Goal: Transaction & Acquisition: Obtain resource

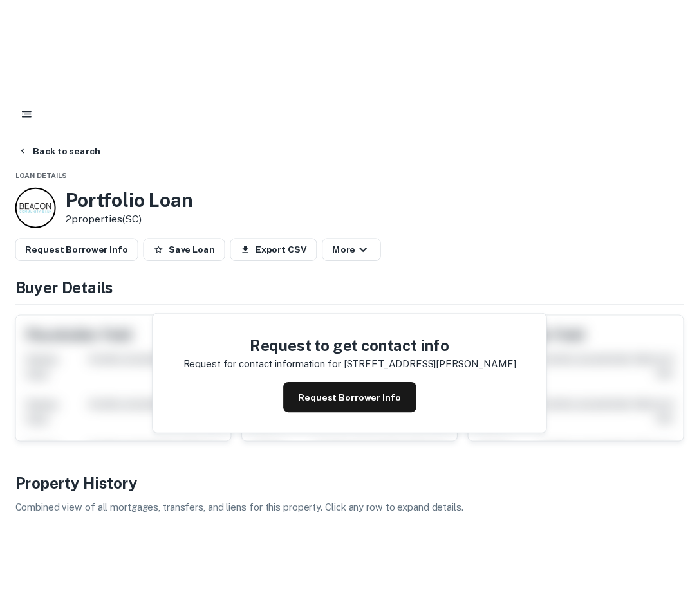
scroll to position [26, 0]
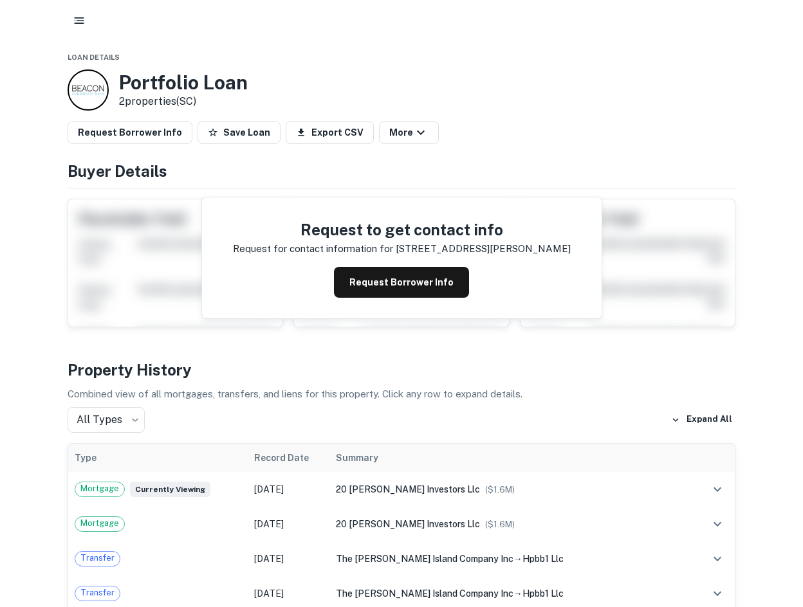
scroll to position [0, 0]
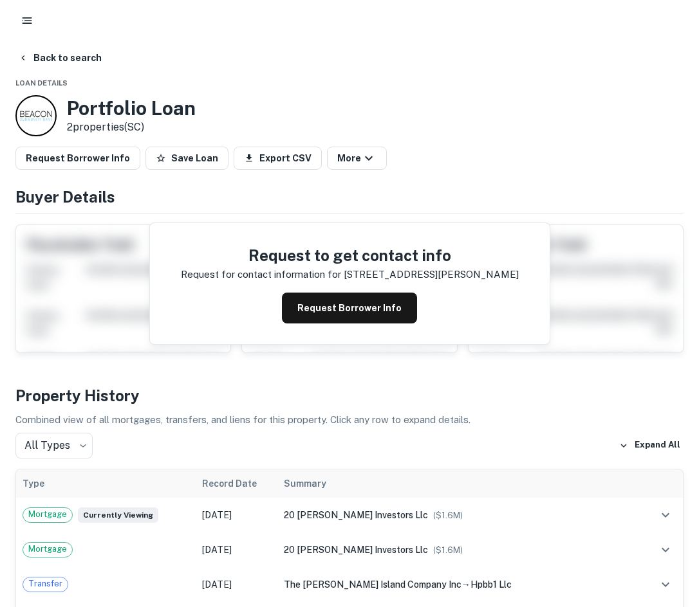
drag, startPoint x: 552, startPoint y: 135, endPoint x: 600, endPoint y: 190, distance: 72.5
click at [552, 135] on div "Portfolio Loan 2 properties (SC)" at bounding box center [349, 115] width 668 height 41
drag, startPoint x: 454, startPoint y: 91, endPoint x: 463, endPoint y: 136, distance: 45.4
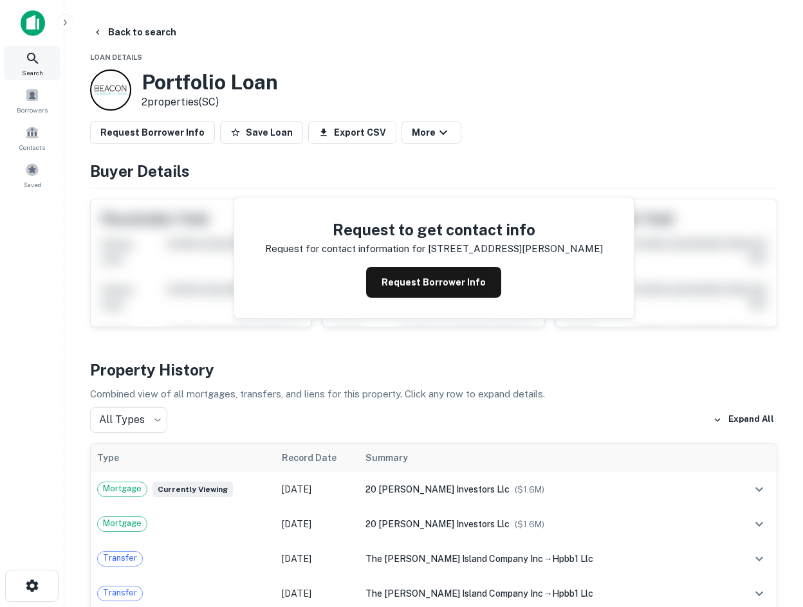
click at [55, 56] on div "Search" at bounding box center [32, 63] width 57 height 35
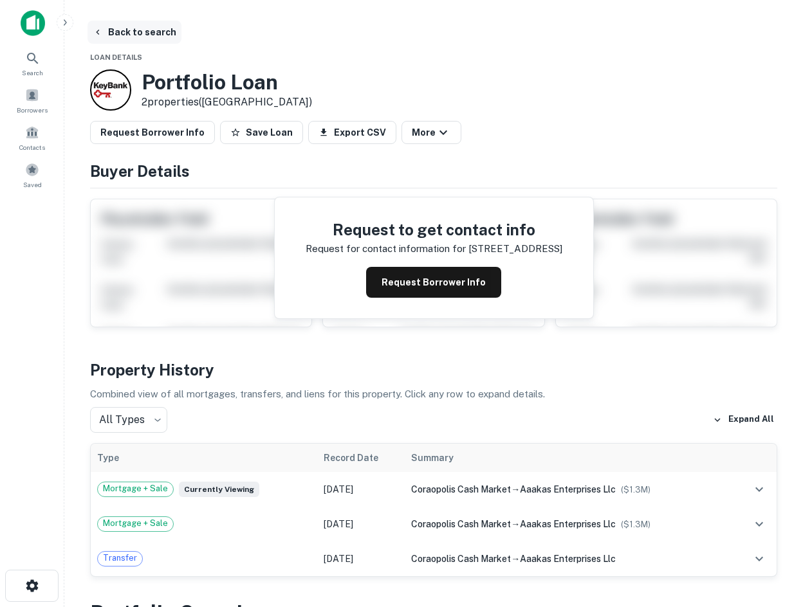
click at [120, 35] on button "Back to search" at bounding box center [135, 32] width 94 height 23
click at [111, 32] on button "Back to search" at bounding box center [135, 32] width 94 height 23
click at [23, 71] on span "Search" at bounding box center [32, 73] width 21 height 10
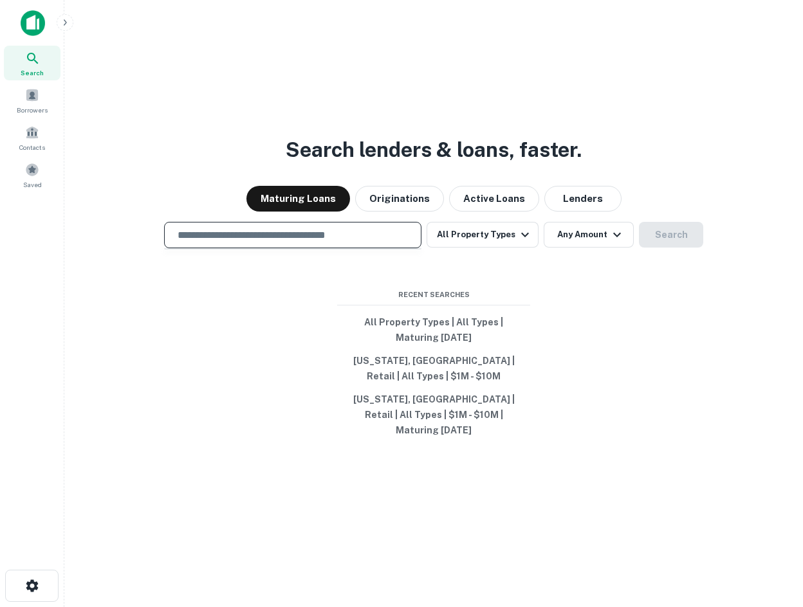
type input "**********"
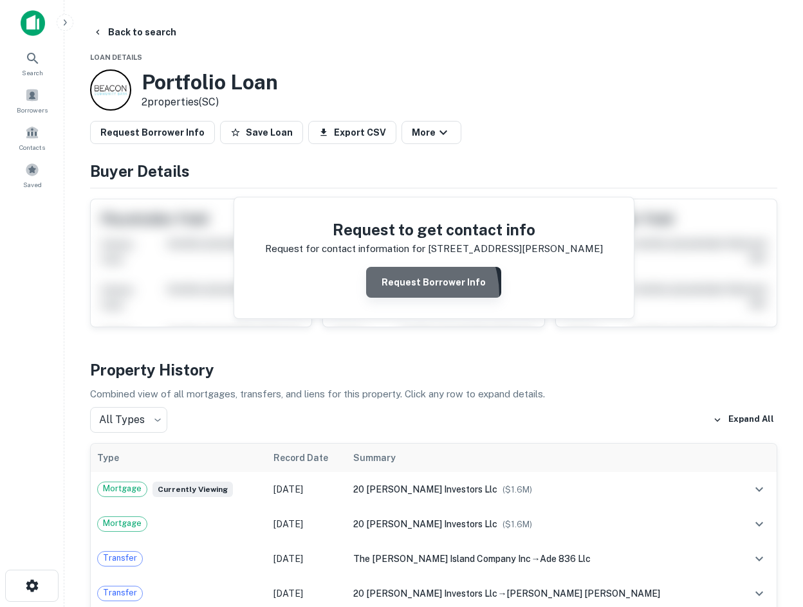
click at [396, 295] on button "Request Borrower Info" at bounding box center [433, 282] width 135 height 31
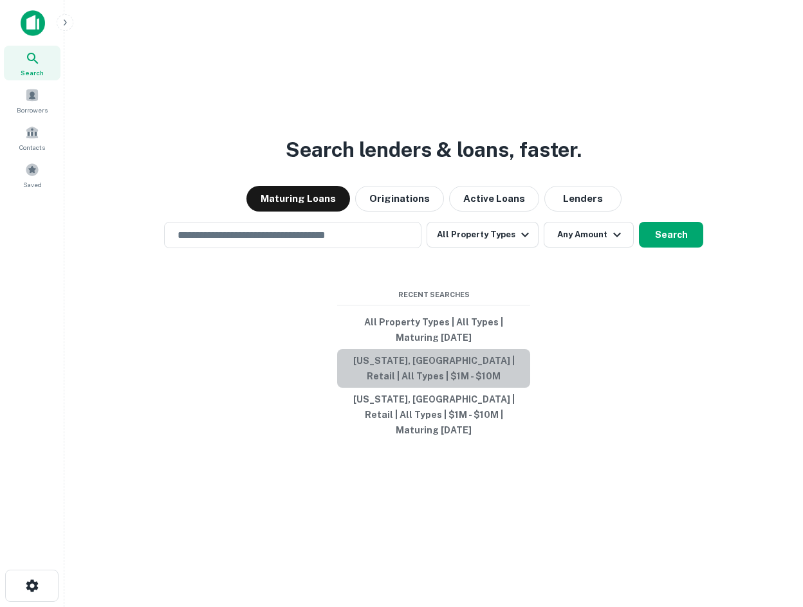
click at [480, 383] on button "[US_STATE], [GEOGRAPHIC_DATA] | Retail | All Types | $1M - $10M" at bounding box center [433, 368] width 193 height 39
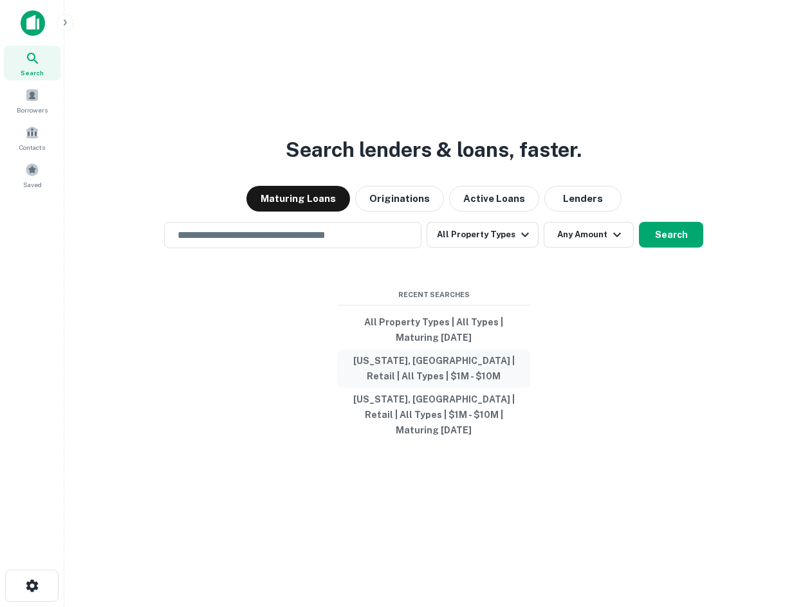
type input "**********"
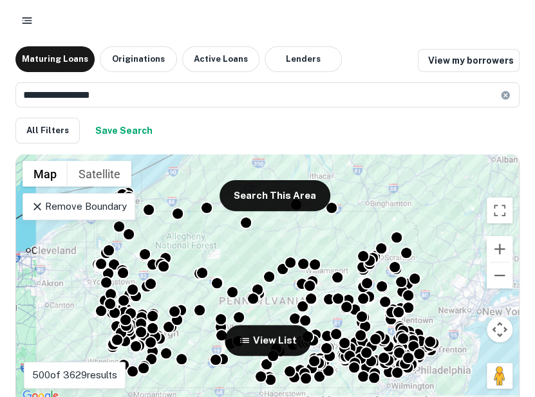
drag, startPoint x: 242, startPoint y: 17, endPoint x: 296, endPoint y: 3, distance: 55.9
click at [242, 17] on div at bounding box center [267, 20] width 504 height 23
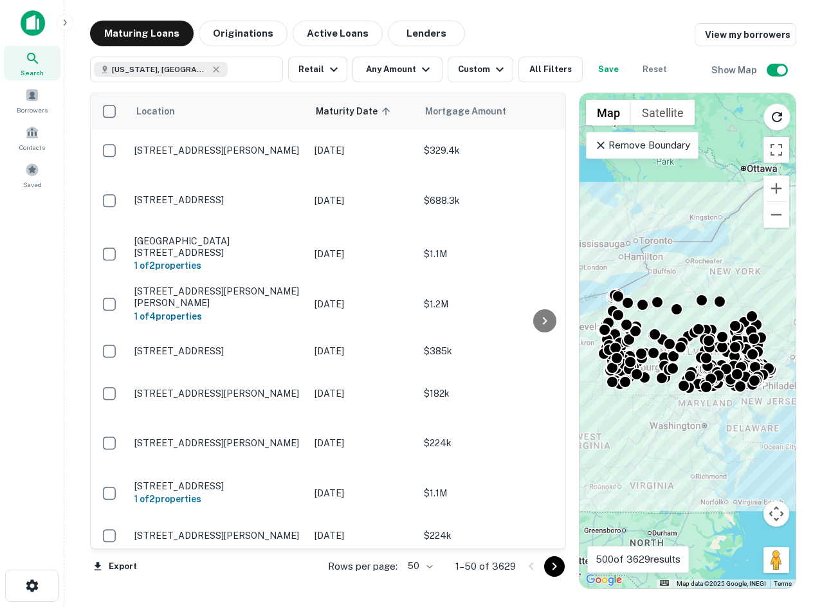
click at [478, 82] on div "Location Maturity Date sorted ascending Mortgage Amount Borrower Name Lender Pu…" at bounding box center [443, 335] width 707 height 507
click at [481, 77] on div "Custom" at bounding box center [483, 69] width 50 height 15
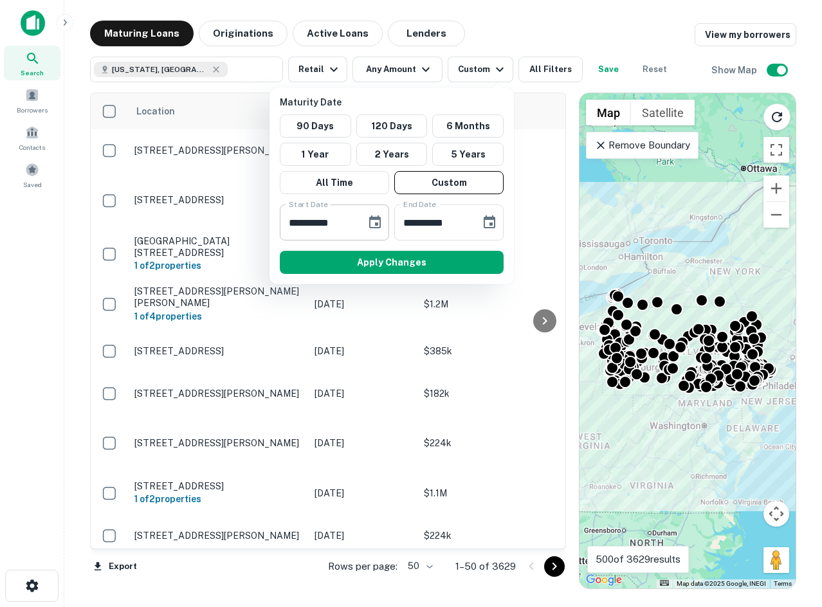
click at [375, 227] on icon "Choose date, selected date is Dec 1, 2025" at bounding box center [374, 222] width 15 height 15
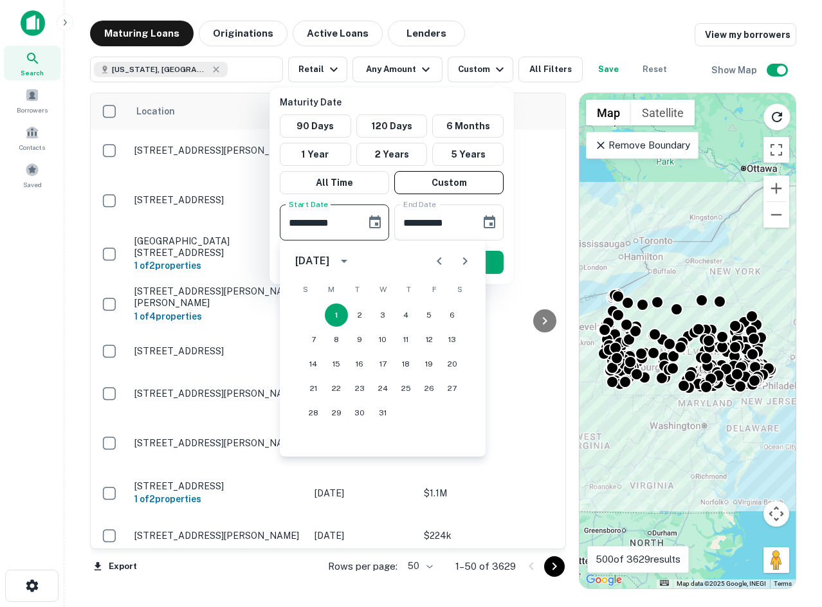
click at [333, 255] on div "December 2025" at bounding box center [314, 261] width 38 height 15
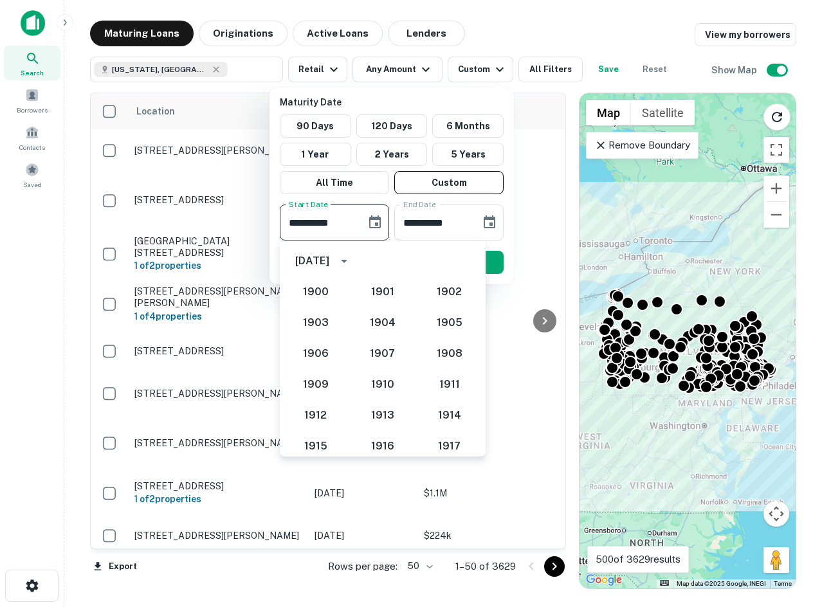
scroll to position [1192, 0]
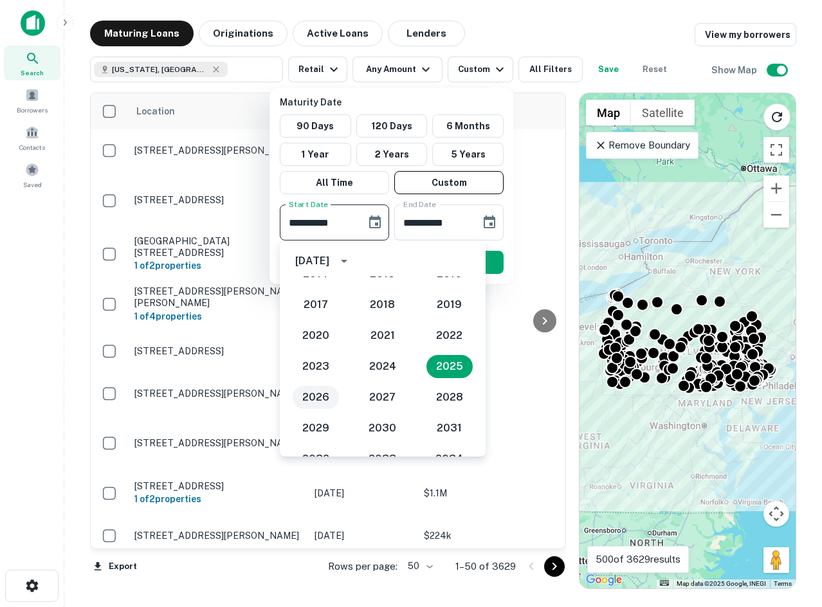
click at [313, 394] on button "2026" at bounding box center [316, 397] width 46 height 23
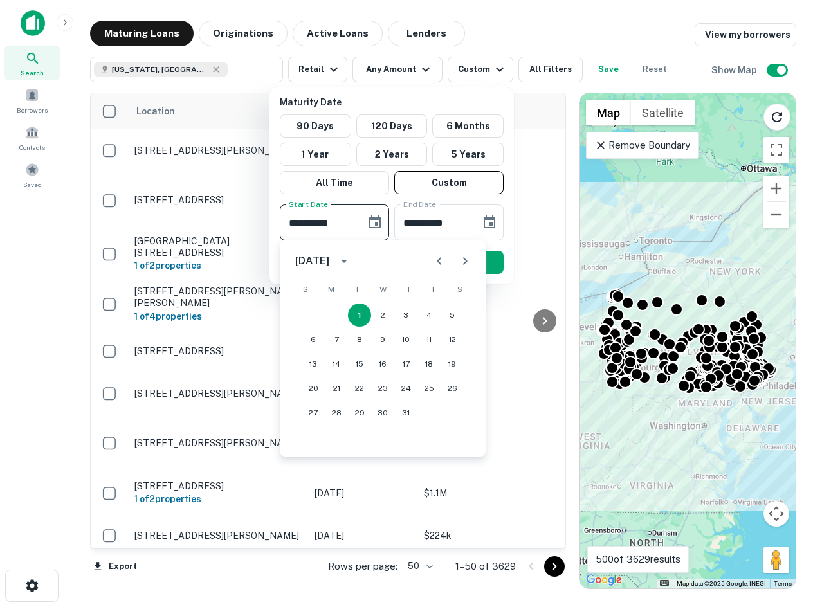
click at [352, 264] on icon "calendar view is open, switch to year view" at bounding box center [344, 261] width 15 height 15
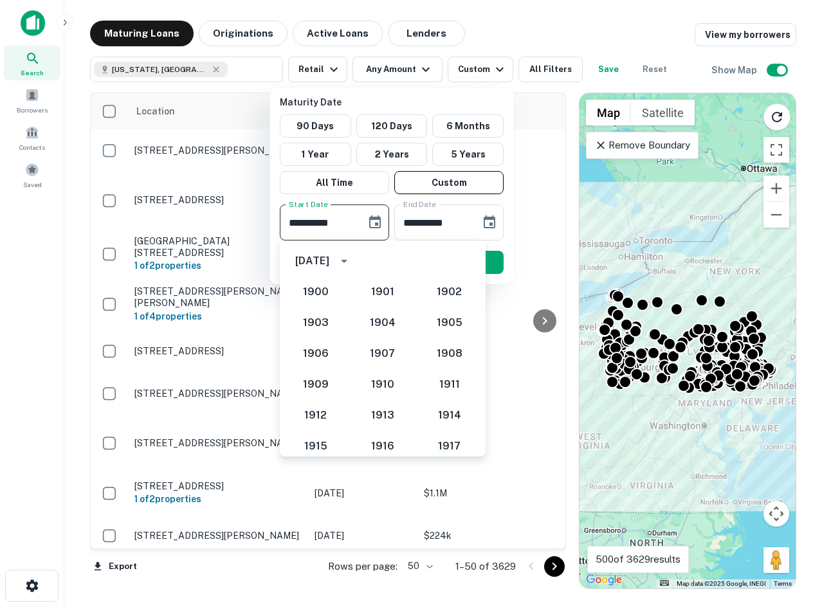
scroll to position [1223, 0]
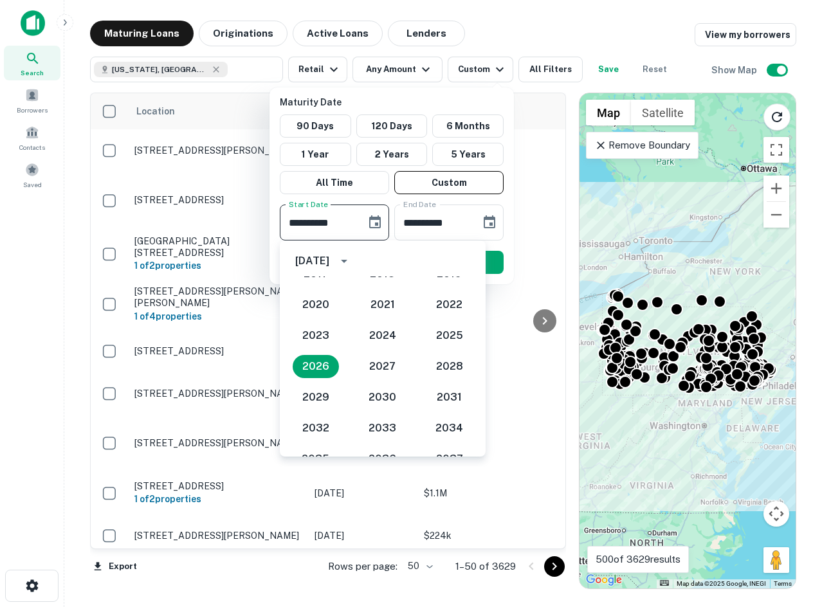
click at [352, 264] on icon "year view is open, switch to calendar view" at bounding box center [344, 261] width 15 height 15
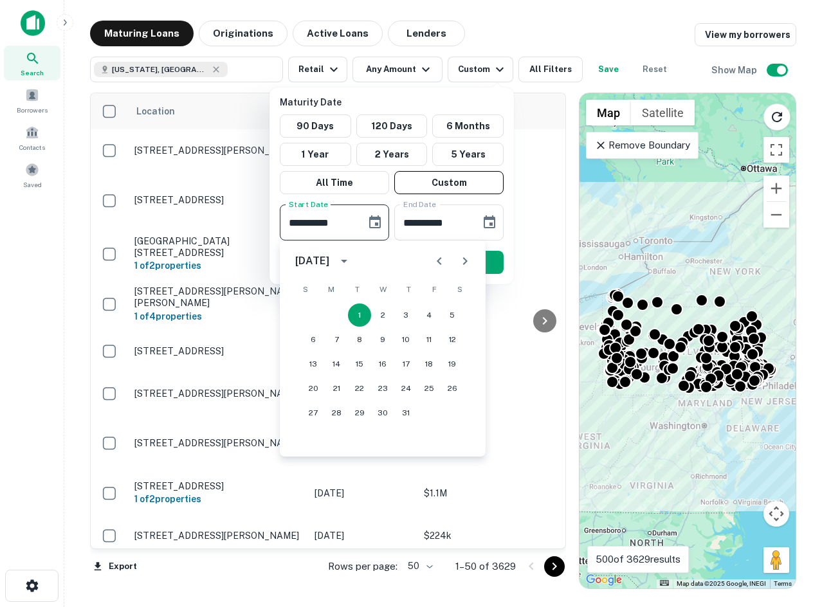
click at [467, 266] on icon "Next month" at bounding box center [465, 261] width 15 height 15
click at [465, 266] on icon "Next month" at bounding box center [465, 261] width 15 height 15
click at [465, 265] on icon "Next month" at bounding box center [465, 261] width 15 height 15
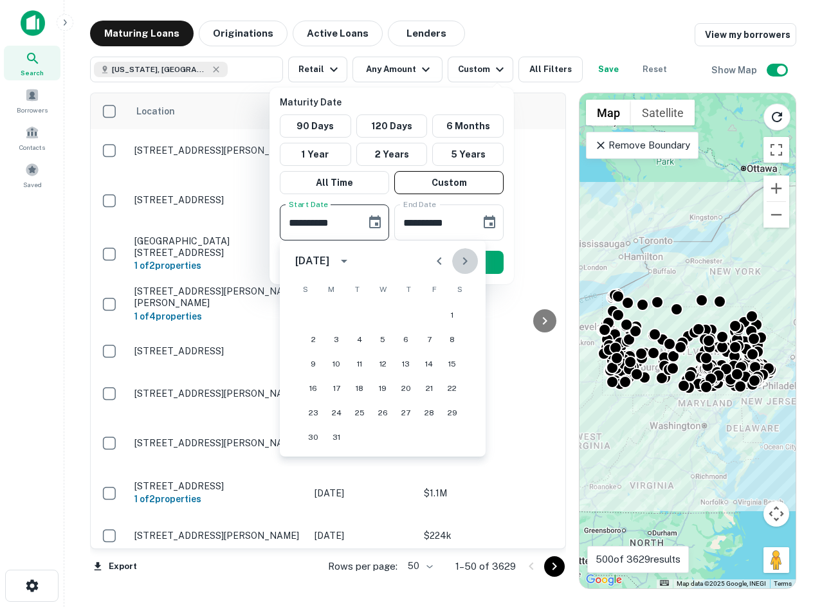
drag, startPoint x: 465, startPoint y: 265, endPoint x: 464, endPoint y: 256, distance: 9.0
click at [464, 257] on icon "Next month" at bounding box center [465, 261] width 15 height 15
click at [364, 360] on button "15" at bounding box center [359, 364] width 23 height 23
type input "**********"
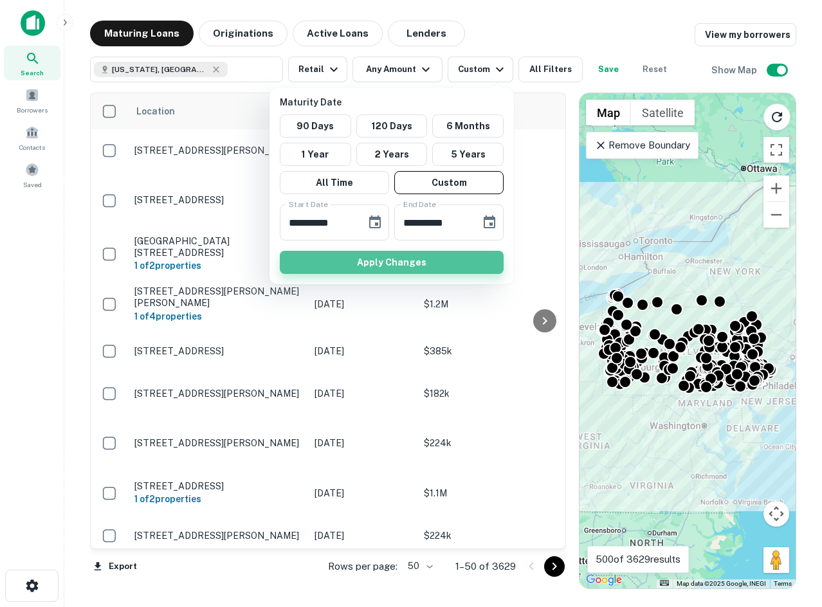
click at [405, 251] on button "Apply Changes" at bounding box center [392, 262] width 224 height 23
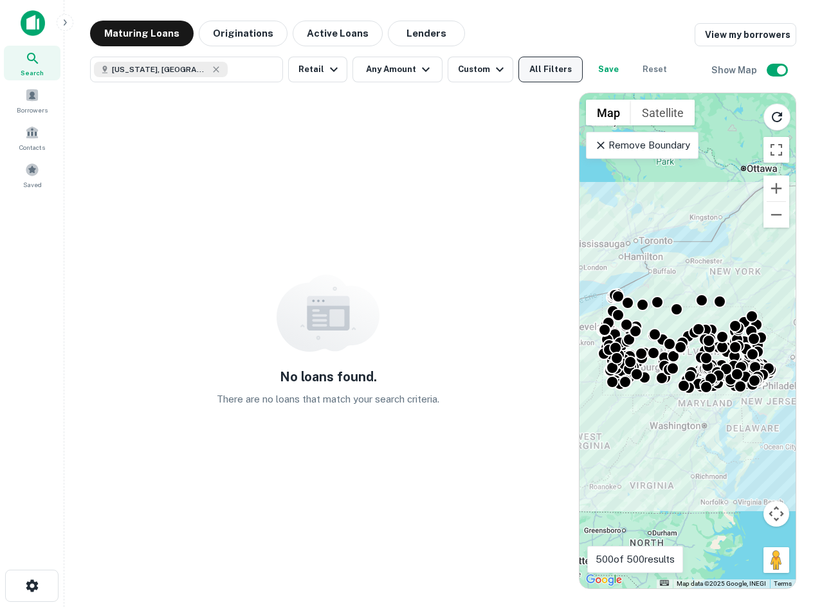
click at [521, 75] on button "All Filters" at bounding box center [551, 70] width 64 height 26
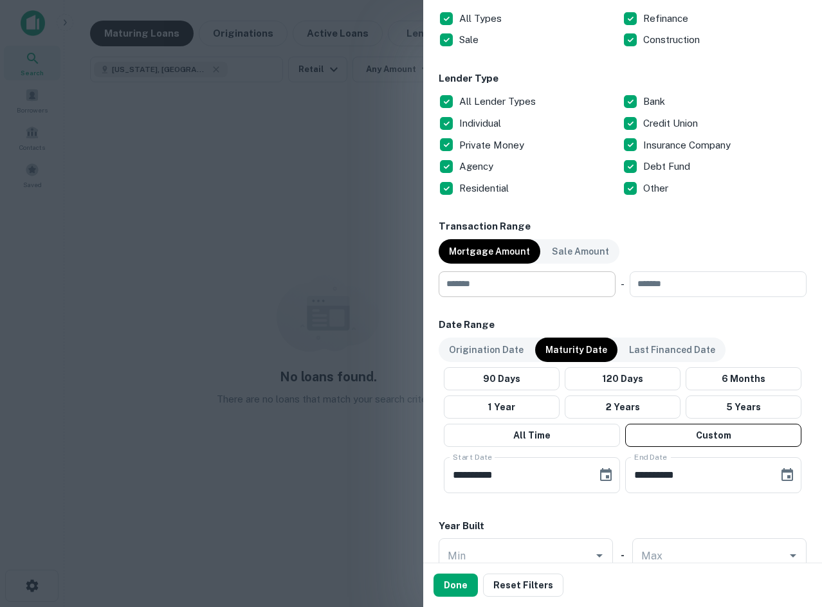
scroll to position [515, 0]
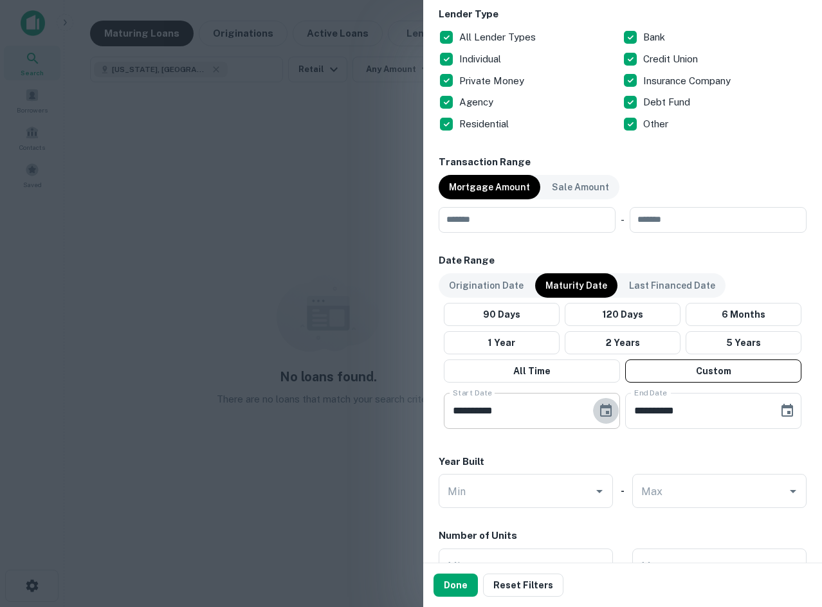
click at [600, 412] on icon "Choose date, selected date is Jun 15, 2027" at bounding box center [605, 410] width 15 height 15
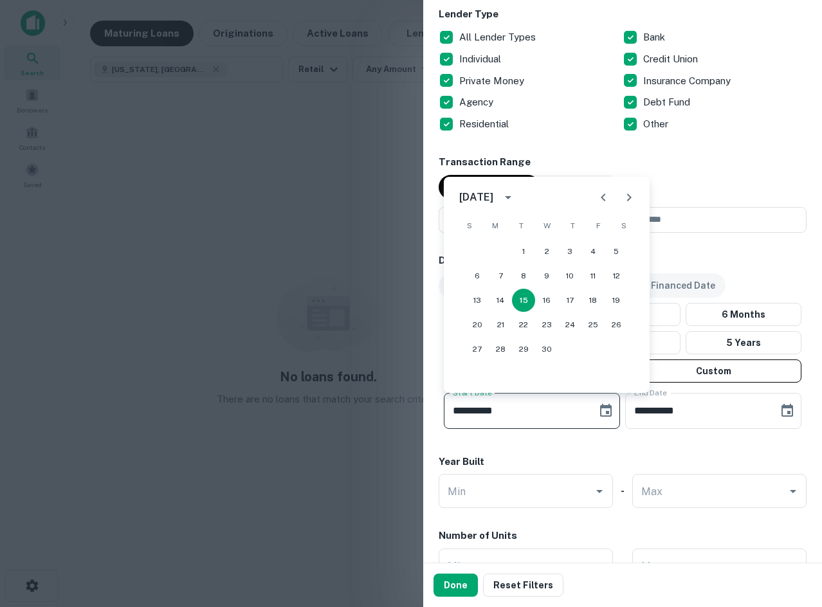
click at [496, 187] on div "June 2027" at bounding box center [489, 198] width 60 height 22
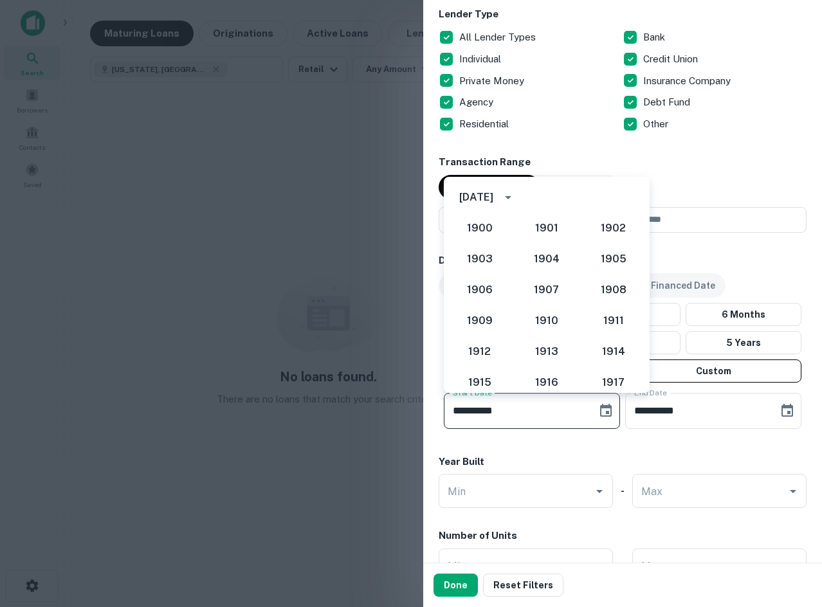
scroll to position [1223, 0]
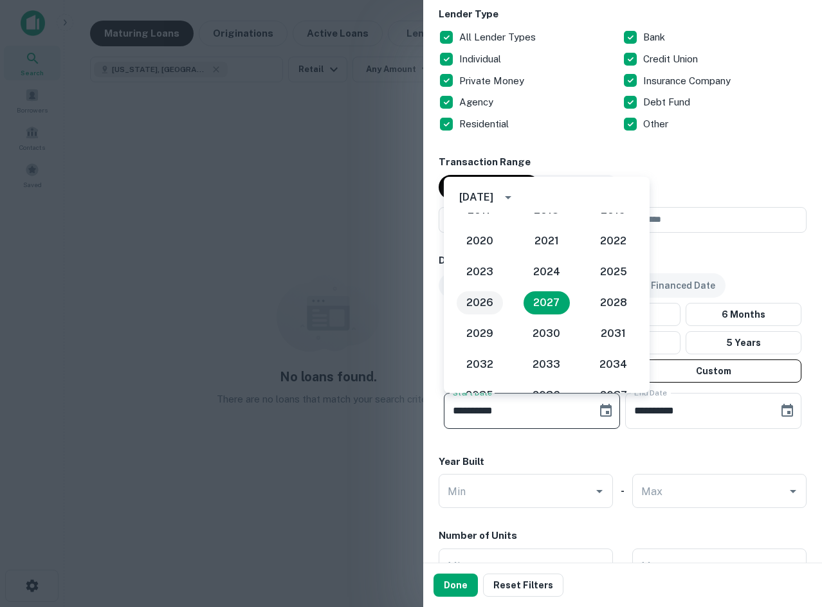
click at [497, 305] on button "2026" at bounding box center [480, 303] width 46 height 23
type input "**********"
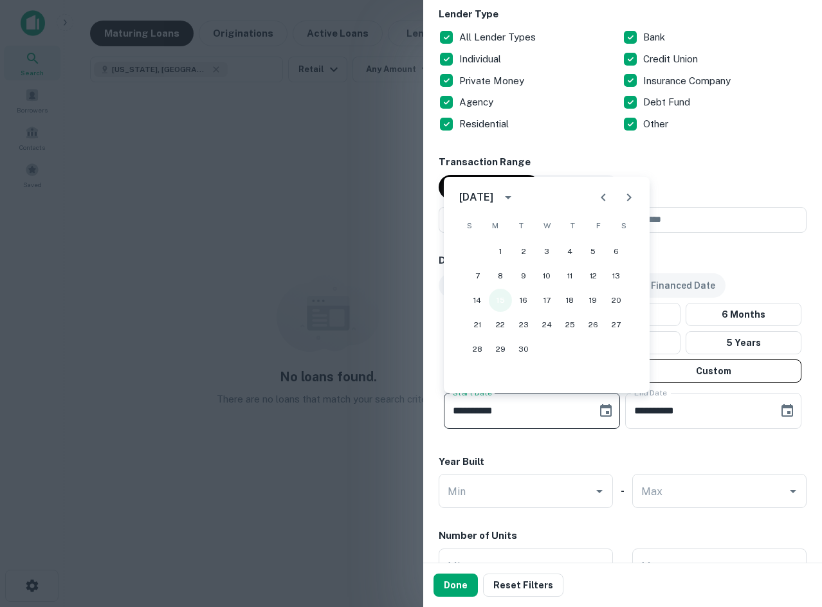
click at [498, 299] on button "15" at bounding box center [500, 300] width 23 height 23
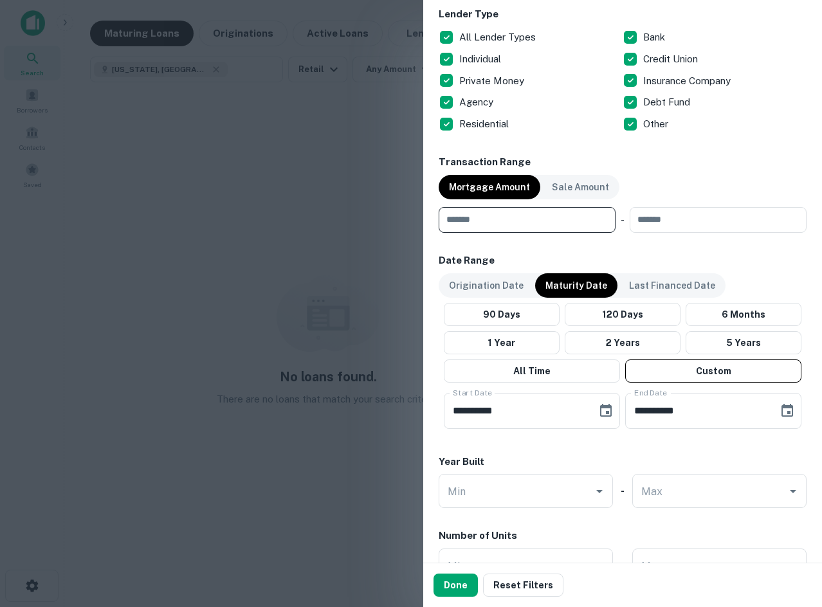
click at [527, 219] on input "number" at bounding box center [523, 220] width 168 height 26
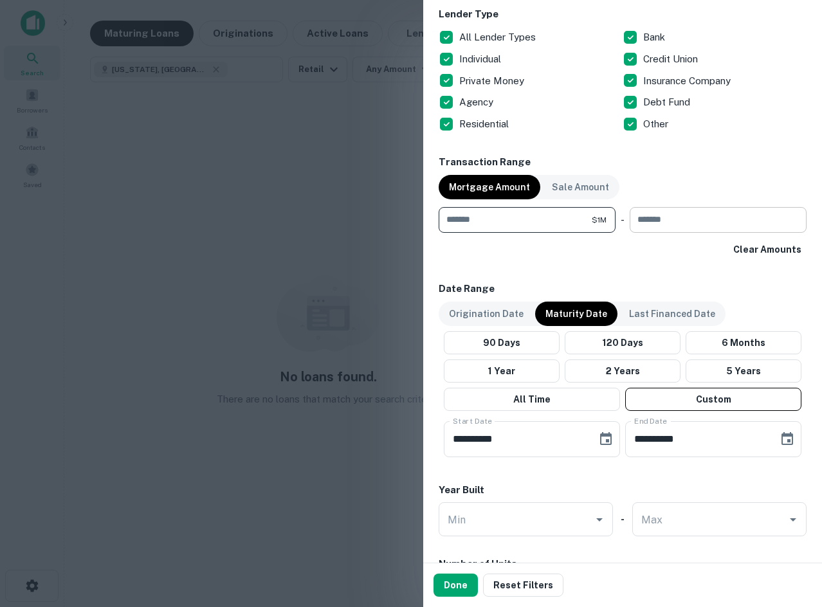
type input "*******"
click at [671, 216] on input "number" at bounding box center [714, 220] width 168 height 26
type input "********"
click at [443, 583] on button "Done" at bounding box center [456, 585] width 44 height 23
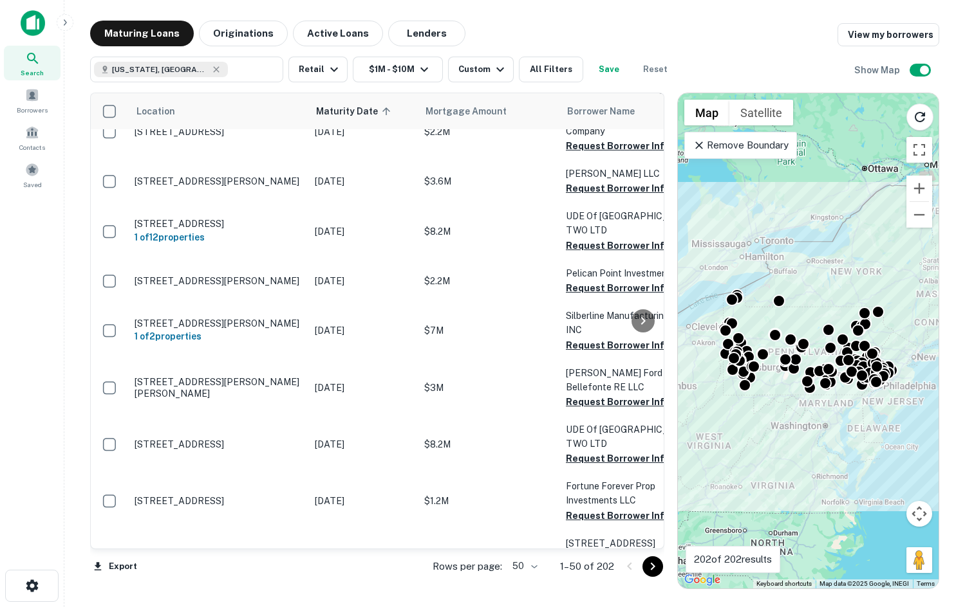
scroll to position [1981, 0]
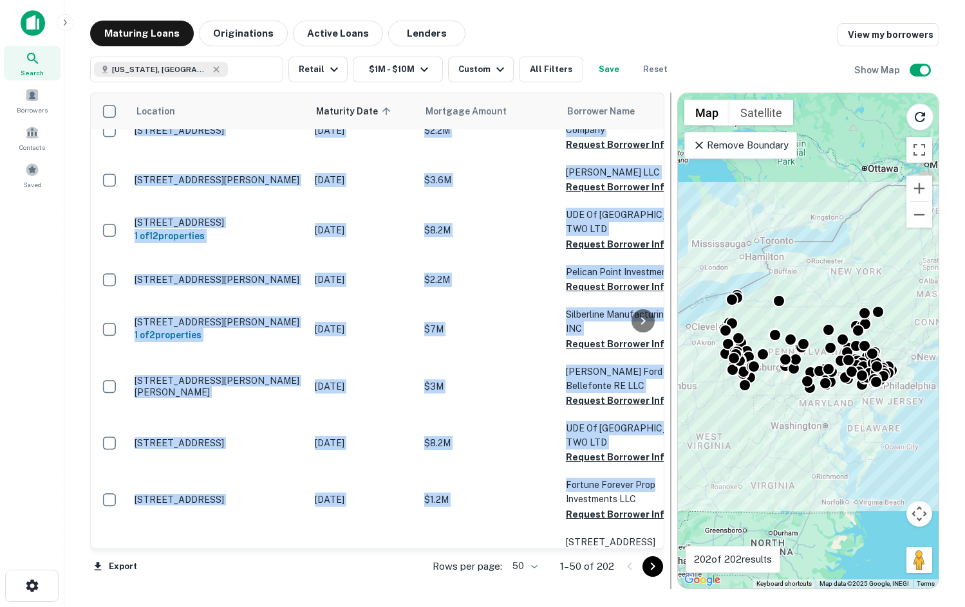
drag, startPoint x: 653, startPoint y: 486, endPoint x: 665, endPoint y: 441, distance: 46.7
click at [659, 434] on div "Location Maturity Date sorted ascending Mortgage Amount Borrower Name Lender Pu…" at bounding box center [377, 321] width 574 height 457
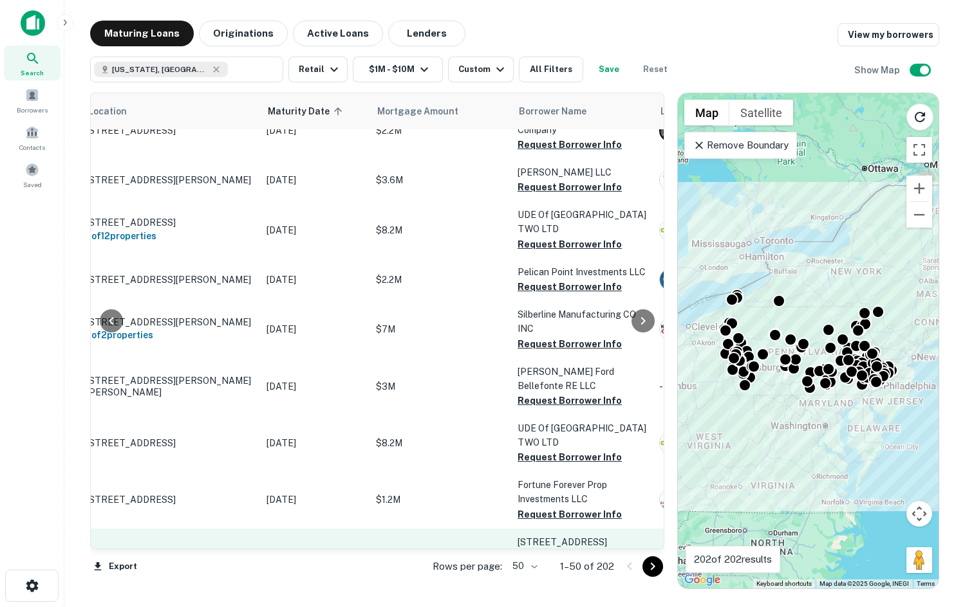
drag, startPoint x: 359, startPoint y: 566, endPoint x: 624, endPoint y: 537, distance: 266.1
click at [360, 565] on div "Export Rows per page: 50 ** 1–50 of 202" at bounding box center [377, 567] width 574 height 35
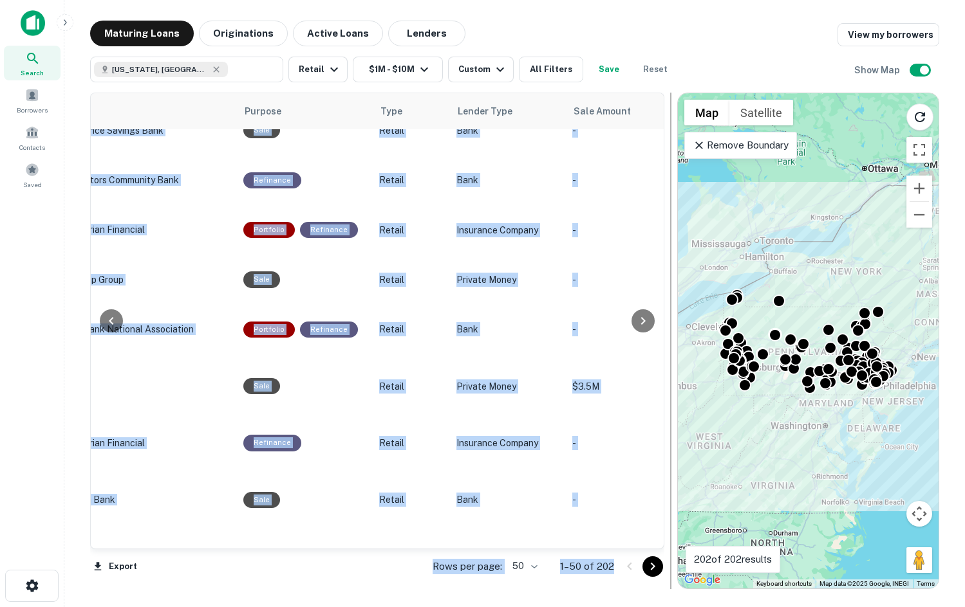
scroll to position [1981, 988]
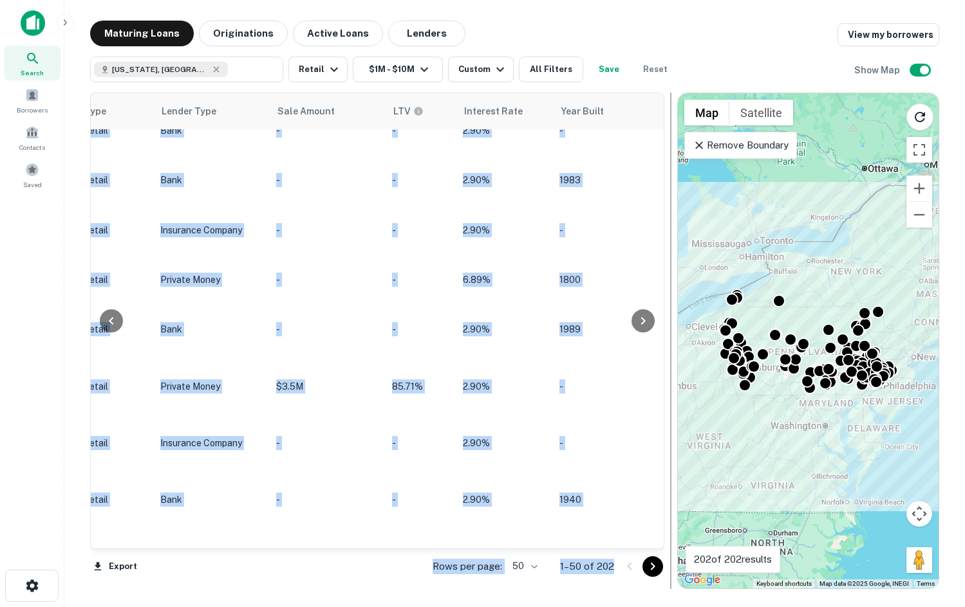
drag, startPoint x: 656, startPoint y: 521, endPoint x: 665, endPoint y: 452, distance: 68.8
click at [665, 452] on div "Location Maturity Date sorted ascending Mortgage Amount Borrower Name Lender Pu…" at bounding box center [514, 335] width 849 height 507
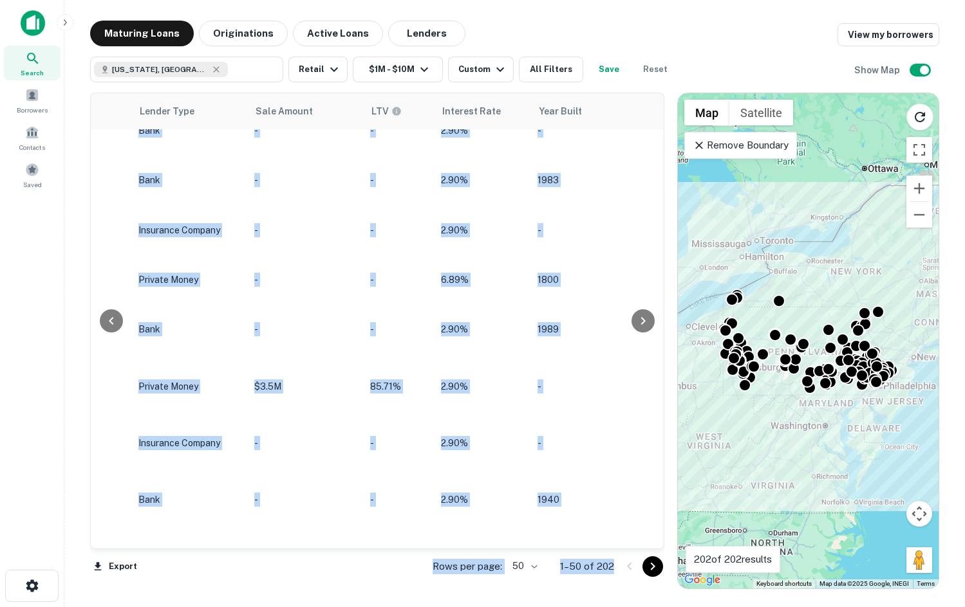
click at [431, 574] on div "Rows per page: 50 ** 1–50 of 202" at bounding box center [540, 567] width 247 height 35
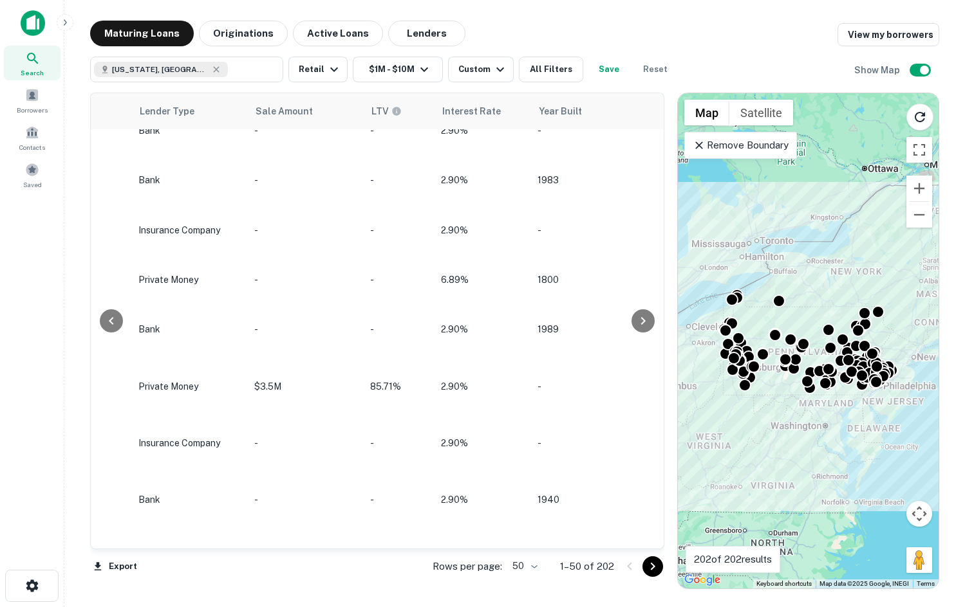
click at [447, 570] on p "Rows per page:" at bounding box center [466, 566] width 69 height 15
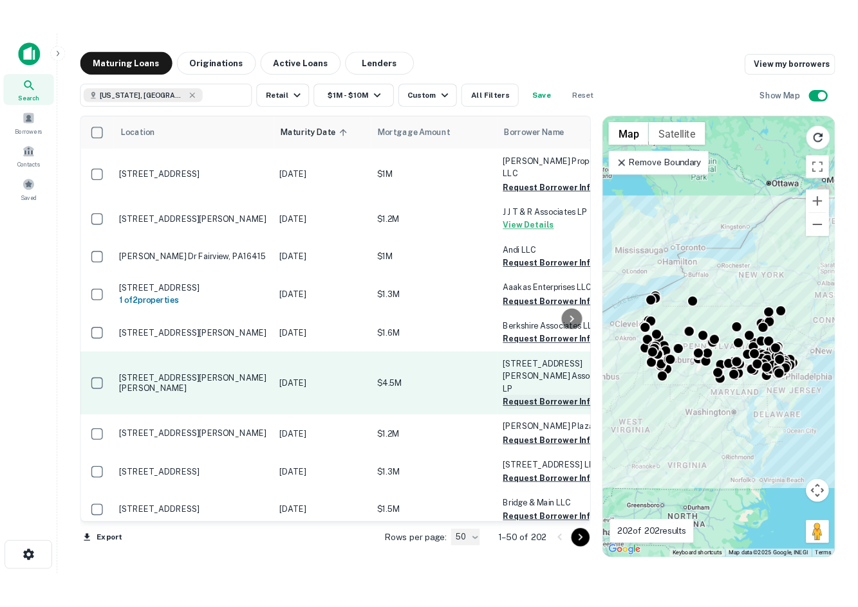
scroll to position [129, 0]
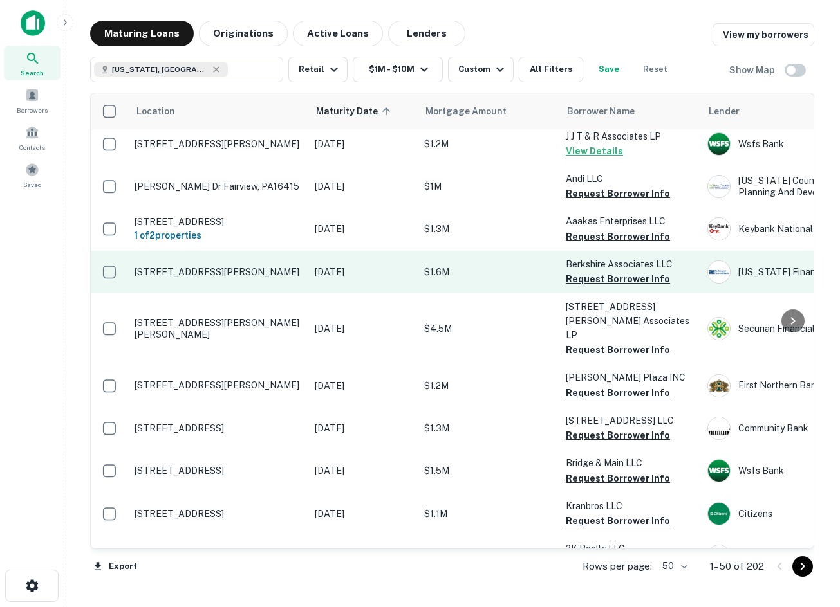
scroll to position [129, 0]
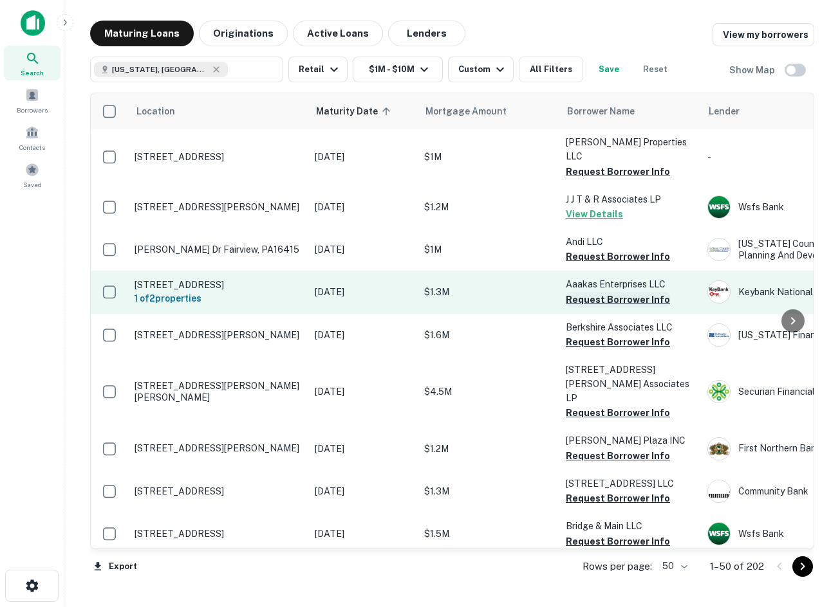
click at [644, 292] on button "Request Borrower Info" at bounding box center [618, 299] width 104 height 15
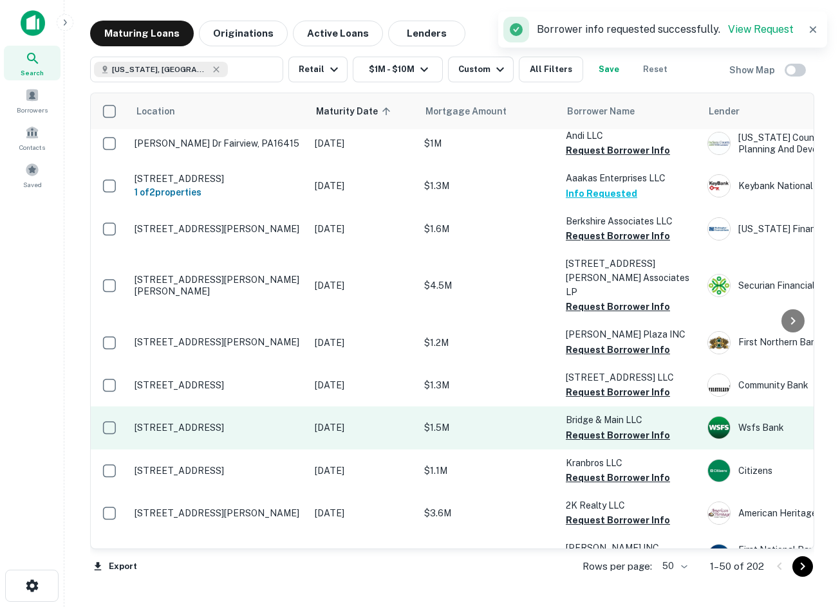
scroll to position [257, 0]
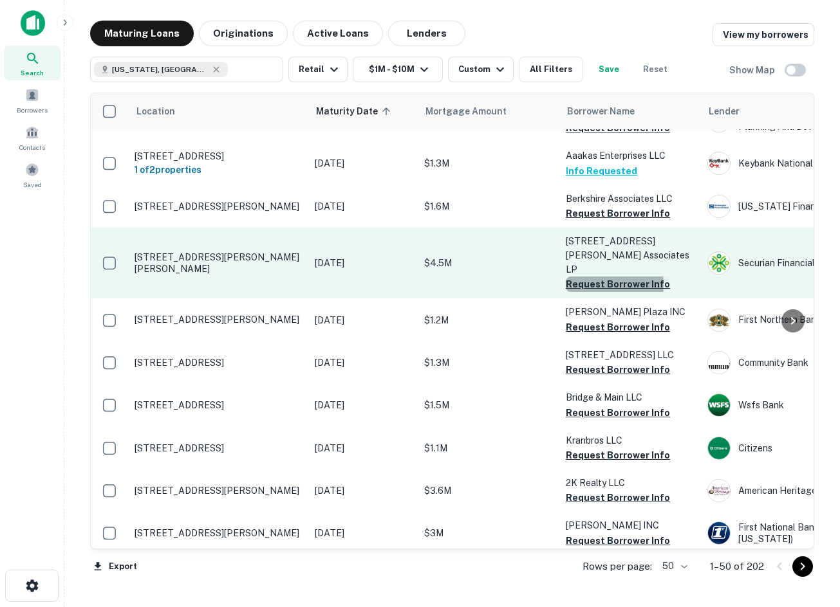
click at [613, 277] on button "Request Borrower Info" at bounding box center [618, 284] width 104 height 15
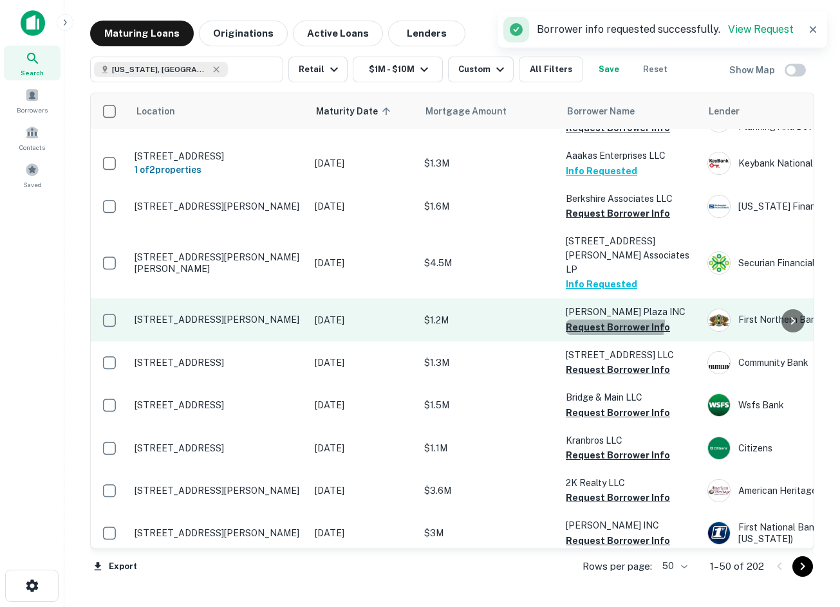
click at [603, 320] on button "Request Borrower Info" at bounding box center [618, 327] width 104 height 15
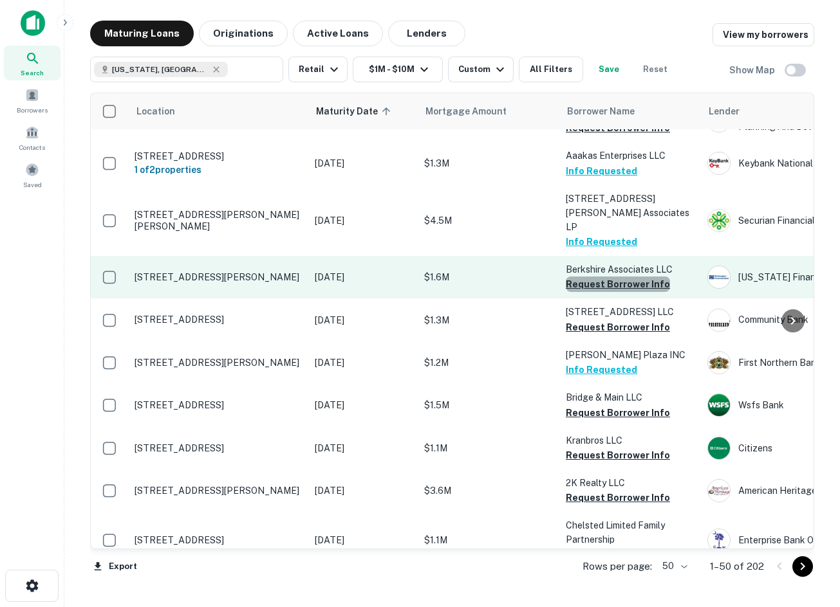
click at [629, 277] on button "Request Borrower Info" at bounding box center [618, 284] width 104 height 15
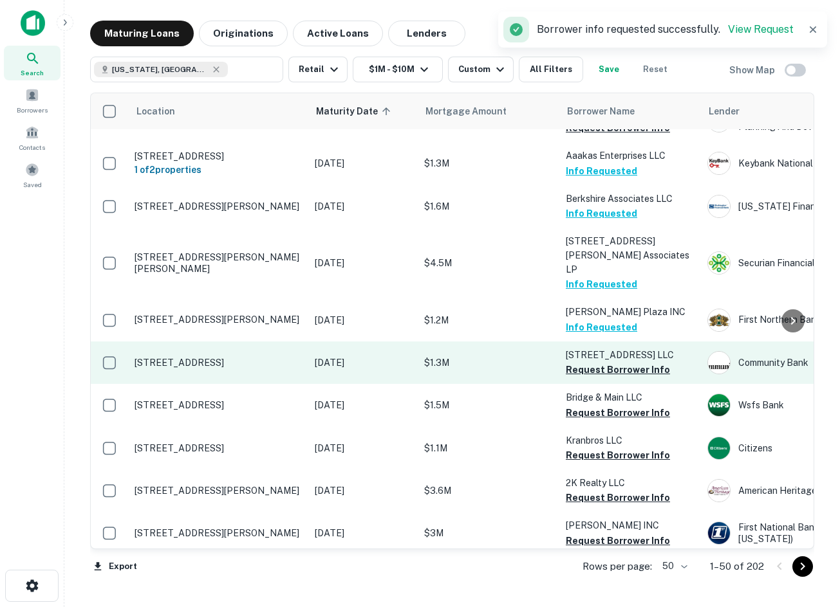
drag, startPoint x: 443, startPoint y: 295, endPoint x: 343, endPoint y: 324, distance: 103.9
click at [592, 362] on button "Request Borrower Info" at bounding box center [618, 369] width 104 height 15
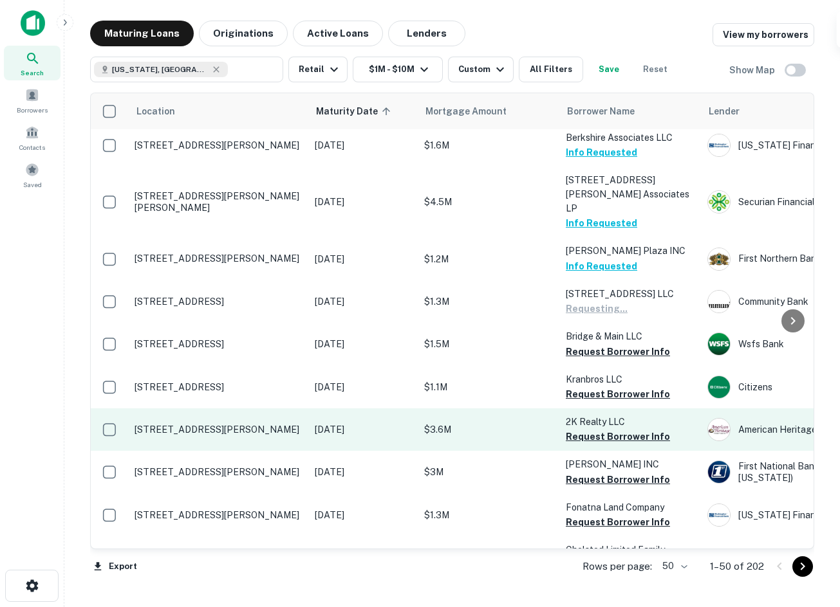
scroll to position [386, 0]
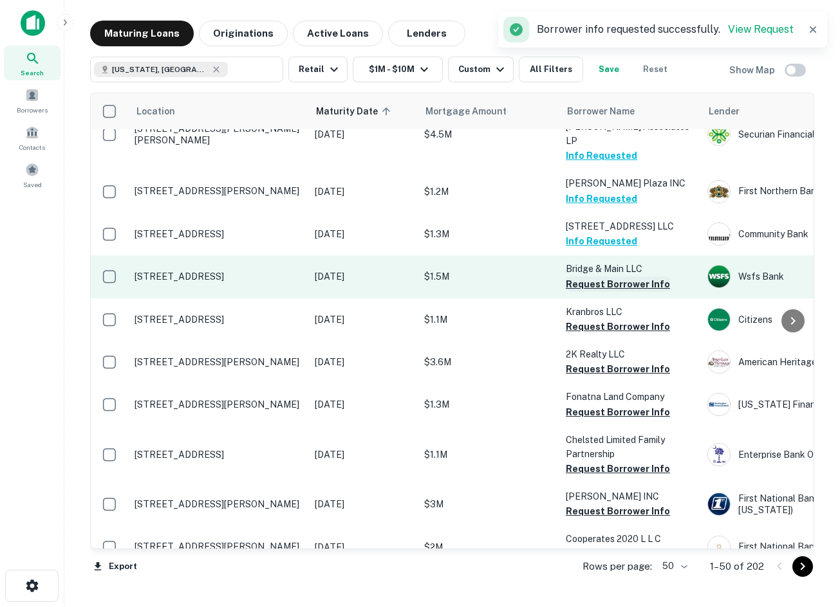
click at [634, 277] on button "Request Borrower Info" at bounding box center [618, 284] width 104 height 15
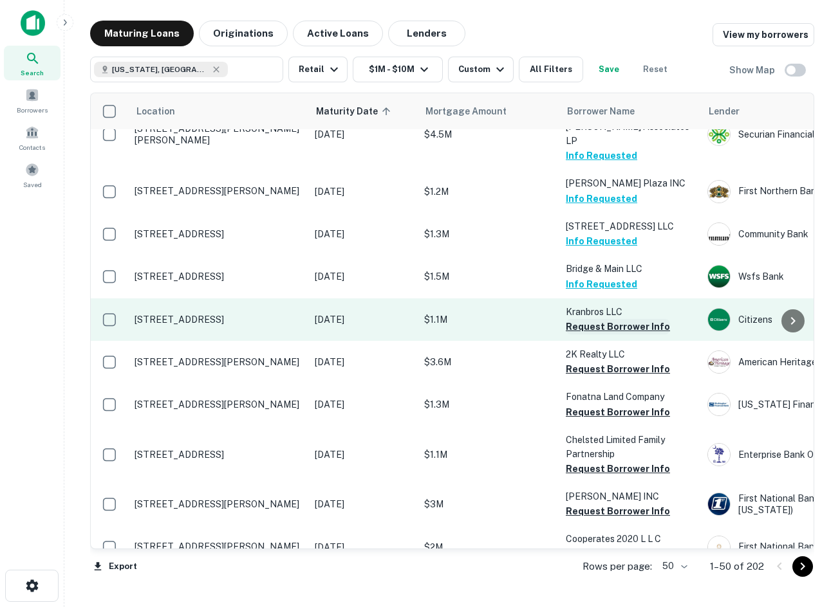
click at [625, 319] on button "Request Borrower Info" at bounding box center [618, 326] width 104 height 15
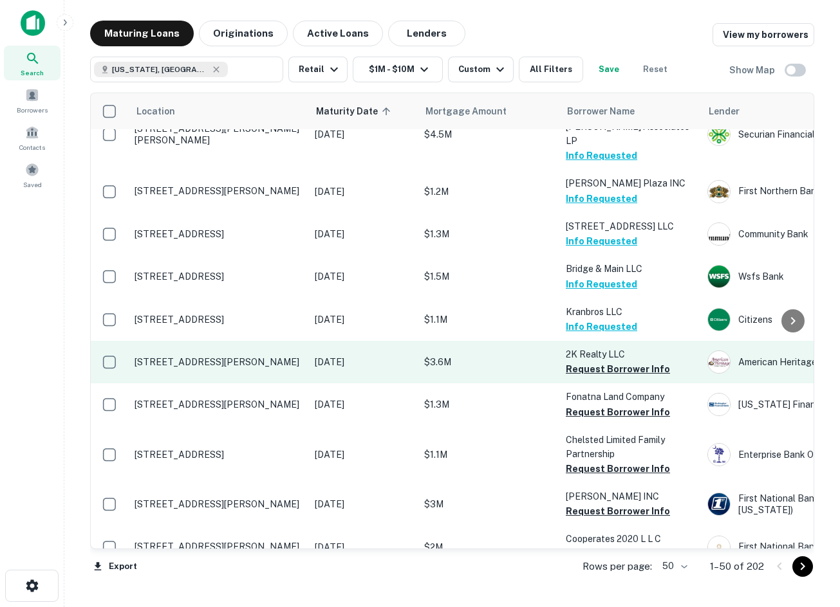
drag, startPoint x: 590, startPoint y: 344, endPoint x: 566, endPoint y: 345, distance: 23.8
click at [590, 362] on button "Request Borrower Info" at bounding box center [618, 369] width 104 height 15
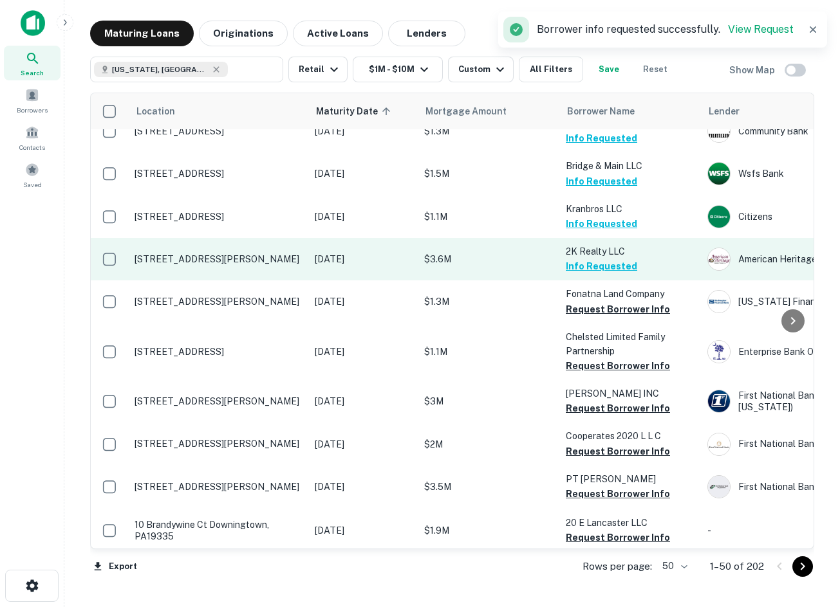
scroll to position [579, 0]
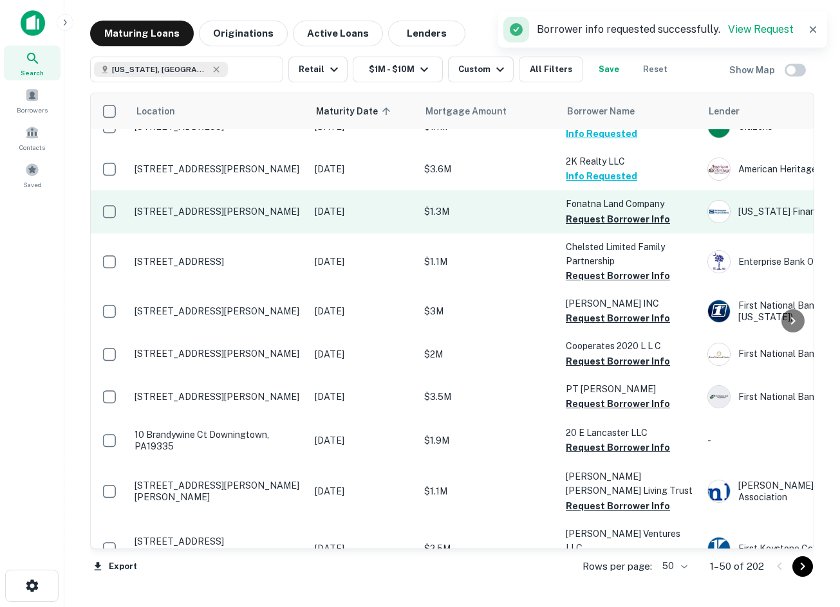
drag, startPoint x: 350, startPoint y: 164, endPoint x: 313, endPoint y: 183, distance: 41.7
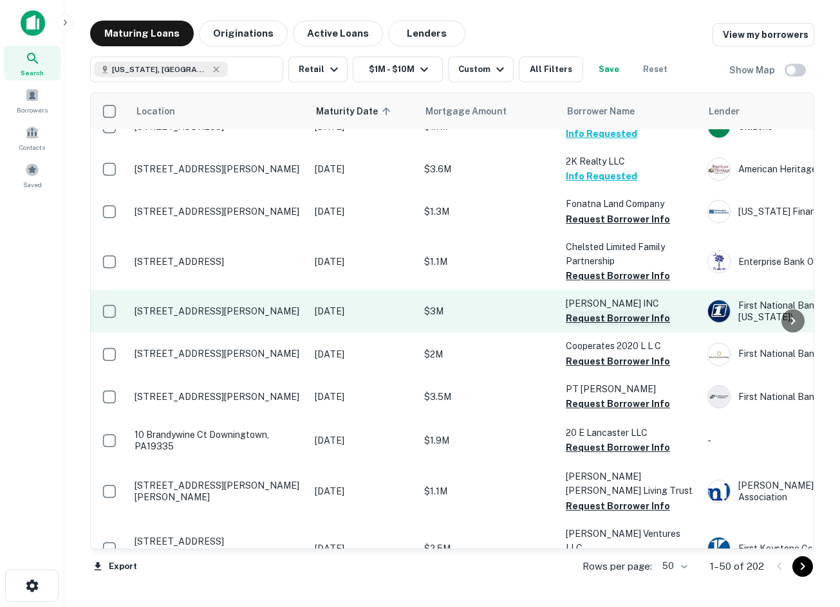
click at [636, 311] on button "Request Borrower Info" at bounding box center [618, 318] width 104 height 15
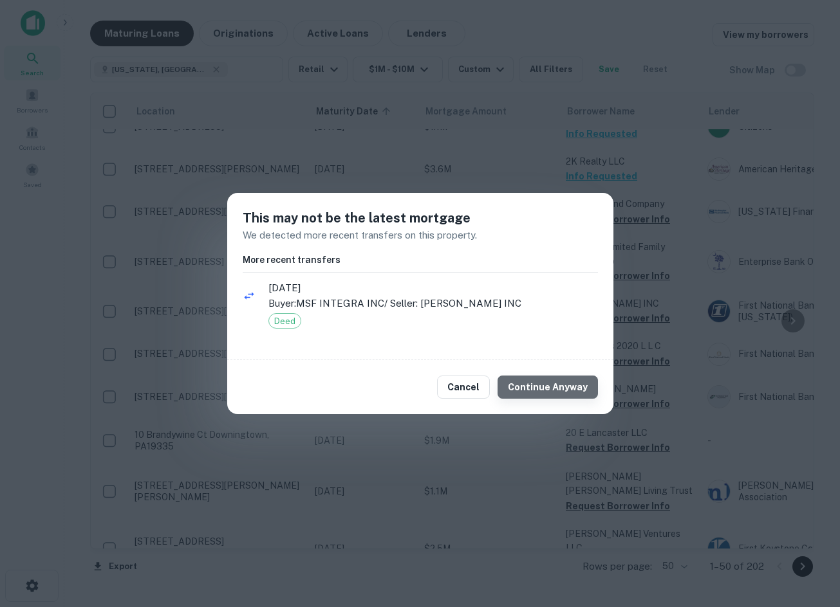
click at [571, 391] on button "Continue Anyway" at bounding box center [547, 387] width 100 height 23
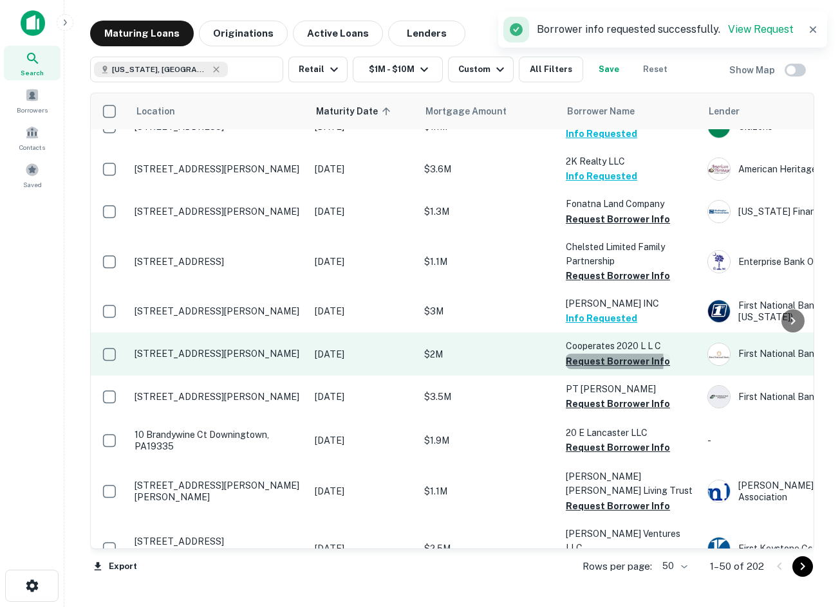
click at [597, 354] on button "Request Borrower Info" at bounding box center [618, 361] width 104 height 15
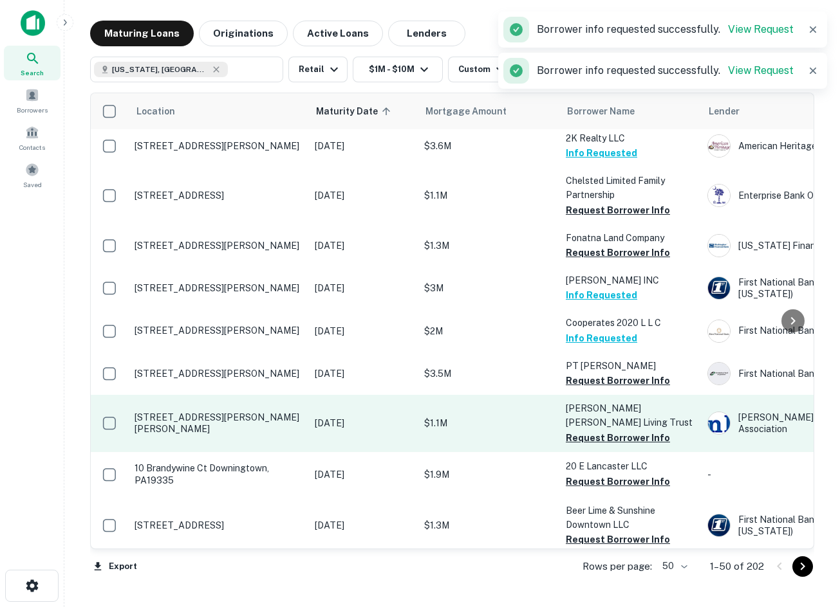
scroll to position [644, 0]
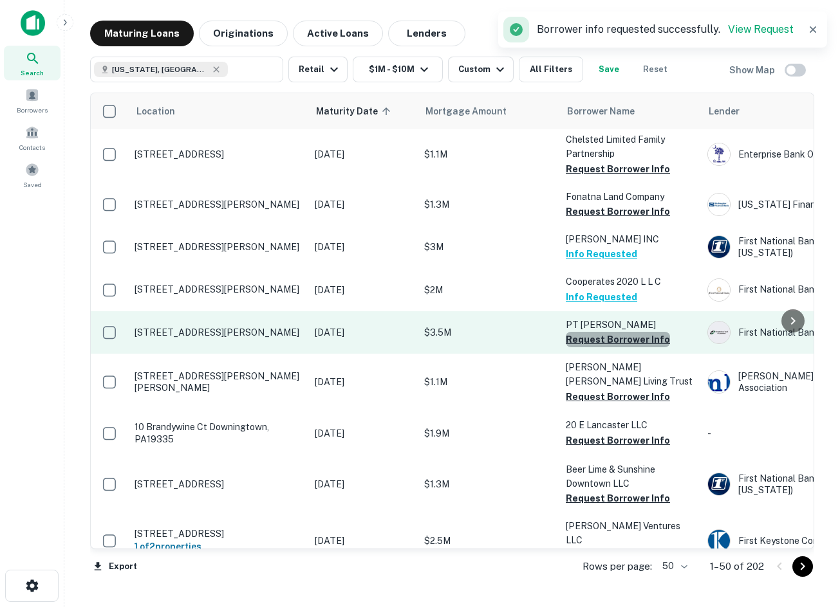
click at [650, 332] on button "Request Borrower Info" at bounding box center [618, 339] width 104 height 15
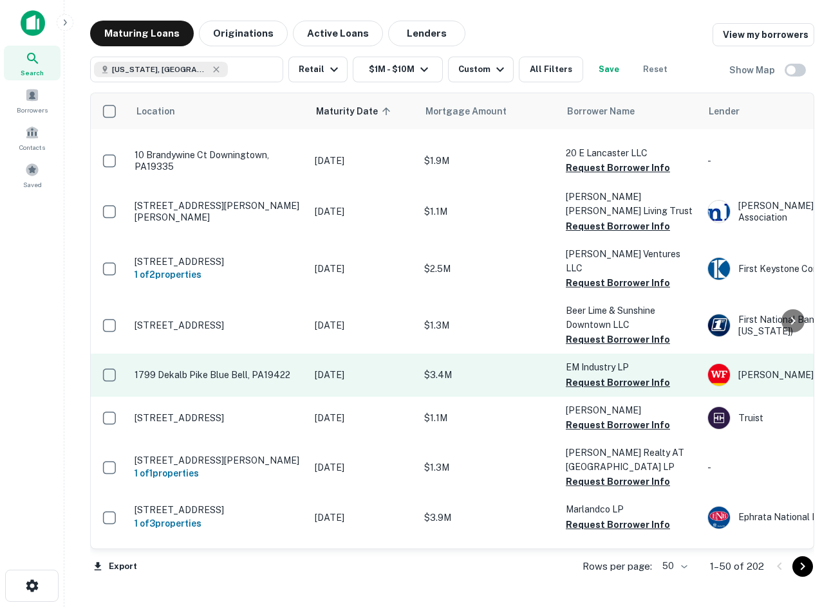
scroll to position [837, 0]
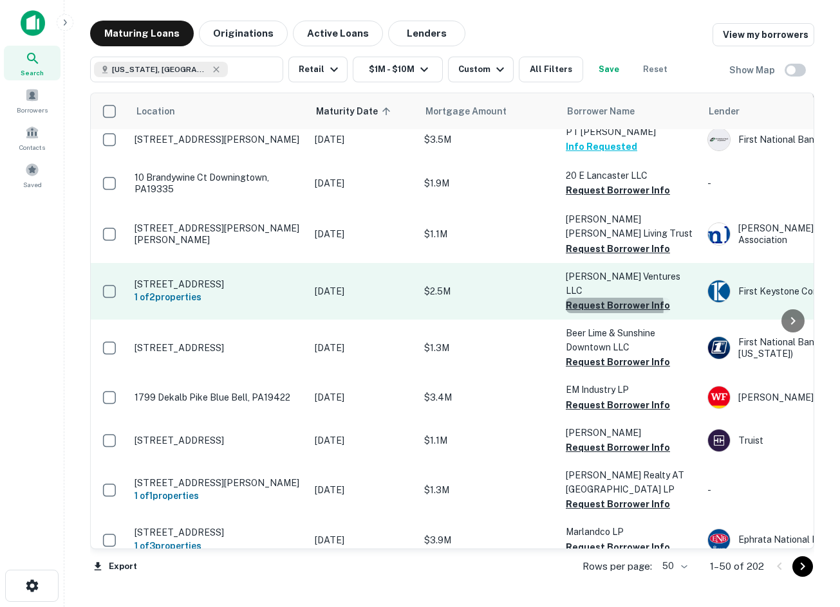
click at [606, 298] on button "Request Borrower Info" at bounding box center [618, 305] width 104 height 15
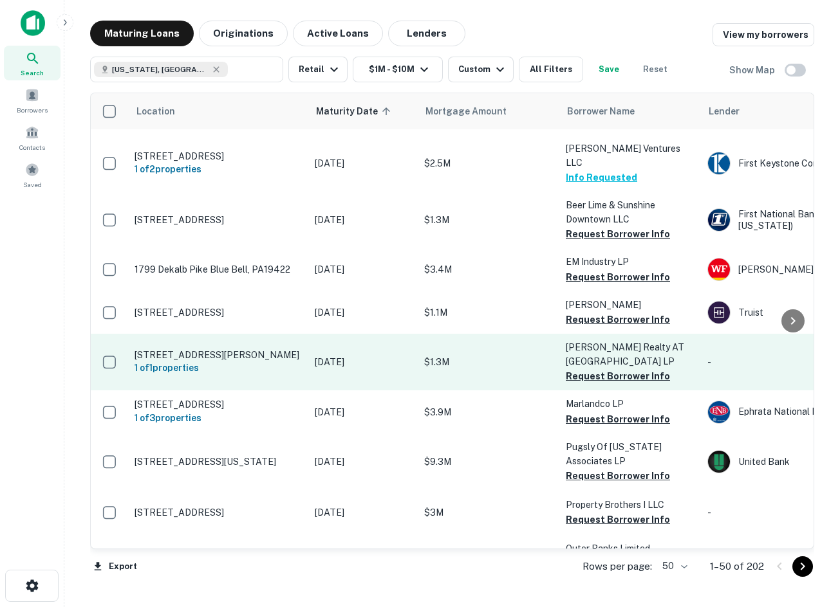
scroll to position [965, 0]
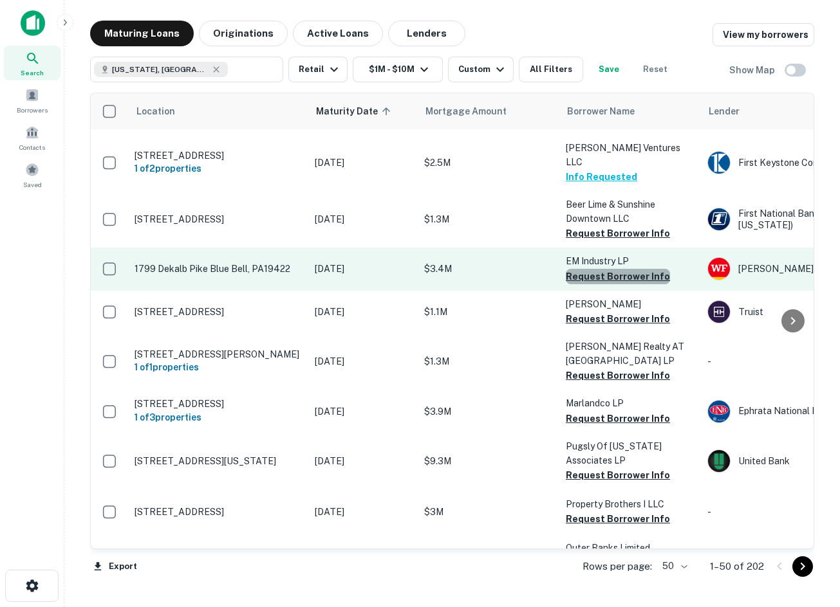
click at [624, 269] on button "Request Borrower Info" at bounding box center [618, 276] width 104 height 15
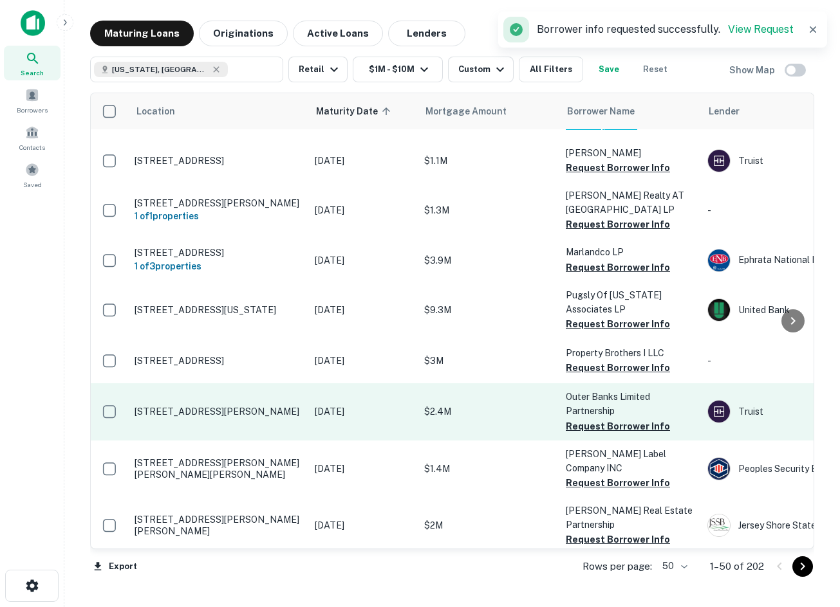
scroll to position [1094, 0]
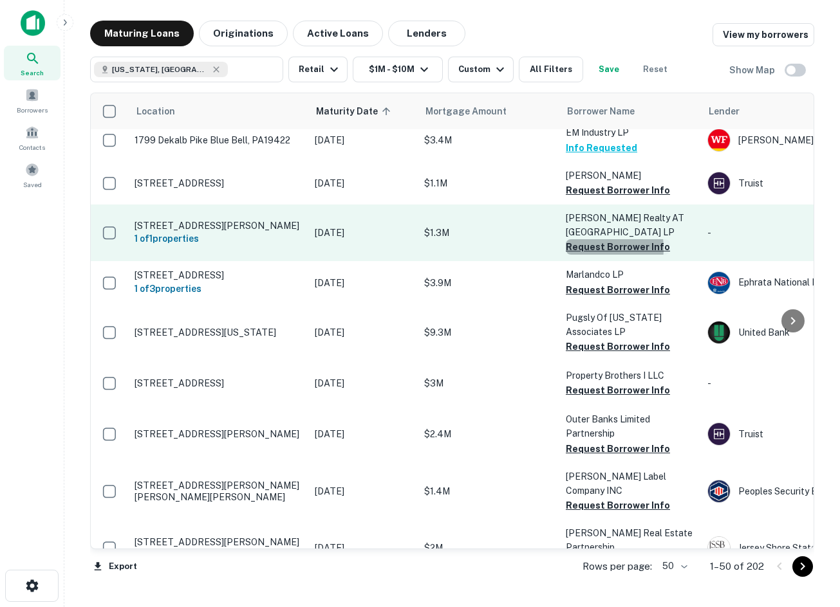
click at [578, 239] on button "Request Borrower Info" at bounding box center [618, 246] width 104 height 15
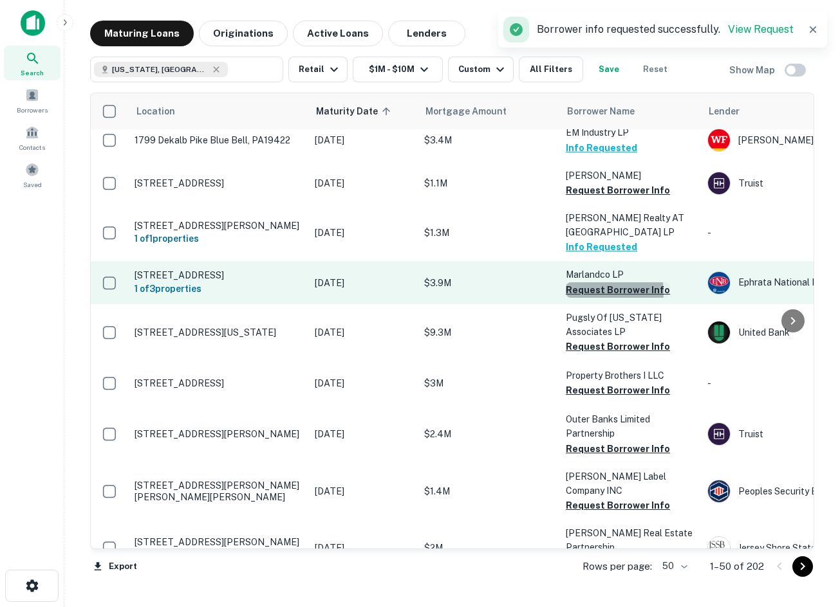
click at [593, 283] on button "Request Borrower Info" at bounding box center [618, 290] width 104 height 15
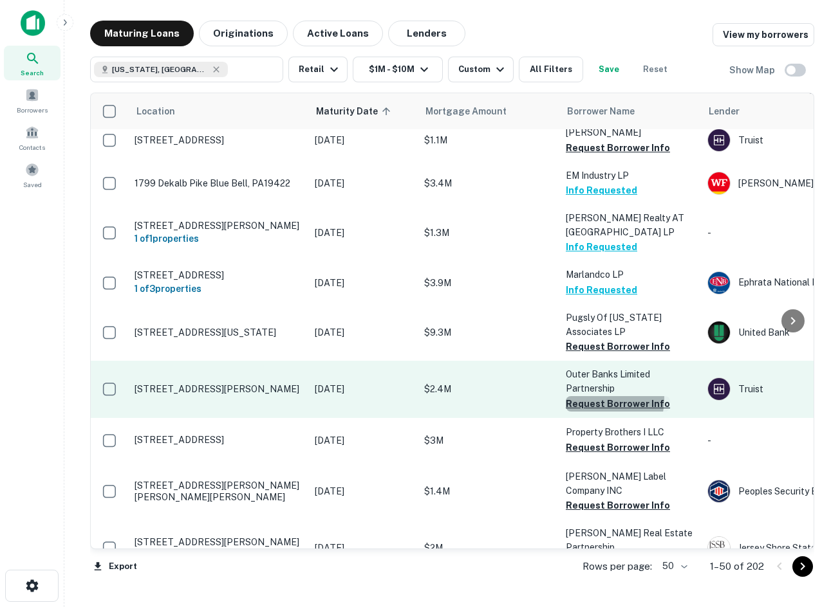
click at [600, 396] on button "Request Borrower Info" at bounding box center [618, 403] width 104 height 15
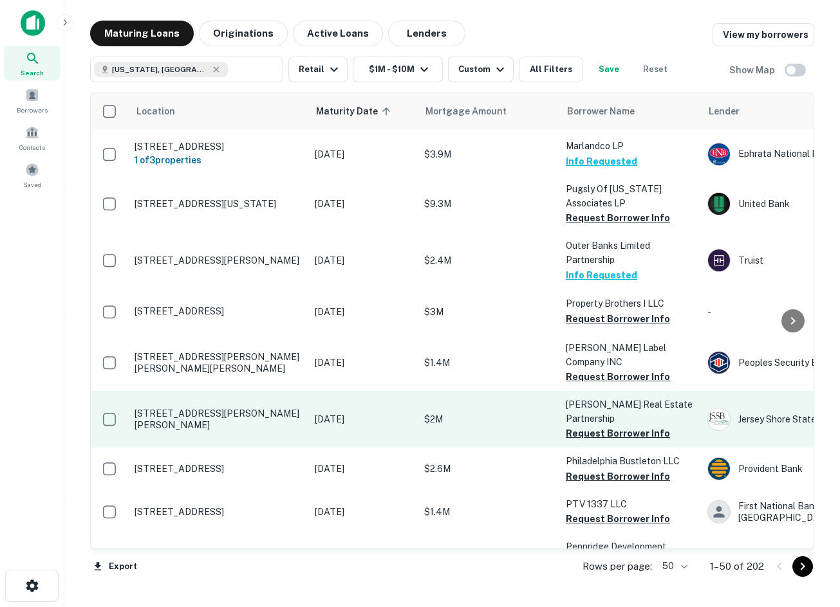
scroll to position [1287, 0]
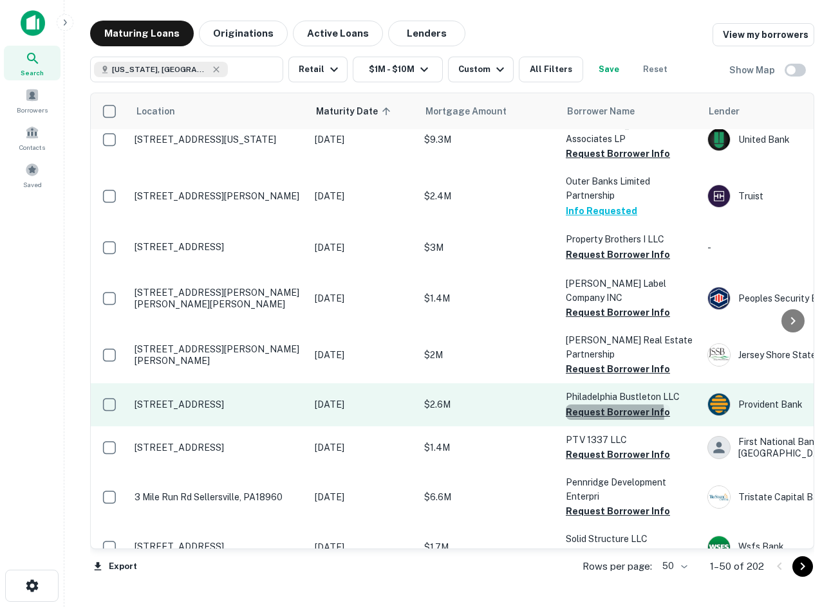
click at [606, 405] on button "Request Borrower Info" at bounding box center [618, 412] width 104 height 15
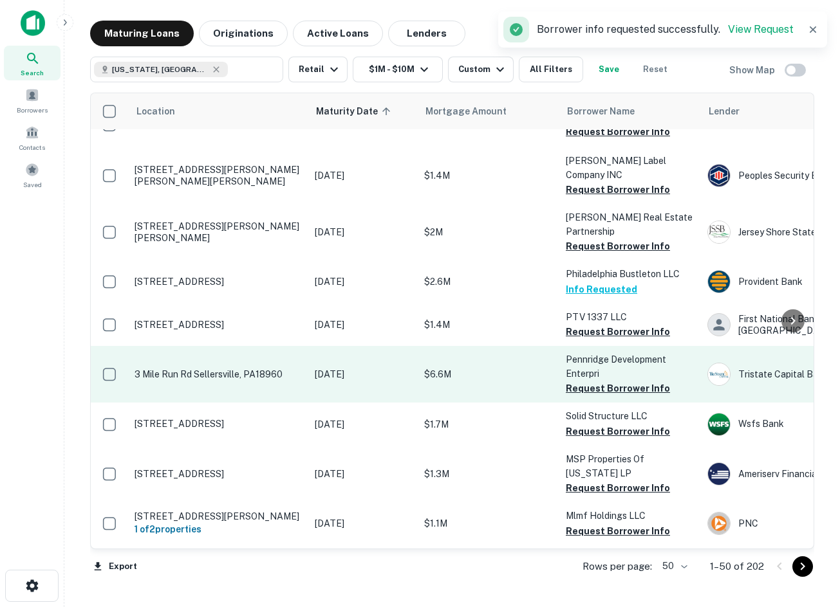
scroll to position [1416, 0]
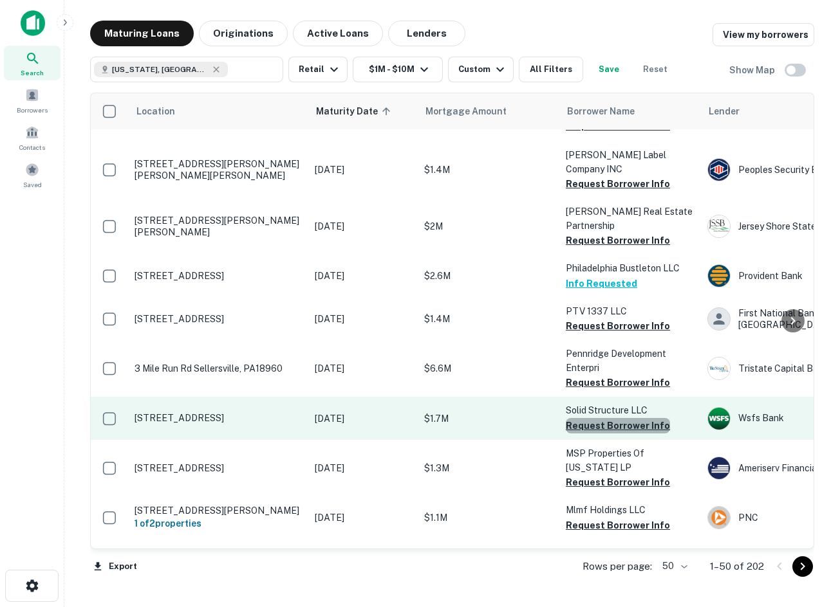
click at [633, 418] on button "Request Borrower Info" at bounding box center [618, 425] width 104 height 15
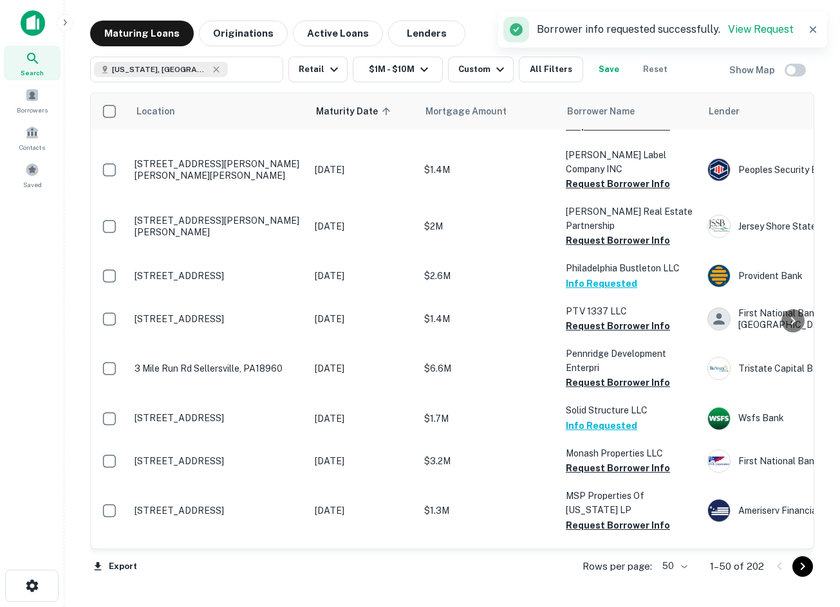
scroll to position [1544, 0]
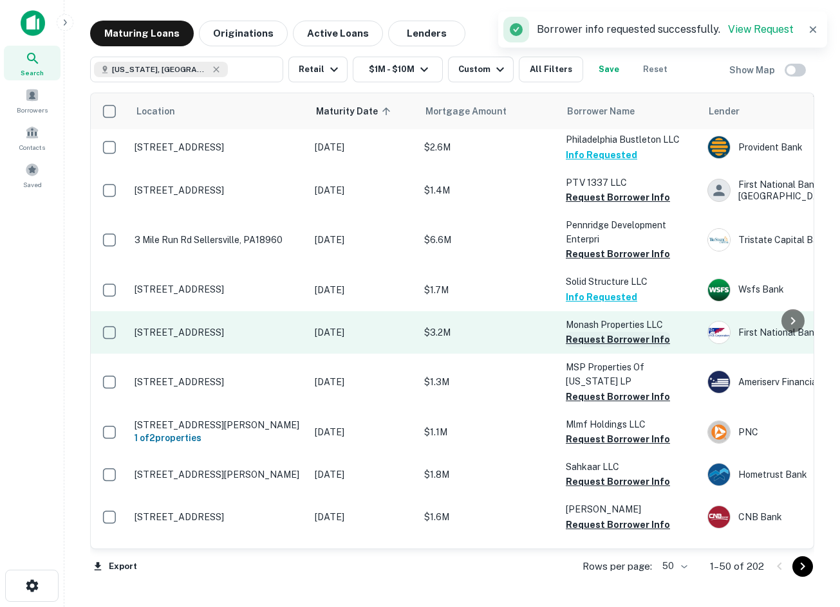
click at [602, 332] on button "Request Borrower Info" at bounding box center [618, 339] width 104 height 15
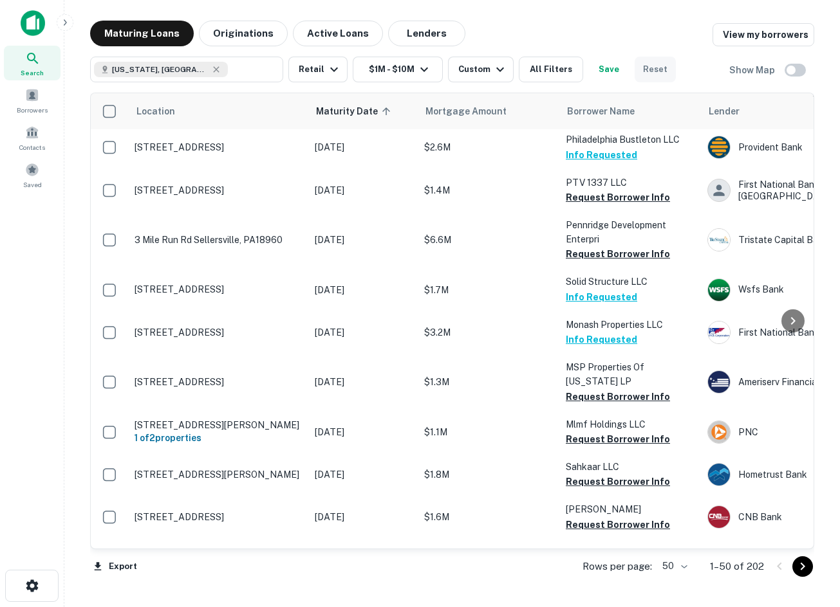
drag, startPoint x: 657, startPoint y: 22, endPoint x: 648, endPoint y: 59, distance: 38.4
click at [657, 22] on div "Maturing Loans Originations Active Loans Lenders View my borrowers" at bounding box center [452, 34] width 724 height 26
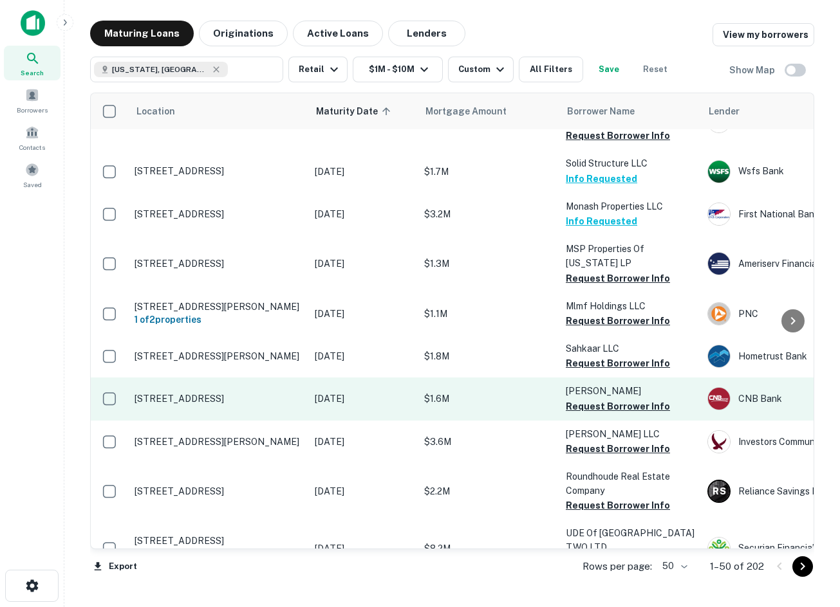
scroll to position [1673, 0]
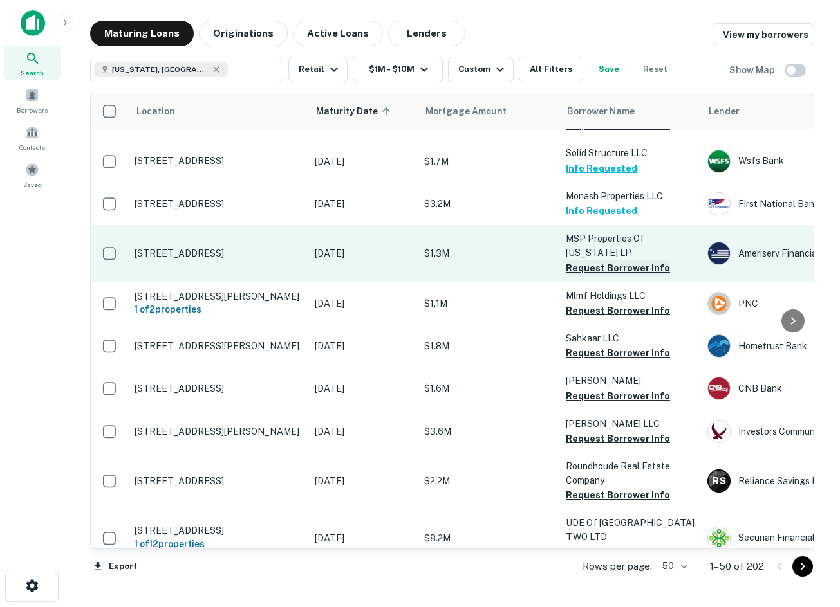
click at [580, 261] on button "Request Borrower Info" at bounding box center [618, 268] width 104 height 15
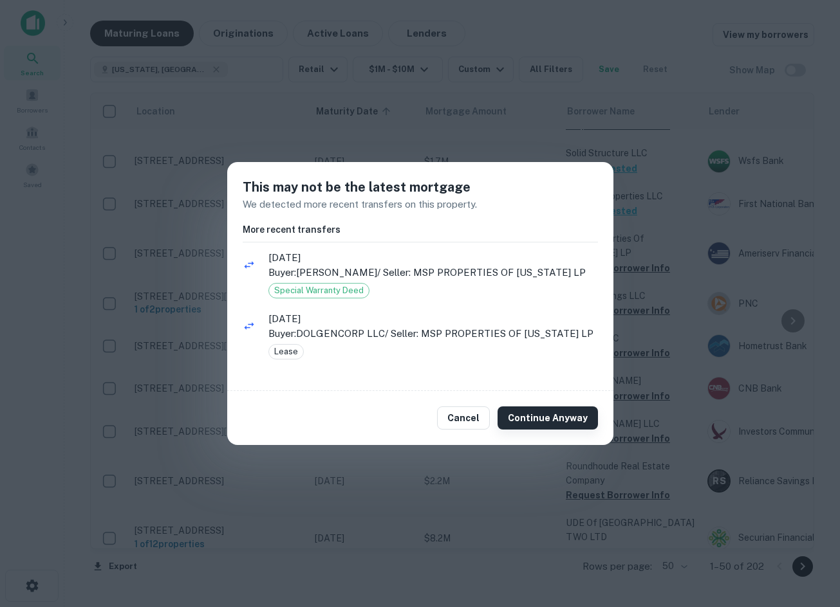
click at [542, 430] on button "Continue Anyway" at bounding box center [547, 418] width 100 height 23
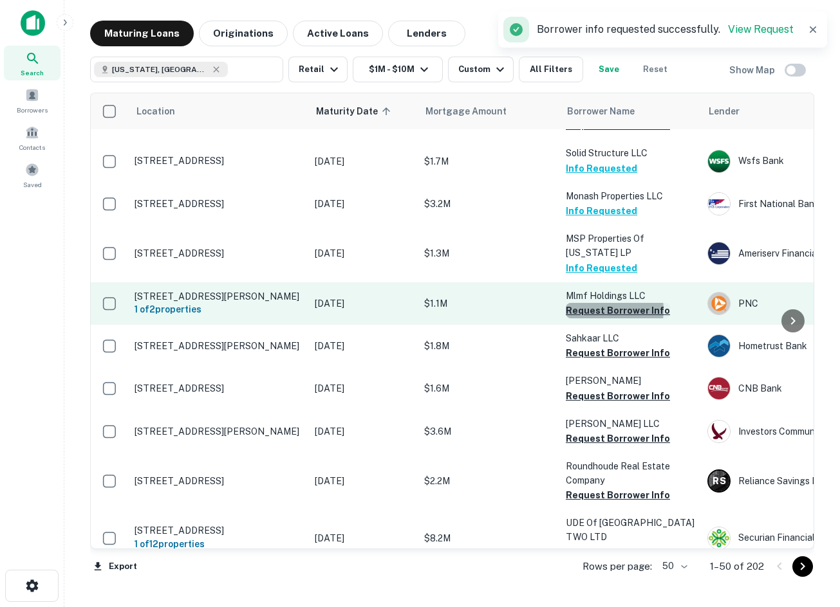
click at [601, 303] on button "Request Borrower Info" at bounding box center [618, 310] width 104 height 15
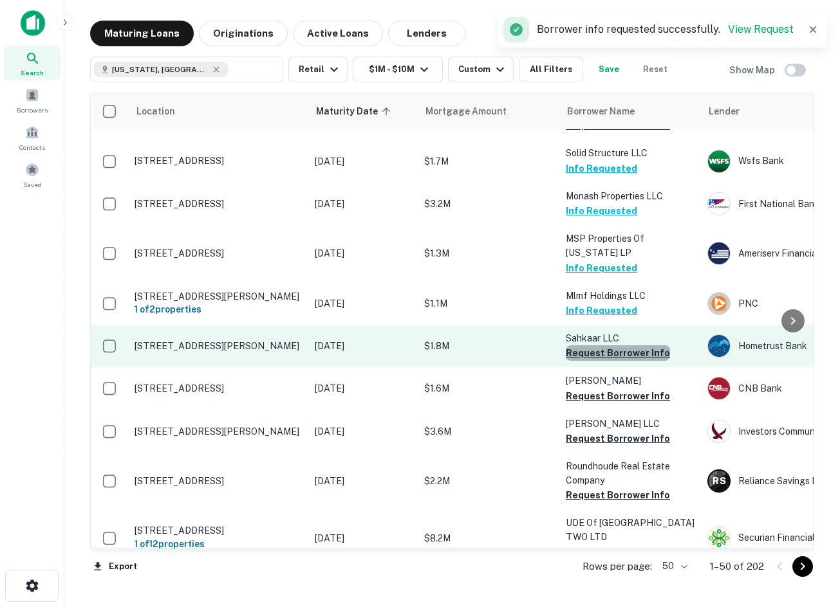
click at [630, 346] on button "Request Borrower Info" at bounding box center [618, 353] width 104 height 15
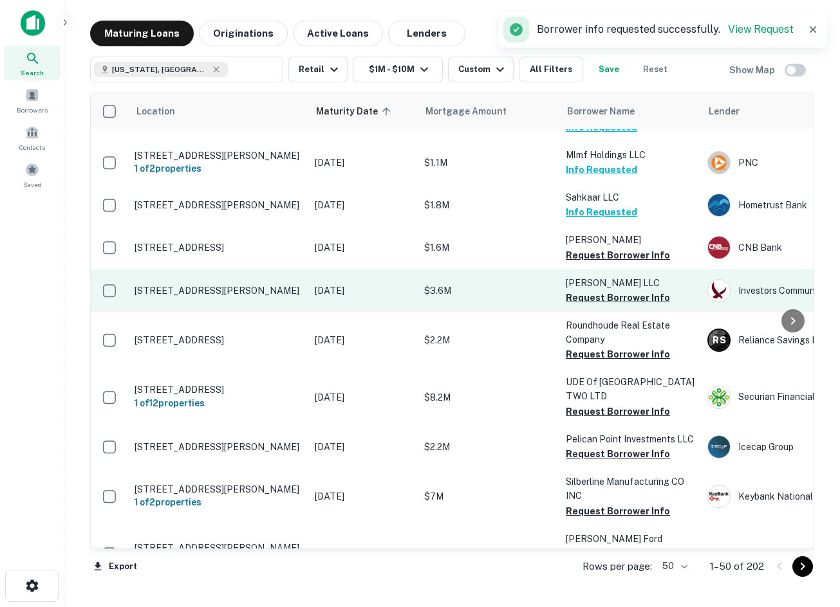
scroll to position [1737, 0]
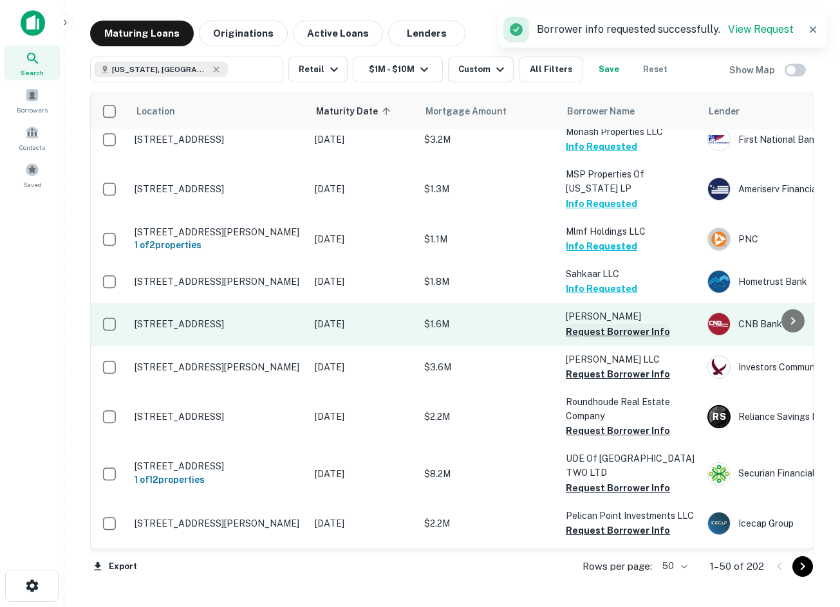
click at [598, 324] on button "Request Borrower Info" at bounding box center [618, 331] width 104 height 15
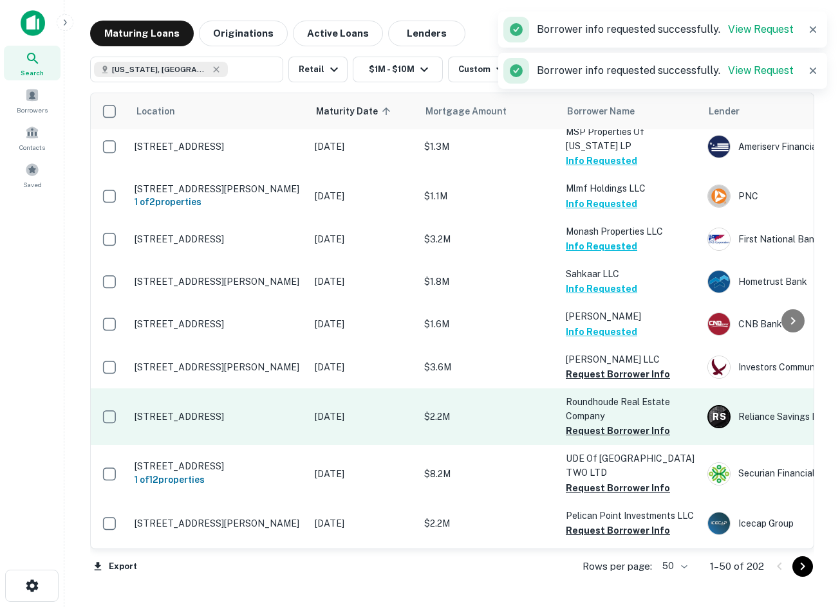
scroll to position [1802, 0]
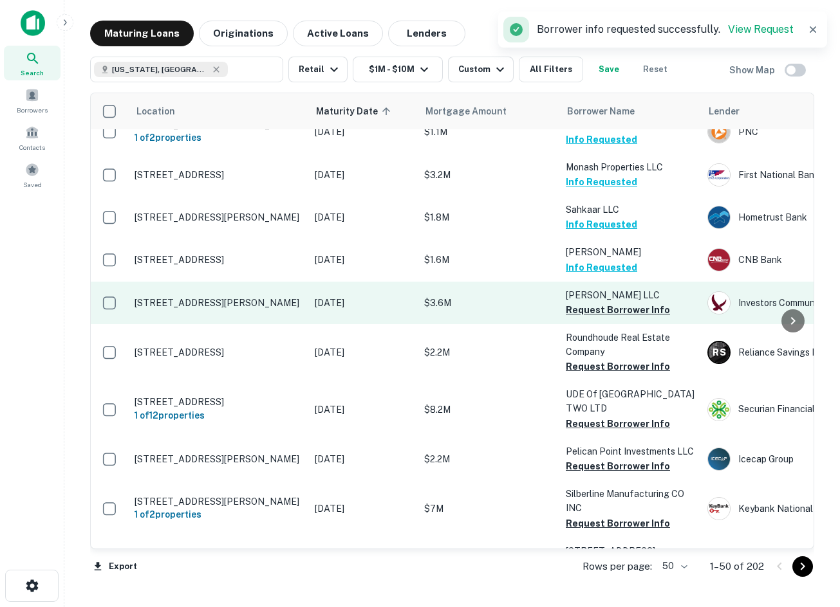
click at [593, 302] on button "Request Borrower Info" at bounding box center [618, 309] width 104 height 15
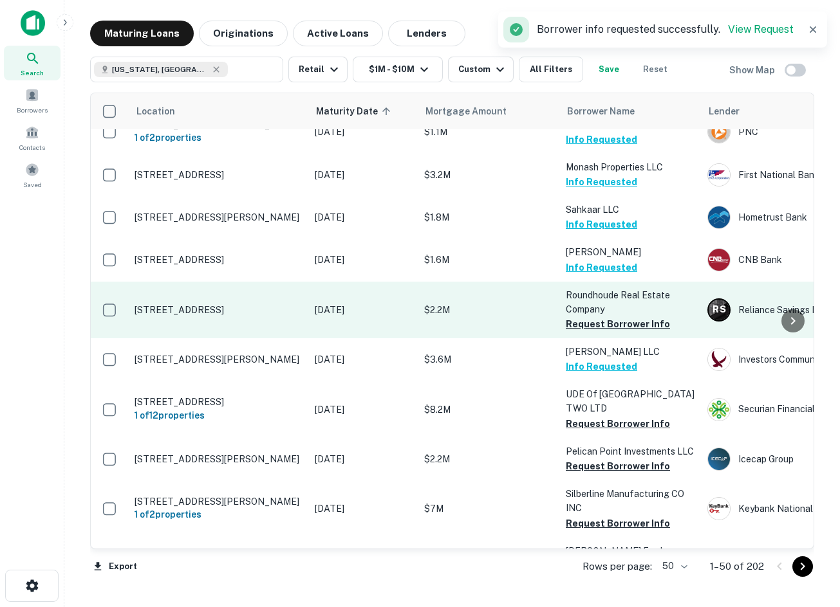
drag, startPoint x: 464, startPoint y: 298, endPoint x: 473, endPoint y: 276, distance: 23.7
click at [588, 317] on button "Request Borrower Info" at bounding box center [618, 324] width 104 height 15
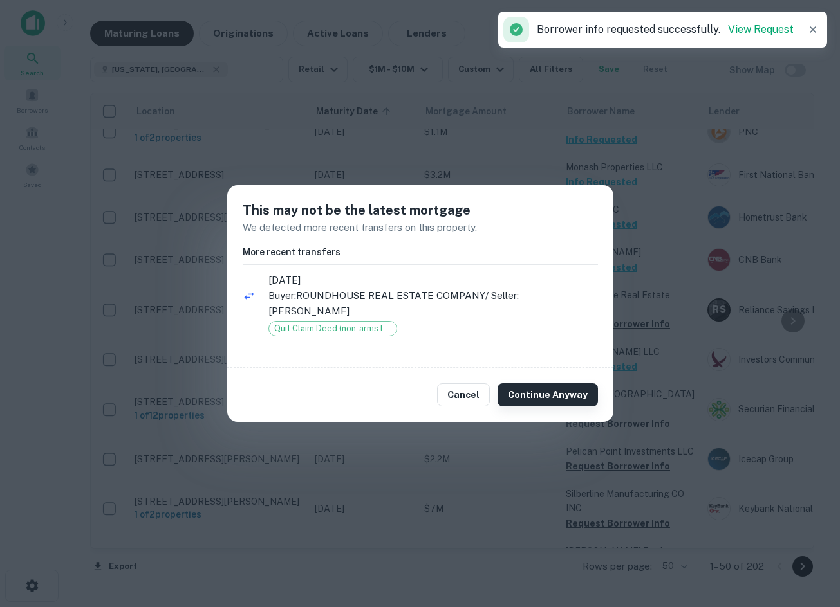
click at [539, 387] on button "Continue Anyway" at bounding box center [547, 395] width 100 height 23
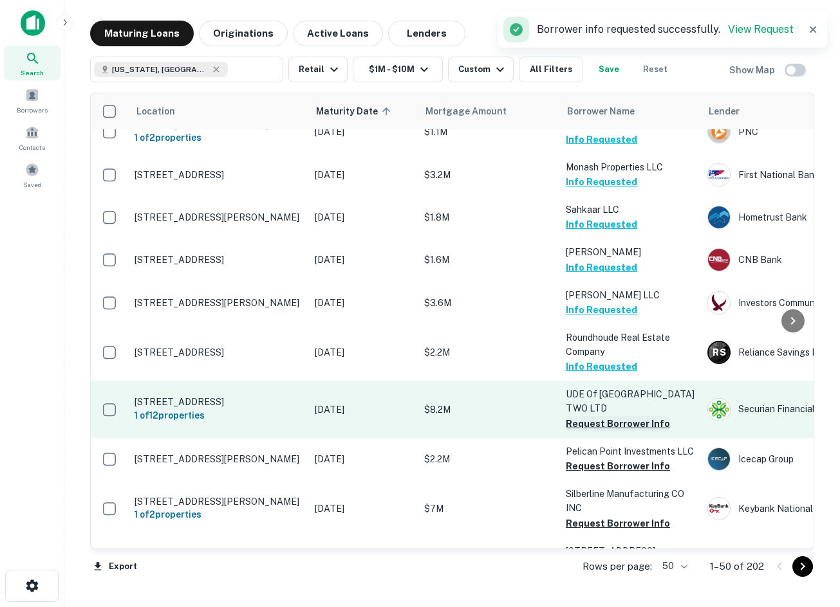
click at [591, 416] on button "Request Borrower Info" at bounding box center [618, 423] width 104 height 15
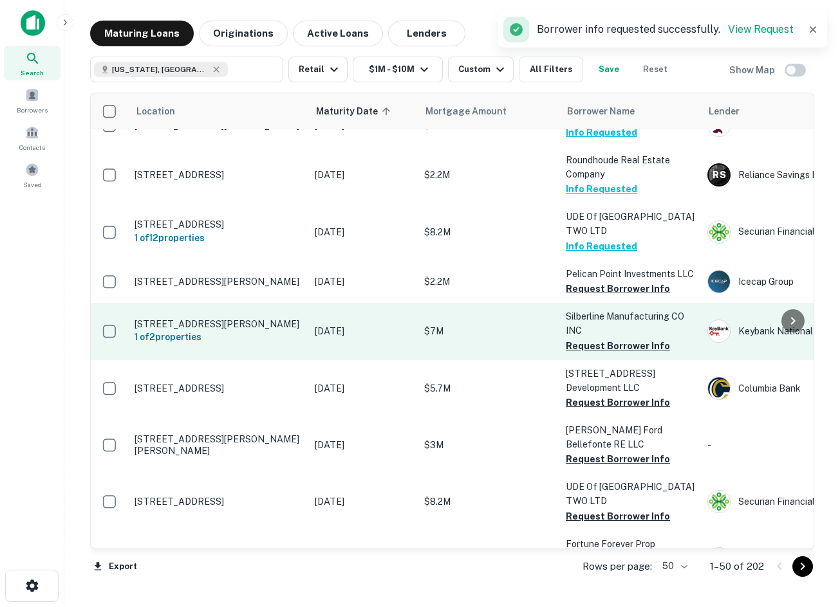
scroll to position [1981, 0]
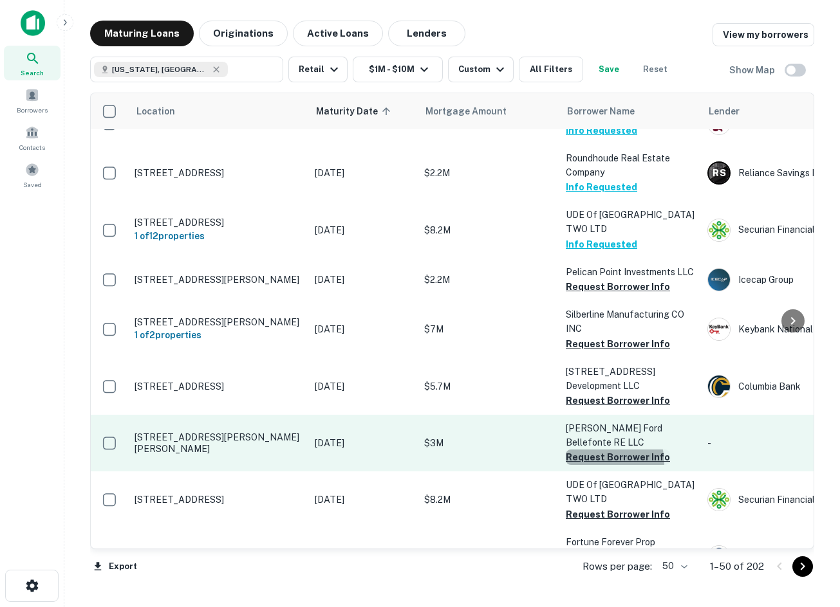
click at [598, 450] on button "Request Borrower Info" at bounding box center [618, 457] width 104 height 15
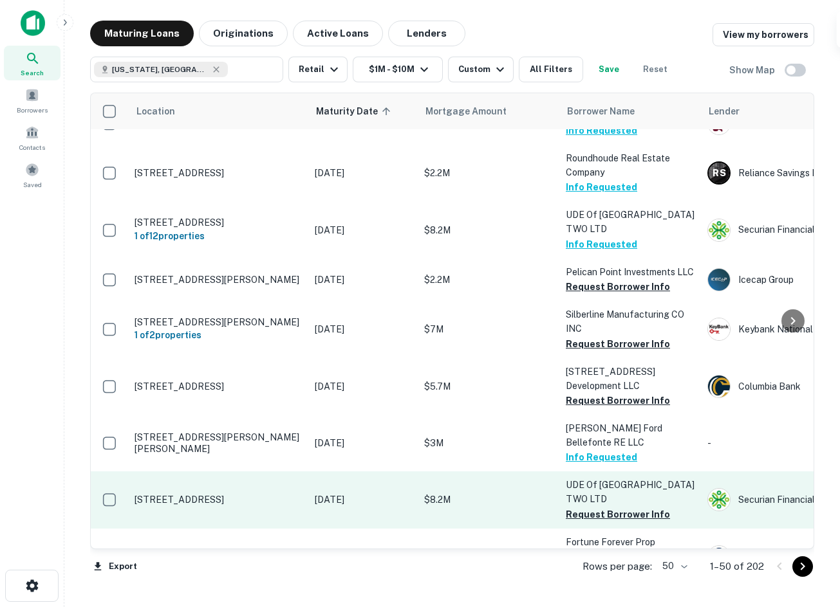
drag, startPoint x: 616, startPoint y: 465, endPoint x: 587, endPoint y: 459, distance: 29.5
click at [616, 507] on button "Request Borrower Info" at bounding box center [618, 514] width 104 height 15
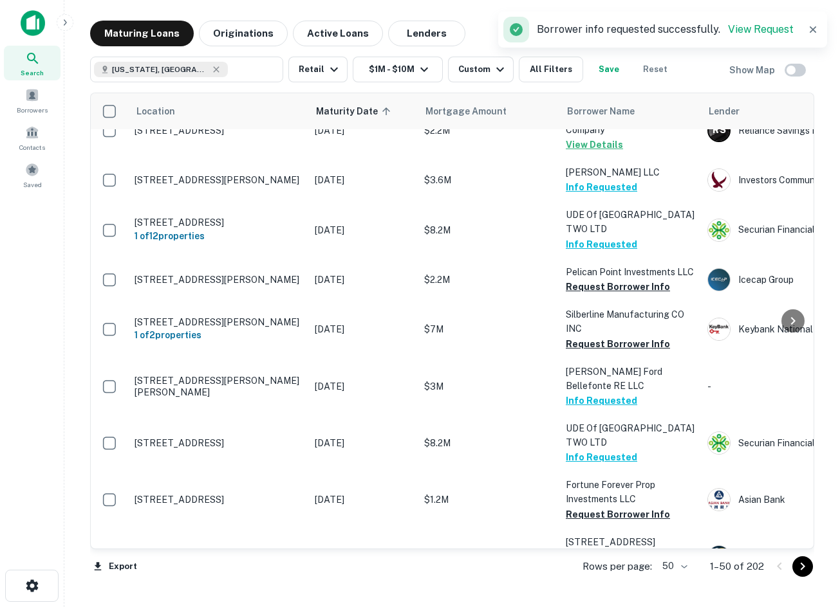
click at [804, 568] on icon "Go to next page" at bounding box center [802, 566] width 15 height 15
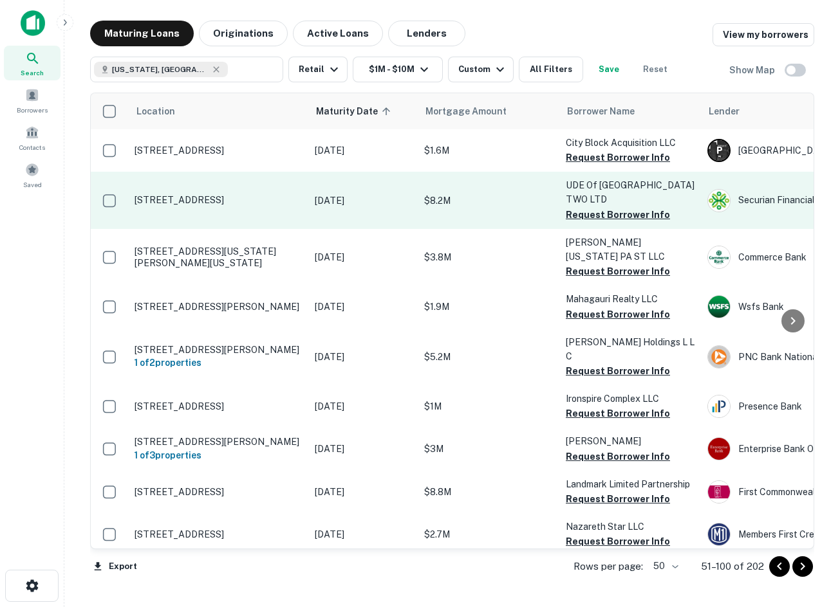
click at [632, 220] on button "Request Borrower Info" at bounding box center [618, 214] width 104 height 15
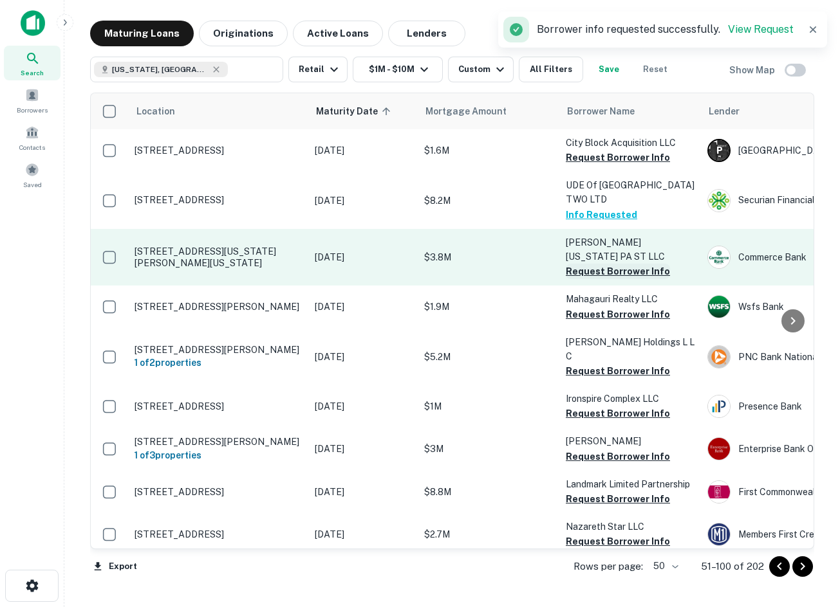
click at [589, 264] on button "Request Borrower Info" at bounding box center [618, 271] width 104 height 15
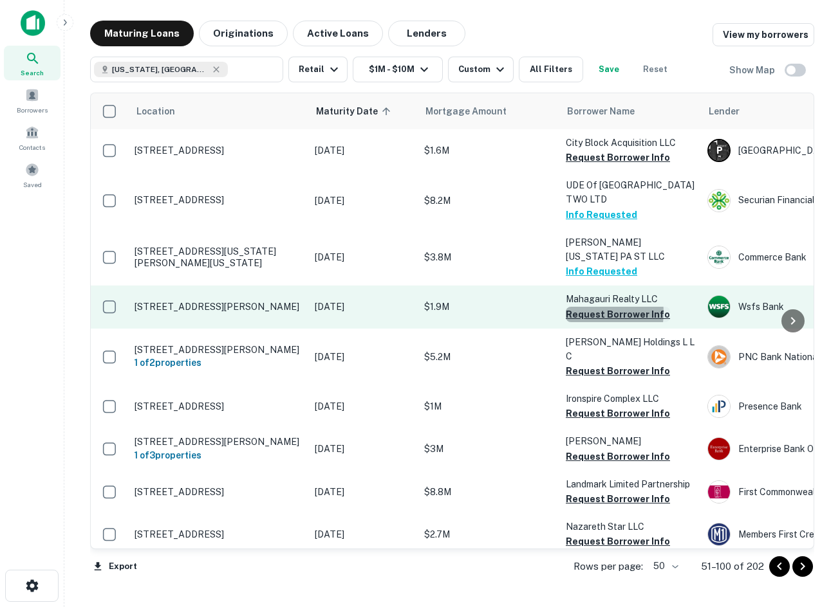
click at [595, 307] on button "Request Borrower Info" at bounding box center [618, 314] width 104 height 15
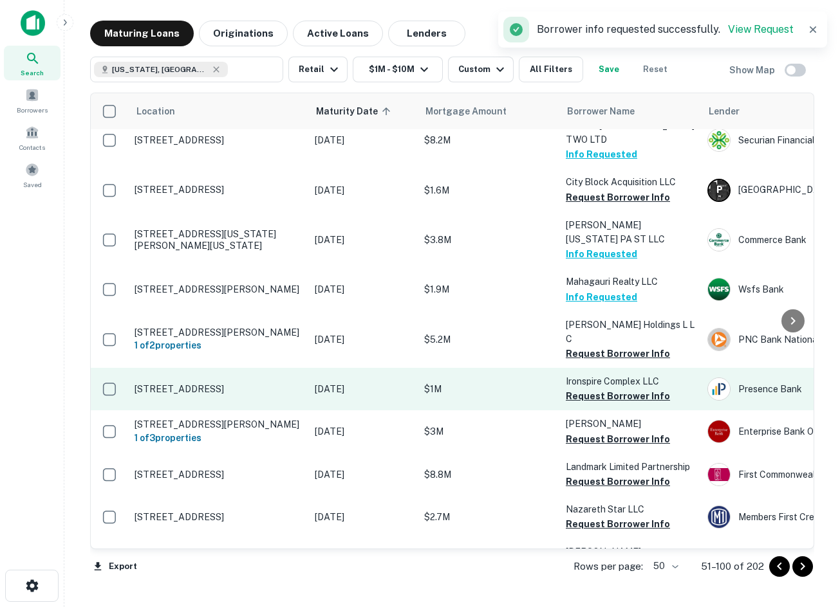
scroll to position [129, 0]
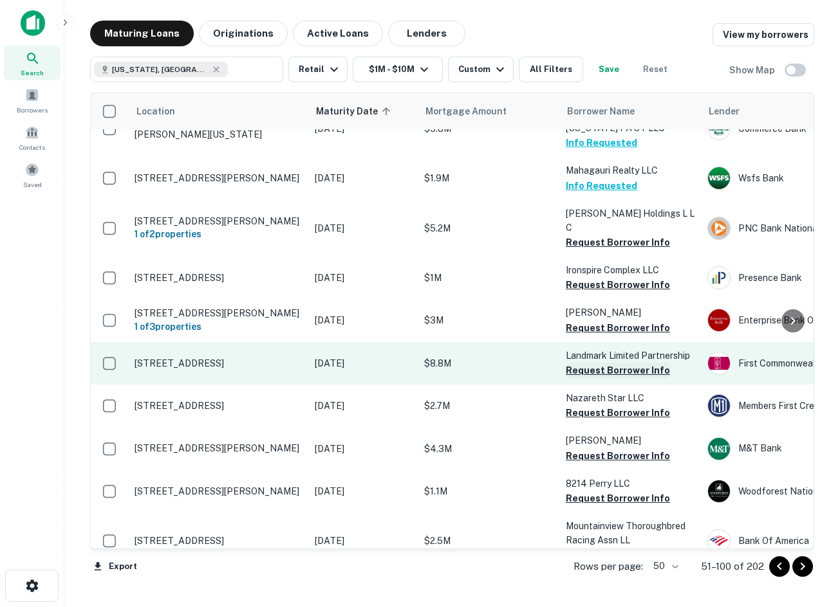
click at [619, 363] on button "Request Borrower Info" at bounding box center [618, 370] width 104 height 15
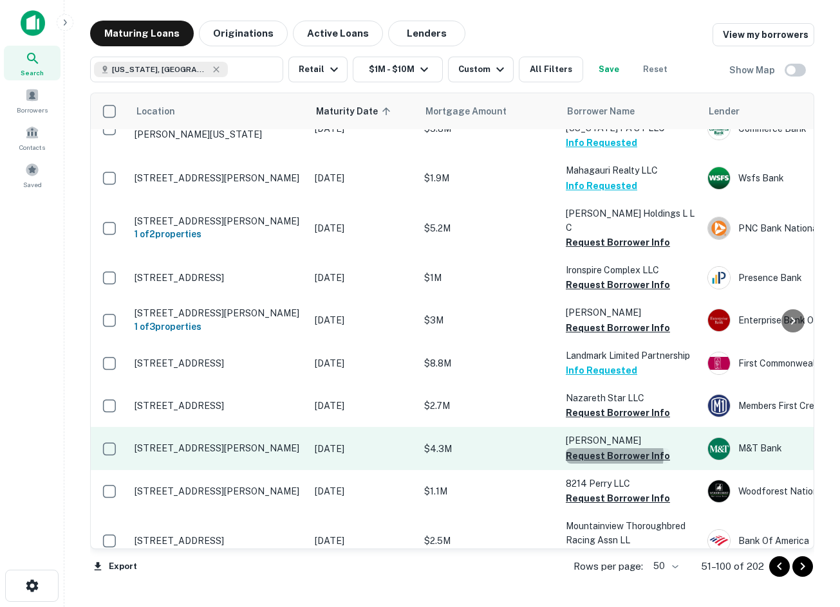
click at [613, 449] on button "Request Borrower Info" at bounding box center [618, 456] width 104 height 15
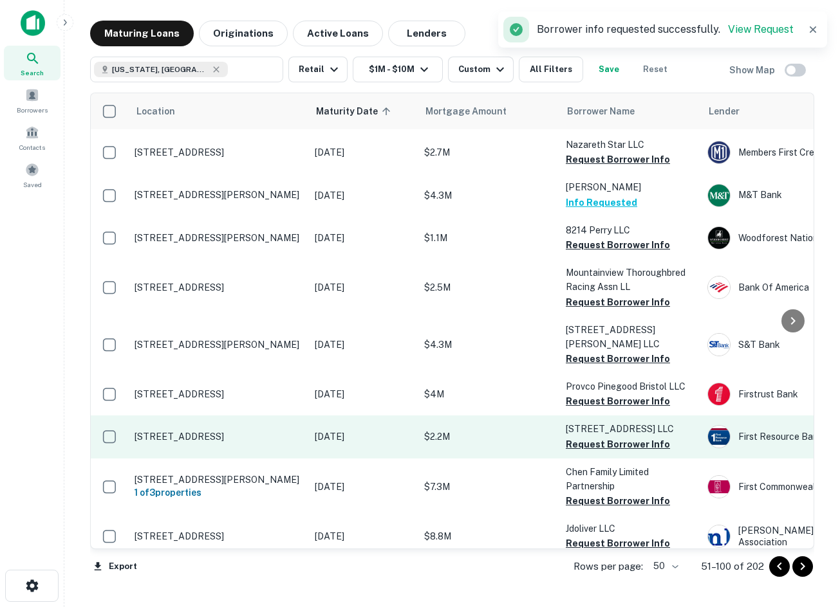
scroll to position [386, 0]
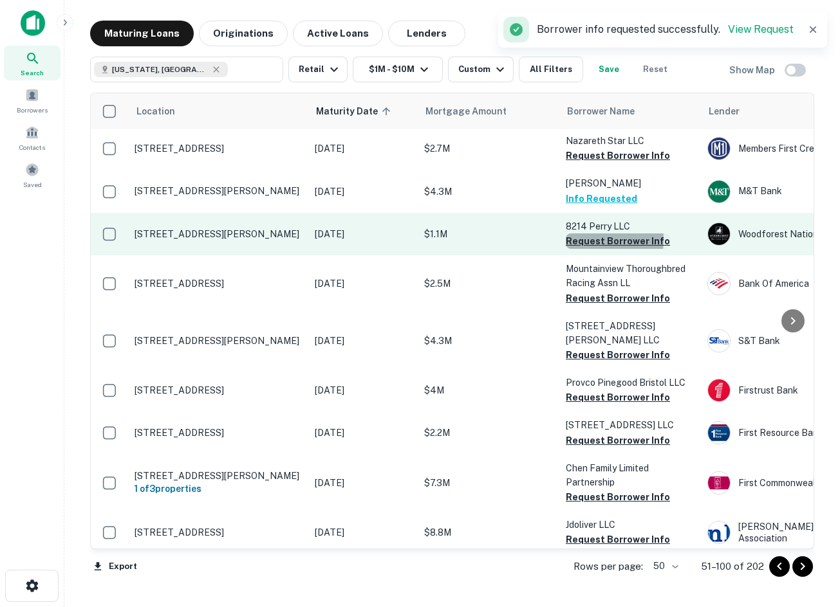
click at [584, 234] on button "Request Borrower Info" at bounding box center [618, 241] width 104 height 15
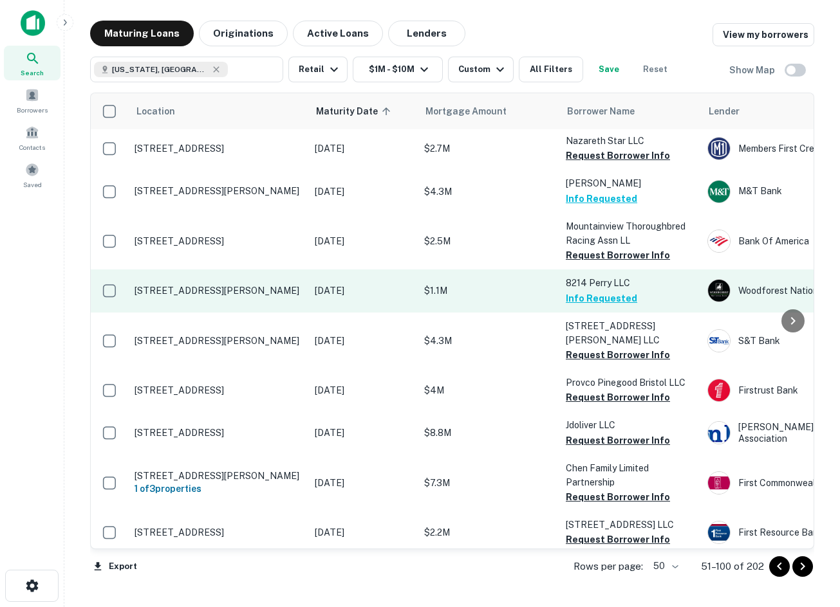
scroll to position [450, 0]
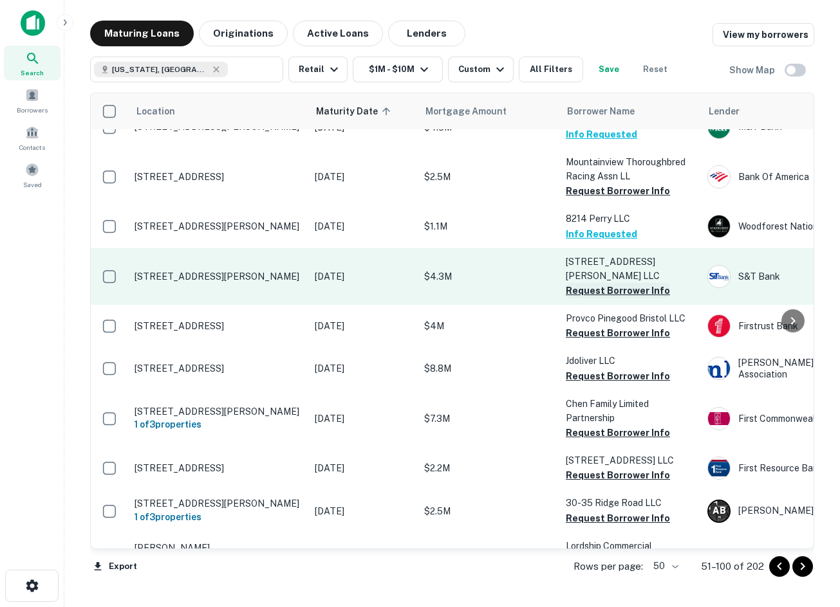
click at [592, 283] on button "Request Borrower Info" at bounding box center [618, 290] width 104 height 15
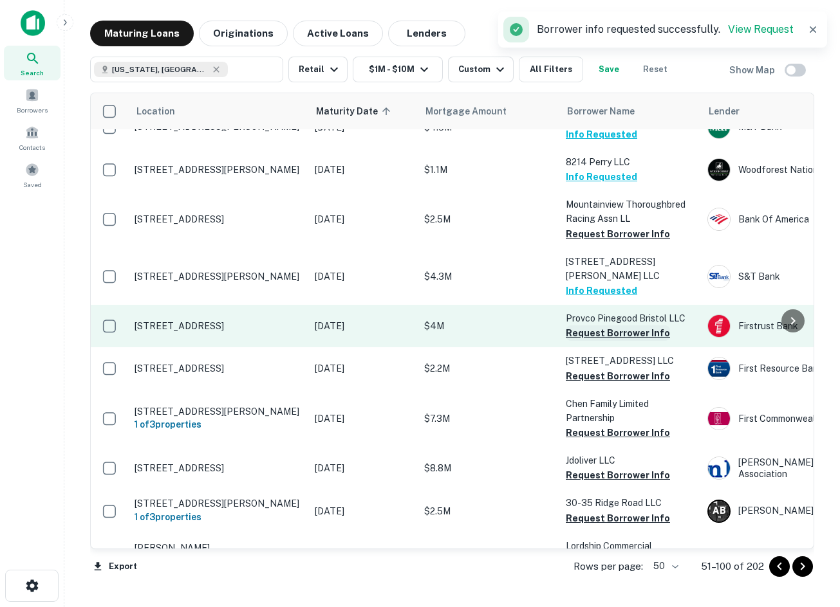
click at [580, 326] on button "Request Borrower Info" at bounding box center [618, 333] width 104 height 15
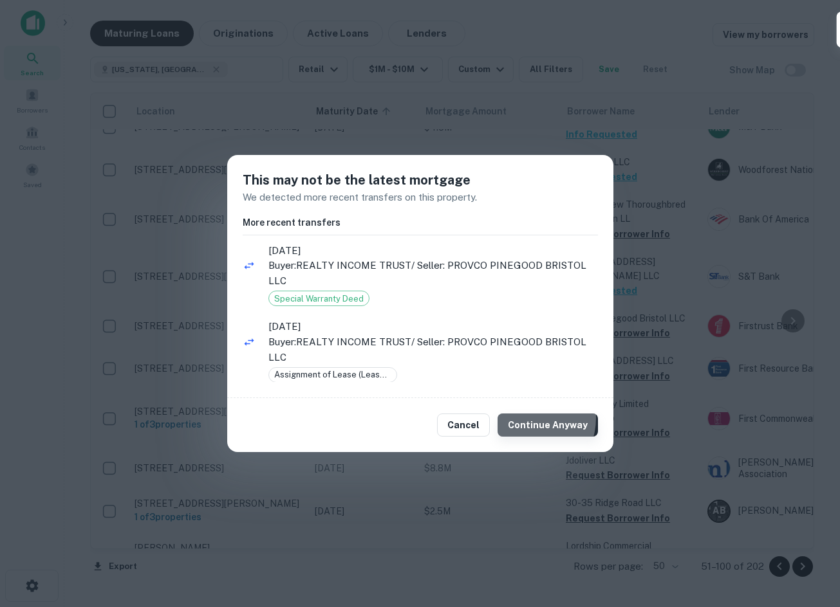
click at [532, 417] on button "Continue Anyway" at bounding box center [547, 425] width 100 height 23
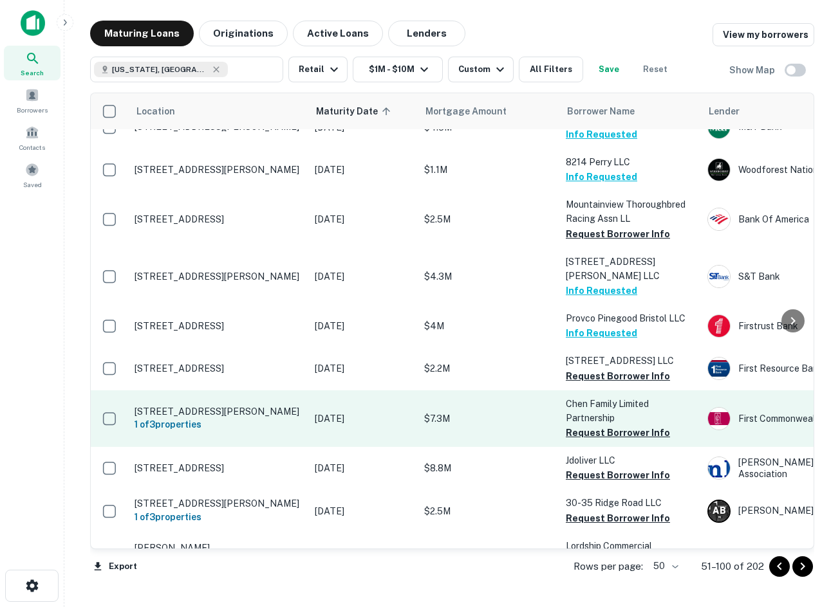
drag, startPoint x: 606, startPoint y: 394, endPoint x: 566, endPoint y: 385, distance: 40.1
click at [606, 425] on button "Request Borrower Info" at bounding box center [618, 432] width 104 height 15
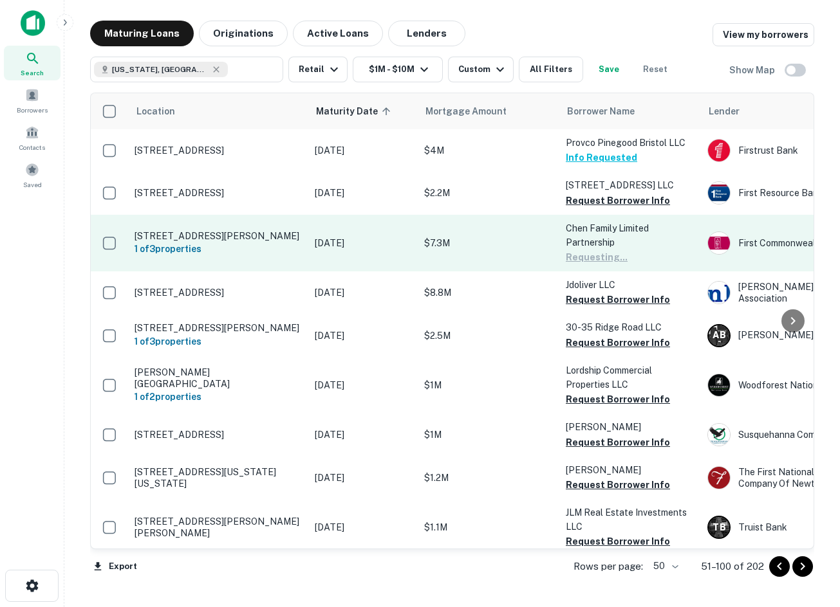
scroll to position [644, 0]
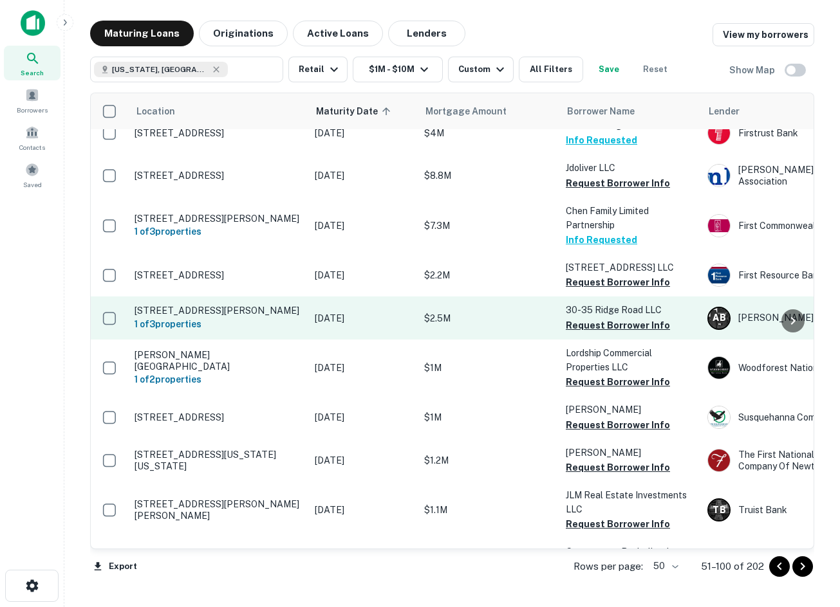
click at [574, 318] on button "Request Borrower Info" at bounding box center [618, 325] width 104 height 15
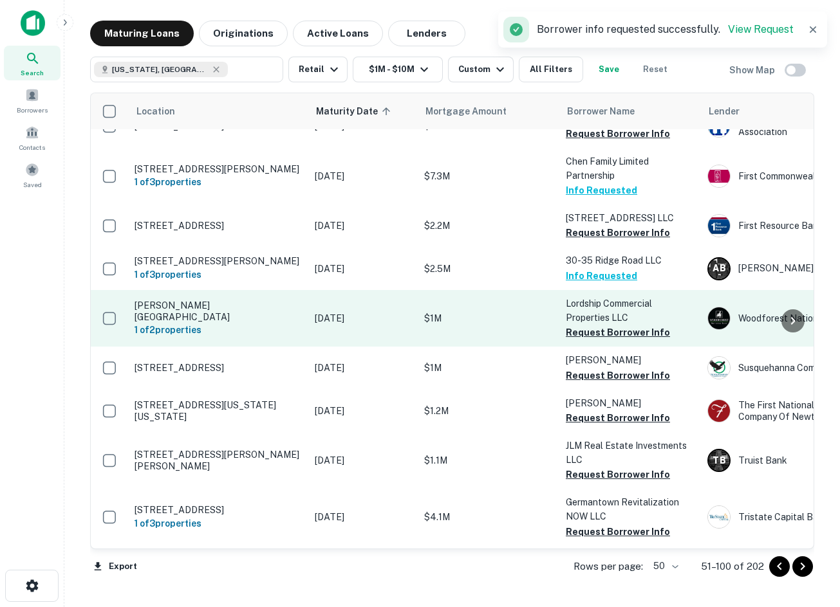
scroll to position [708, 0]
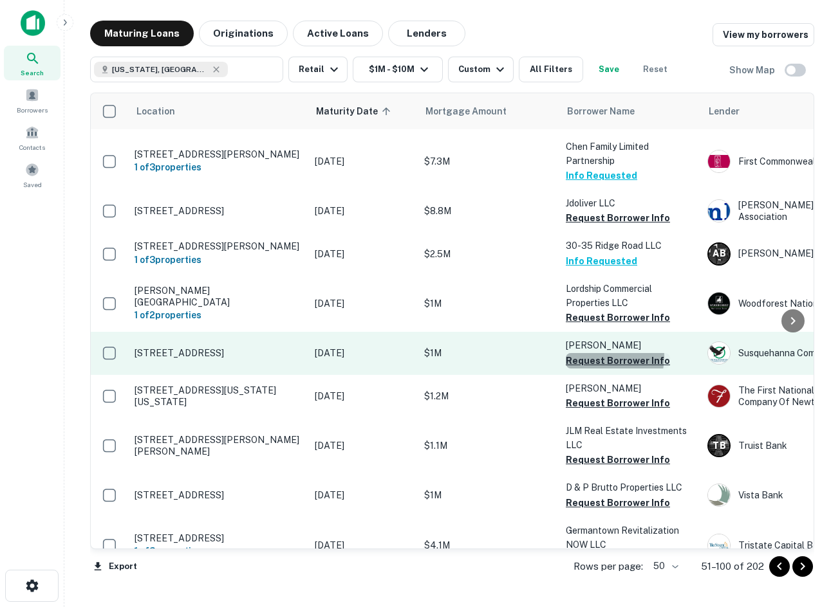
click at [597, 353] on button "Request Borrower Info" at bounding box center [618, 360] width 104 height 15
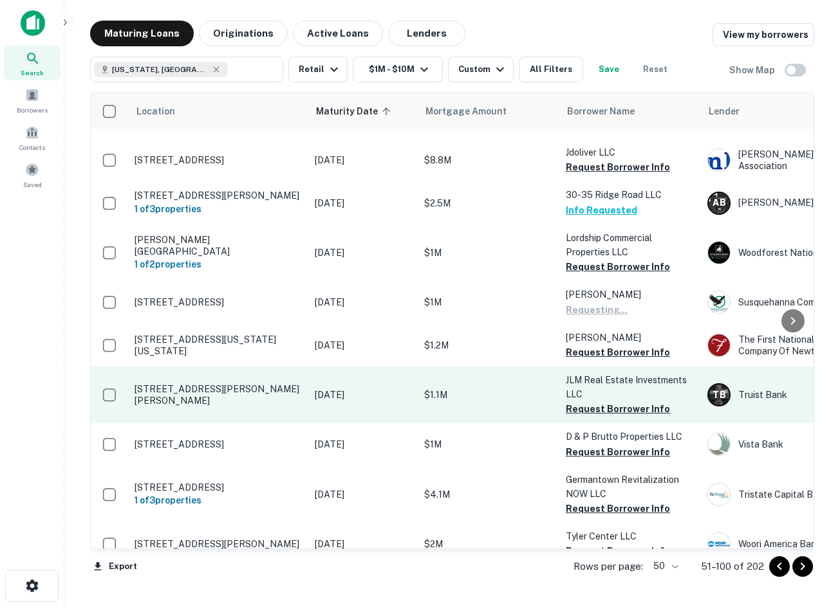
scroll to position [837, 0]
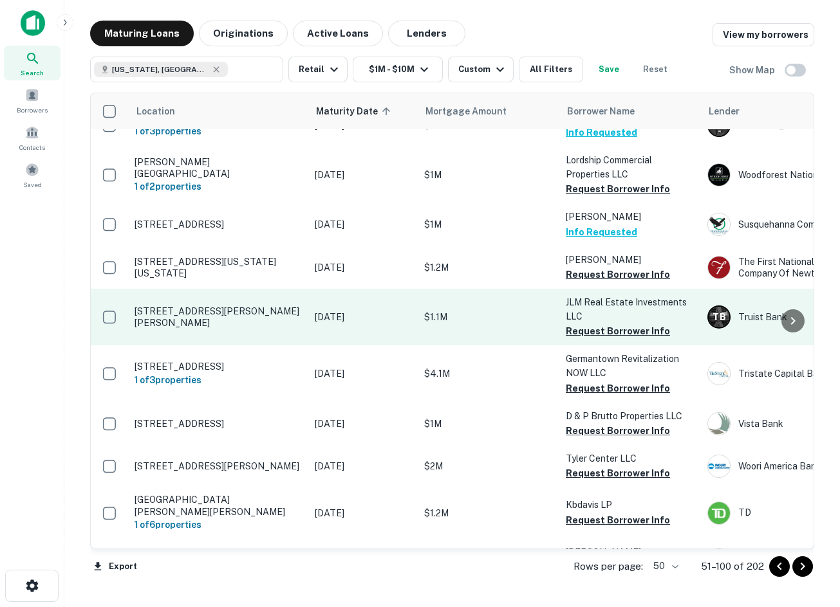
drag, startPoint x: 578, startPoint y: 295, endPoint x: 501, endPoint y: 306, distance: 77.9
click at [578, 324] on button "Request Borrower Info" at bounding box center [618, 331] width 104 height 15
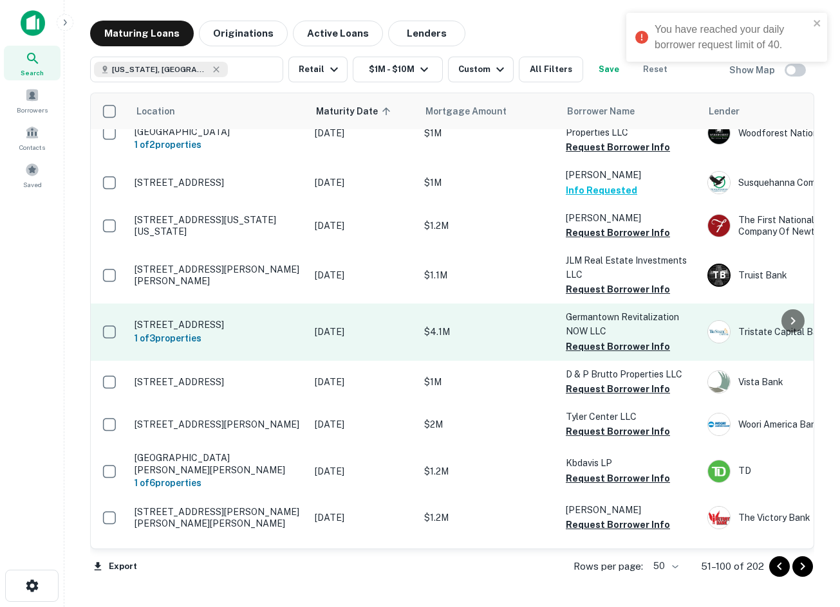
scroll to position [901, 0]
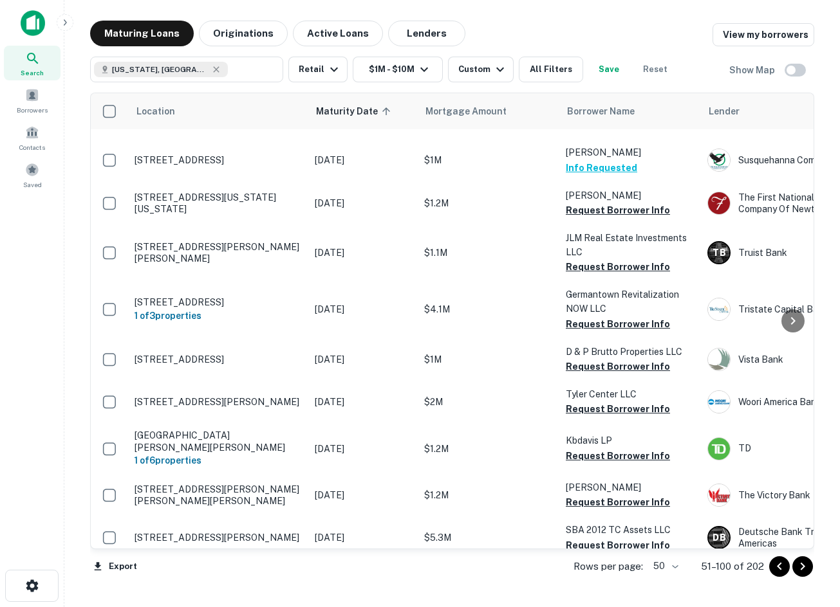
click at [537, 30] on div "Maturing Loans Originations Active Loans Lenders View my borrowers" at bounding box center [452, 34] width 724 height 26
drag, startPoint x: 495, startPoint y: 35, endPoint x: 239, endPoint y: 11, distance: 257.2
click at [239, 11] on main "Maturing Loans Originations Active Loans Lenders View my borrowers Pennsylvania…" at bounding box center [451, 303] width 775 height 607
drag, startPoint x: 620, startPoint y: 32, endPoint x: 620, endPoint y: 24, distance: 7.1
click at [620, 32] on div "Maturing Loans Originations Active Loans Lenders View my borrowers" at bounding box center [452, 34] width 724 height 26
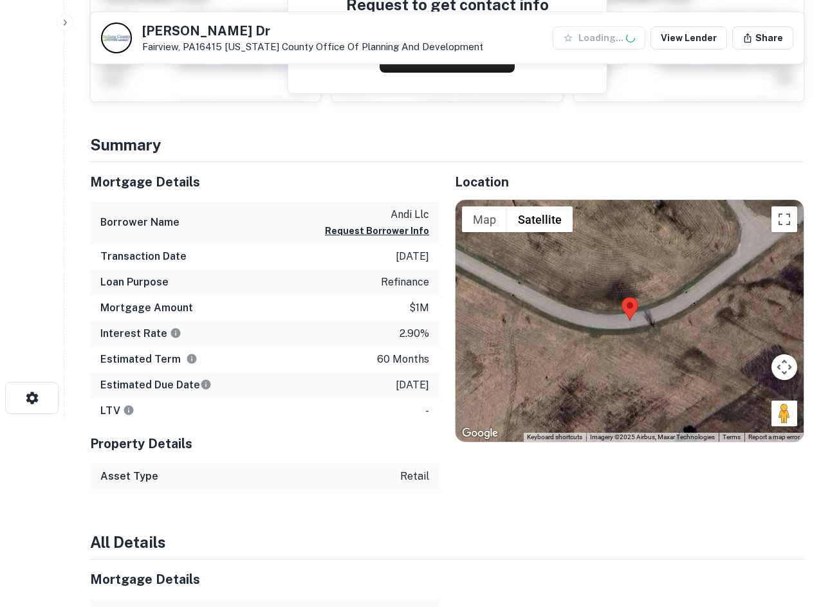
scroll to position [193, 0]
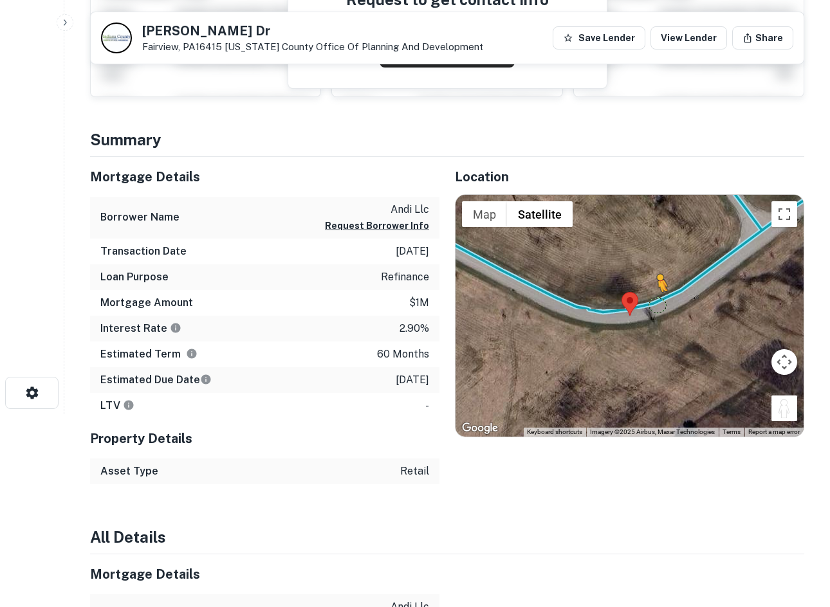
drag, startPoint x: 788, startPoint y: 411, endPoint x: 645, endPoint y: 303, distance: 178.6
click at [645, 303] on div "To activate drag with keyboard, press Alt + Enter. Once in keyboard drag state,…" at bounding box center [630, 316] width 348 height 242
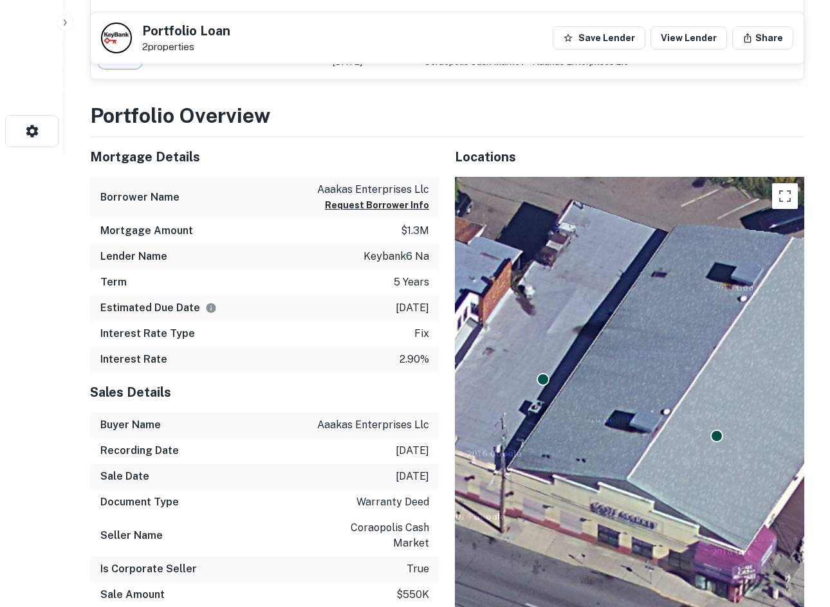
scroll to position [579, 0]
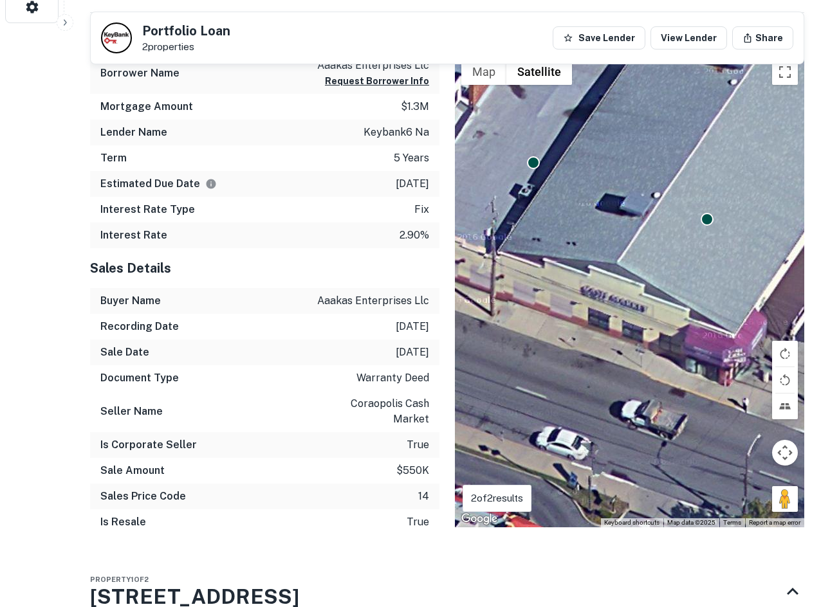
drag, startPoint x: 678, startPoint y: 402, endPoint x: 692, endPoint y: 287, distance: 116.1
click at [692, 287] on div "To activate drag with keyboard, press Alt + Enter. Once in keyboard drag state,…" at bounding box center [629, 290] width 349 height 475
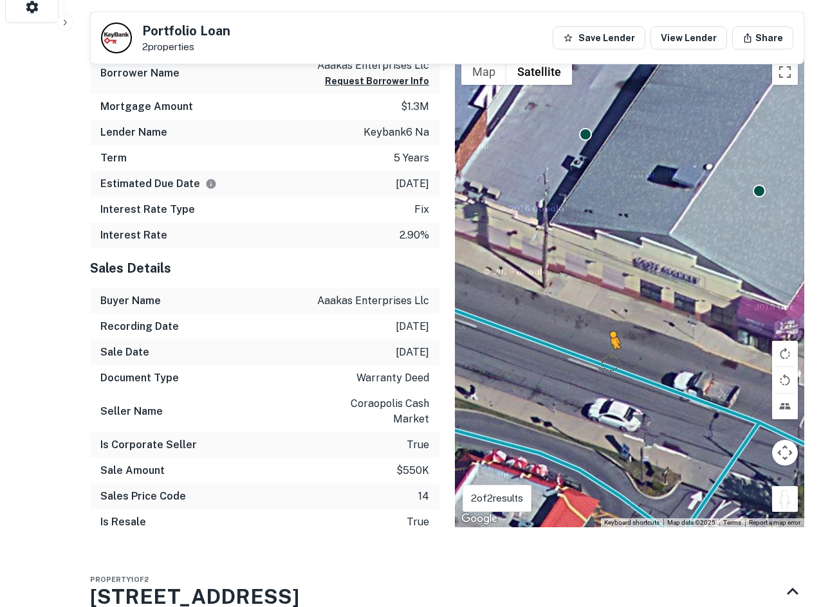
drag, startPoint x: 777, startPoint y: 504, endPoint x: 607, endPoint y: 360, distance: 222.3
click at [607, 360] on div "To activate drag with keyboard, press Alt + Enter. Once in keyboard drag state,…" at bounding box center [629, 290] width 349 height 475
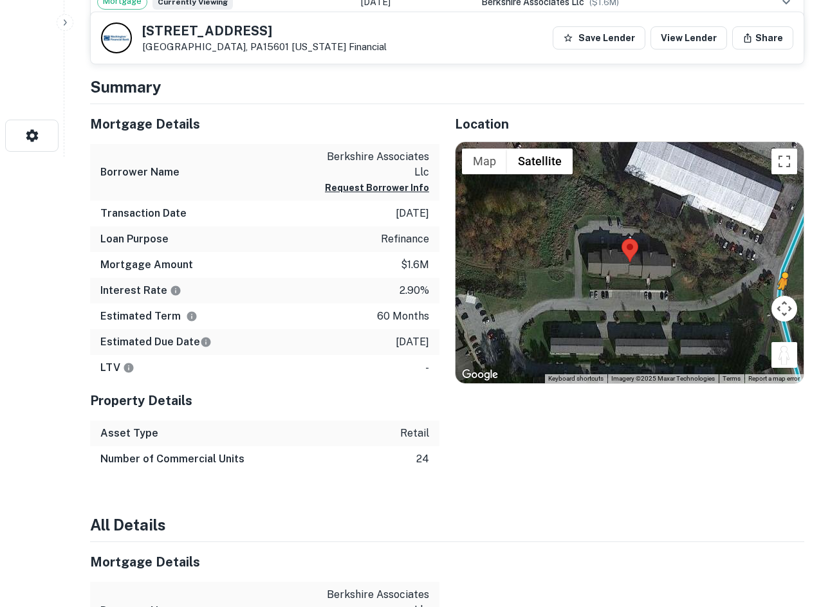
drag, startPoint x: 777, startPoint y: 360, endPoint x: 775, endPoint y: 292, distance: 67.6
click at [776, 293] on div "To activate drag with keyboard, press Alt + Enter. Once in keyboard drag state,…" at bounding box center [630, 263] width 348 height 242
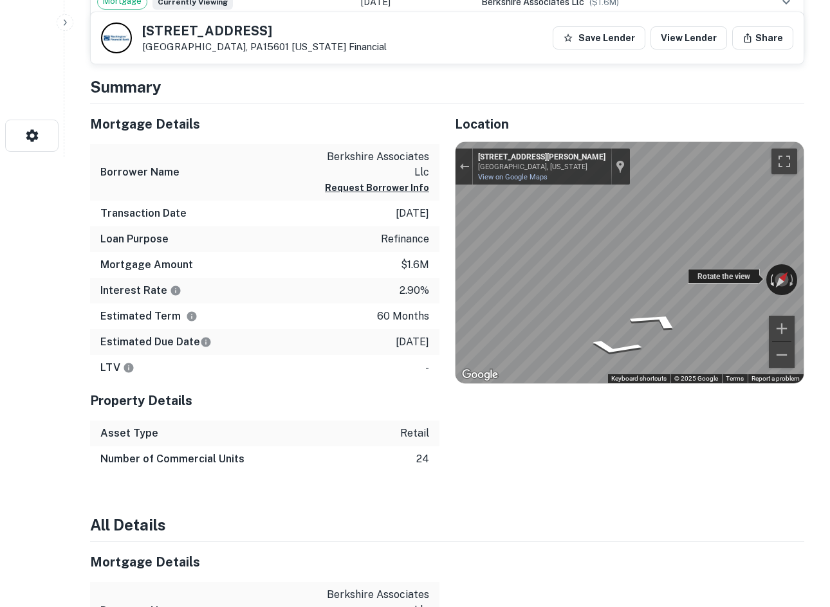
click at [775, 282] on div "← Move left → Move right ↑ Move up ↓ Move down + Zoom in - Zoom out 352 Johnson…" at bounding box center [630, 263] width 348 height 242
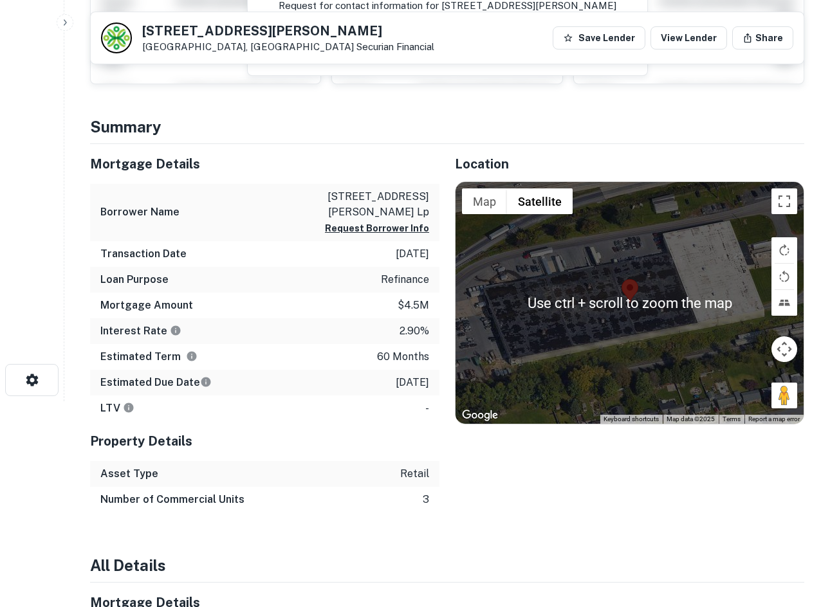
scroll to position [193, 0]
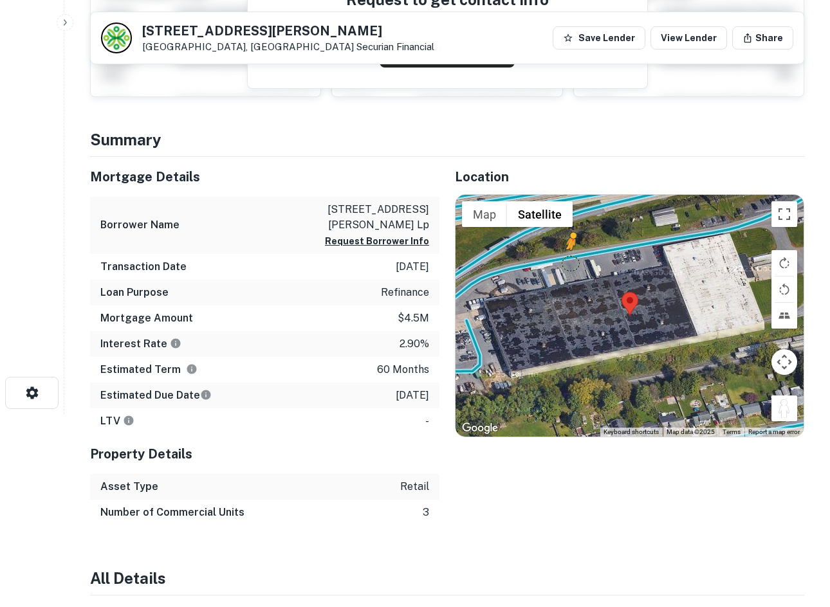
drag, startPoint x: 777, startPoint y: 407, endPoint x: 568, endPoint y: 263, distance: 254.0
click at [568, 263] on div "To activate drag with keyboard, press Alt + Enter. Once in keyboard drag state,…" at bounding box center [630, 316] width 348 height 242
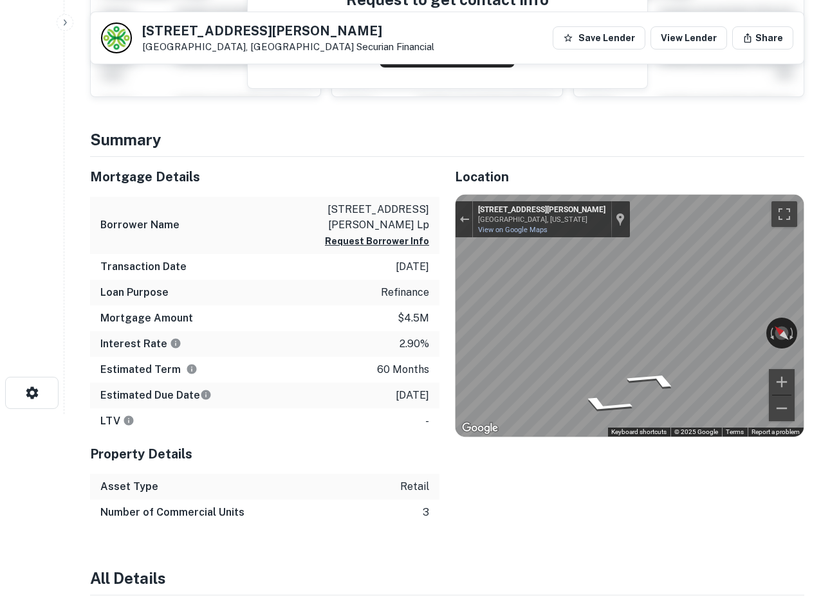
click at [326, 317] on div "Mortgage Details Borrower Name [STREET_ADDRESS][PERSON_NAME] associates lp Requ…" at bounding box center [440, 341] width 730 height 369
click at [466, 220] on div "Exit the Street View" at bounding box center [464, 220] width 10 height 8
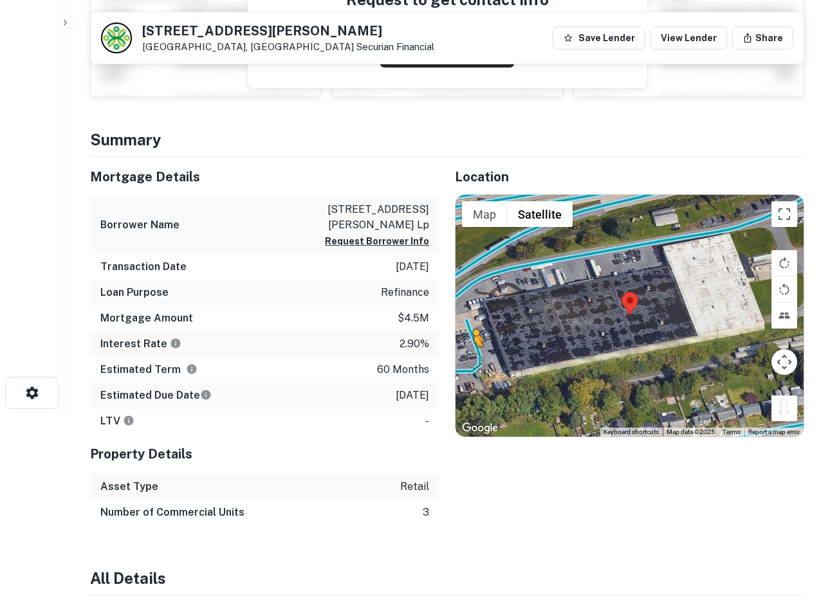
drag, startPoint x: 783, startPoint y: 414, endPoint x: 467, endPoint y: 358, distance: 320.8
click at [467, 358] on div "To activate drag with keyboard, press Alt + Enter. Once in keyboard drag state,…" at bounding box center [630, 316] width 348 height 242
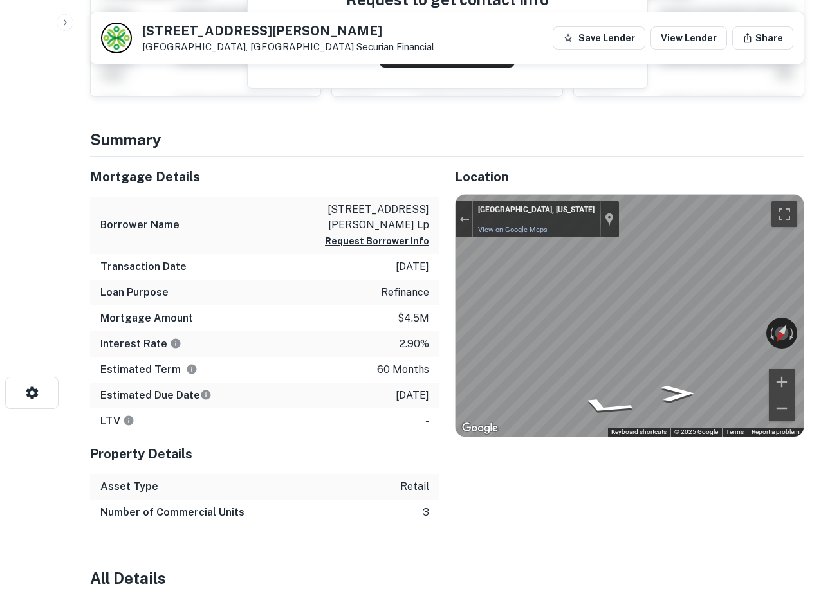
click at [829, 331] on html "Search Borrowers Contacts Saved 801 Spangler Rd Camp Hill, PA17011 Securian Fin…" at bounding box center [415, 110] width 830 height 607
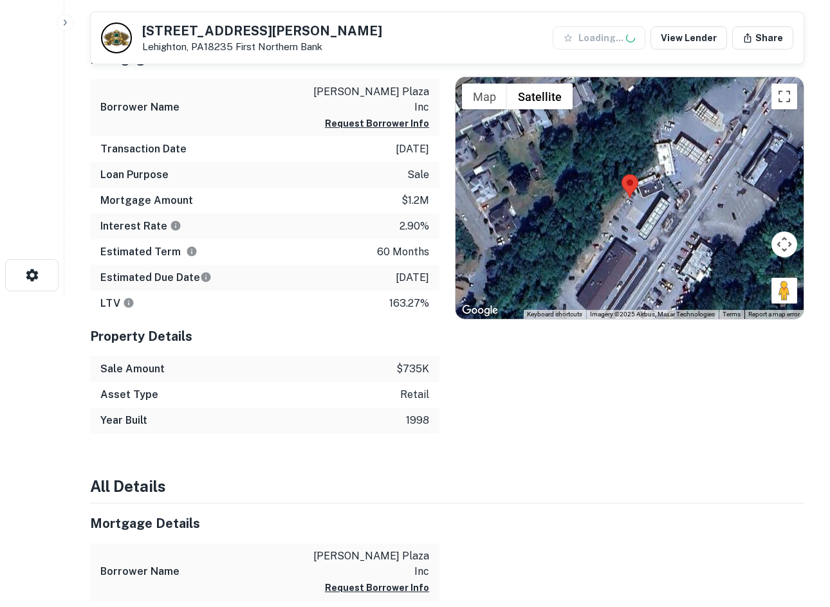
scroll to position [322, 0]
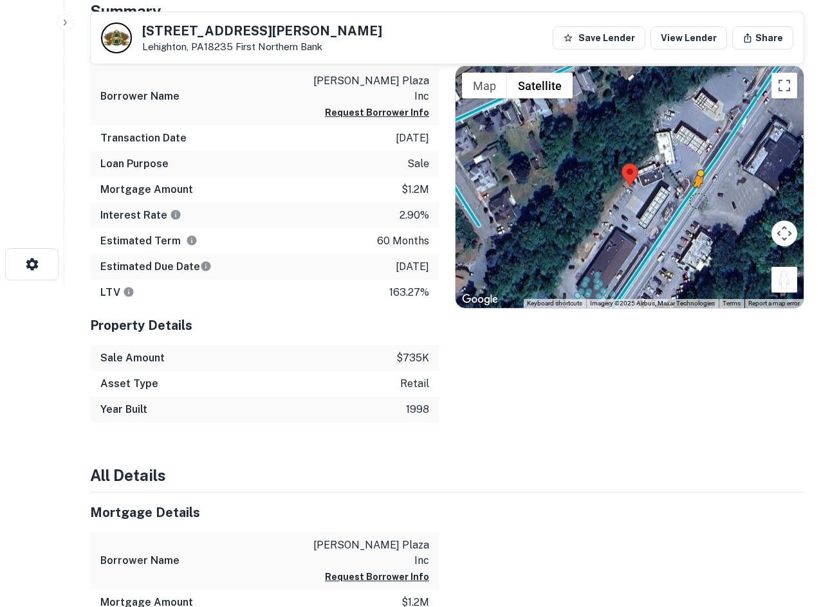
drag, startPoint x: 786, startPoint y: 284, endPoint x: 696, endPoint y: 196, distance: 126.1
click at [696, 196] on div "To activate drag with keyboard, press Alt + Enter. Once in keyboard drag state,…" at bounding box center [630, 187] width 348 height 242
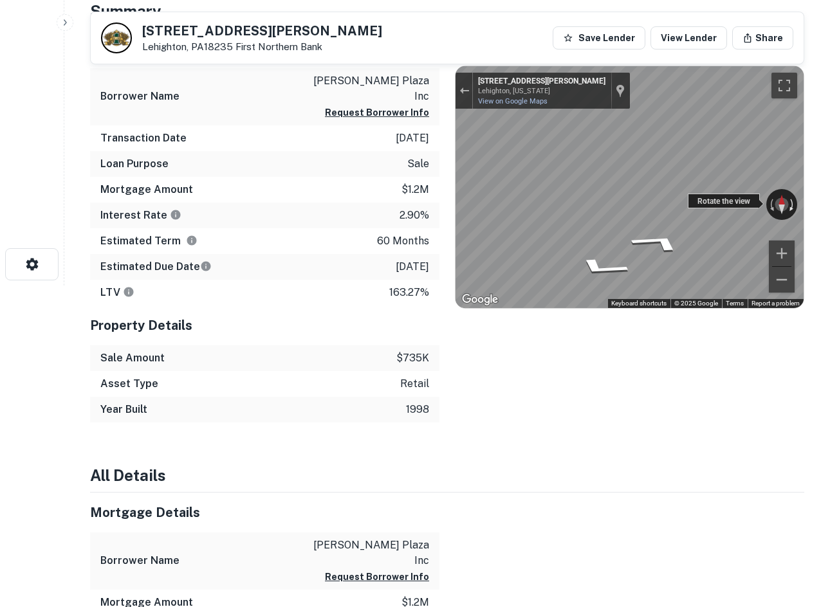
click at [788, 190] on div "← Move left → Move right ↑ Move up ↓ Move down + Zoom in - Zoom out [STREET_ADD…" at bounding box center [630, 187] width 348 height 242
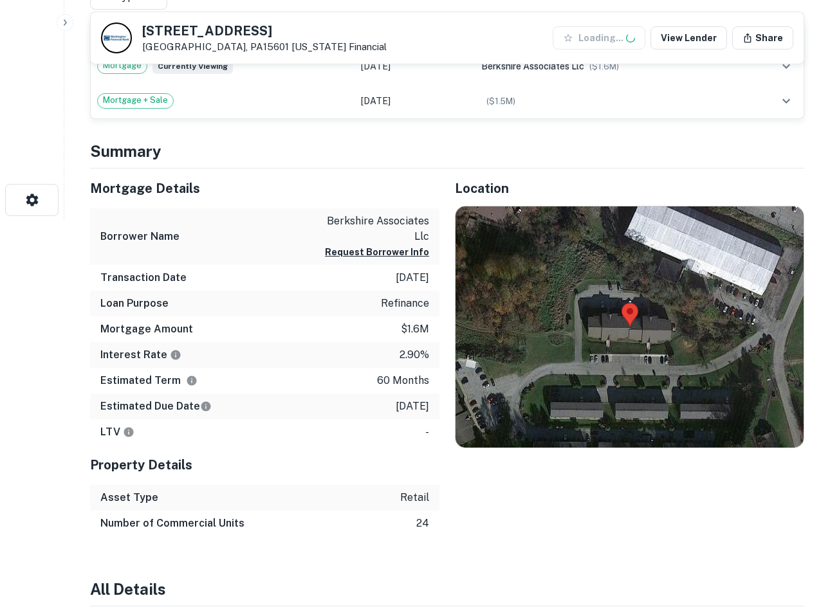
scroll to position [386, 0]
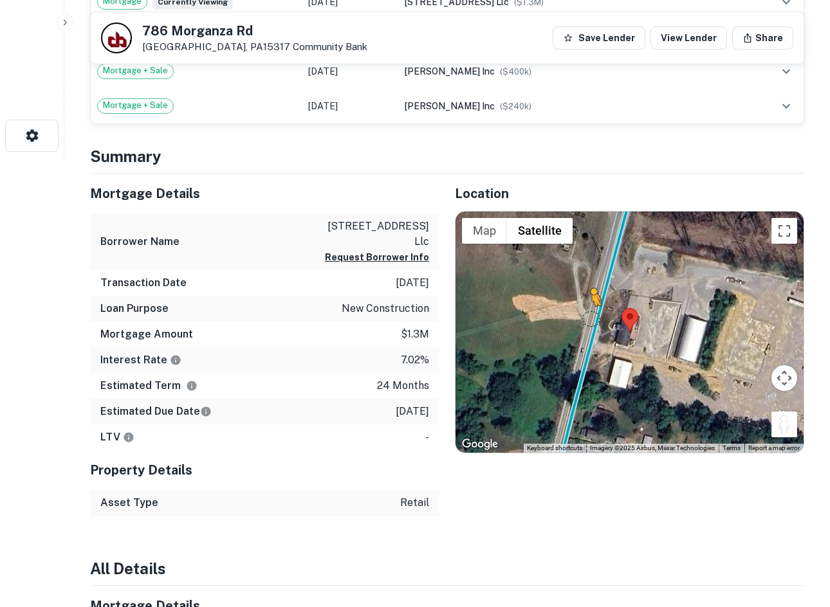
drag, startPoint x: 790, startPoint y: 429, endPoint x: 589, endPoint y: 317, distance: 230.5
click at [589, 317] on div "To activate drag with keyboard, press Alt + Enter. Once in keyboard drag state,…" at bounding box center [630, 333] width 348 height 242
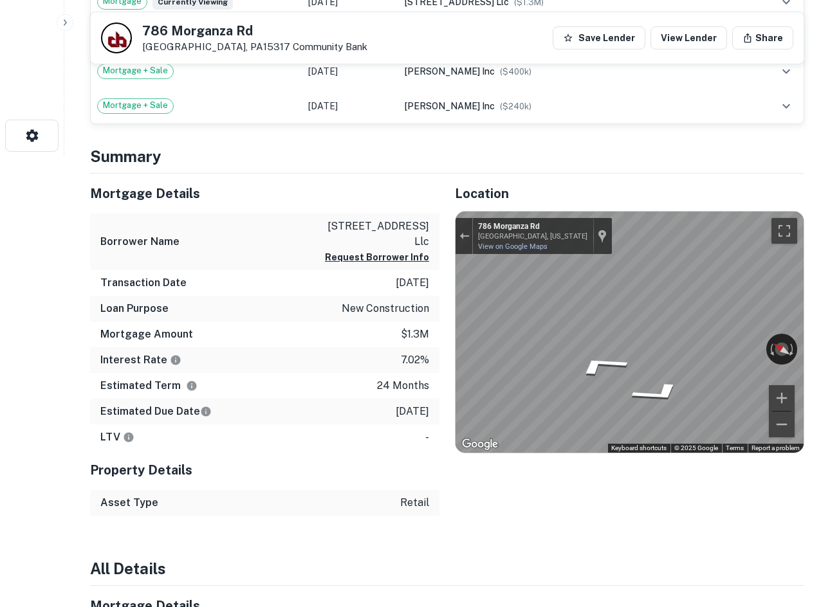
click at [454, 286] on div "Location ← Move left → Move right ↑ Move up ↓ Move down + Zoom in - Zoom out Ho…" at bounding box center [622, 345] width 365 height 343
click at [441, 328] on div "Location ← Move left → Move right ↑ Move up ↓ Move down + Zoom in - Zoom out Ho…" at bounding box center [622, 345] width 365 height 343
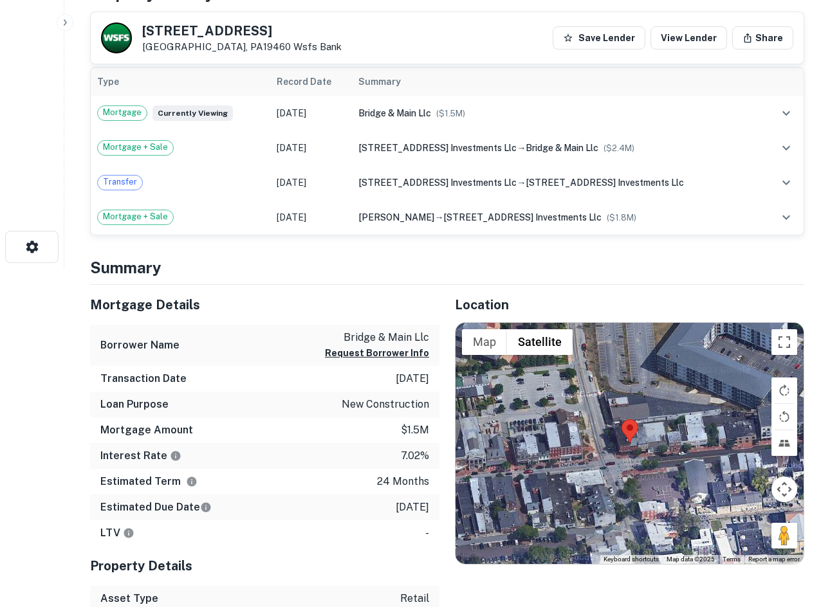
scroll to position [579, 0]
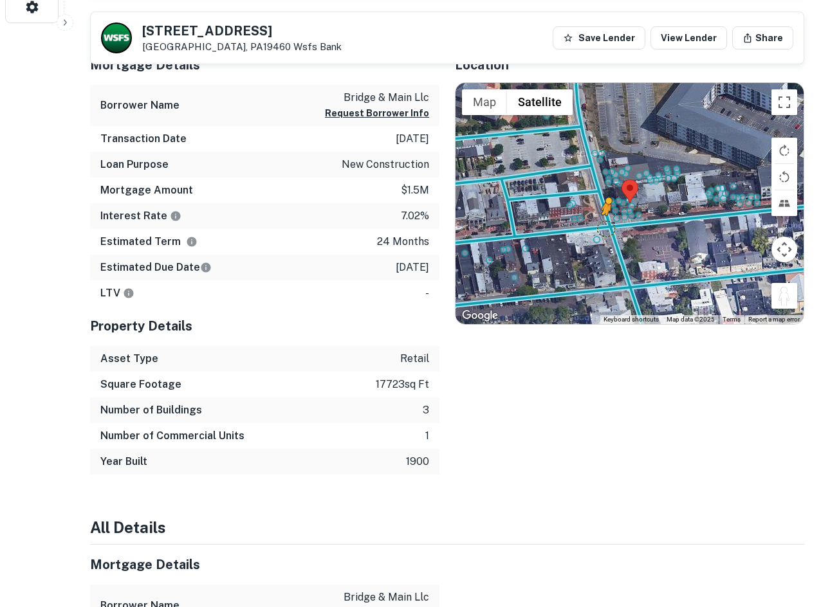
drag, startPoint x: 782, startPoint y: 295, endPoint x: 606, endPoint y: 228, distance: 188.4
click at [606, 228] on div "To activate drag with keyboard, press Alt + Enter. Once in keyboard drag state,…" at bounding box center [630, 204] width 348 height 242
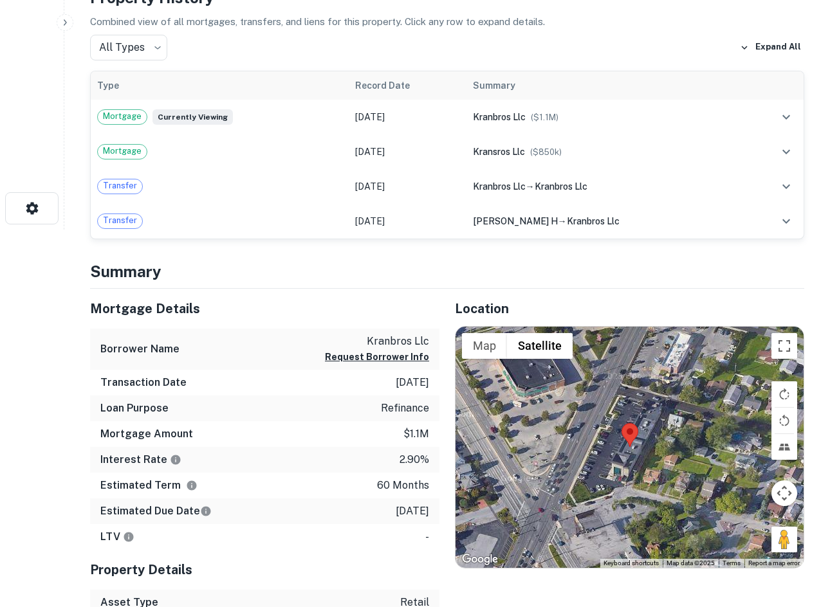
scroll to position [386, 0]
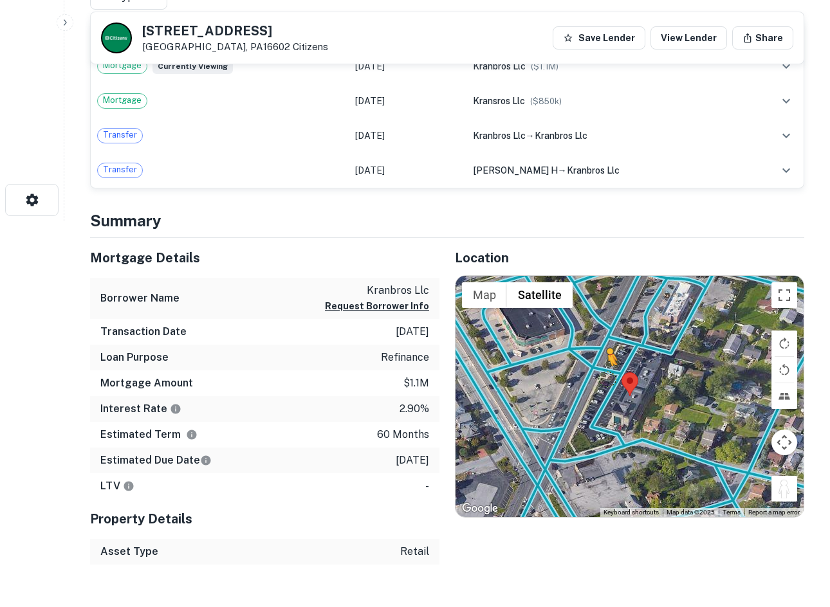
drag, startPoint x: 784, startPoint y: 492, endPoint x: 596, endPoint y: 364, distance: 227.0
click at [596, 364] on div "To activate drag with keyboard, press Alt + Enter. Once in keyboard drag state,…" at bounding box center [630, 397] width 348 height 242
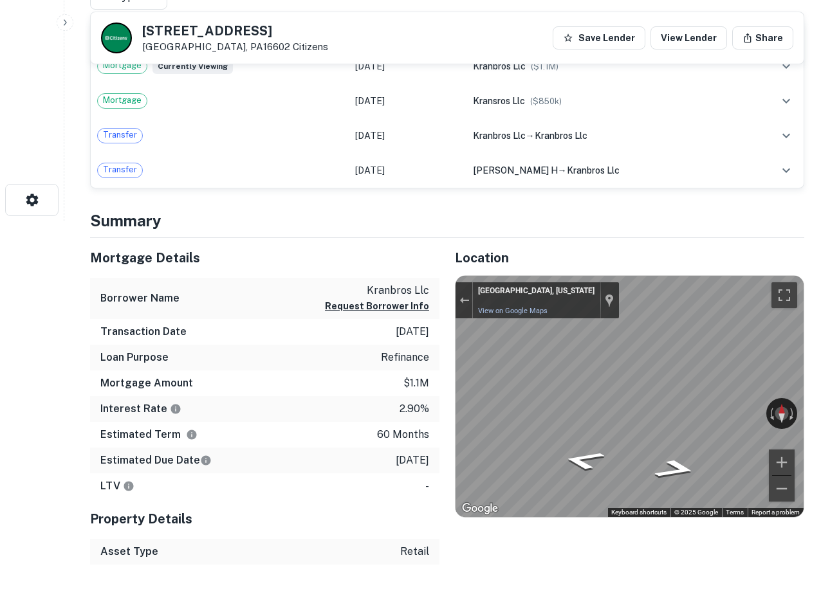
drag, startPoint x: 700, startPoint y: 411, endPoint x: 422, endPoint y: 385, distance: 279.8
click at [419, 385] on div "Mortgage Details Borrower Name kranbros llc Request Borrower Info Transaction D…" at bounding box center [440, 402] width 730 height 328
click at [398, 373] on div "Mortgage Details Borrower Name kranbros llc Request Borrower Info Transaction D…" at bounding box center [440, 402] width 730 height 328
click at [407, 403] on div "Mortgage Details Borrower Name kranbros llc Request Borrower Info Transaction D…" at bounding box center [440, 402] width 730 height 328
click at [817, 394] on div "501-503 E Plank Rd Altoona, PA16602 Citizens Save Lender View Lender Share View…" at bounding box center [447, 584] width 745 height 1900
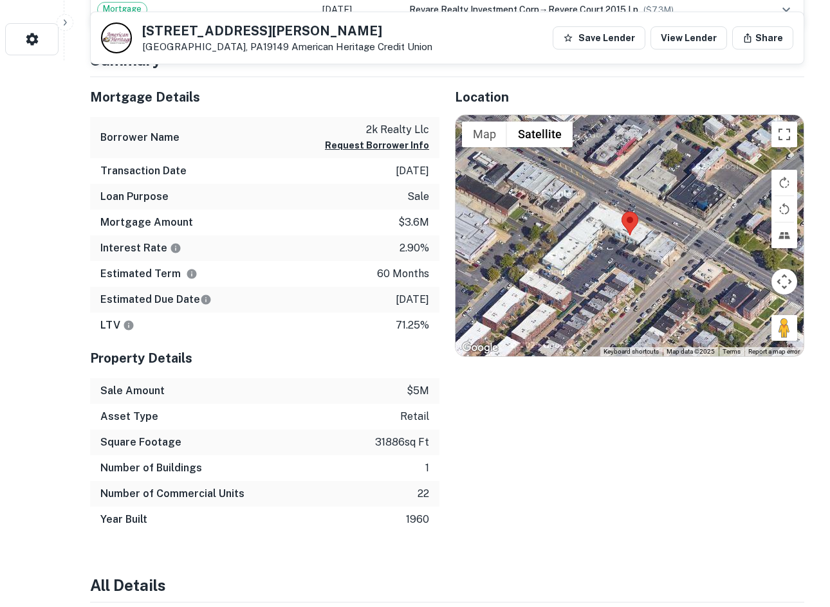
scroll to position [450, 0]
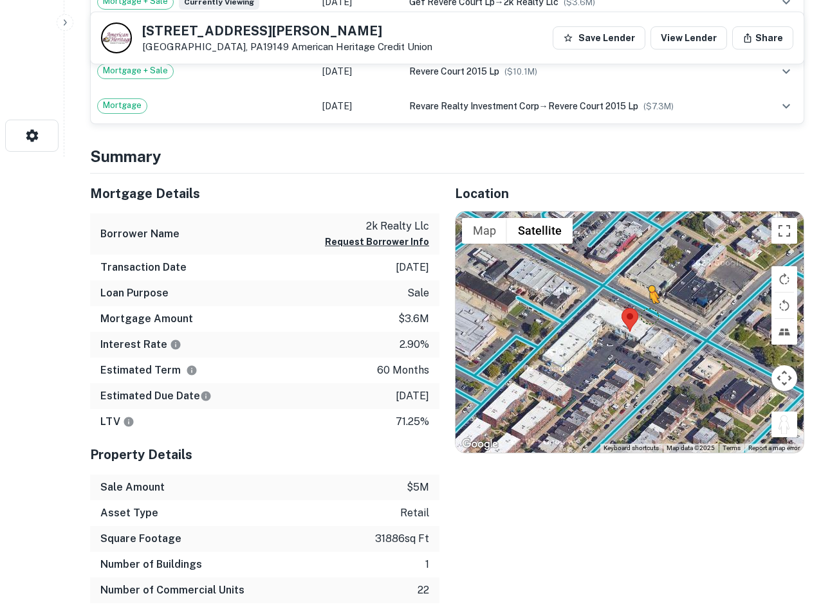
drag, startPoint x: 786, startPoint y: 432, endPoint x: 649, endPoint y: 317, distance: 179.9
click at [649, 317] on div "To activate drag with keyboard, press Alt + Enter. Once in keyboard drag state,…" at bounding box center [630, 333] width 348 height 242
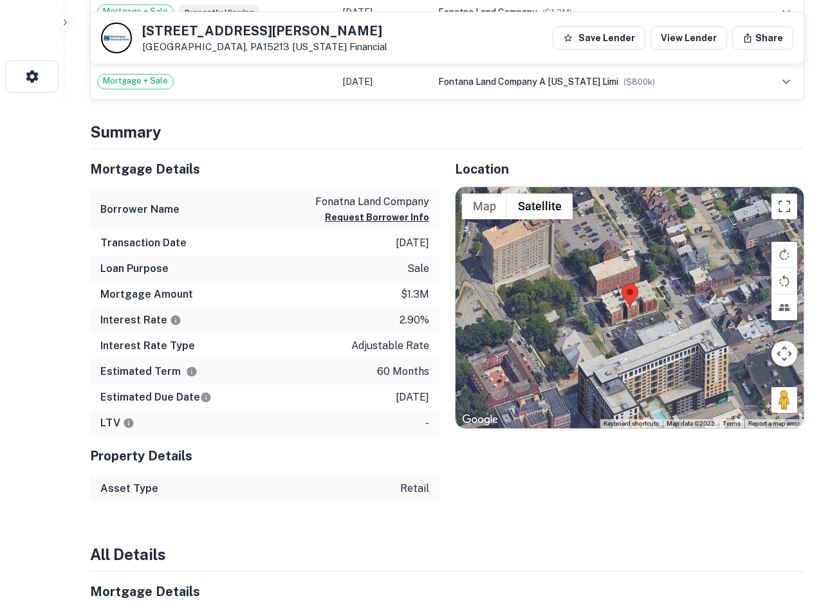
scroll to position [515, 0]
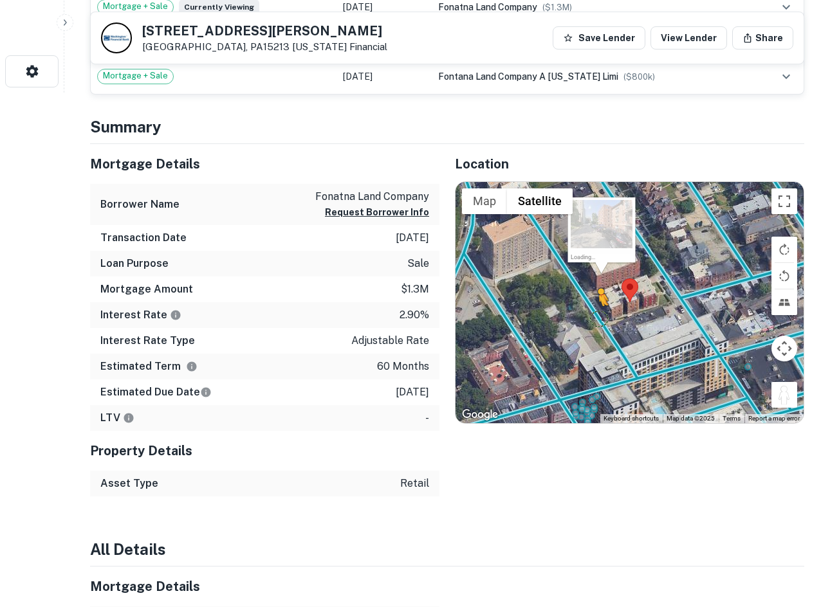
drag, startPoint x: 774, startPoint y: 403, endPoint x: 597, endPoint y: 319, distance: 196.3
click at [597, 319] on div "To activate drag with keyboard, press Alt + Enter. Once in keyboard drag state,…" at bounding box center [630, 303] width 348 height 242
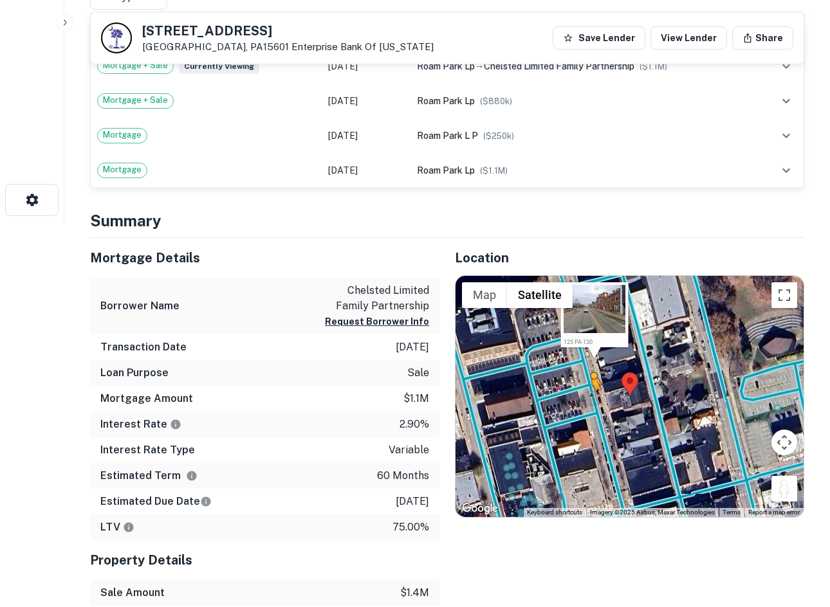
drag, startPoint x: 778, startPoint y: 492, endPoint x: 589, endPoint y: 402, distance: 208.7
click at [589, 402] on div "To activate drag with keyboard, press Alt + Enter. Once in keyboard drag state,…" at bounding box center [630, 397] width 348 height 242
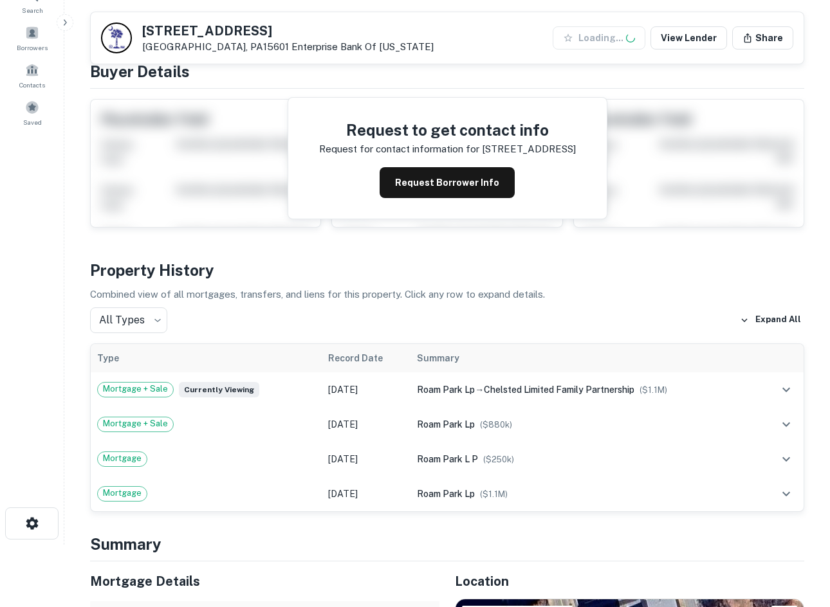
scroll to position [322, 0]
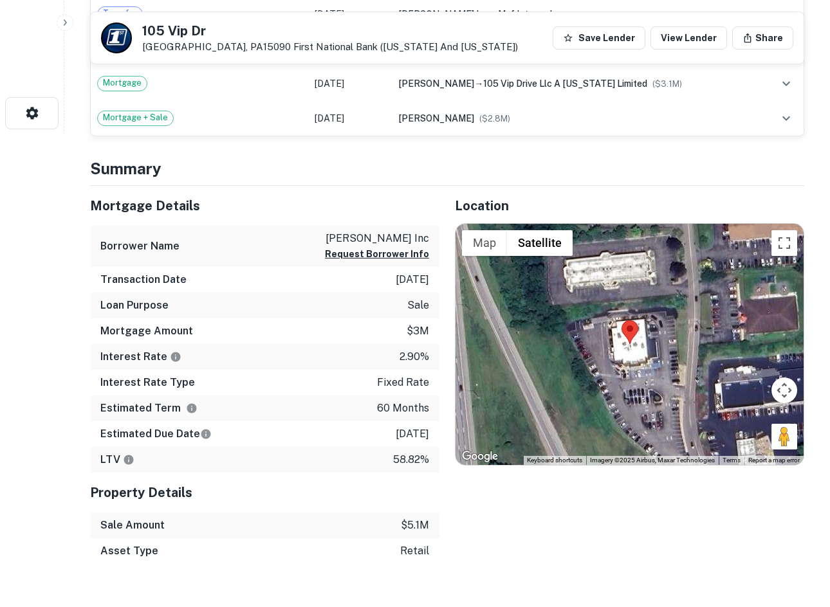
scroll to position [515, 0]
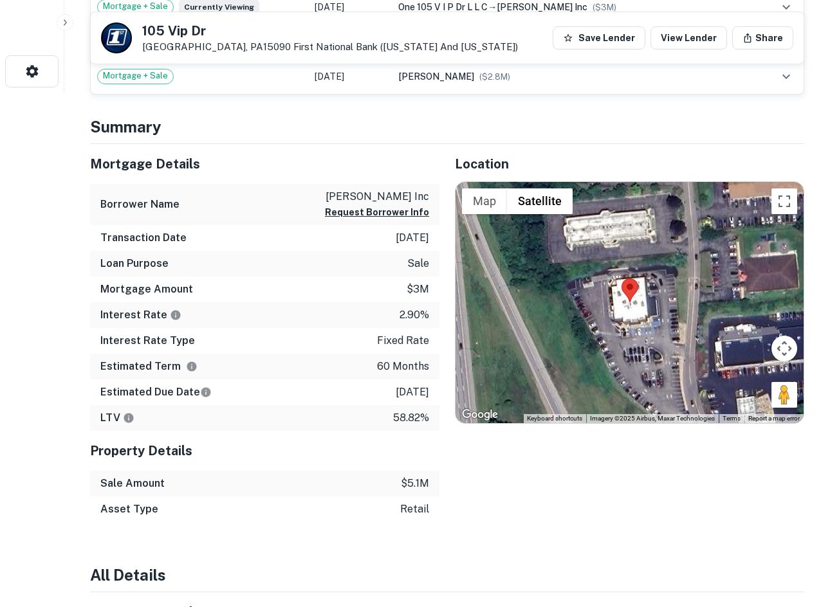
drag, startPoint x: 774, startPoint y: 396, endPoint x: 661, endPoint y: 350, distance: 122.4
click at [661, 350] on div "Map Terrain Satellite Labels Keyboard shortcuts Map Data Imagery ©2025 Airbus, …" at bounding box center [630, 303] width 348 height 242
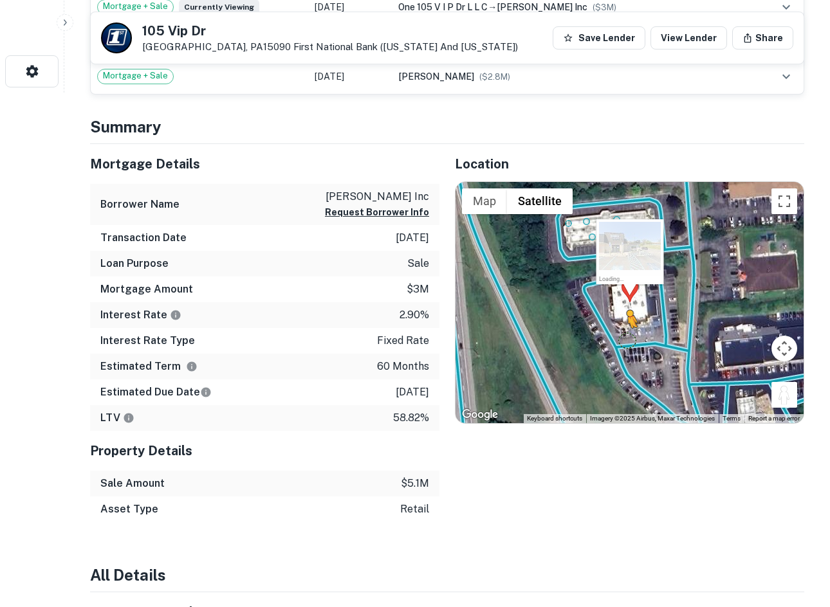
drag, startPoint x: 787, startPoint y: 398, endPoint x: 625, endPoint y: 341, distance: 172.0
click at [625, 341] on div "To activate drag with keyboard, press Alt + Enter. Once in keyboard drag state,…" at bounding box center [630, 303] width 348 height 242
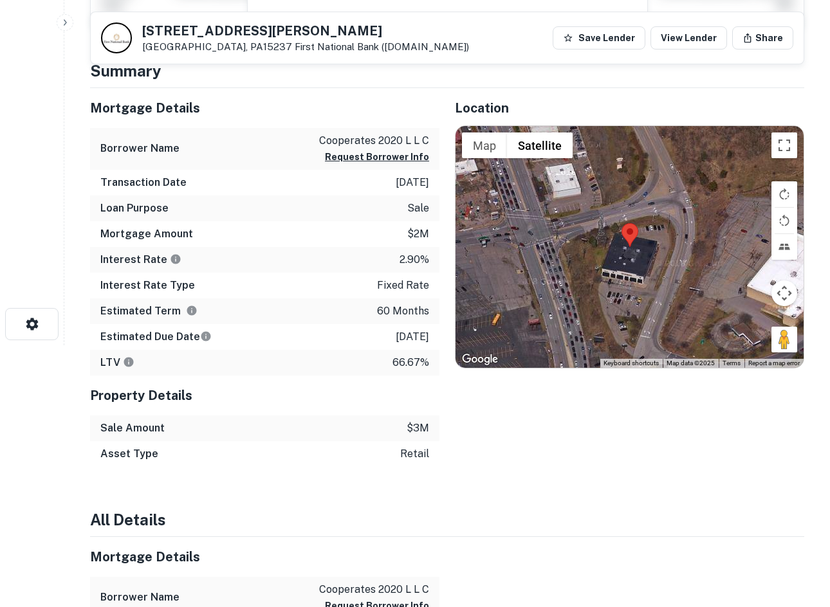
scroll to position [257, 0]
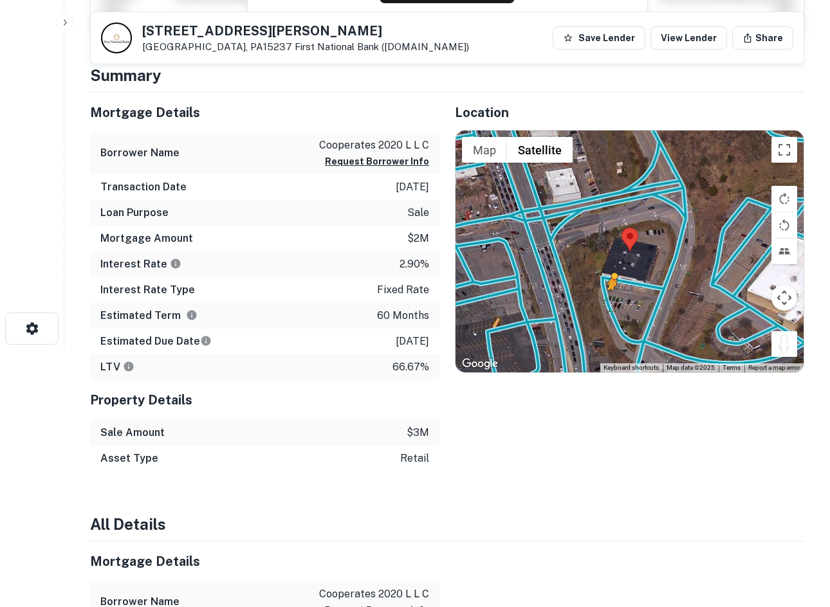
drag, startPoint x: 788, startPoint y: 351, endPoint x: 609, endPoint y: 303, distance: 184.5
click at [609, 303] on div "To activate drag with keyboard, press Alt + Enter. Once in keyboard drag state,…" at bounding box center [630, 252] width 348 height 242
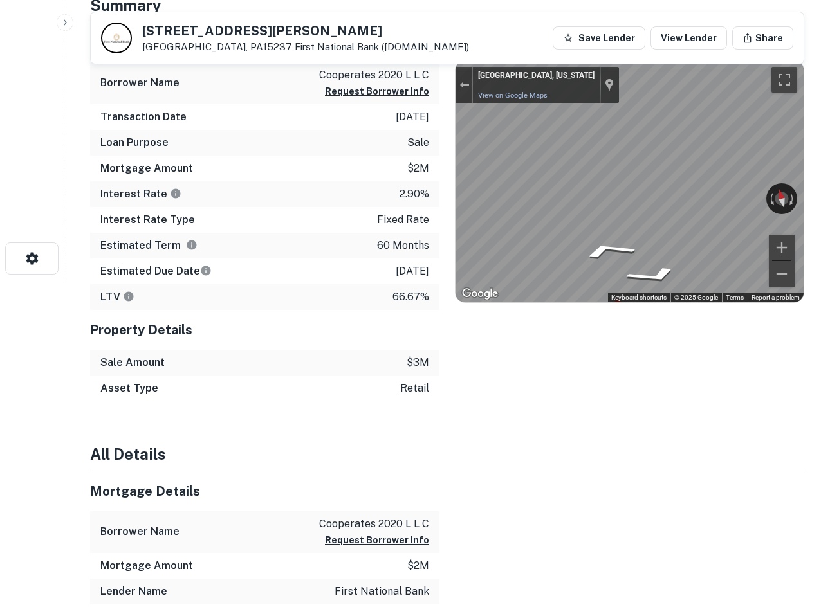
scroll to position [193, 0]
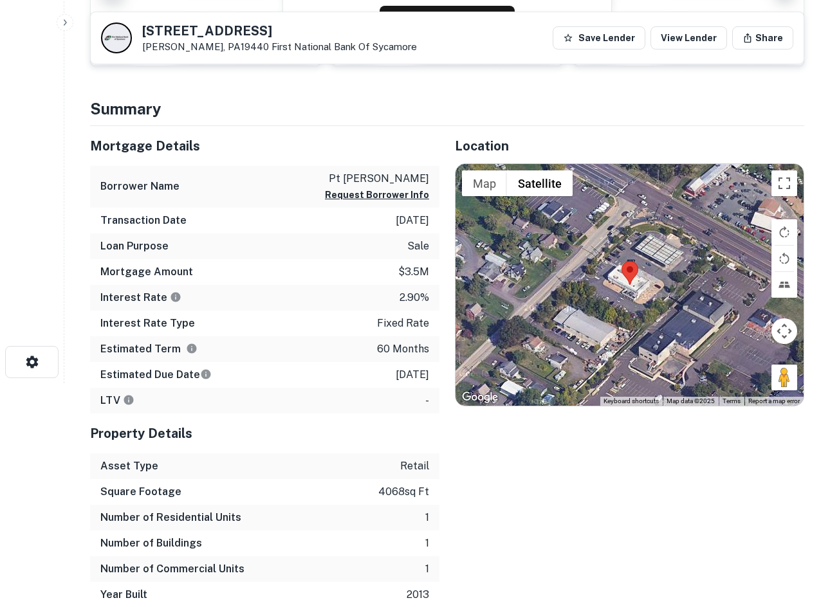
scroll to position [257, 0]
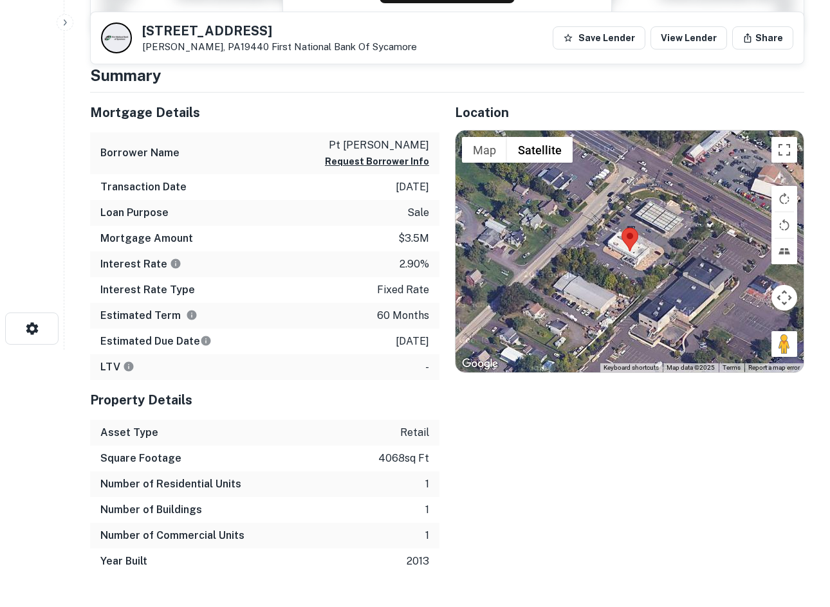
drag, startPoint x: 777, startPoint y: 347, endPoint x: 616, endPoint y: 262, distance: 182.8
click at [616, 262] on div "Map Terrain Satellite Labels Keyboard shortcuts Map Data Map data ©2025 Map dat…" at bounding box center [630, 252] width 348 height 242
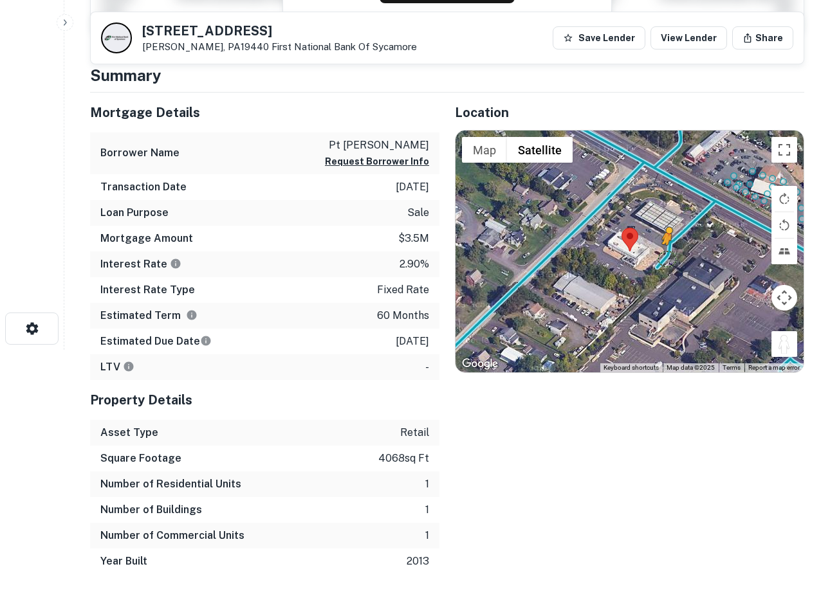
drag, startPoint x: 781, startPoint y: 346, endPoint x: 662, endPoint y: 255, distance: 149.7
click at [662, 255] on div "To activate drag with keyboard, press Alt + Enter. Once in keyboard drag state,…" at bounding box center [630, 252] width 348 height 242
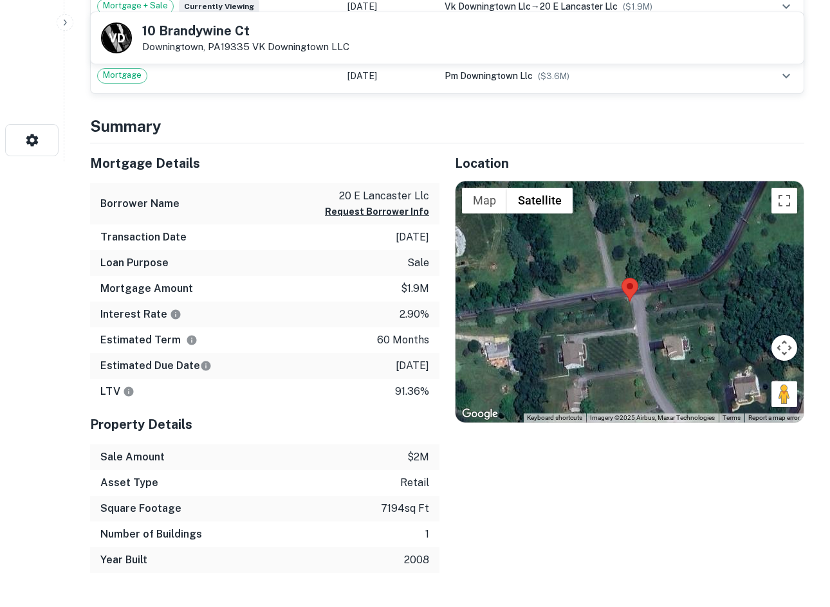
scroll to position [515, 0]
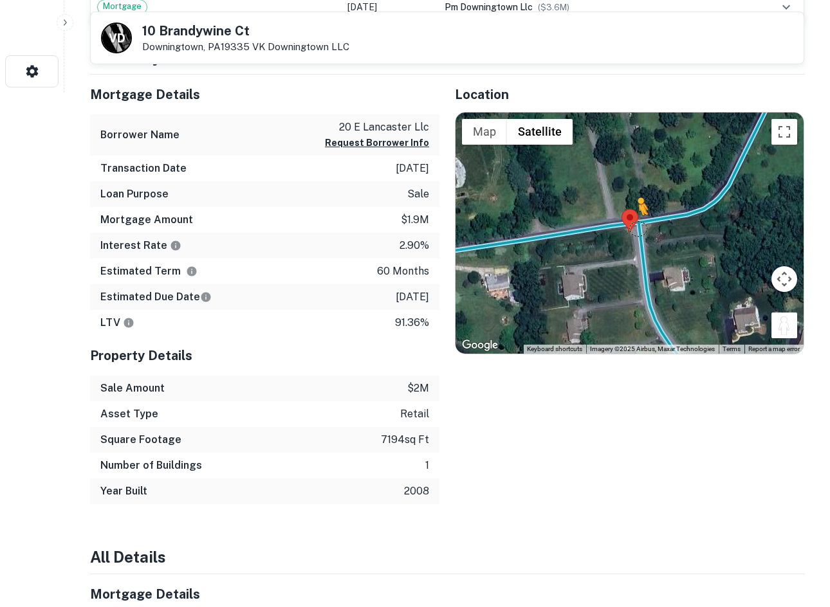
drag, startPoint x: 781, startPoint y: 329, endPoint x: 638, endPoint y: 228, distance: 175.3
click at [638, 228] on div "To activate drag with keyboard, press Alt + Enter. Once in keyboard drag state,…" at bounding box center [630, 234] width 348 height 242
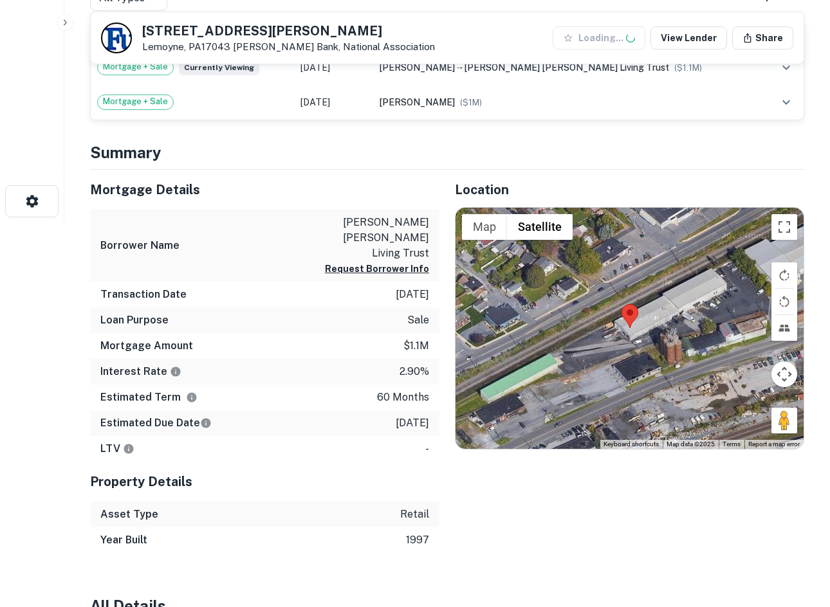
scroll to position [386, 0]
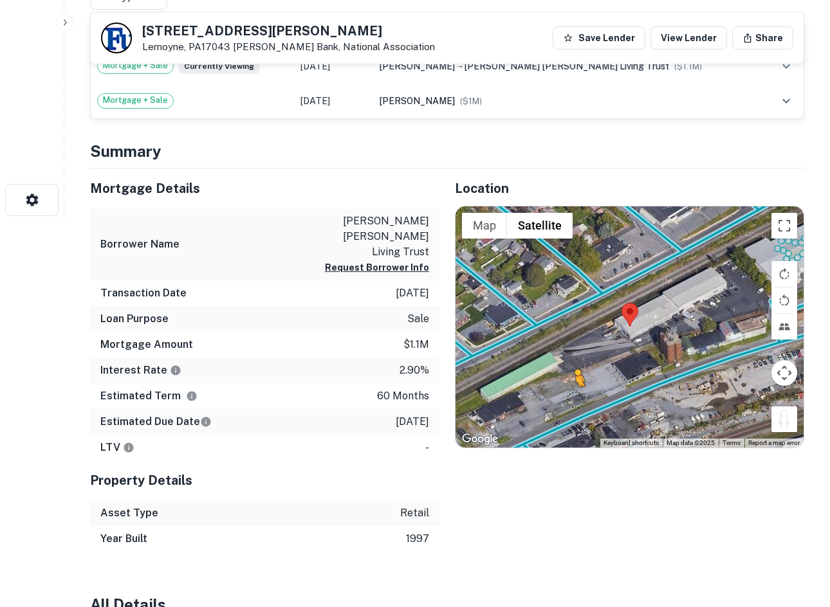
drag, startPoint x: 784, startPoint y: 424, endPoint x: 570, endPoint y: 398, distance: 215.2
click at [570, 398] on div "To activate drag with keyboard, press Alt + Enter. Once in keyboard drag state,…" at bounding box center [630, 328] width 348 height 242
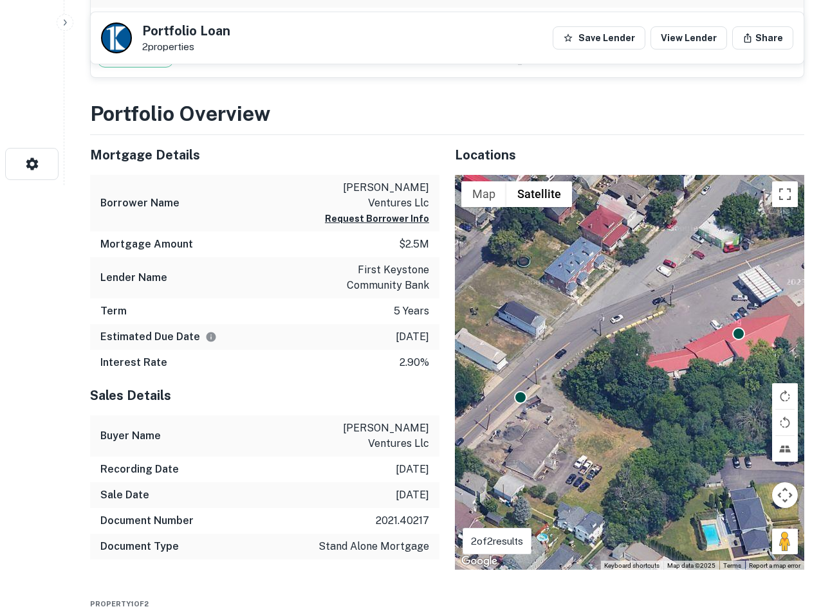
scroll to position [515, 0]
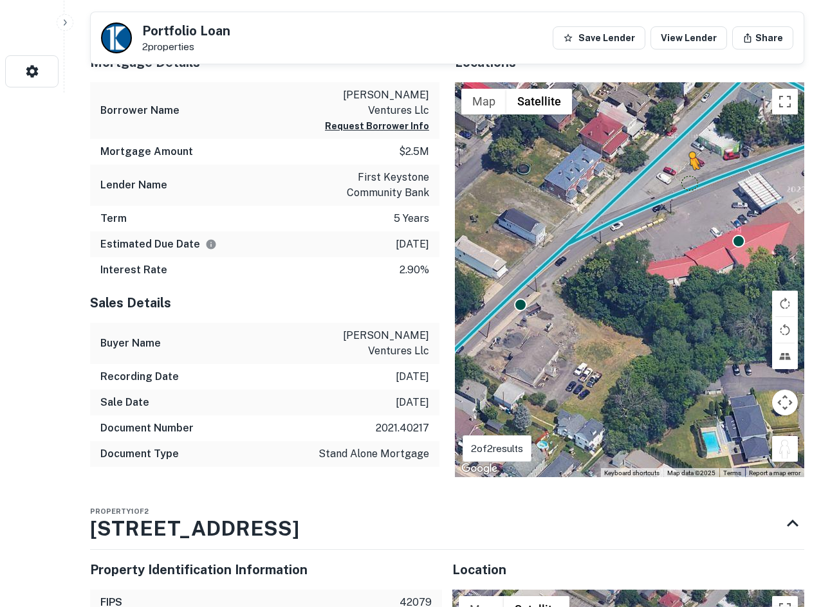
drag, startPoint x: 781, startPoint y: 420, endPoint x: 689, endPoint y: 169, distance: 267.3
click at [689, 169] on div "To activate drag with keyboard, press Alt + Enter. Once in keyboard drag state,…" at bounding box center [629, 280] width 349 height 396
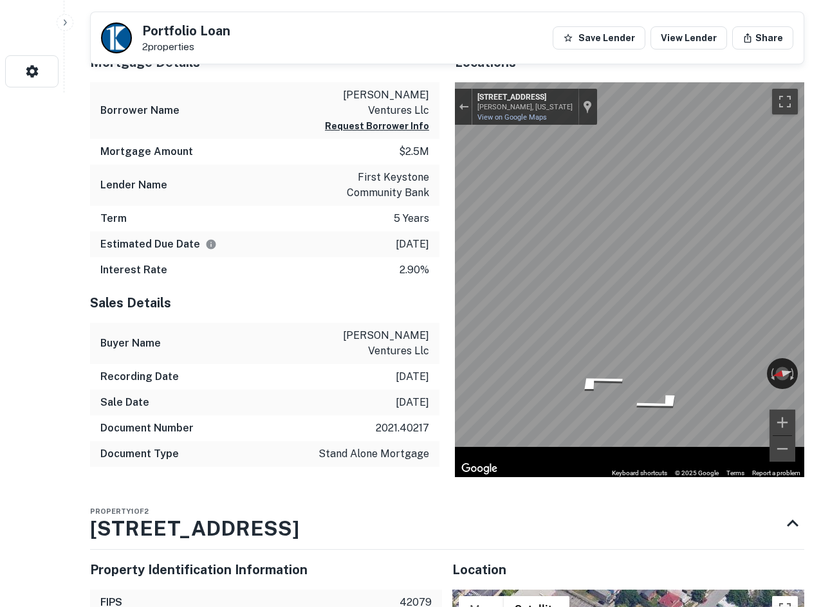
scroll to position [772, 0]
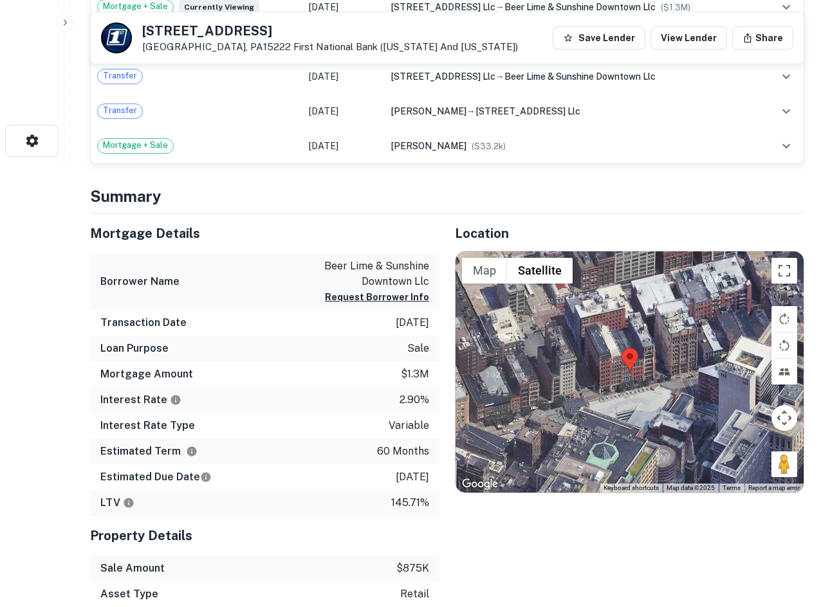
scroll to position [450, 0]
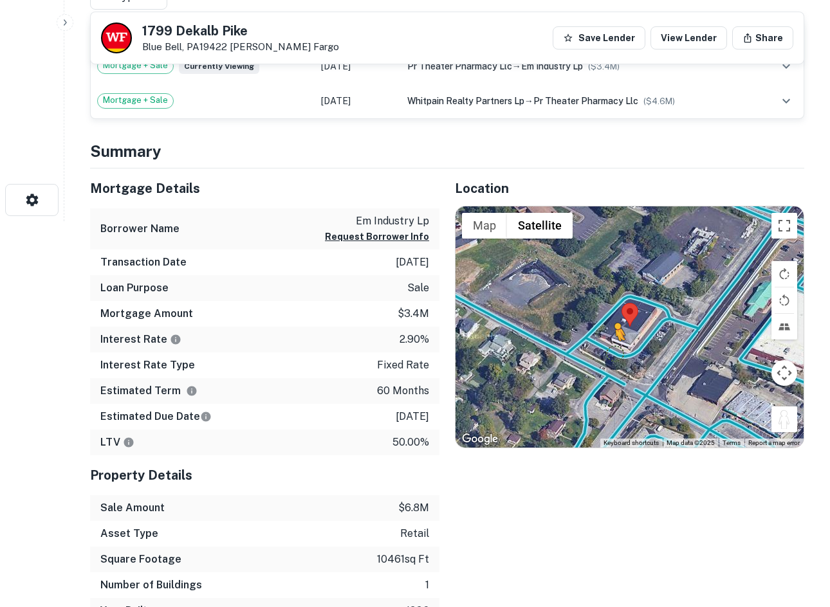
drag, startPoint x: 786, startPoint y: 422, endPoint x: 609, endPoint y: 354, distance: 189.4
click at [611, 353] on div "To activate drag with keyboard, press Alt + Enter. Once in keyboard drag state,…" at bounding box center [630, 328] width 348 height 242
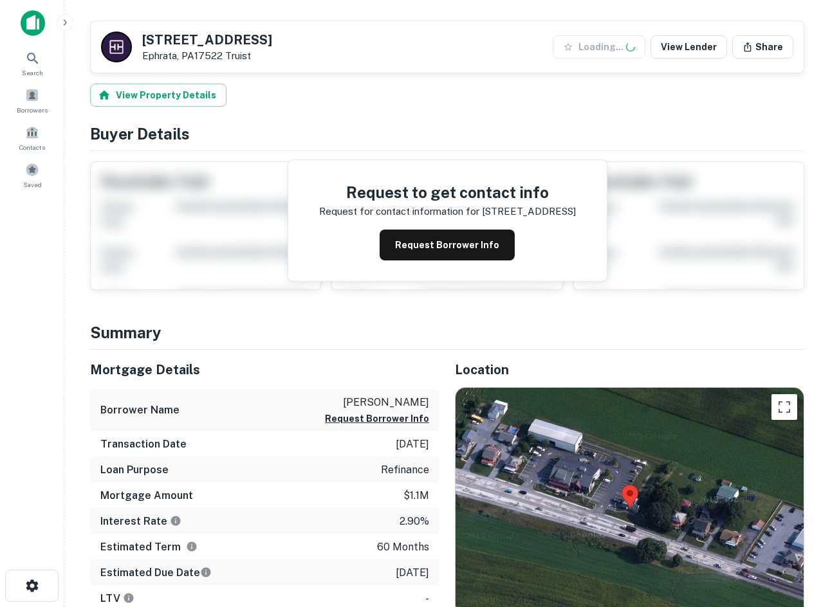
scroll to position [257, 0]
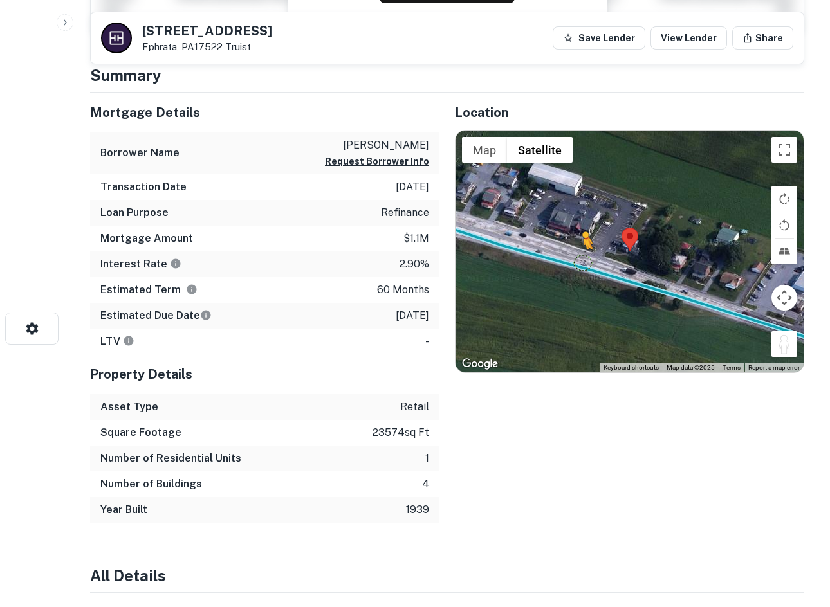
drag, startPoint x: 779, startPoint y: 349, endPoint x: 581, endPoint y: 264, distance: 215.9
click at [581, 264] on div "To activate drag with keyboard, press Alt + Enter. Once in keyboard drag state,…" at bounding box center [630, 252] width 348 height 242
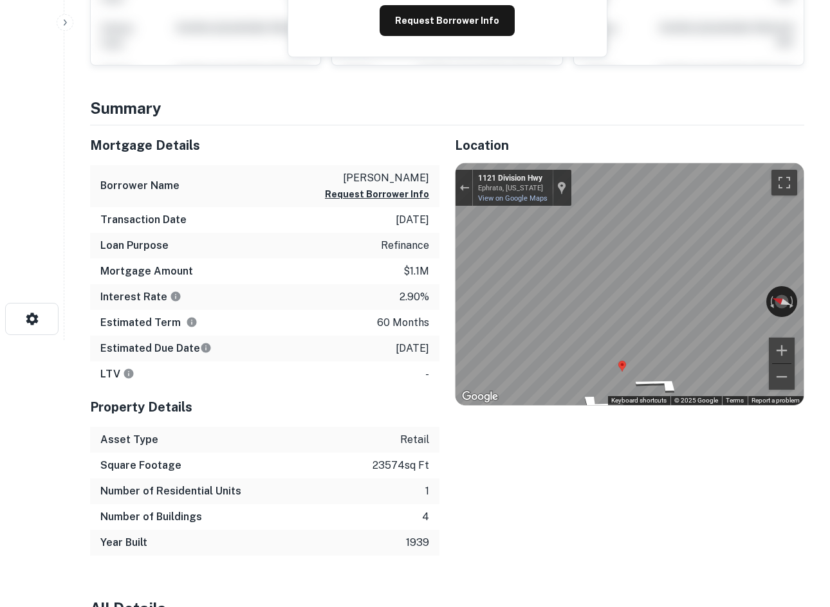
scroll to position [386, 0]
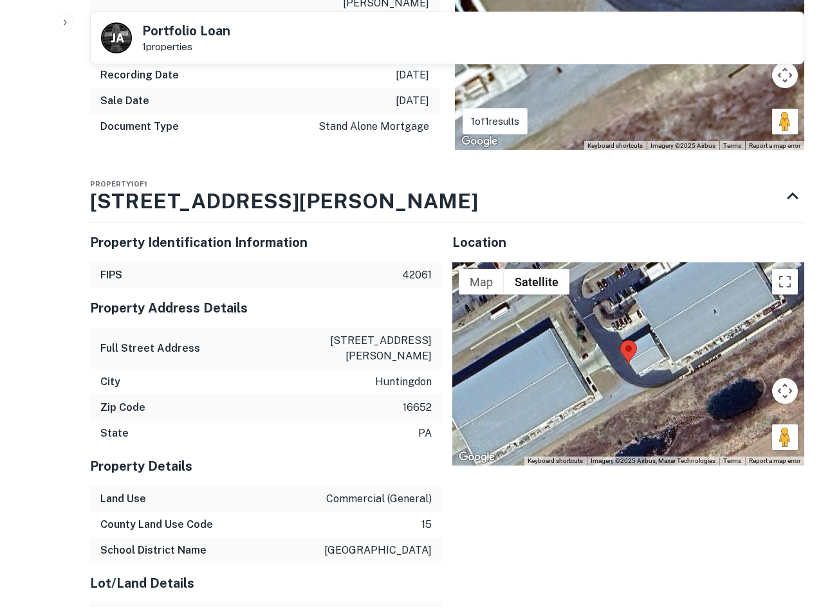
scroll to position [837, 0]
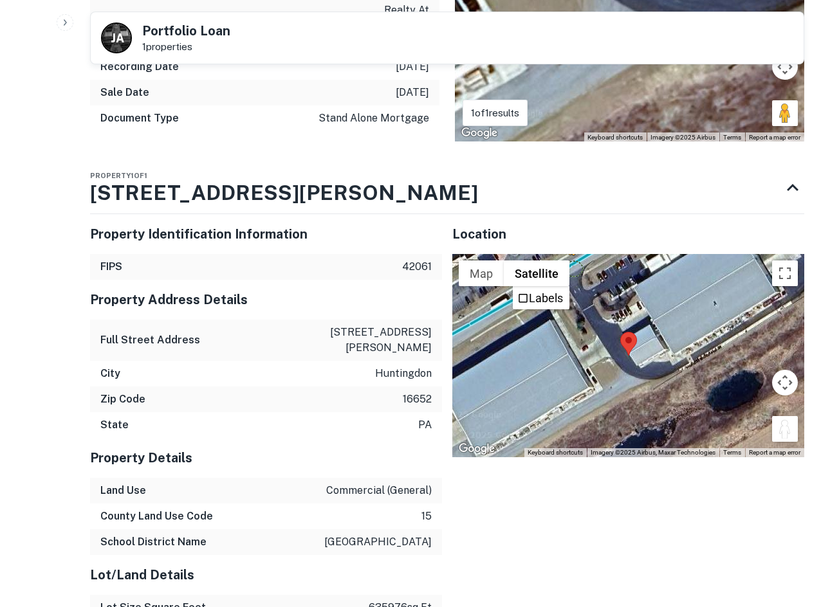
drag, startPoint x: 781, startPoint y: 371, endPoint x: 573, endPoint y: 205, distance: 266.5
click at [573, 254] on div "To activate drag with keyboard, press Alt + Enter. Once in keyboard drag state,…" at bounding box center [628, 355] width 352 height 203
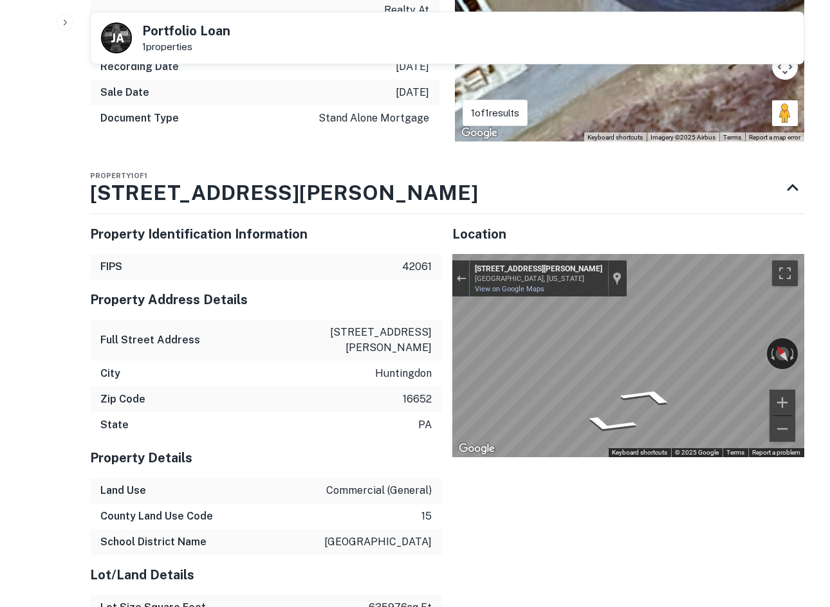
click at [287, 297] on div "Property Identification Information FIPS 42061 Property Address Details Full St…" at bounding box center [442, 471] width 725 height 534
click at [680, 394] on icon "Go Southwest, Shaner Blvd" at bounding box center [673, 410] width 82 height 32
click at [603, 382] on icon "Go Northeast, Shaner Blvd" at bounding box center [583, 398] width 82 height 32
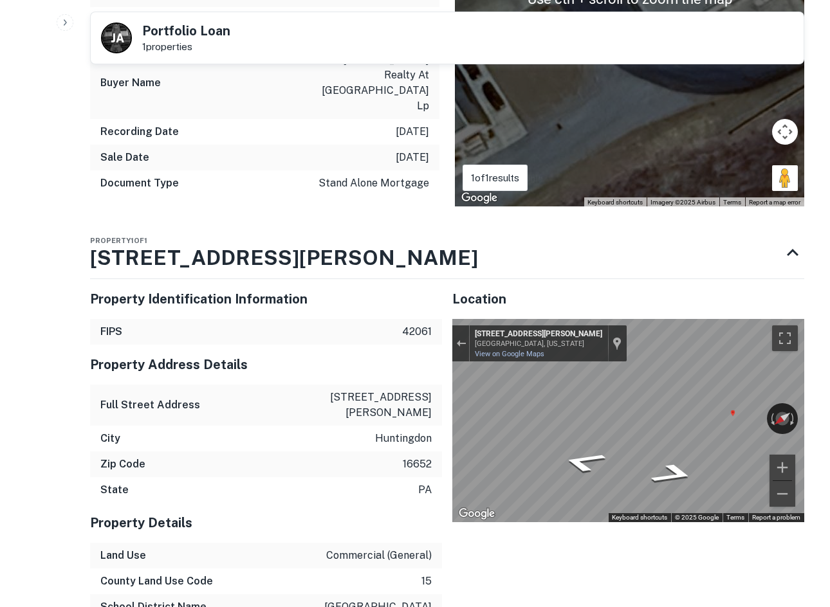
scroll to position [772, 0]
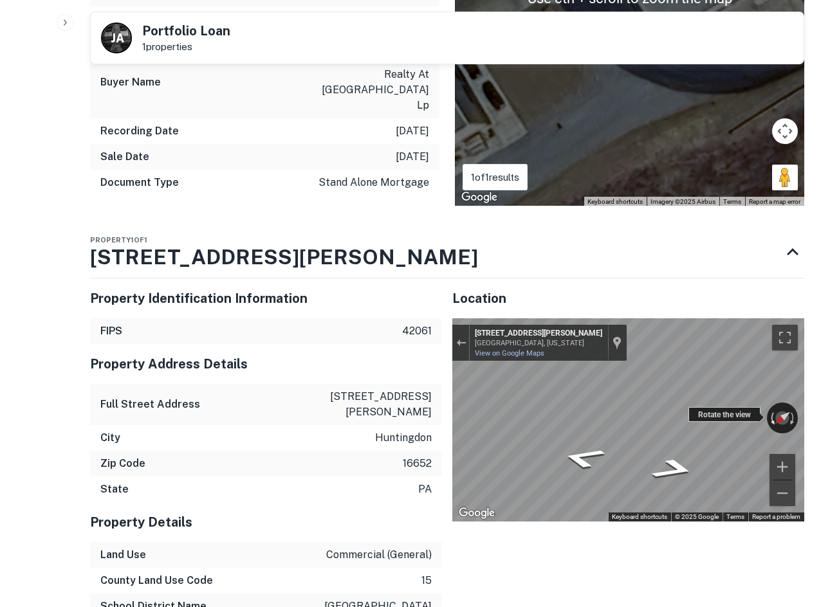
click at [773, 357] on div "← Move left → Move right ↑ Move up ↓ Move down + Zoom in - Zoom out 9933 Shaner…" at bounding box center [628, 420] width 352 height 203
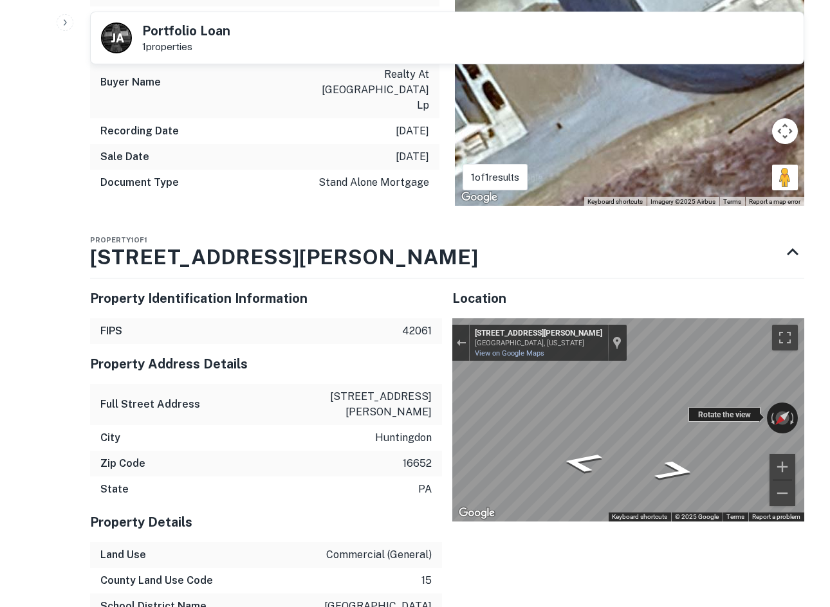
click at [576, 360] on div "← Move left → Move right ↑ Move up ↓ Move down + Zoom in - Zoom out 9933 Shaner…" at bounding box center [628, 420] width 352 height 203
drag, startPoint x: 721, startPoint y: 360, endPoint x: 952, endPoint y: 380, distance: 231.3
click at [701, 353] on div "← Move left → Move right ↑ Move up ↓ Move down + Zoom in - Zoom out 9933 Shaner…" at bounding box center [628, 420] width 352 height 203
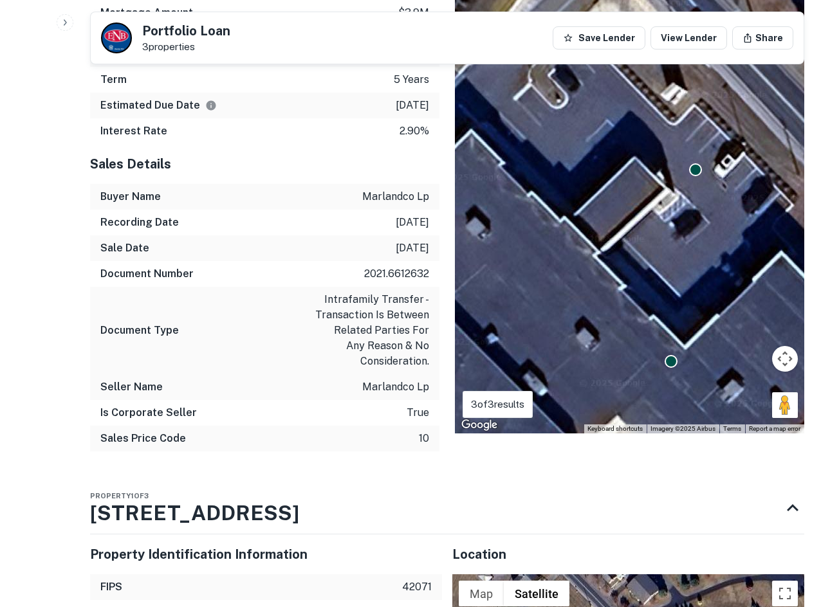
scroll to position [1094, 0]
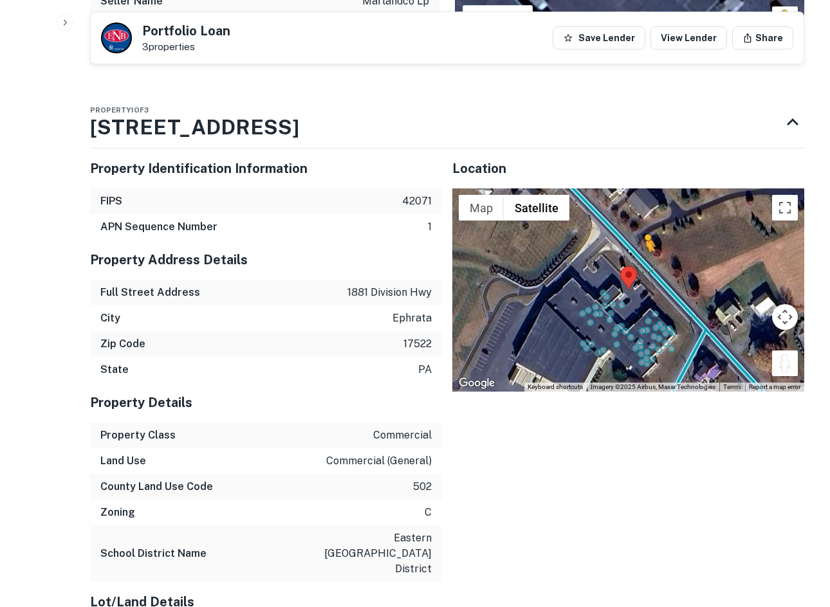
drag, startPoint x: 785, startPoint y: 366, endPoint x: 641, endPoint y: 261, distance: 178.3
click at [641, 261] on div "To activate drag with keyboard, press Alt + Enter. Once in keyboard drag state,…" at bounding box center [628, 290] width 352 height 203
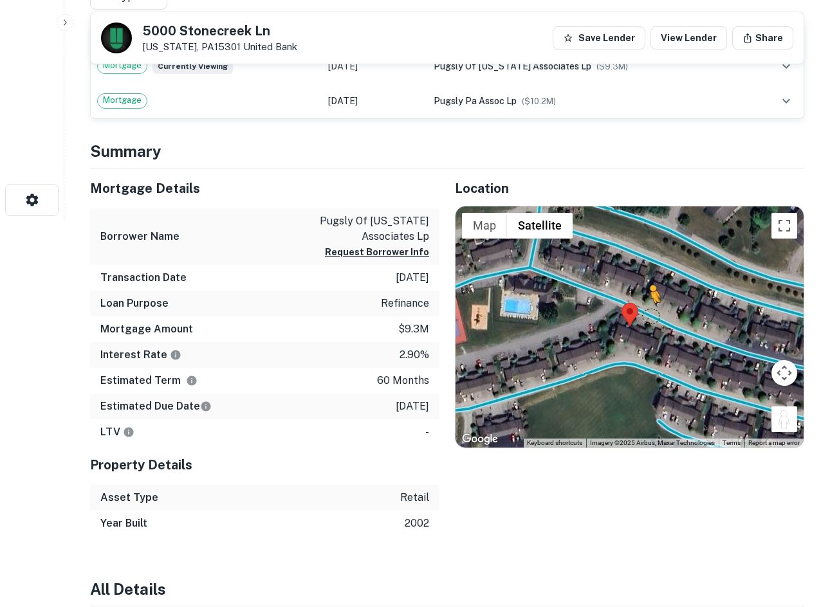
drag, startPoint x: 786, startPoint y: 411, endPoint x: 644, endPoint y: 314, distance: 172.2
click at [644, 314] on div "To activate drag with keyboard, press Alt + Enter. Once in keyboard drag state,…" at bounding box center [630, 328] width 348 height 242
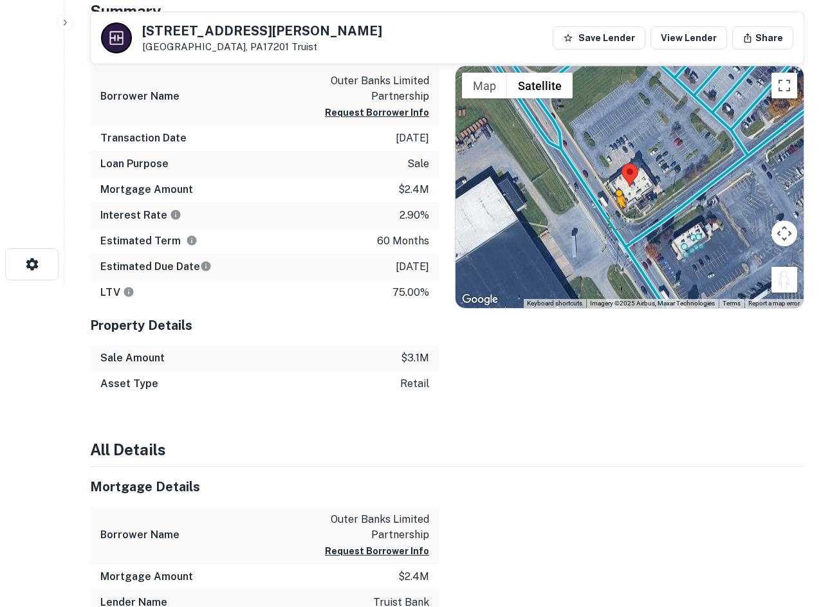
drag, startPoint x: 779, startPoint y: 287, endPoint x: 606, endPoint y: 215, distance: 188.1
click at [606, 215] on div "To activate drag with keyboard, press Alt + Enter. Once in keyboard drag state,…" at bounding box center [630, 187] width 348 height 242
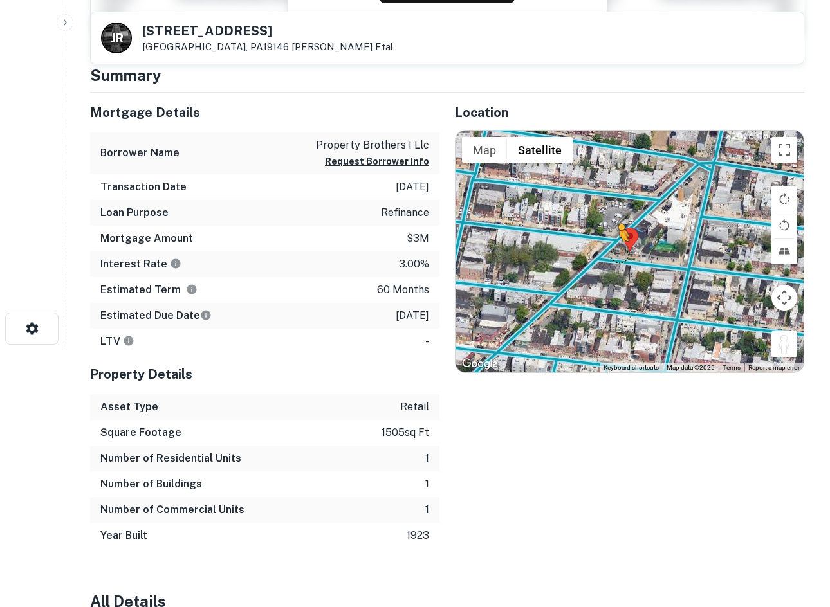
drag, startPoint x: 775, startPoint y: 352, endPoint x: 614, endPoint y: 252, distance: 190.2
click at [614, 252] on div "To activate drag with keyboard, press Alt + Enter. Once in keyboard drag state,…" at bounding box center [630, 252] width 348 height 242
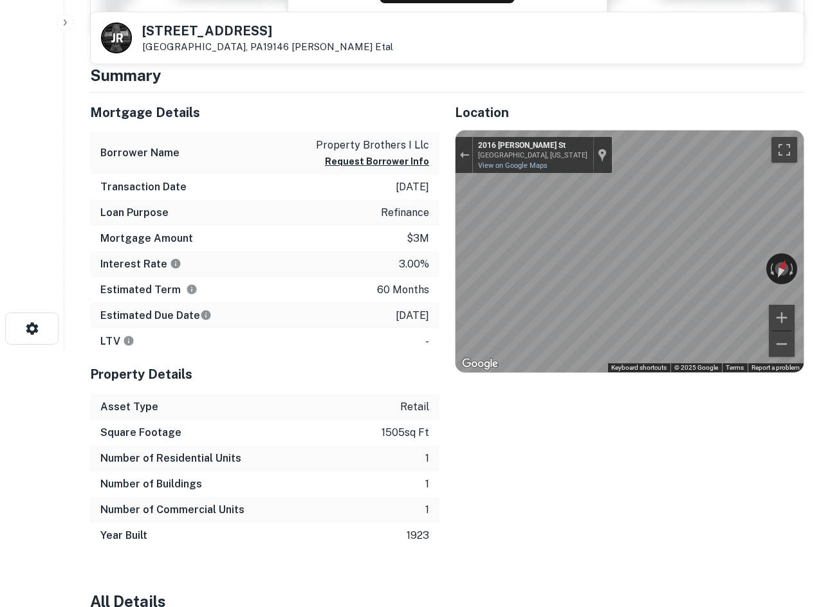
click at [829, 321] on html "Search Borrowers Contacts Saved J R 1237 Point Breeze Ave Philadelphia, PA19146…" at bounding box center [415, 46] width 830 height 607
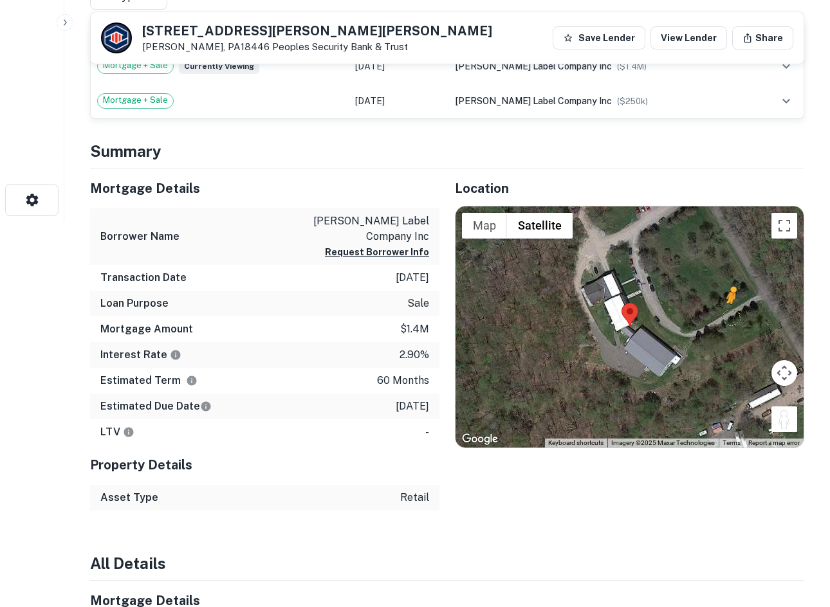
drag, startPoint x: 779, startPoint y: 423, endPoint x: 725, endPoint y: 317, distance: 118.9
click at [725, 317] on div "To activate drag with keyboard, press Alt + Enter. Once in keyboard drag state,…" at bounding box center [630, 328] width 348 height 242
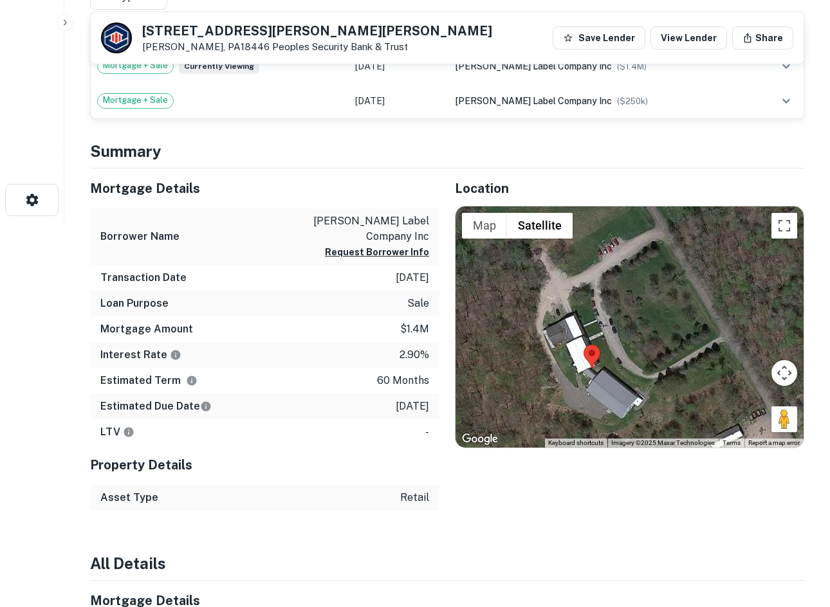
drag, startPoint x: 672, startPoint y: 364, endPoint x: 629, endPoint y: 408, distance: 61.0
click at [629, 408] on div "No data available." at bounding box center [630, 328] width 348 height 242
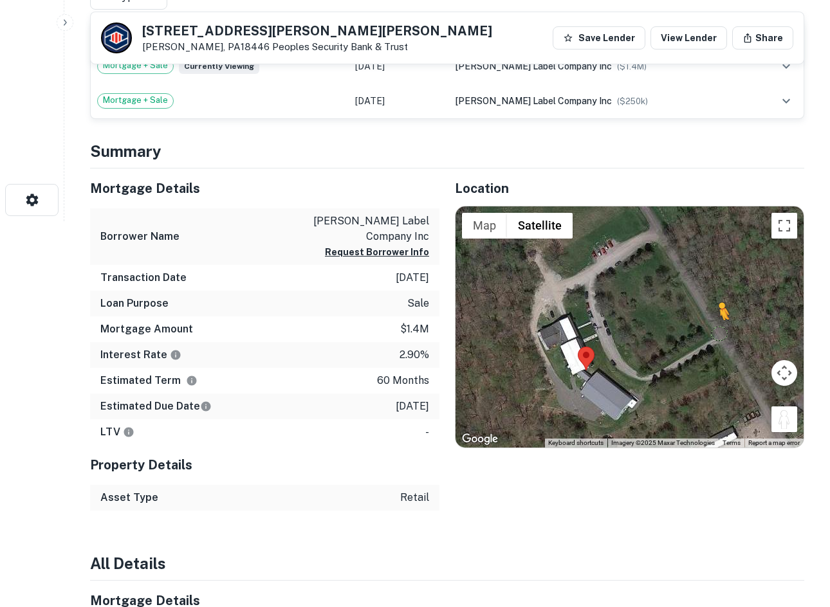
drag, startPoint x: 778, startPoint y: 424, endPoint x: 694, endPoint y: 315, distance: 137.7
click at [696, 315] on div "To activate drag with keyboard, press Alt + Enter. Once in keyboard drag state,…" at bounding box center [630, 328] width 348 height 242
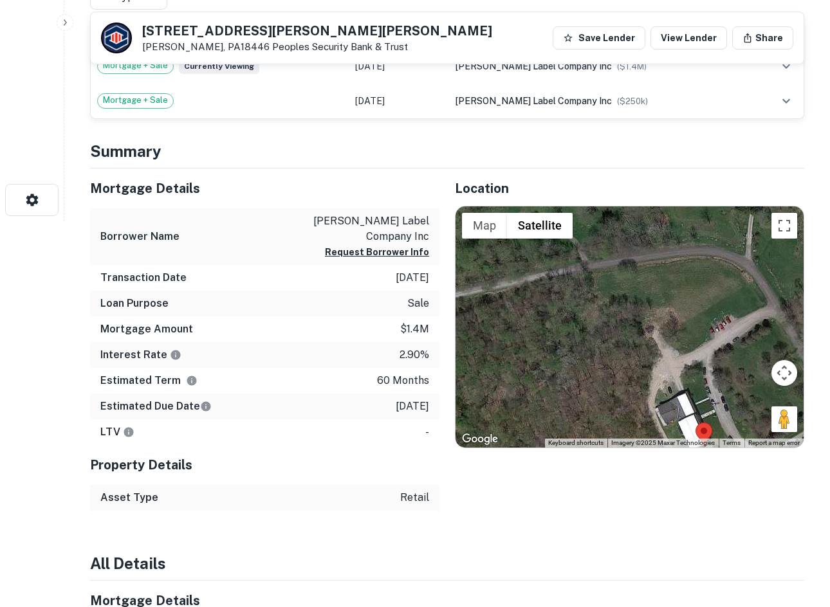
drag, startPoint x: 636, startPoint y: 332, endPoint x: 696, endPoint y: 430, distance: 114.3
click at [697, 429] on div "No data available." at bounding box center [630, 328] width 348 height 242
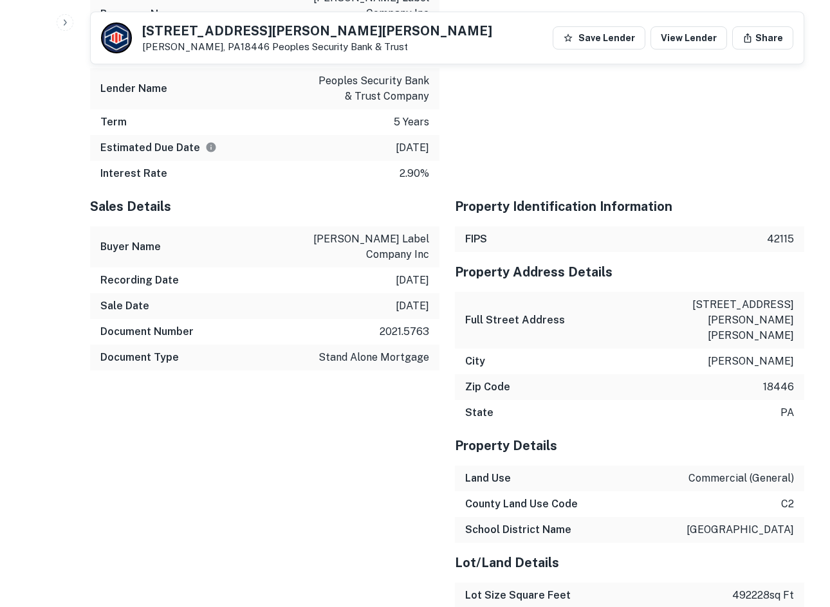
scroll to position [1030, 0]
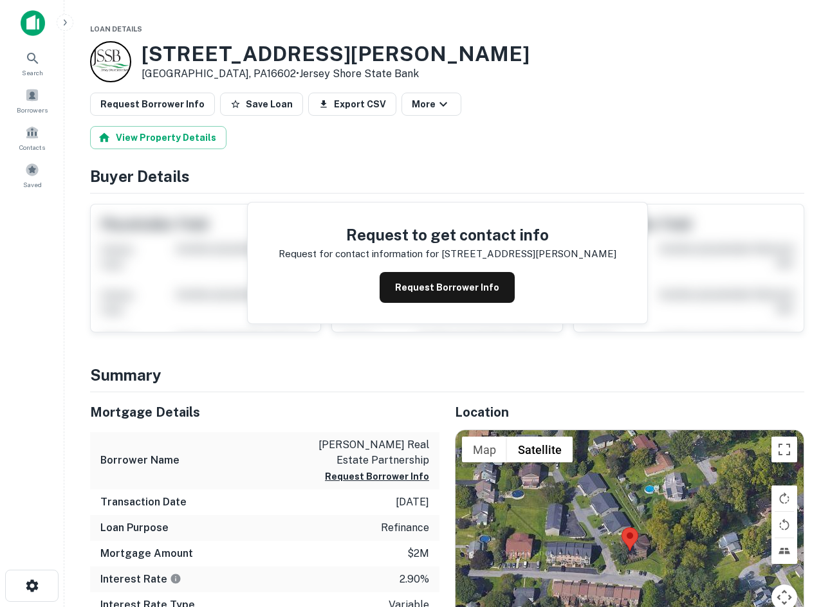
click at [780, 133] on div "View Property Details" at bounding box center [447, 137] width 714 height 23
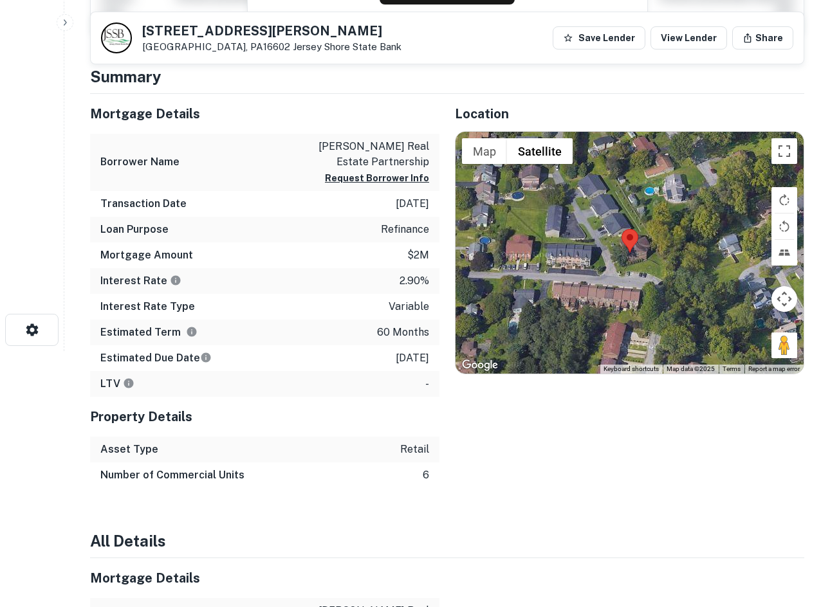
scroll to position [257, 0]
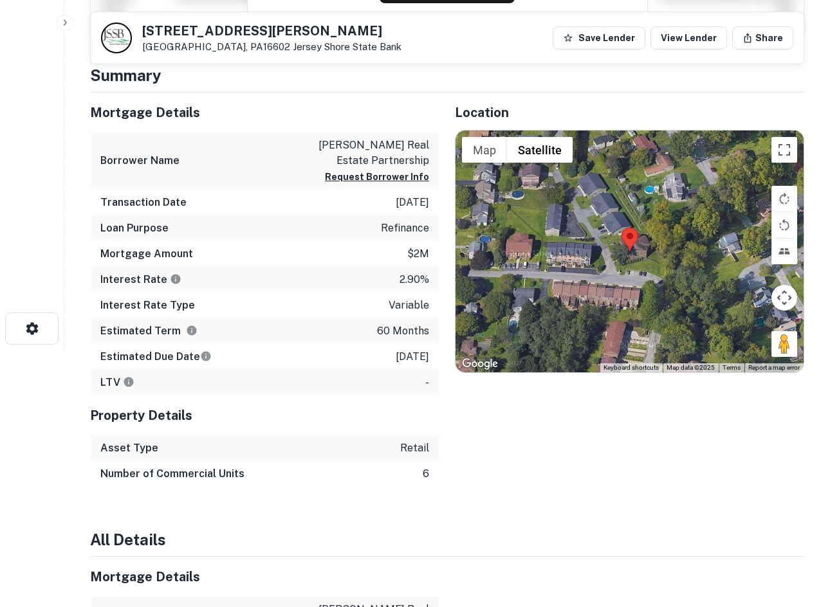
drag, startPoint x: 779, startPoint y: 344, endPoint x: 644, endPoint y: 272, distance: 152.6
click at [636, 270] on div "Map Terrain Satellite Labels Keyboard shortcuts Map Data Map data ©2025 Map dat…" at bounding box center [630, 252] width 348 height 242
drag, startPoint x: 781, startPoint y: 345, endPoint x: 604, endPoint y: 261, distance: 195.7
click at [604, 261] on div "To activate drag with keyboard, press Alt + Enter. Once in keyboard drag state,…" at bounding box center [630, 252] width 348 height 242
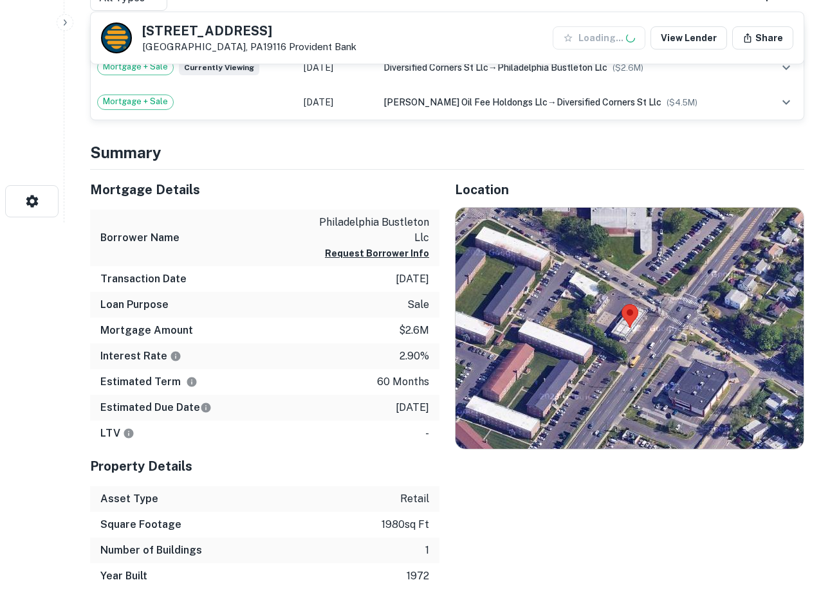
scroll to position [386, 0]
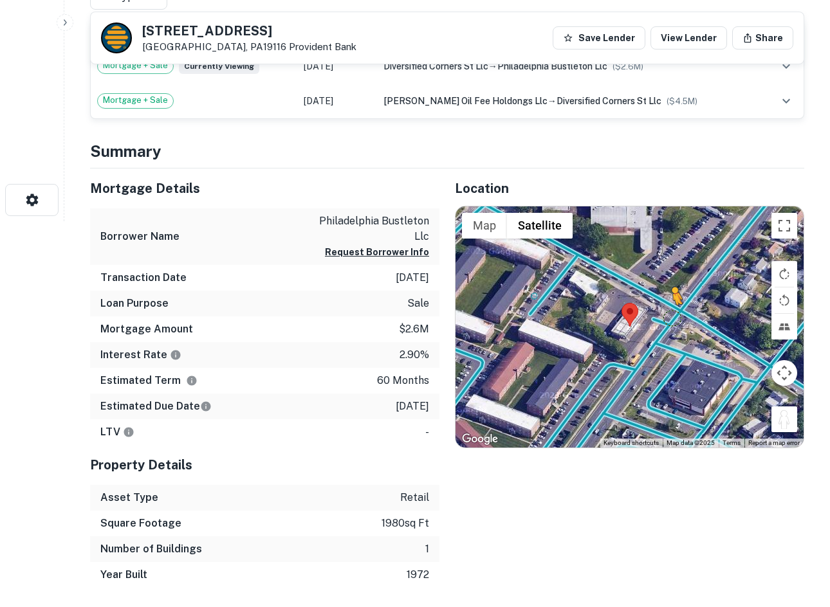
drag, startPoint x: 781, startPoint y: 429, endPoint x: 669, endPoint y: 308, distance: 164.8
click at [669, 308] on div "To activate drag with keyboard, press Alt + Enter. Once in keyboard drag state,…" at bounding box center [630, 328] width 348 height 242
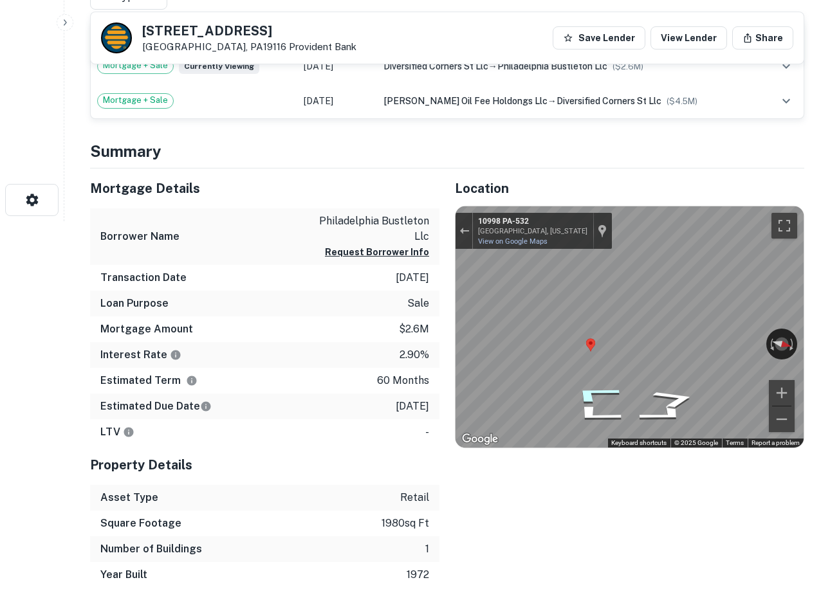
click at [600, 394] on icon "Go Southwest, PA-532" at bounding box center [594, 394] width 95 height 29
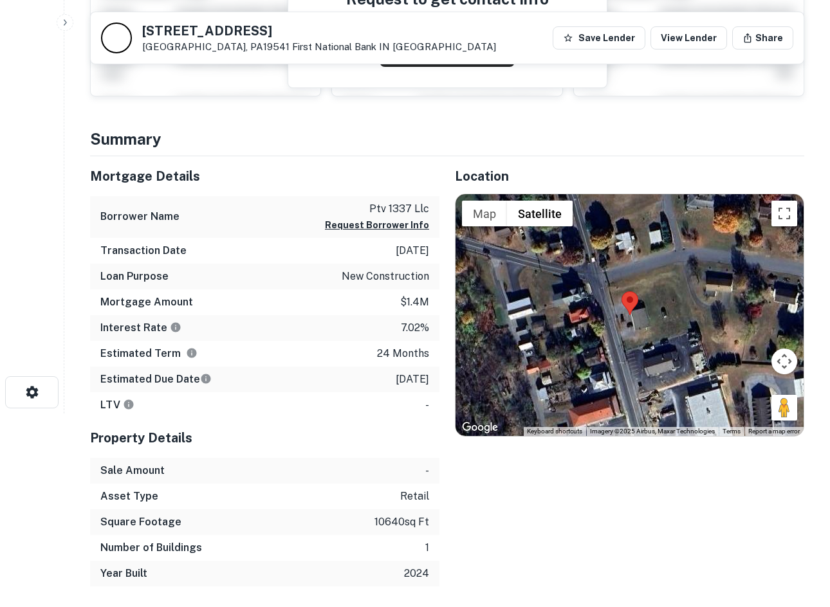
scroll to position [193, 0]
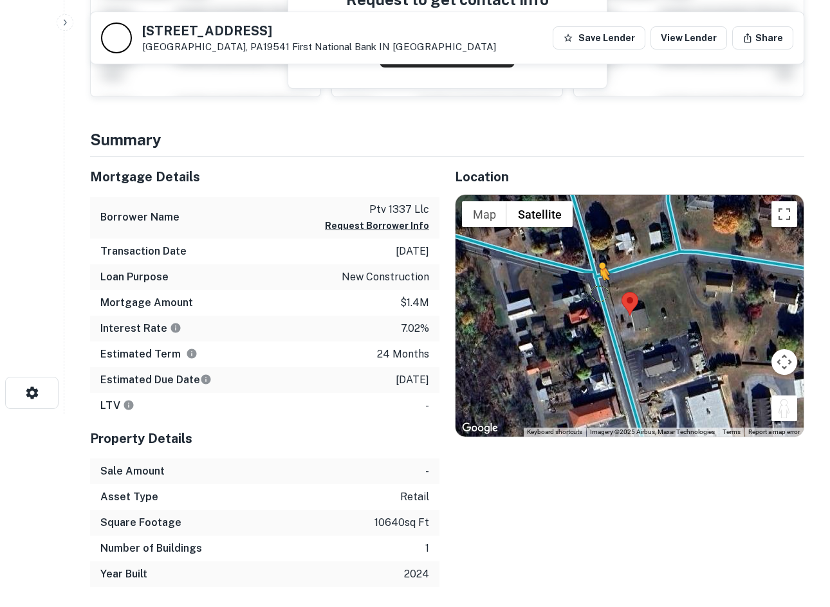
drag, startPoint x: 782, startPoint y: 405, endPoint x: 599, endPoint y: 297, distance: 212.7
click at [599, 297] on div "To activate drag with keyboard, press Alt + Enter. Once in keyboard drag state,…" at bounding box center [630, 316] width 348 height 242
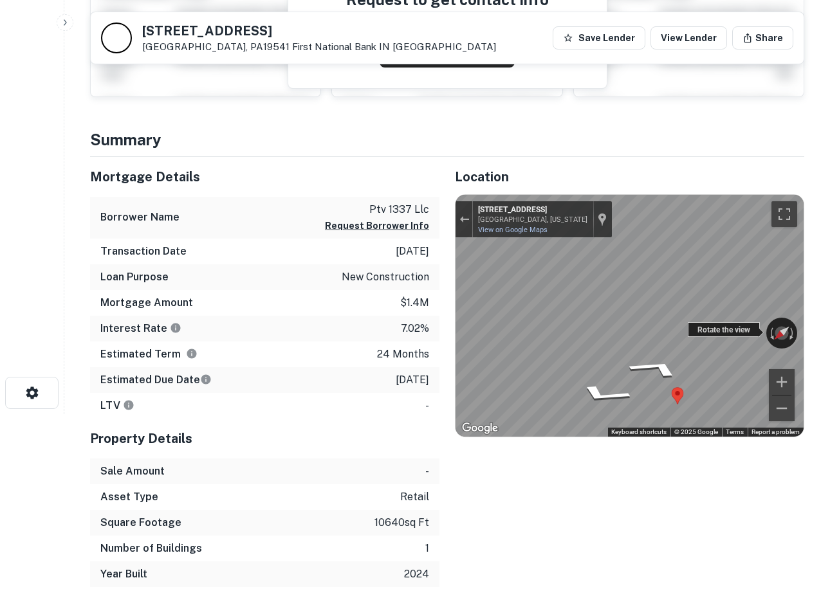
click at [744, 331] on div "← Move left → Move right ↑ Move up ↓ Move down + Zoom in - Zoom out 2219 Main S…" at bounding box center [630, 316] width 348 height 242
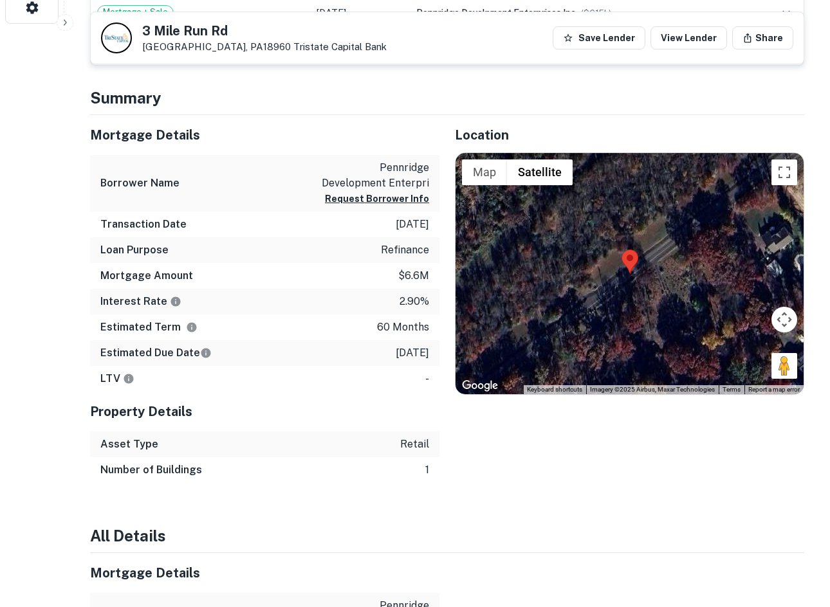
scroll to position [579, 0]
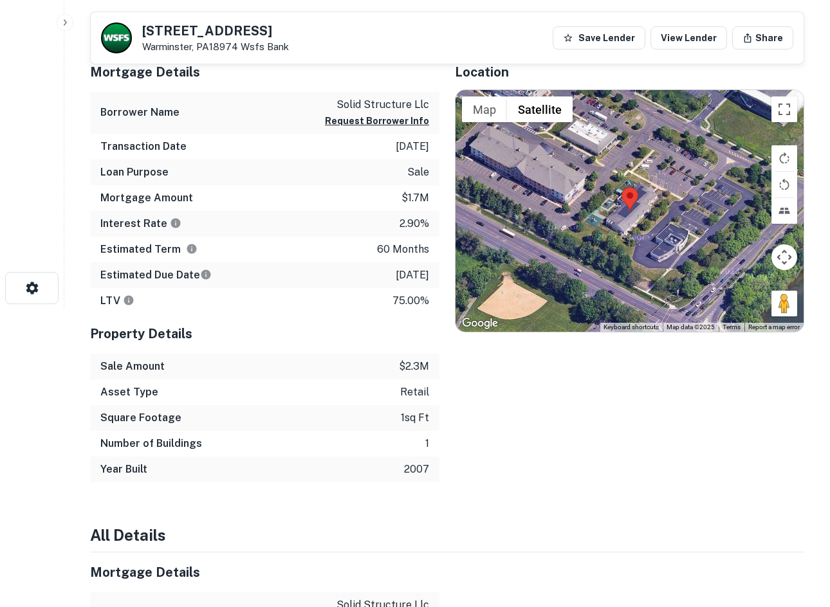
scroll to position [257, 0]
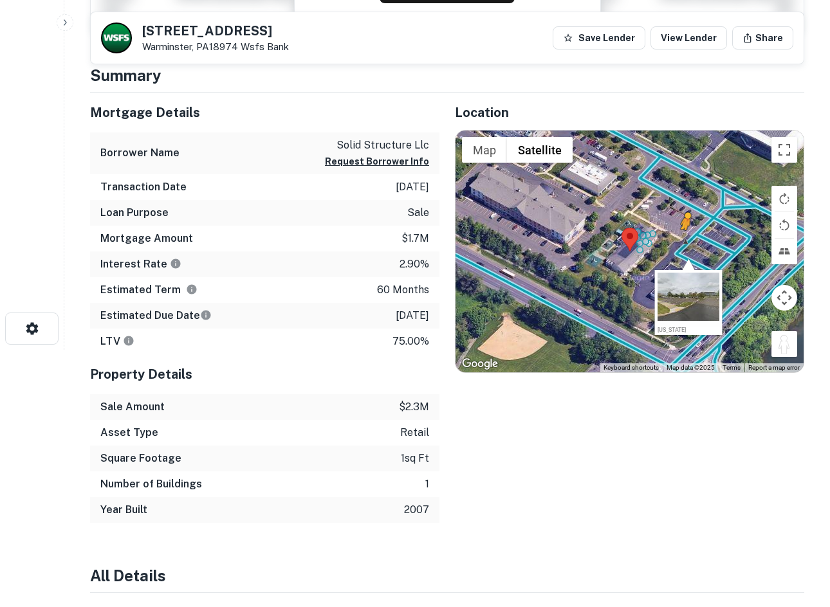
drag, startPoint x: 777, startPoint y: 340, endPoint x: 682, endPoint y: 242, distance: 136.5
click at [682, 242] on div "To activate drag with keyboard, press Alt + Enter. Once in keyboard drag state,…" at bounding box center [630, 252] width 348 height 242
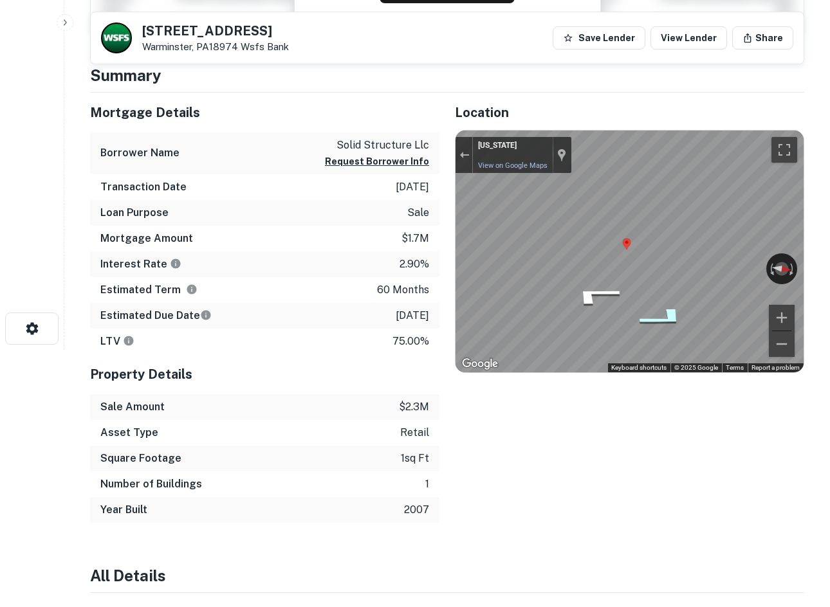
click at [656, 320] on icon "Go Northeast" at bounding box center [664, 318] width 95 height 33
click at [676, 309] on icon "Go Northeast" at bounding box center [664, 318] width 95 height 33
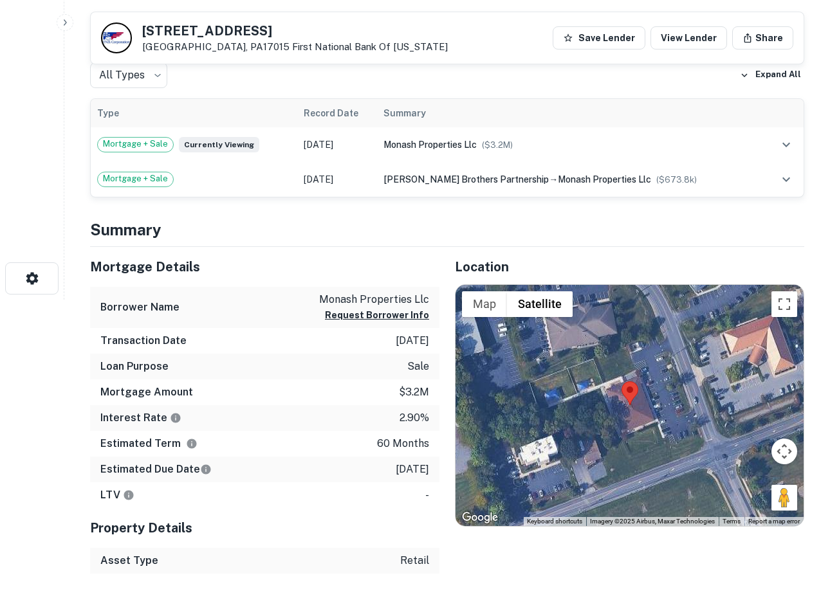
scroll to position [450, 0]
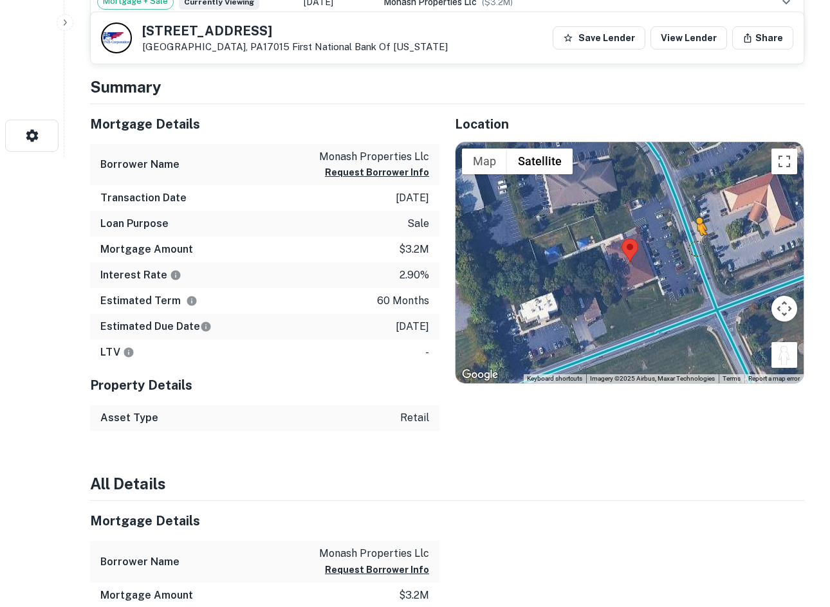
drag, startPoint x: 786, startPoint y: 358, endPoint x: 696, endPoint y: 248, distance: 141.8
click at [696, 248] on div "To activate drag with keyboard, press Alt + Enter. Once in keyboard drag state,…" at bounding box center [630, 263] width 348 height 242
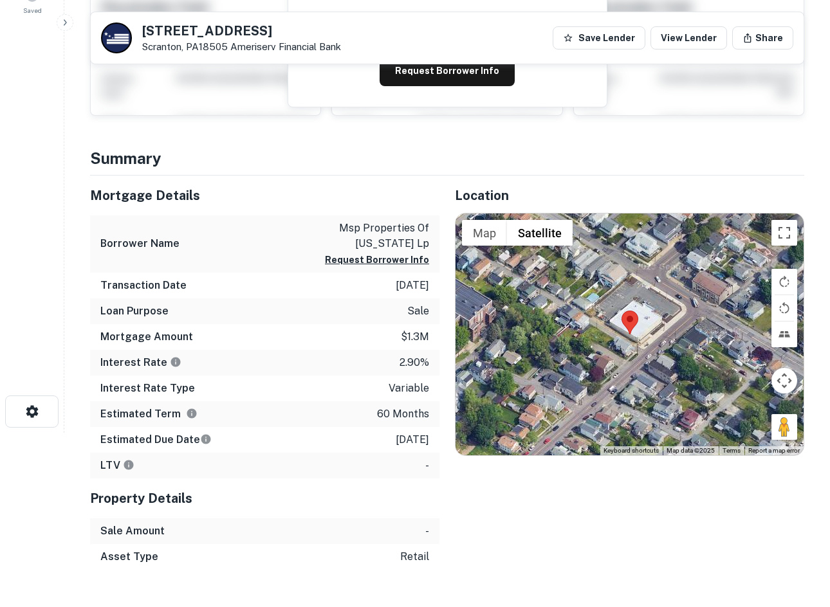
scroll to position [193, 0]
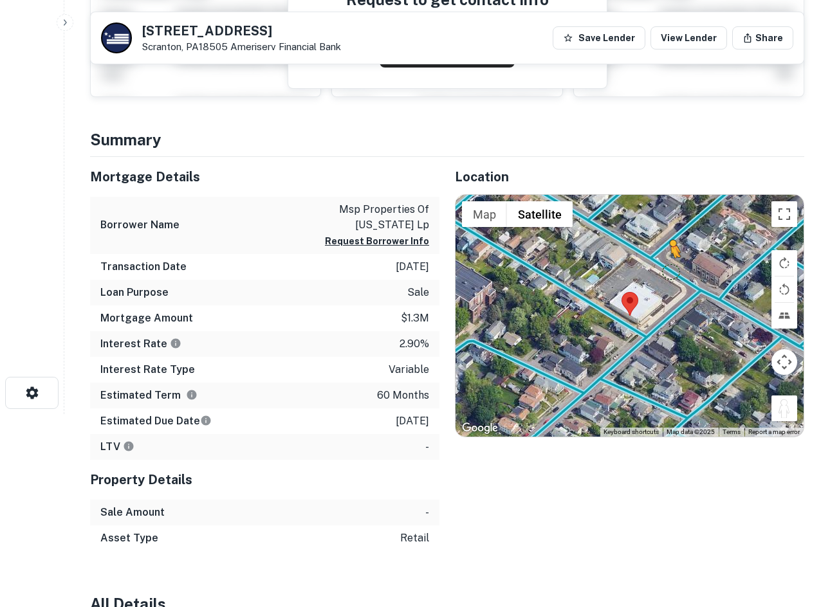
drag, startPoint x: 777, startPoint y: 407, endPoint x: 665, endPoint y: 268, distance: 178.1
click at [665, 268] on div "To activate drag with keyboard, press Alt + Enter. Once in keyboard drag state,…" at bounding box center [630, 316] width 348 height 242
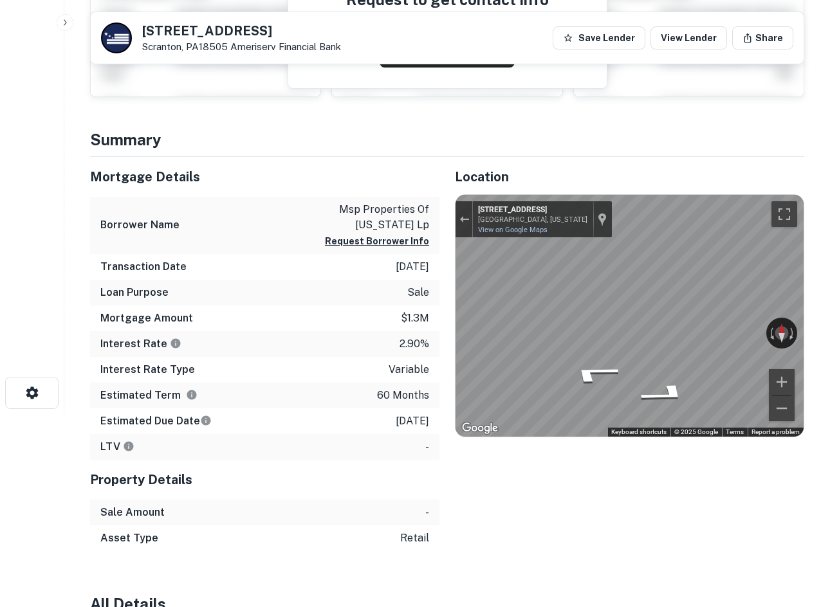
click at [829, 320] on html "Search Borrowers Contacts Saved [STREET_ADDRESS][GEOGRAPHIC_DATA] Financial Ban…" at bounding box center [415, 110] width 830 height 607
click at [829, 318] on html "Search Borrowers Contacts Saved [STREET_ADDRESS][GEOGRAPHIC_DATA] Financial Ban…" at bounding box center [415, 110] width 830 height 607
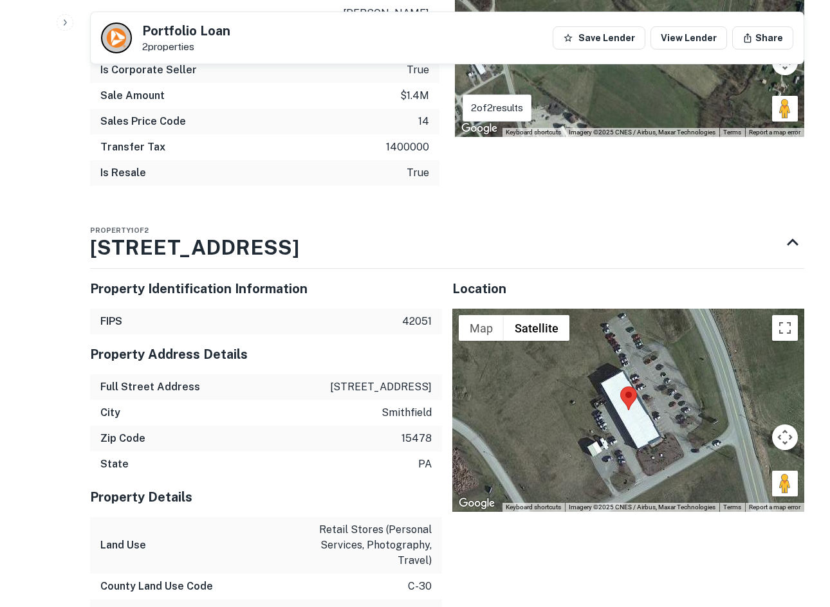
scroll to position [1094, 0]
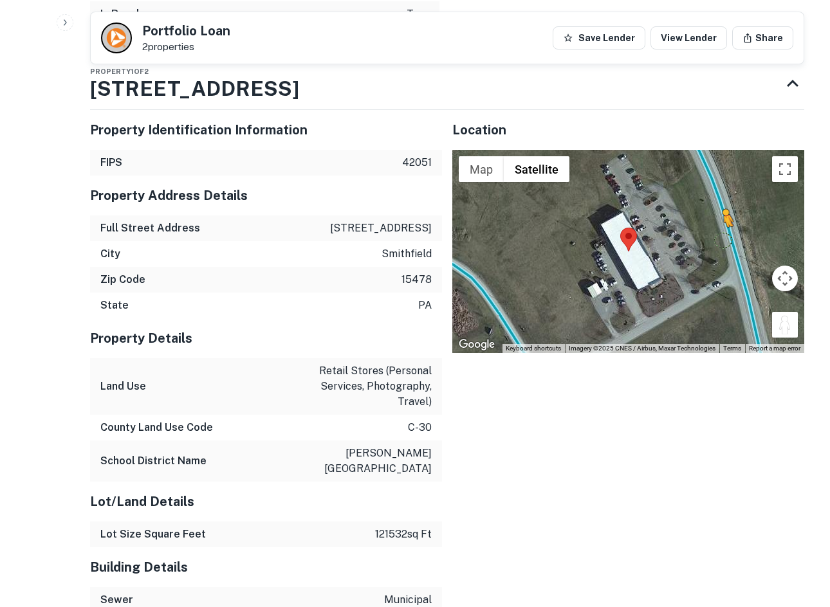
drag, startPoint x: 793, startPoint y: 310, endPoint x: 722, endPoint y: 218, distance: 116.5
click at [722, 218] on div "To activate drag with keyboard, press Alt + Enter. Once in keyboard drag state,…" at bounding box center [628, 251] width 352 height 203
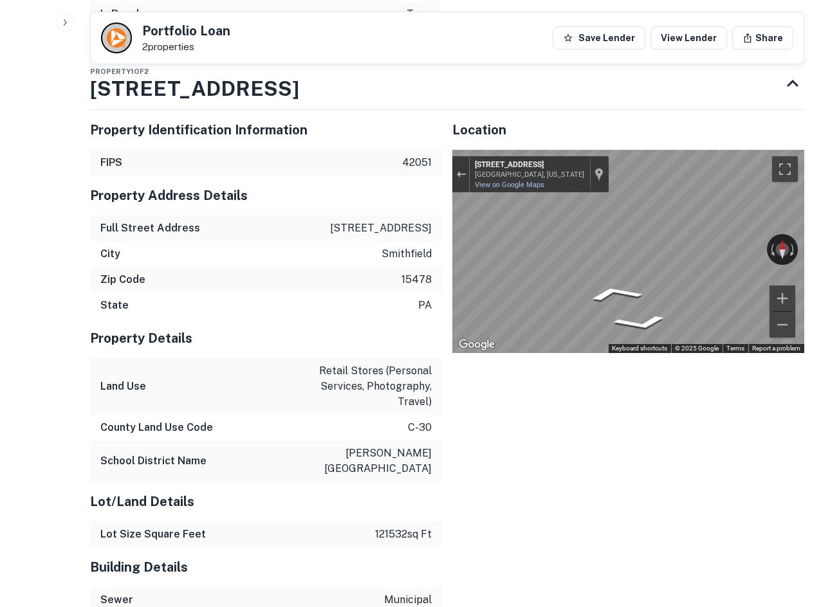
click at [698, 235] on div "← Move left → Move right ↑ Move up ↓ Move down + Zoom in - Zoom out [STREET_ADD…" at bounding box center [628, 251] width 352 height 203
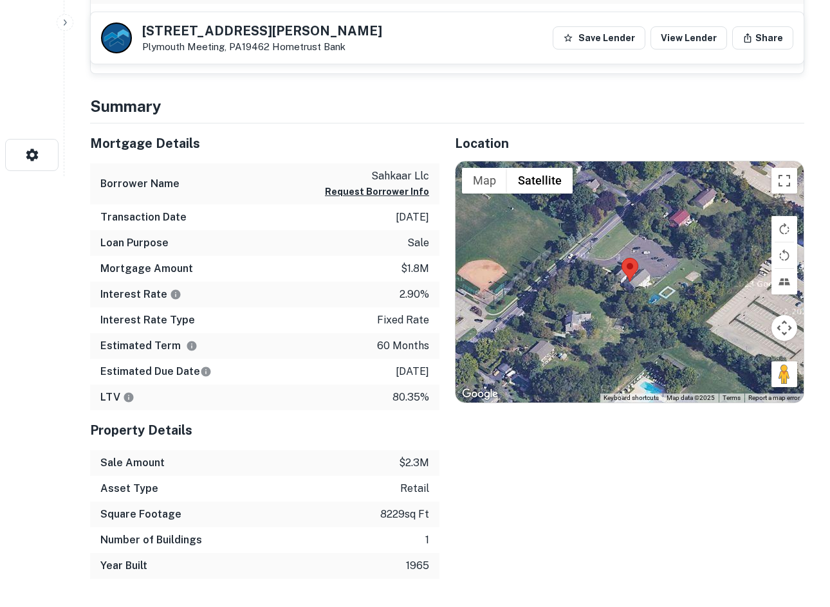
scroll to position [450, 0]
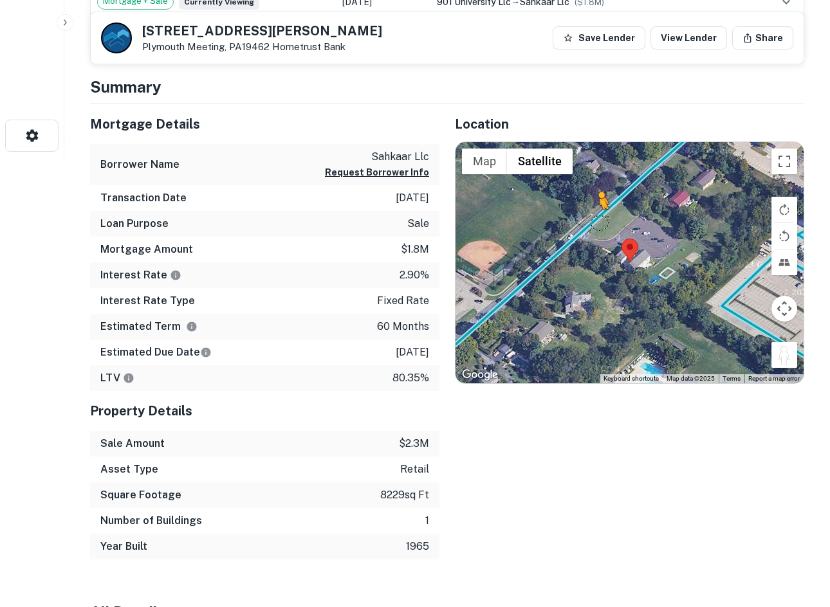
drag, startPoint x: 780, startPoint y: 362, endPoint x: 590, endPoint y: 220, distance: 236.8
click at [590, 220] on div "To activate drag with keyboard, press Alt + Enter. Once in keyboard drag state,…" at bounding box center [630, 263] width 348 height 242
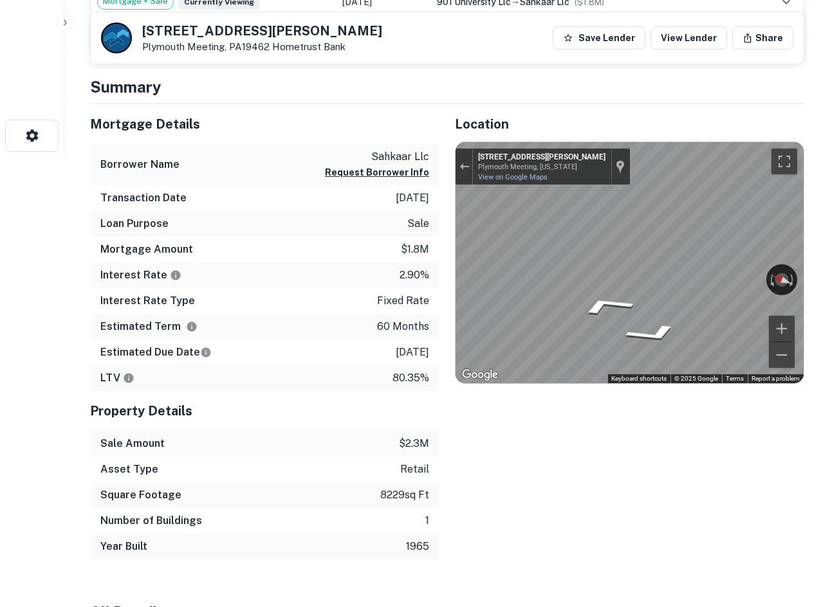
click at [402, 268] on div "Mortgage Details Borrower Name sahkaar llc Request Borrower Info Transaction Da…" at bounding box center [440, 332] width 730 height 456
click at [790, 270] on div "← Move left → Move right ↑ Move up ↓ Move down + Zoom in - Zoom out 2919 Walton…" at bounding box center [630, 263] width 348 height 242
click at [303, 296] on div "Mortgage Details Borrower Name sahkaar llc Request Borrower Info Transaction Da…" at bounding box center [440, 332] width 730 height 456
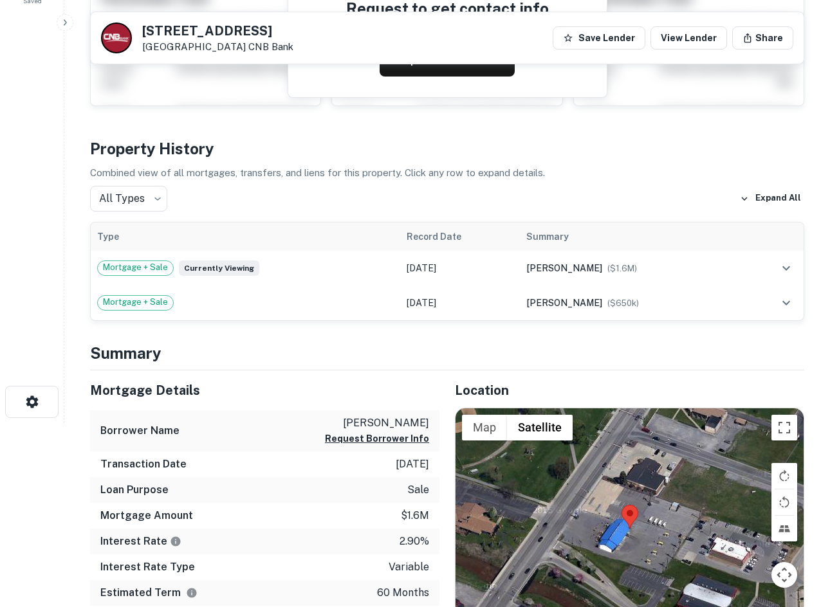
scroll to position [386, 0]
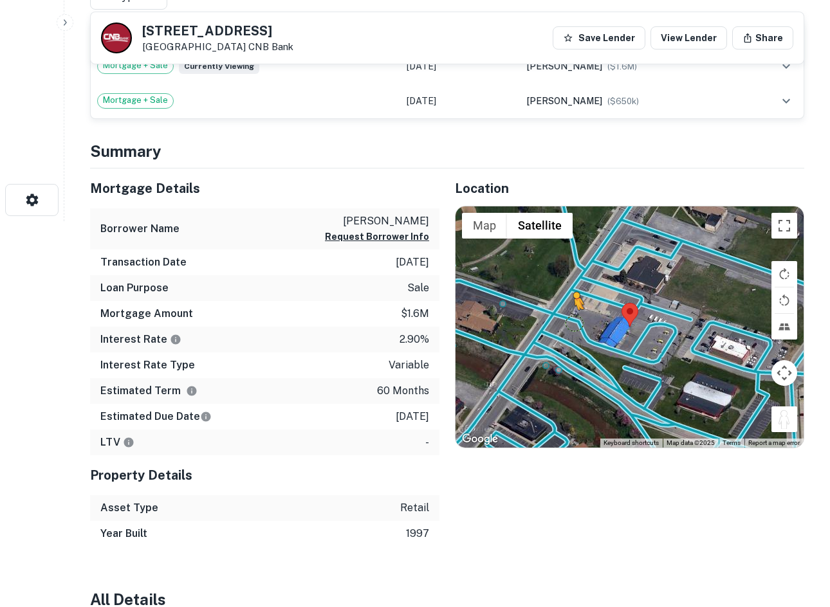
drag, startPoint x: 784, startPoint y: 426, endPoint x: 572, endPoint y: 322, distance: 236.0
click at [572, 322] on div "To activate drag with keyboard, press Alt + Enter. Once in keyboard drag state,…" at bounding box center [630, 328] width 348 height 242
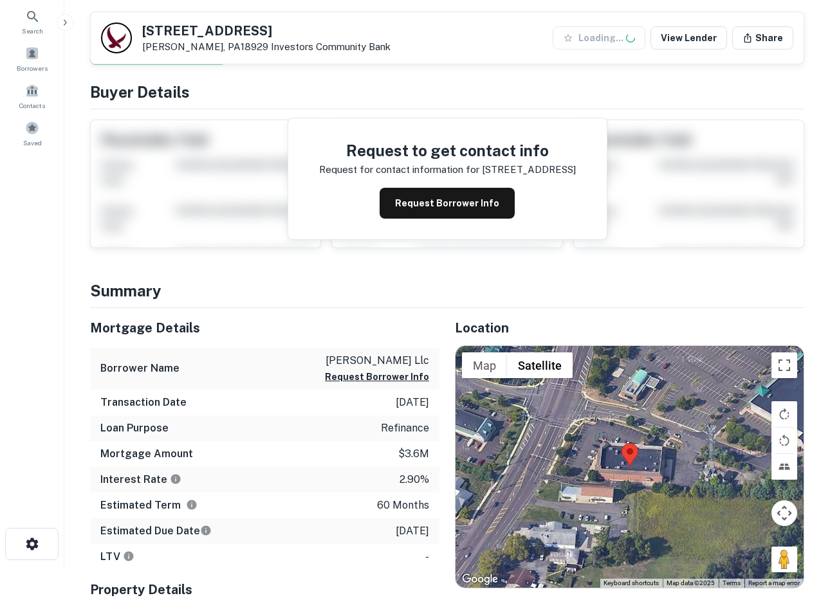
scroll to position [322, 0]
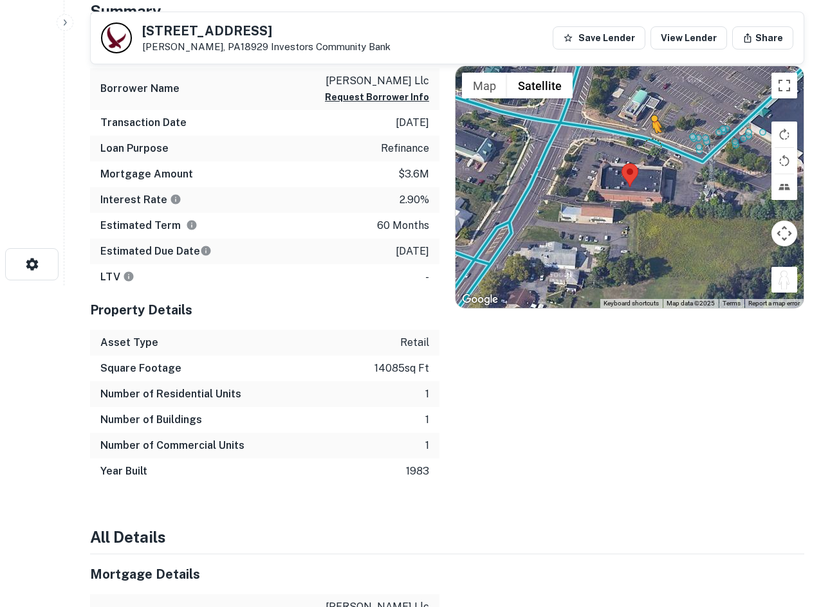
drag, startPoint x: 788, startPoint y: 286, endPoint x: 652, endPoint y: 145, distance: 195.2
click at [652, 145] on div "To activate drag with keyboard, press Alt + Enter. Once in keyboard drag state,…" at bounding box center [630, 187] width 348 height 242
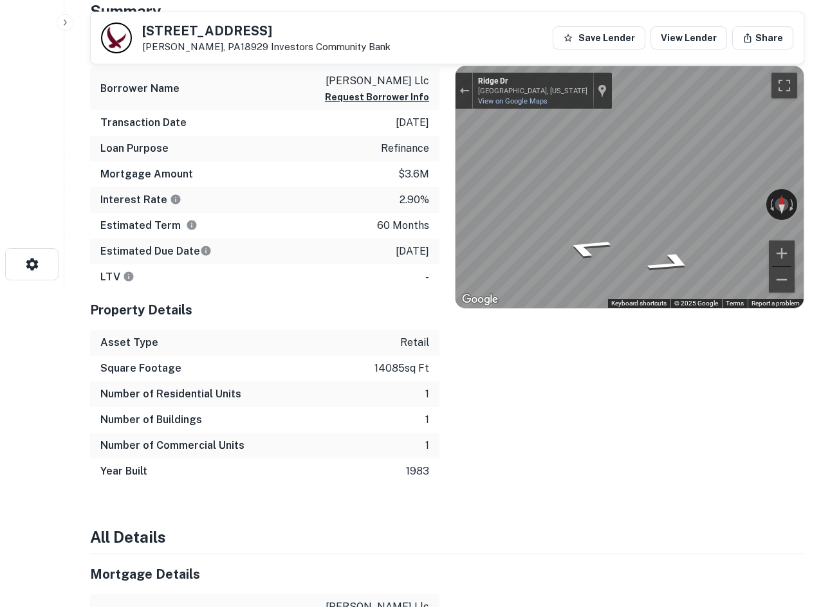
click at [685, 283] on icon "Go Northwest, Ridge Dr" at bounding box center [677, 278] width 61 height 23
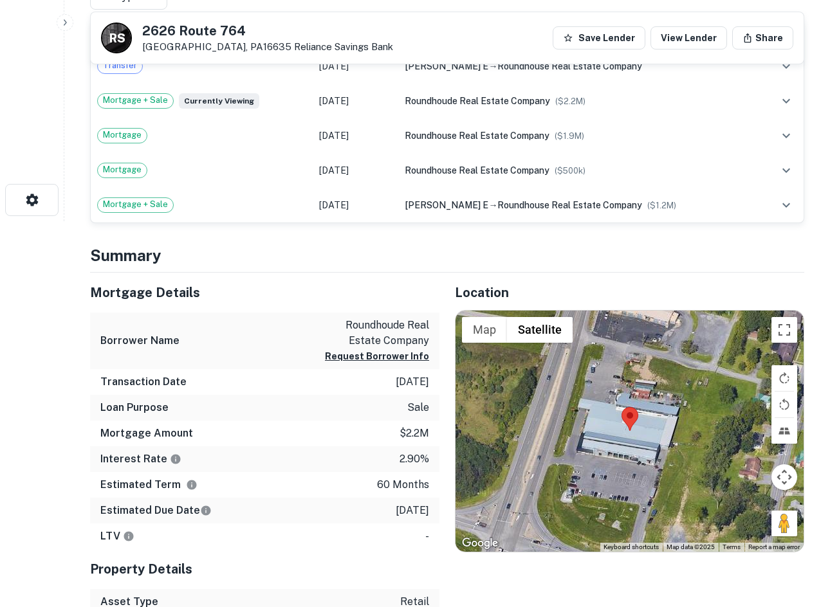
scroll to position [450, 0]
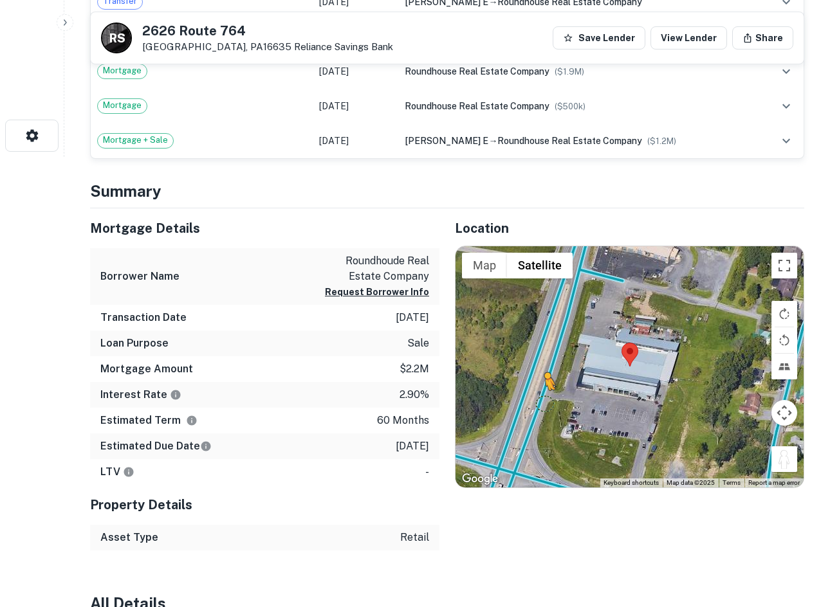
drag, startPoint x: 785, startPoint y: 461, endPoint x: 542, endPoint y: 402, distance: 249.7
click at [542, 402] on div "To activate drag with keyboard, press Alt + Enter. Once in keyboard drag state,…" at bounding box center [630, 367] width 348 height 242
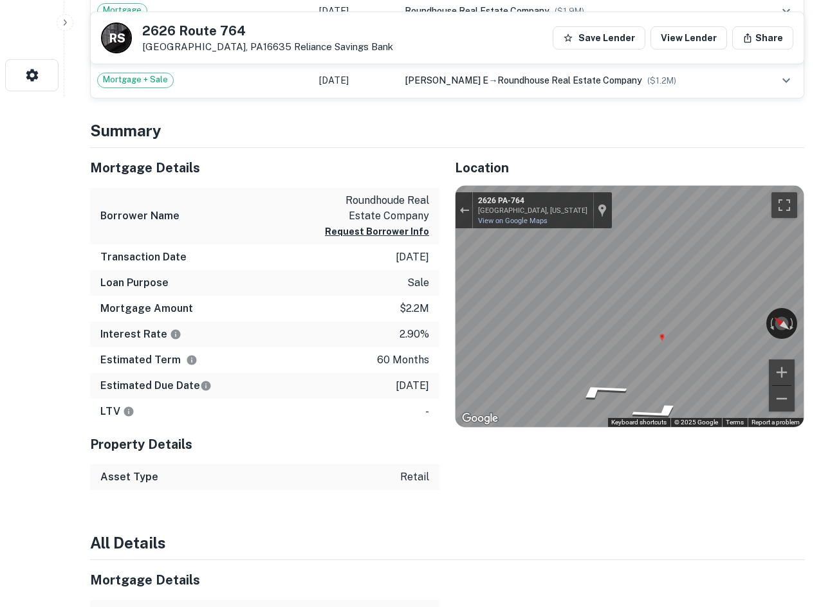
scroll to position [515, 0]
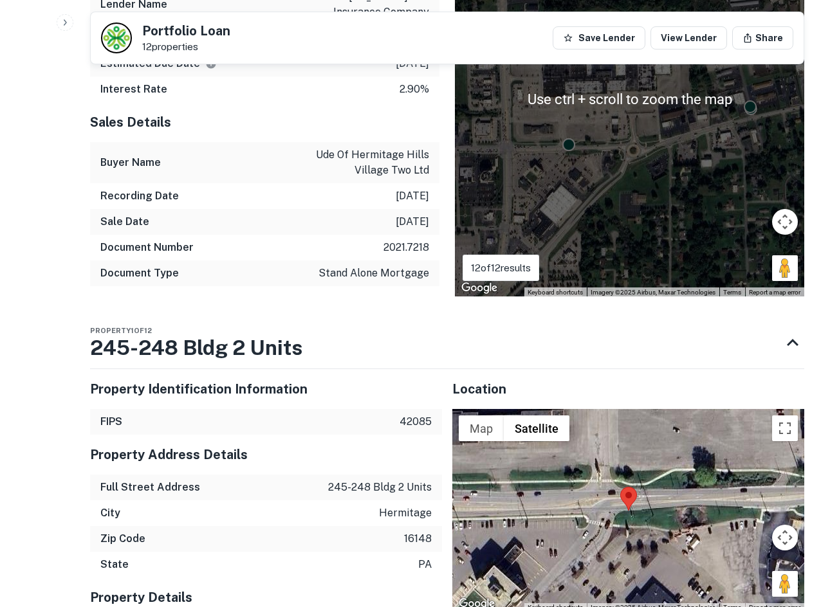
scroll to position [837, 0]
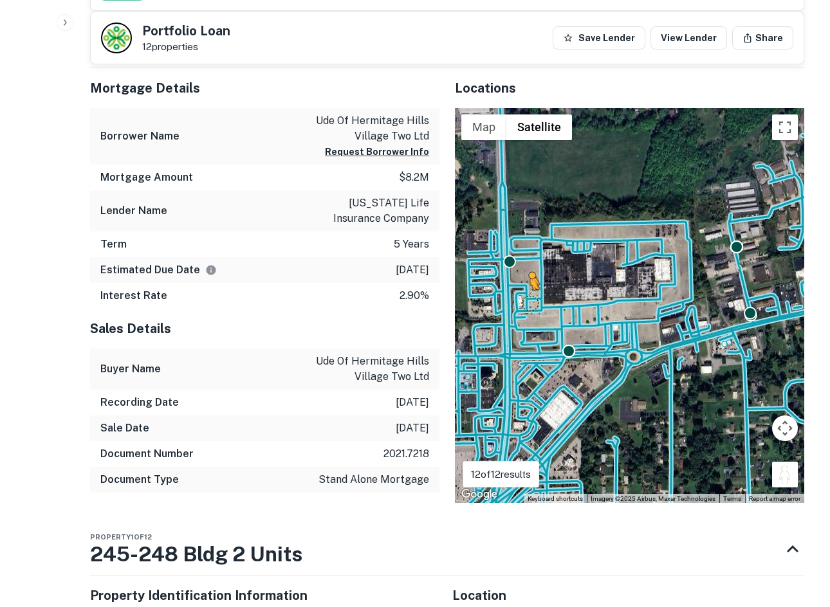
drag, startPoint x: 766, startPoint y: 465, endPoint x: 520, endPoint y: 302, distance: 295.7
click at [520, 302] on div "To activate drag with keyboard, press Alt + Enter. Once in keyboard drag state,…" at bounding box center [629, 306] width 349 height 396
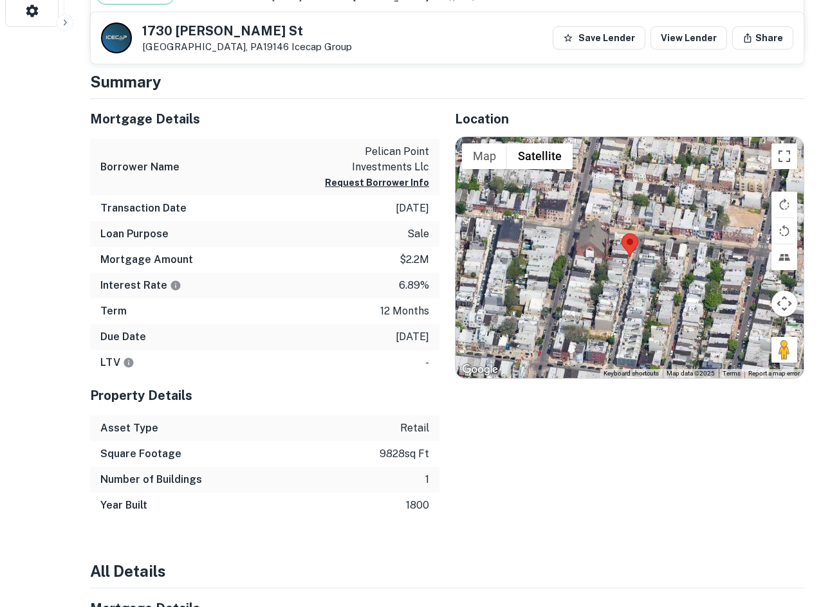
scroll to position [579, 0]
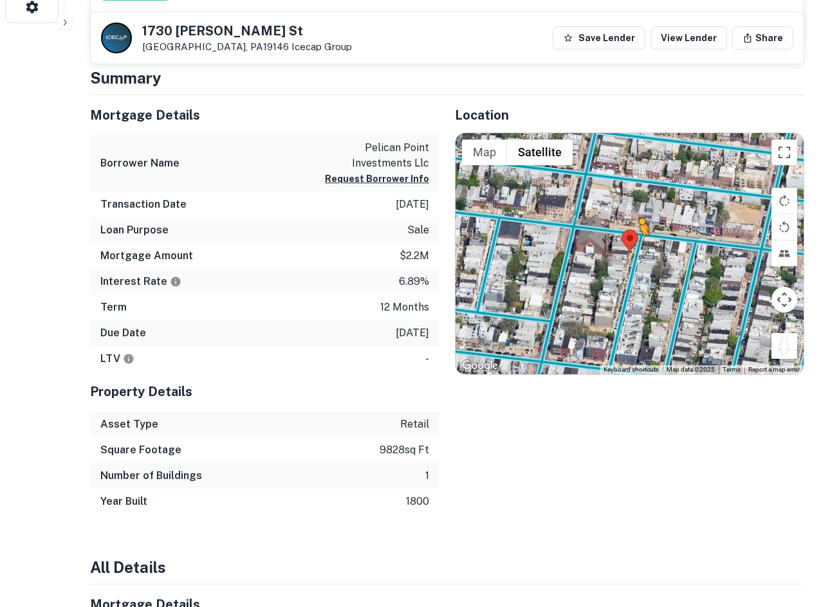
drag, startPoint x: 793, startPoint y: 337, endPoint x: 636, endPoint y: 230, distance: 189.9
click at [636, 230] on div "To activate drag with keyboard, press Alt + Enter. Once in keyboard drag state,…" at bounding box center [630, 254] width 348 height 242
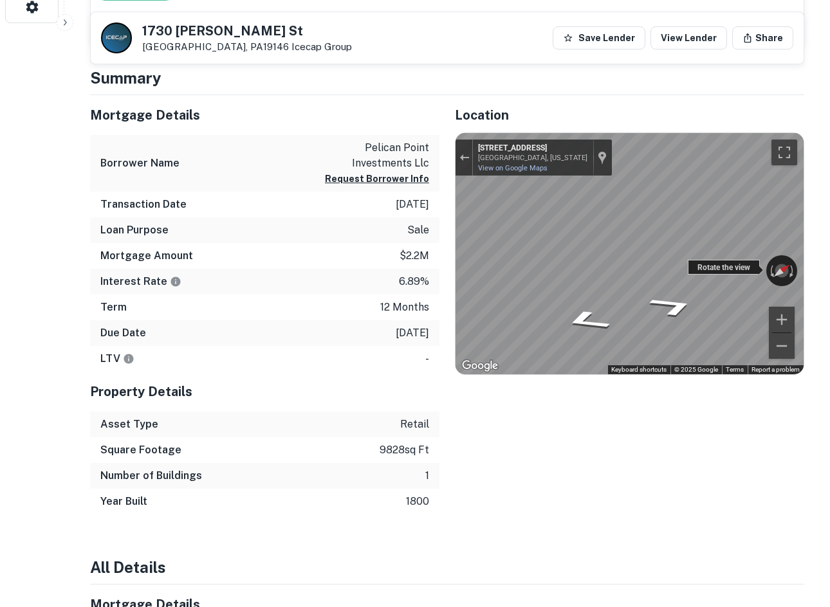
click at [730, 259] on div "← Move left → Move right ↑ Move up ↓ Move down + Zoom in - Zoom out [STREET_ADD…" at bounding box center [630, 254] width 348 height 242
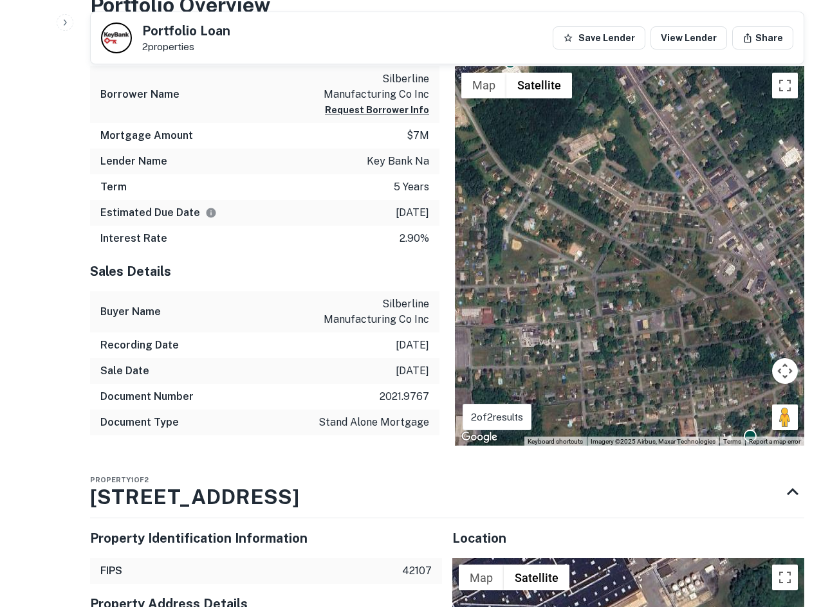
scroll to position [901, 0]
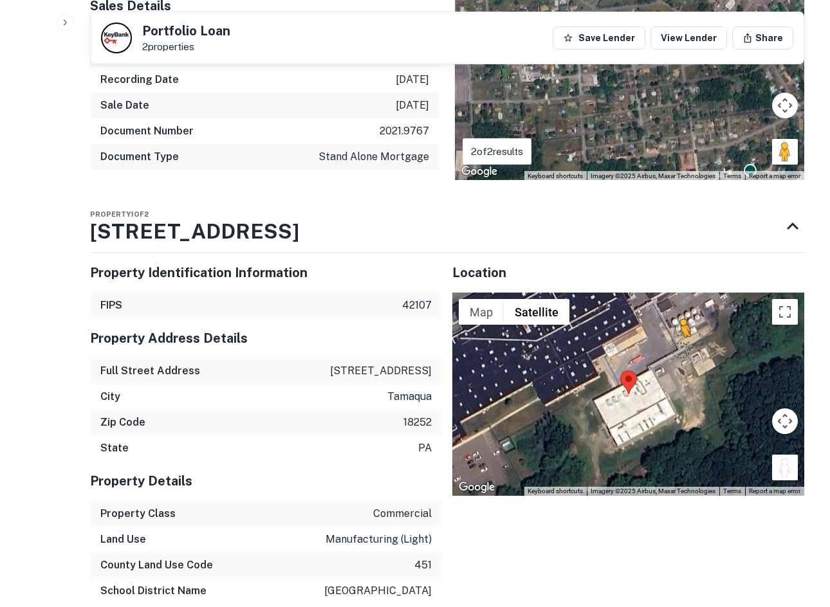
drag, startPoint x: 789, startPoint y: 477, endPoint x: 677, endPoint y: 347, distance: 171.6
click at [677, 347] on div "To activate drag with keyboard, press Alt + Enter. Once in keyboard drag state,…" at bounding box center [628, 394] width 352 height 203
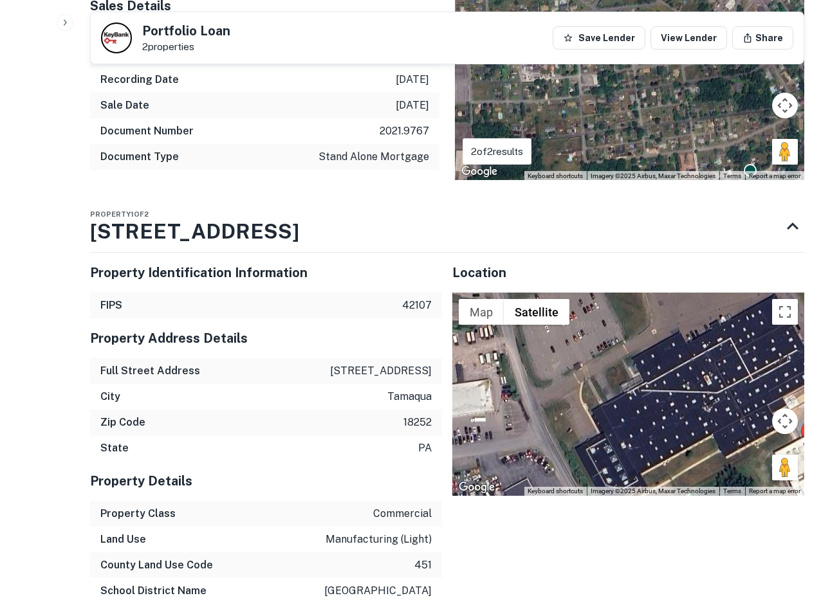
drag, startPoint x: 613, startPoint y: 357, endPoint x: 794, endPoint y: 412, distance: 189.1
click at [794, 412] on div "No data available. Map Terrain Satellite Labels Keyboard shortcuts Map Data Ima…" at bounding box center [628, 394] width 352 height 203
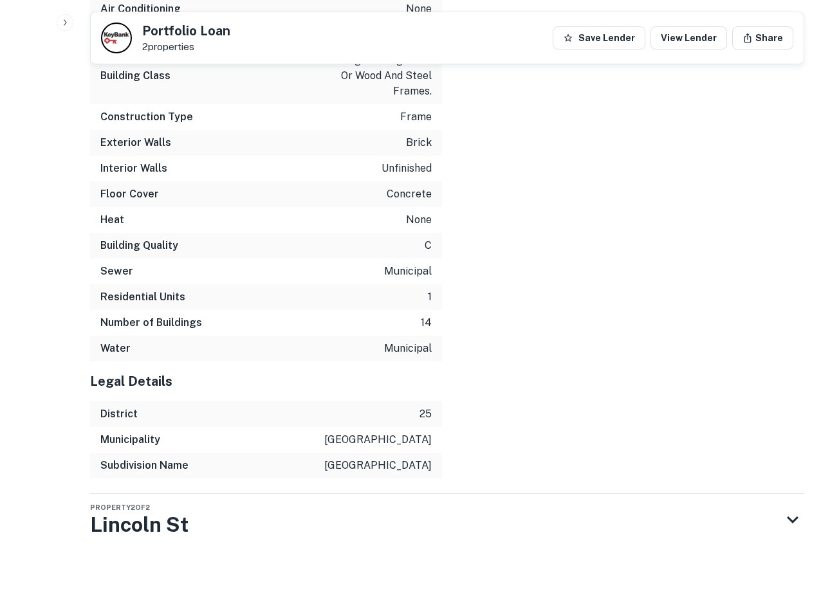
scroll to position [1850, 0]
drag, startPoint x: 530, startPoint y: 506, endPoint x: 520, endPoint y: 501, distance: 11.8
click at [529, 507] on div "Property 2 of 2 Lincoln St" at bounding box center [435, 519] width 691 height 51
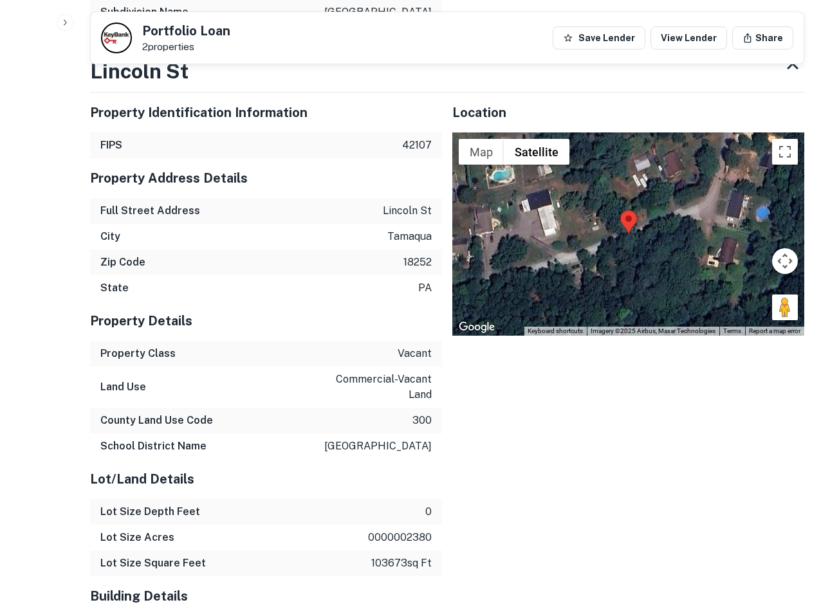
scroll to position [2209, 0]
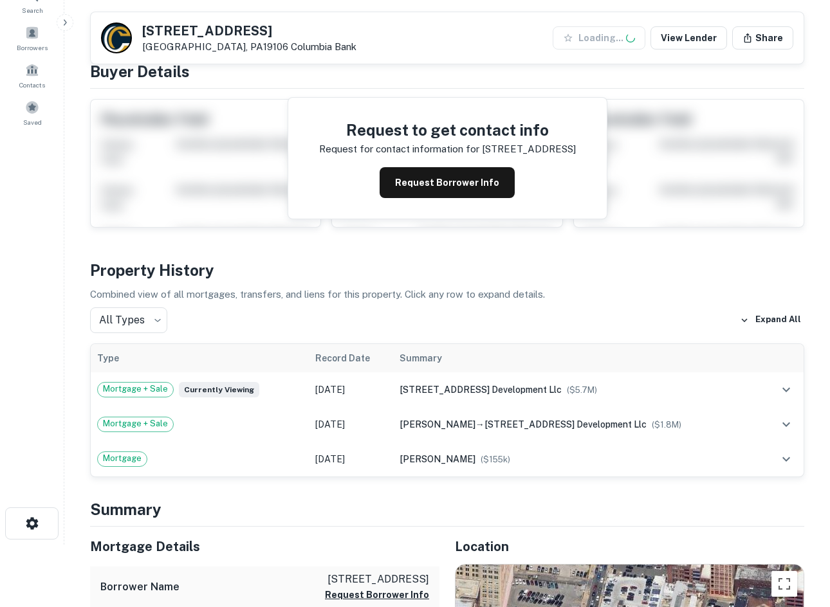
scroll to position [386, 0]
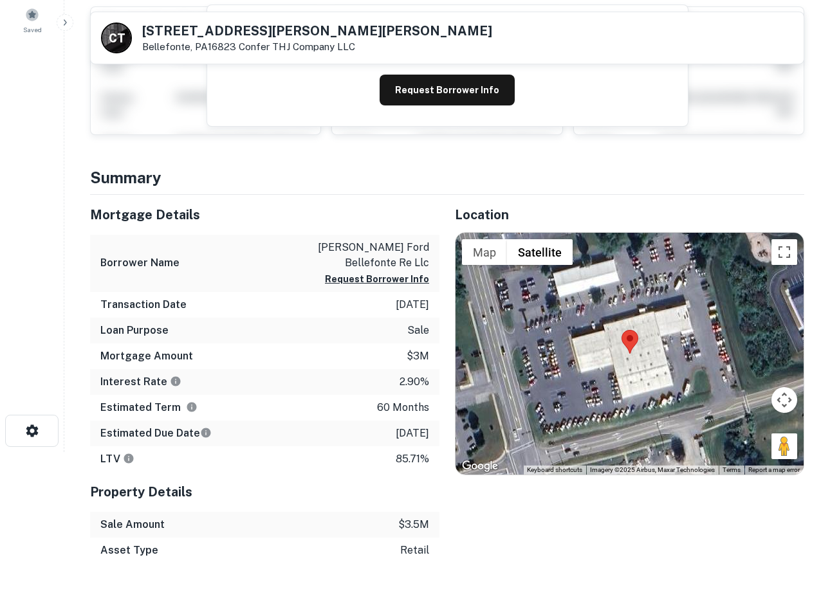
scroll to position [129, 0]
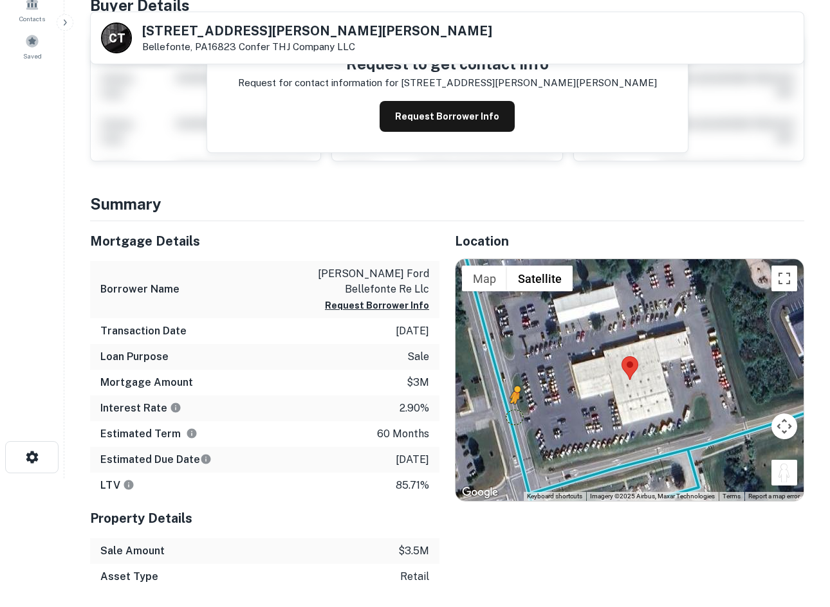
drag, startPoint x: 785, startPoint y: 474, endPoint x: 513, endPoint y: 416, distance: 278.2
click at [513, 416] on div "To activate drag with keyboard, press Alt + Enter. Once in keyboard drag state,…" at bounding box center [630, 380] width 348 height 242
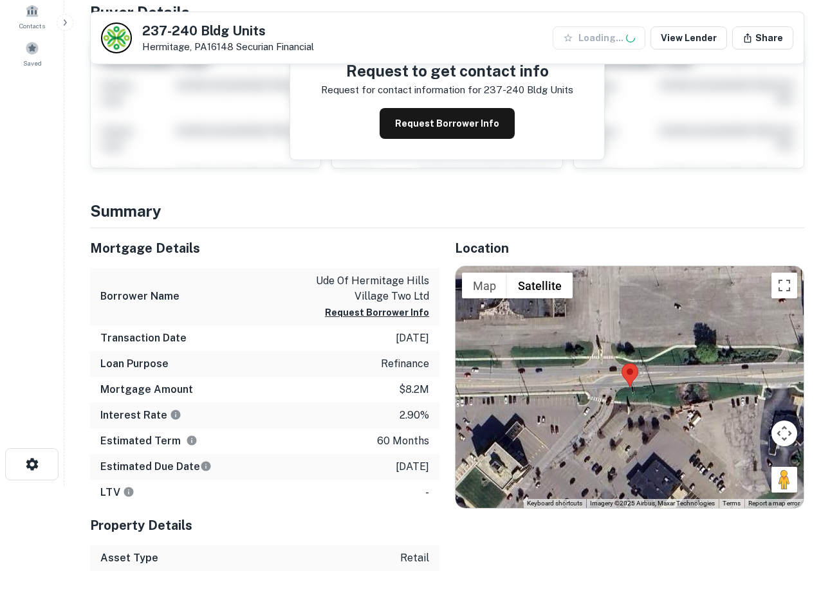
scroll to position [257, 0]
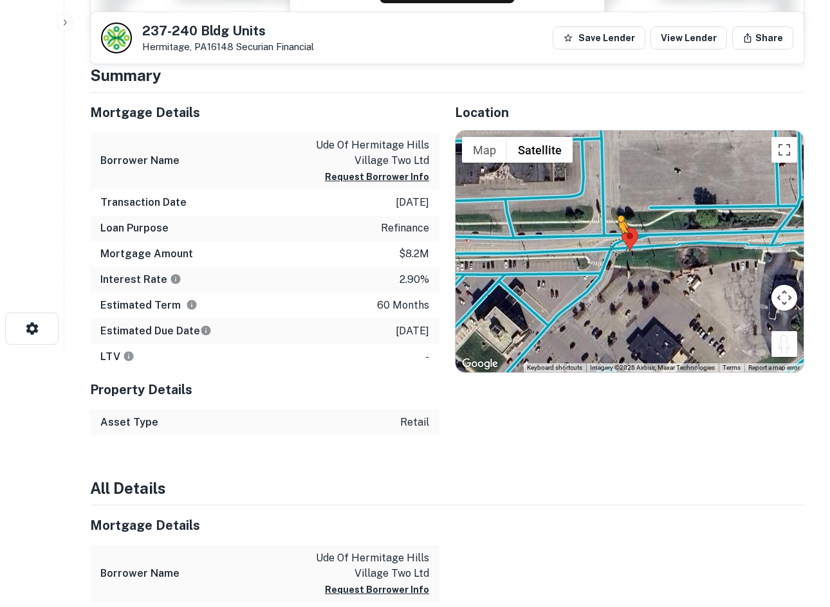
drag, startPoint x: 794, startPoint y: 348, endPoint x: 606, endPoint y: 247, distance: 213.3
click at [607, 247] on div "To activate drag with keyboard, press Alt + Enter. Once in keyboard drag state,…" at bounding box center [630, 252] width 348 height 242
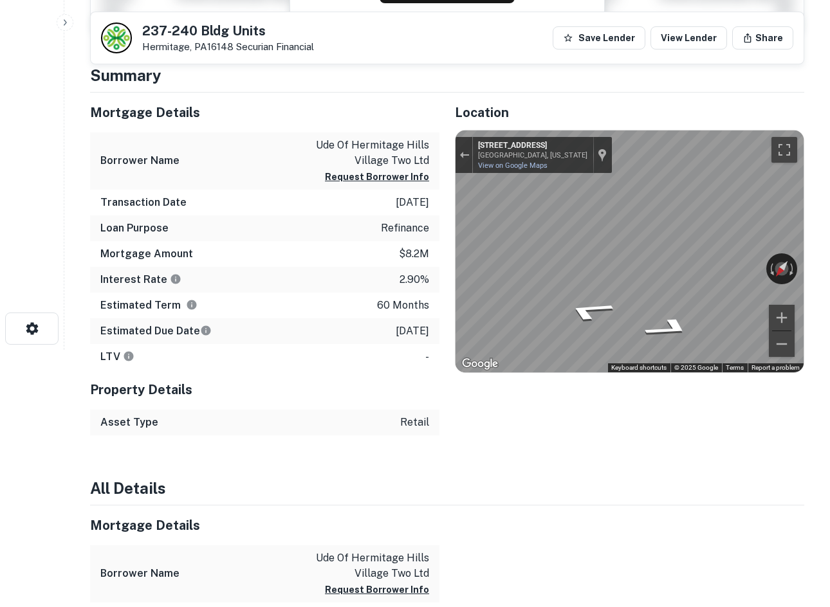
click at [808, 245] on div "237-240 Bldg Units Hermitage, PA16148 Securian Financial Save Lender View Lende…" at bounding box center [447, 599] width 745 height 1672
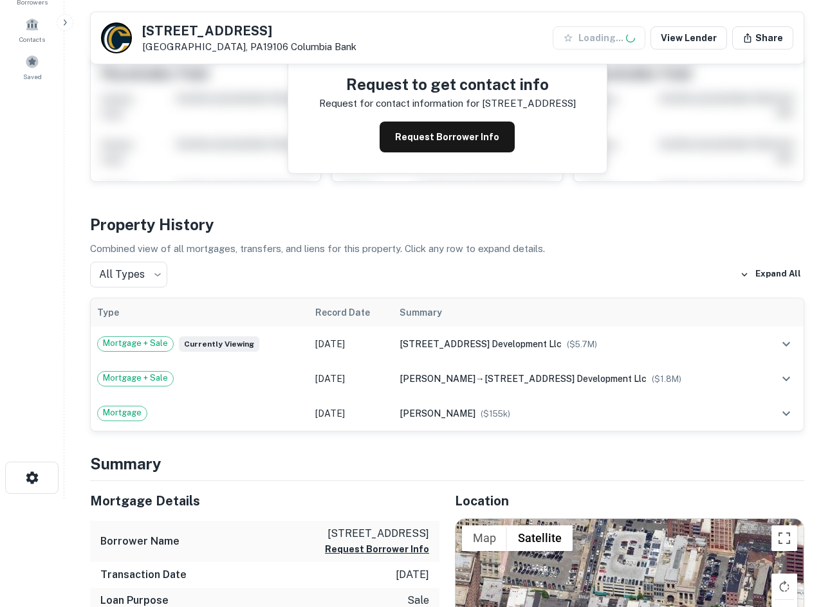
scroll to position [450, 0]
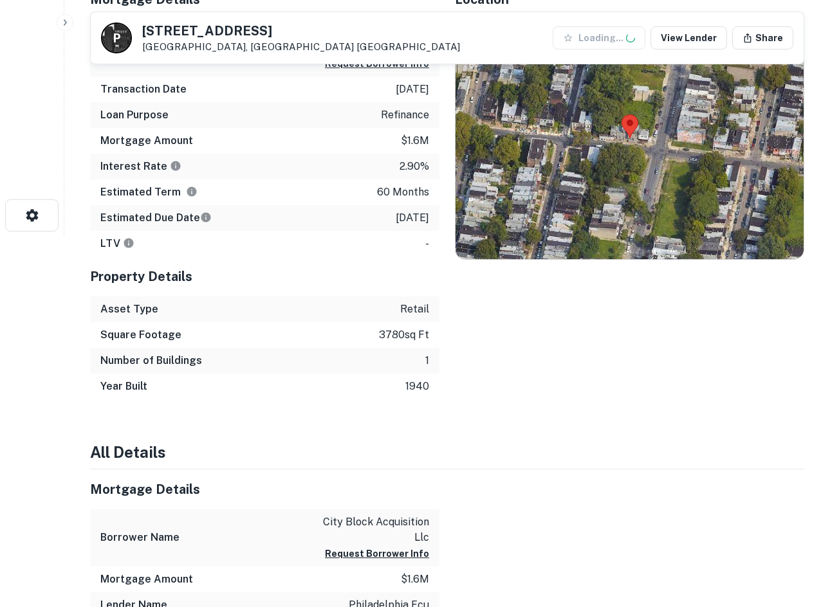
scroll to position [386, 0]
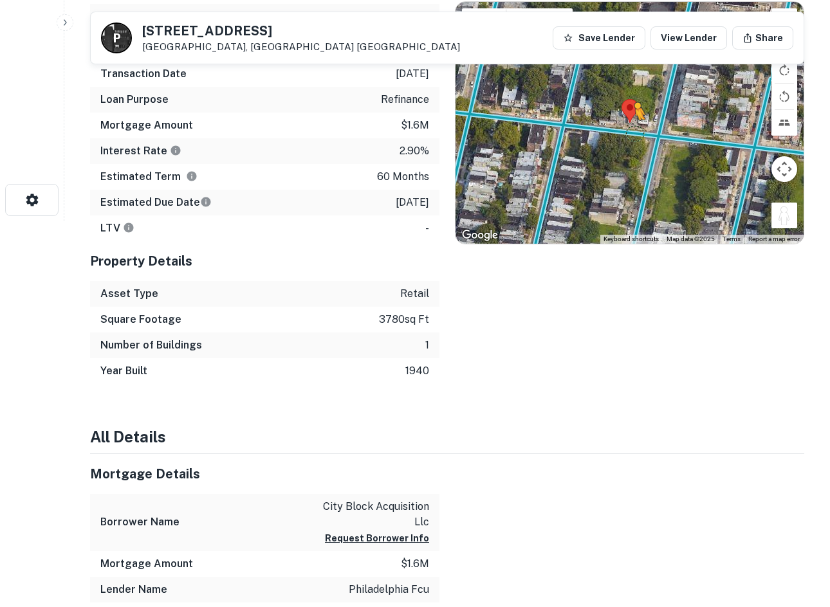
drag, startPoint x: 783, startPoint y: 215, endPoint x: 633, endPoint y: 131, distance: 171.5
click at [633, 131] on div "To activate drag with keyboard, press Alt + Enter. Once in keyboard drag state,…" at bounding box center [630, 123] width 348 height 242
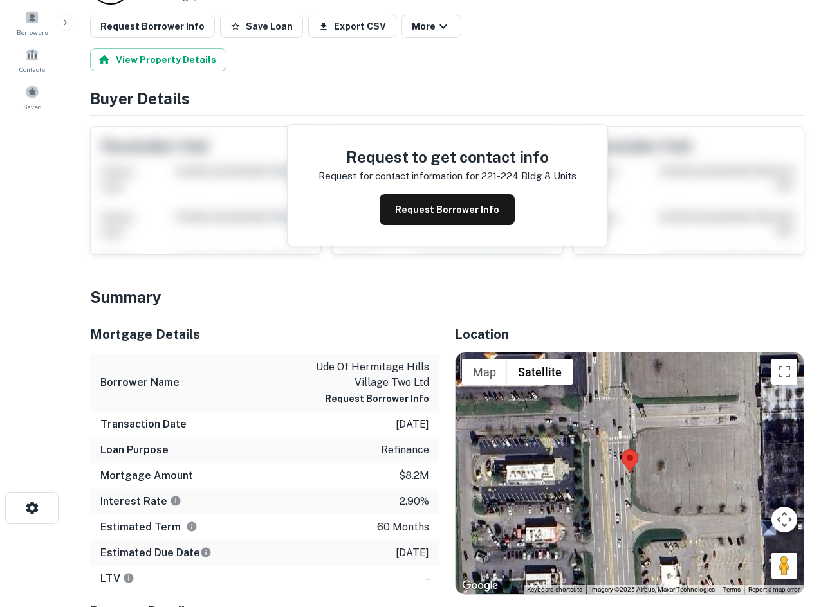
scroll to position [257, 0]
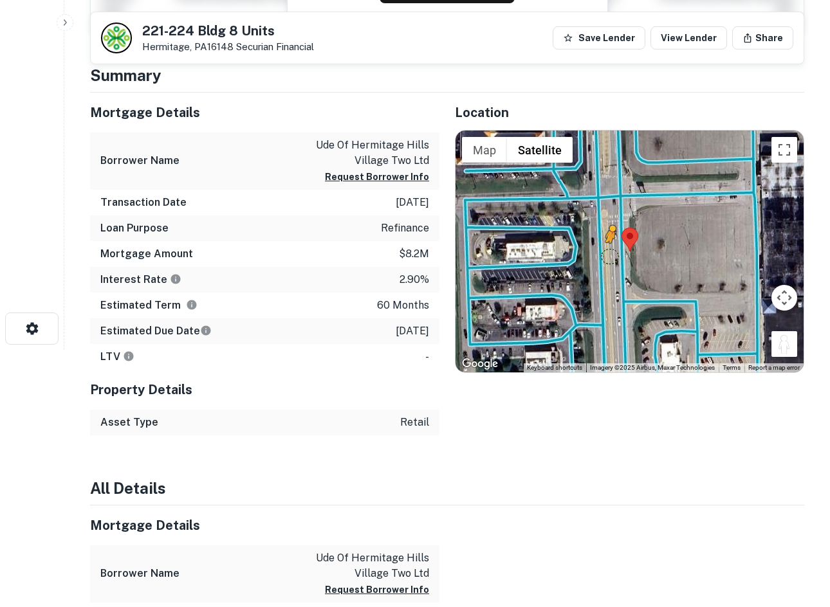
drag, startPoint x: 778, startPoint y: 354, endPoint x: 610, endPoint y: 255, distance: 194.7
click at [610, 255] on div "To activate drag with keyboard, press Alt + Enter. Once in keyboard drag state,…" at bounding box center [630, 252] width 348 height 242
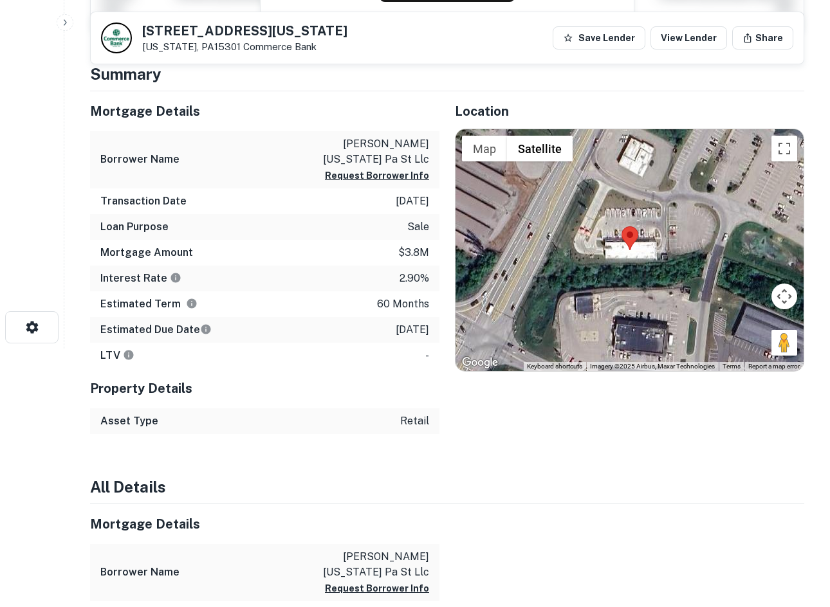
scroll to position [257, 0]
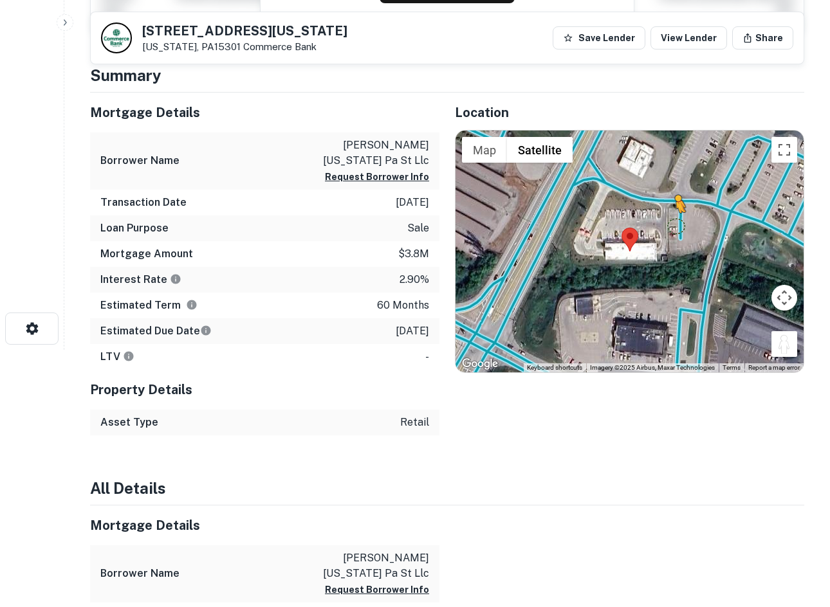
drag, startPoint x: 786, startPoint y: 349, endPoint x: 674, endPoint y: 225, distance: 168.1
click at [674, 225] on div "To activate drag with keyboard, press Alt + Enter. Once in keyboard drag state,…" at bounding box center [630, 252] width 348 height 242
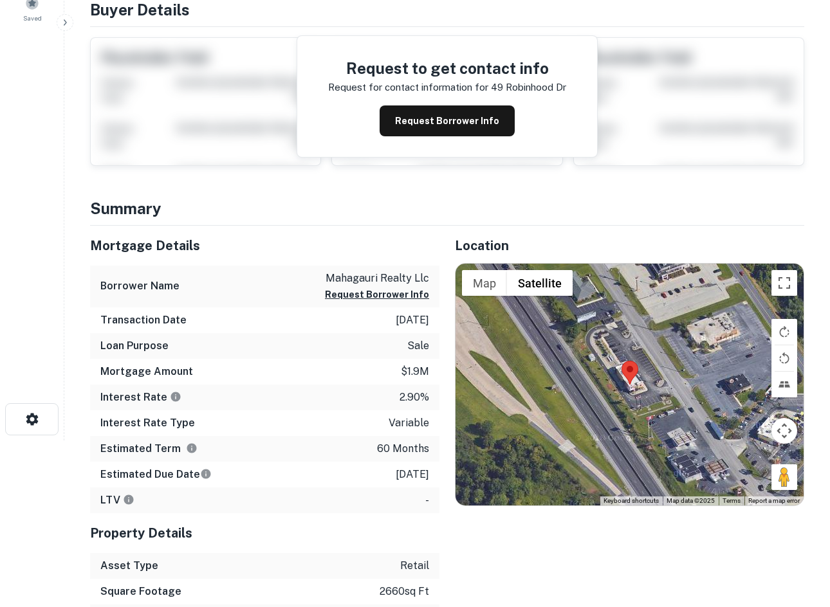
scroll to position [322, 0]
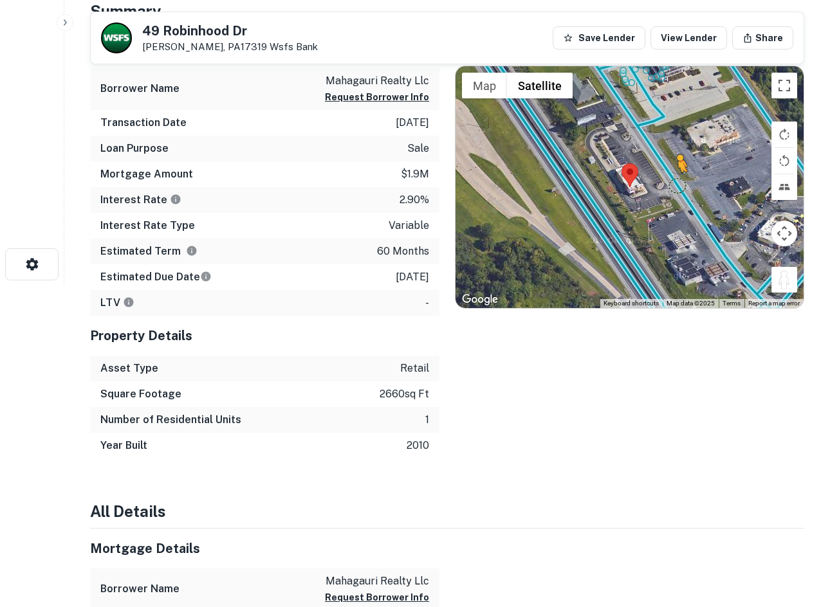
drag, startPoint x: 776, startPoint y: 282, endPoint x: 672, endPoint y: 180, distance: 145.2
click at [672, 180] on div "To activate drag with keyboard, press Alt + Enter. Once in keyboard drag state,…" at bounding box center [630, 187] width 348 height 242
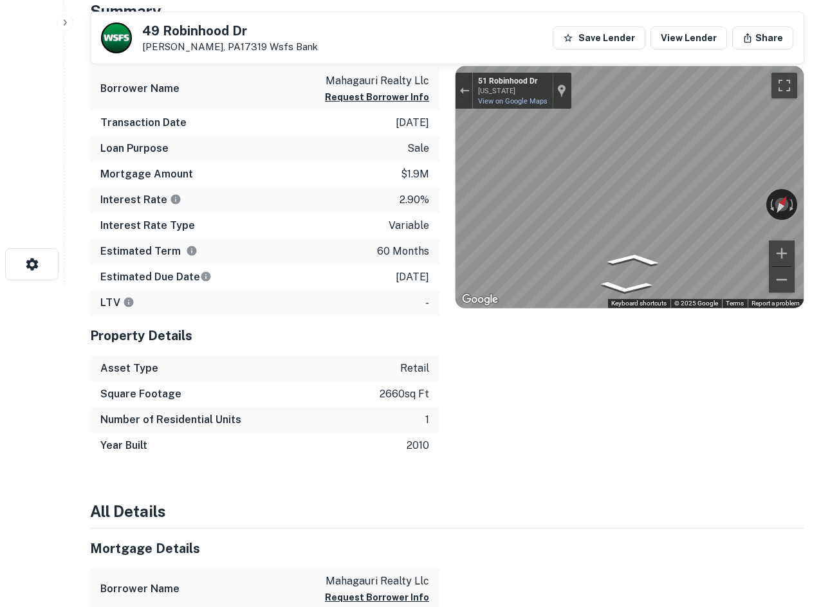
click at [711, 208] on div "← Move left → Move right ↑ Move up ↓ Move down + Zoom in - Zoom out 51 Robinhoo…" at bounding box center [630, 187] width 348 height 242
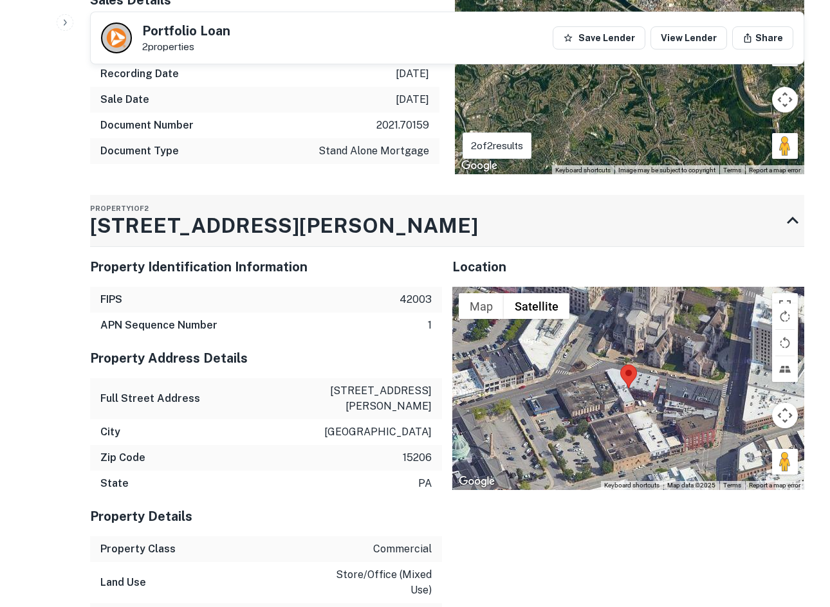
scroll to position [1030, 0]
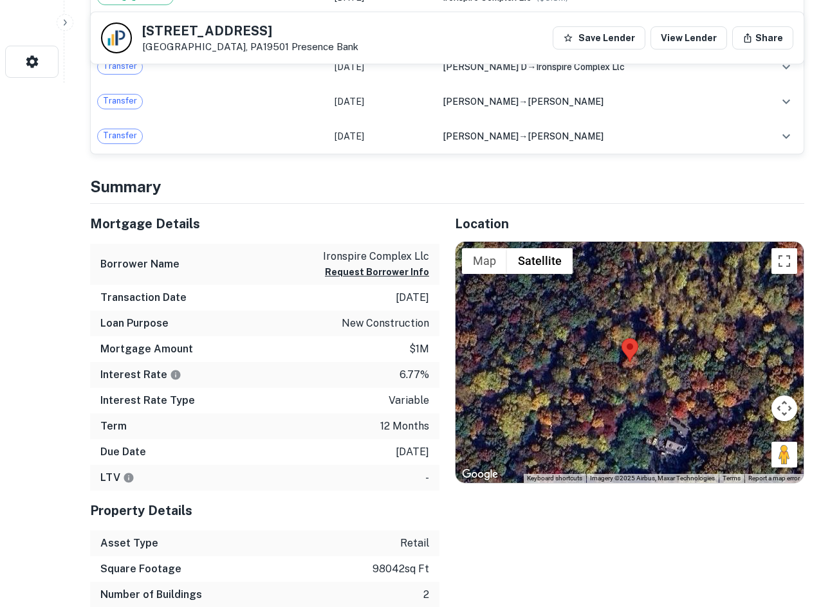
scroll to position [579, 0]
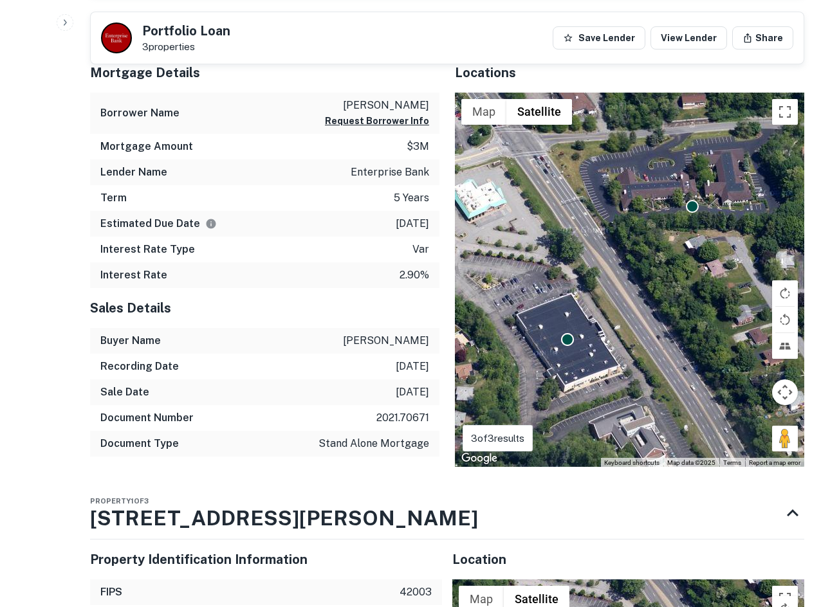
scroll to position [579, 0]
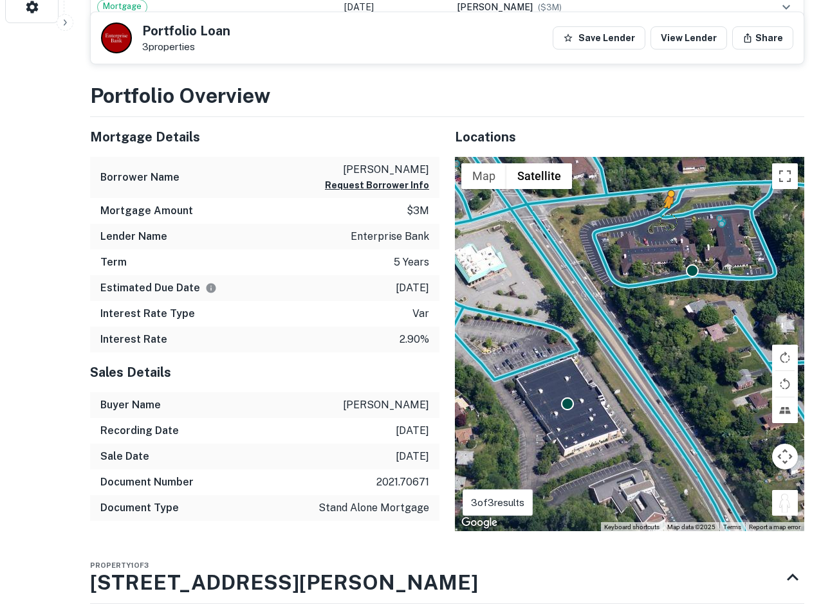
drag, startPoint x: 788, startPoint y: 499, endPoint x: 663, endPoint y: 219, distance: 306.8
click at [663, 219] on div "To activate drag with keyboard, press Alt + Enter. Once in keyboard drag state,…" at bounding box center [629, 344] width 349 height 375
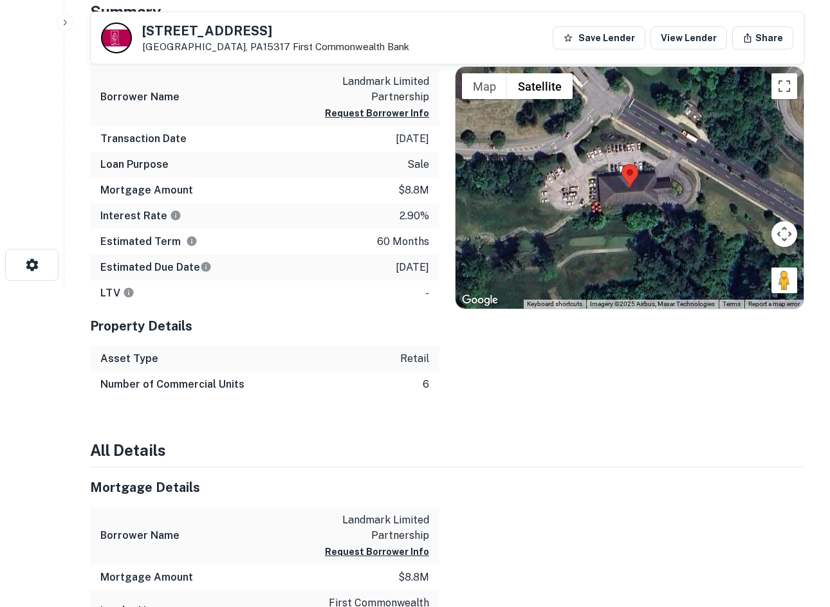
scroll to position [322, 0]
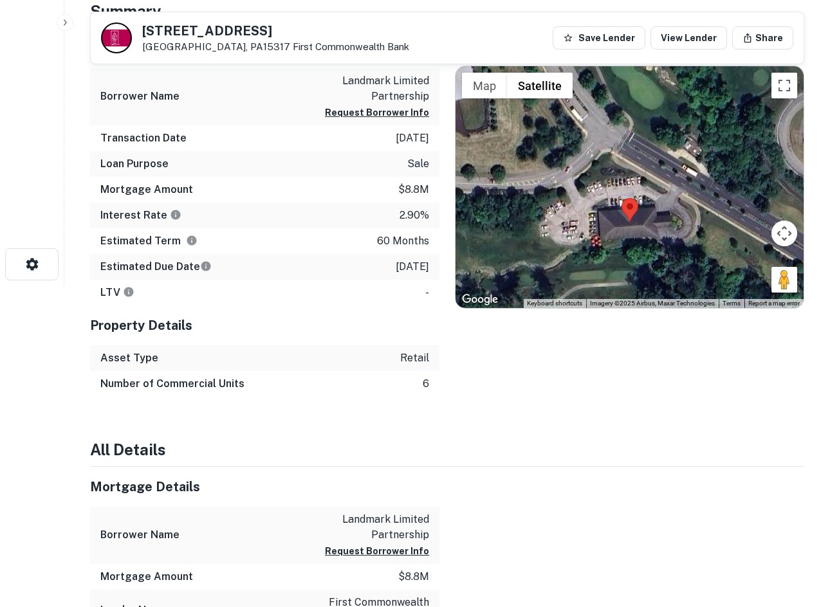
drag, startPoint x: 783, startPoint y: 293, endPoint x: 781, endPoint y: 320, distance: 27.8
click at [781, 321] on div "Location ← Move left → Move right ↑ Move up ↓ Move down + Zoom in - Zoom out Ho…" at bounding box center [622, 212] width 365 height 369
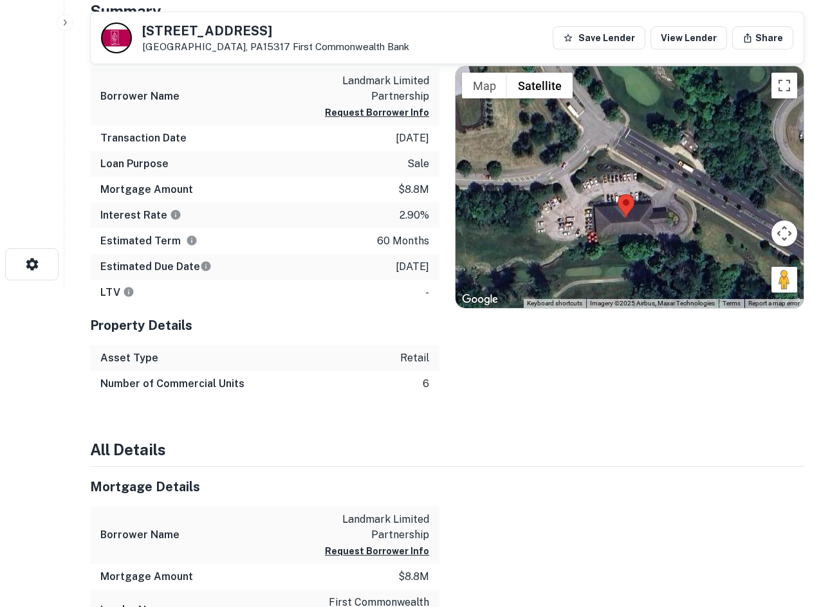
drag, startPoint x: 779, startPoint y: 277, endPoint x: 689, endPoint y: 207, distance: 114.2
click at [670, 190] on div "Map Terrain Satellite Labels Keyboard shortcuts Map Data Imagery ©2025 Airbus, …" at bounding box center [630, 187] width 348 height 242
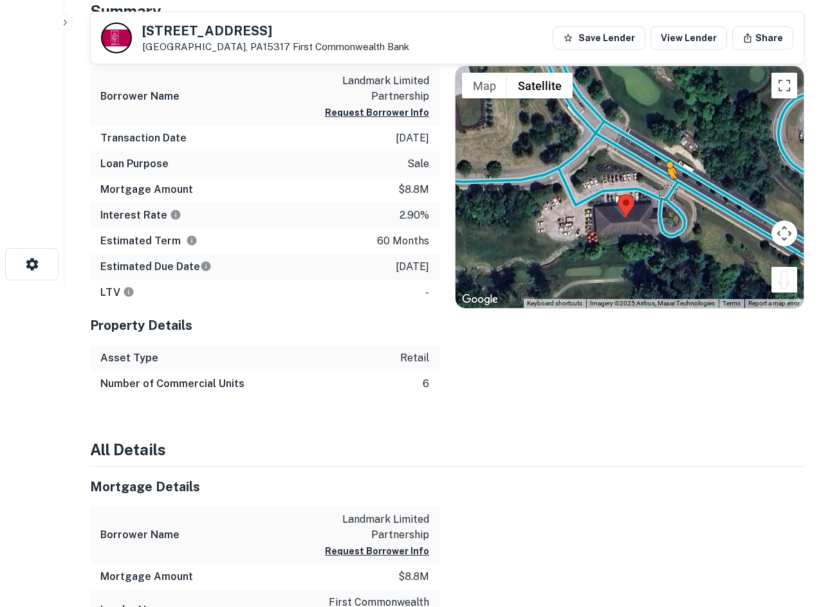
drag, startPoint x: 786, startPoint y: 277, endPoint x: 663, endPoint y: 189, distance: 152.2
click at [663, 189] on div "To activate drag with keyboard, press Alt + Enter. Once in keyboard drag state,…" at bounding box center [630, 187] width 348 height 242
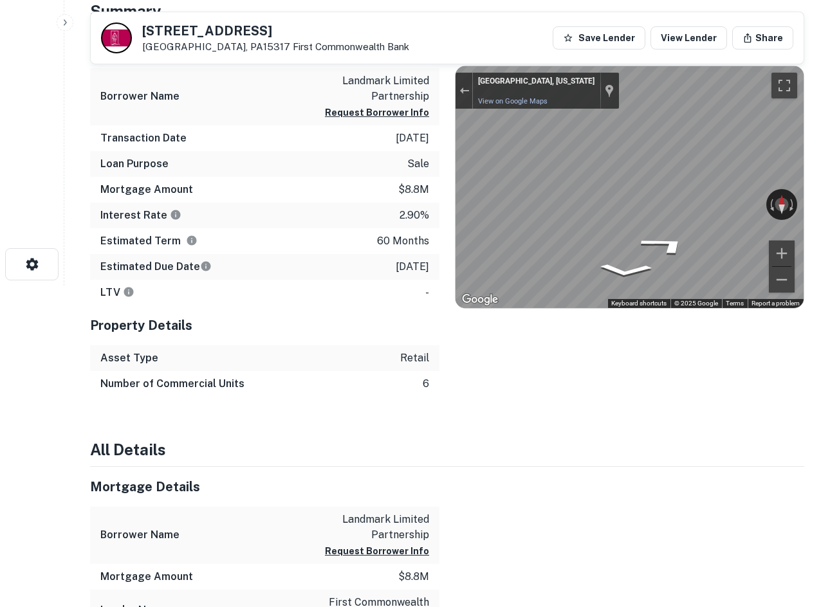
click at [432, 220] on div "Mortgage Details Borrower Name landmark limited partnership Request Borrower In…" at bounding box center [440, 212] width 730 height 369
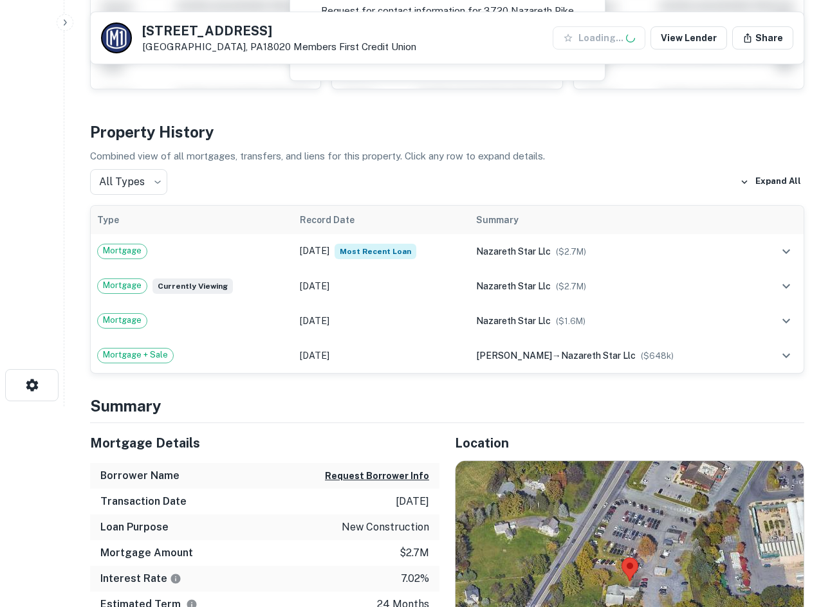
scroll to position [386, 0]
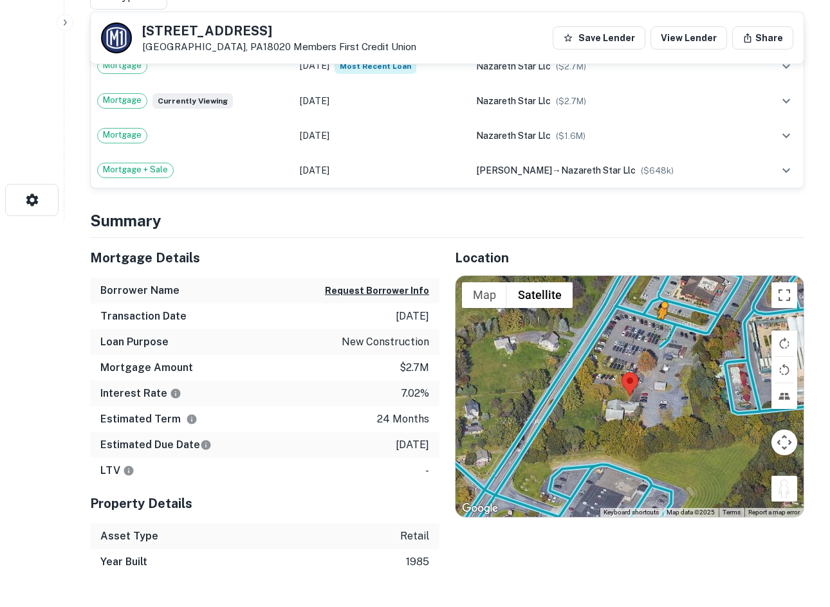
drag, startPoint x: 781, startPoint y: 495, endPoint x: 658, endPoint y: 325, distance: 210.1
click at [658, 325] on div "To activate drag with keyboard, press Alt + Enter. Once in keyboard drag state,…" at bounding box center [630, 397] width 348 height 242
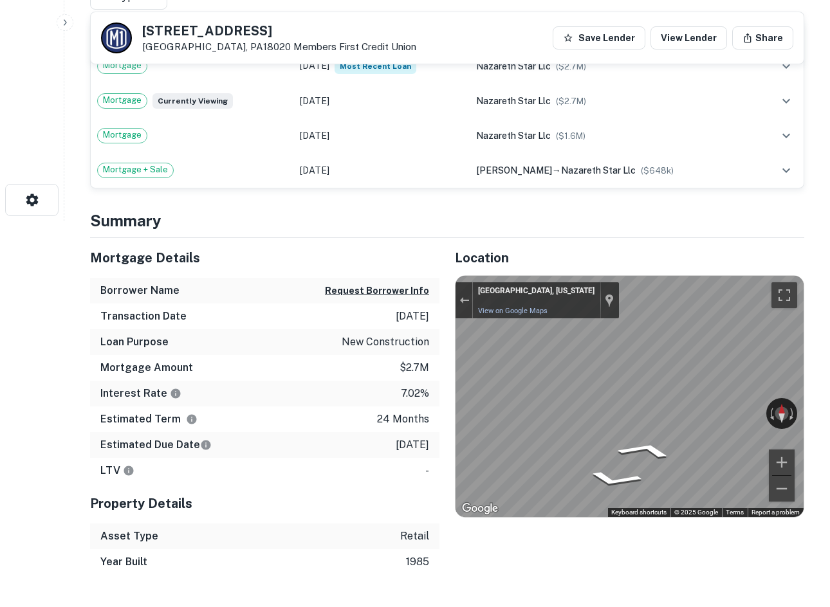
click at [632, 425] on icon "Go South" at bounding box center [634, 427] width 82 height 23
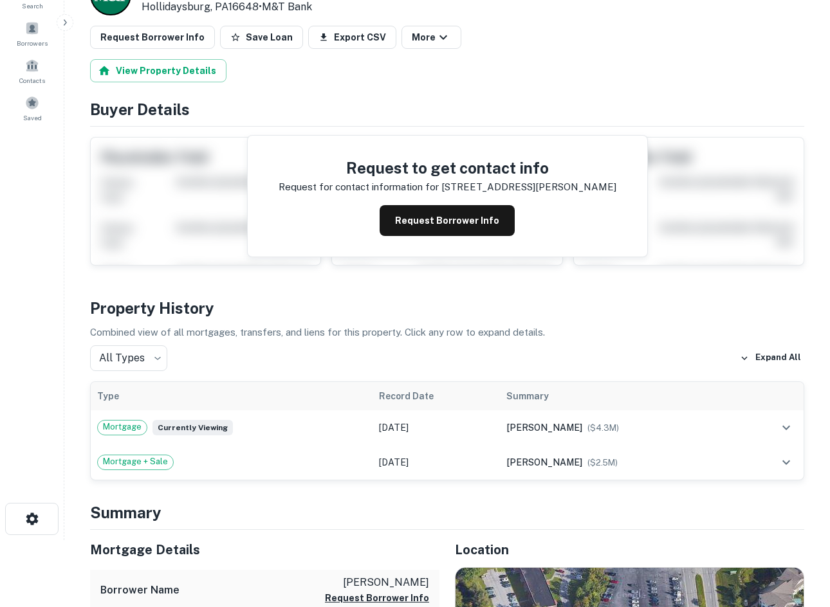
scroll to position [450, 0]
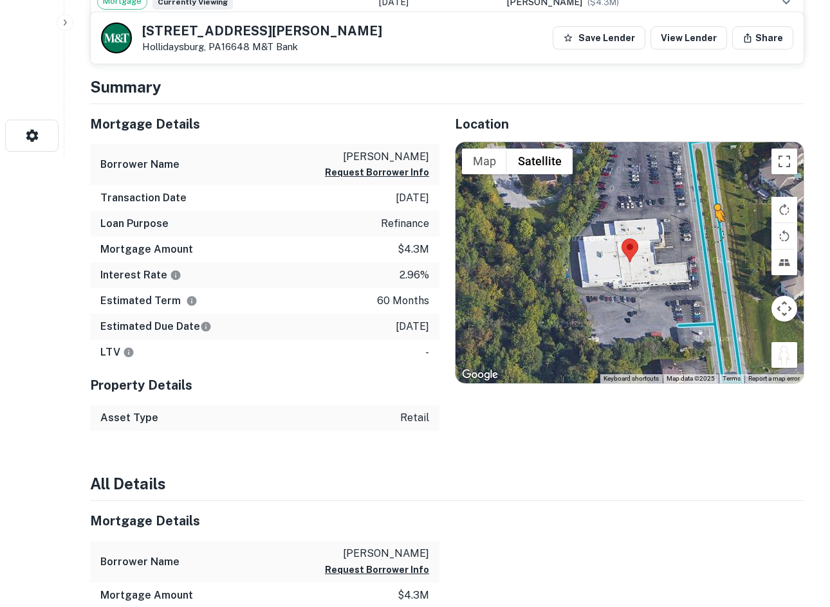
drag, startPoint x: 786, startPoint y: 360, endPoint x: 714, endPoint y: 241, distance: 139.2
click at [714, 234] on div "To activate drag with keyboard, press Alt + Enter. Once in keyboard drag state,…" at bounding box center [630, 263] width 348 height 242
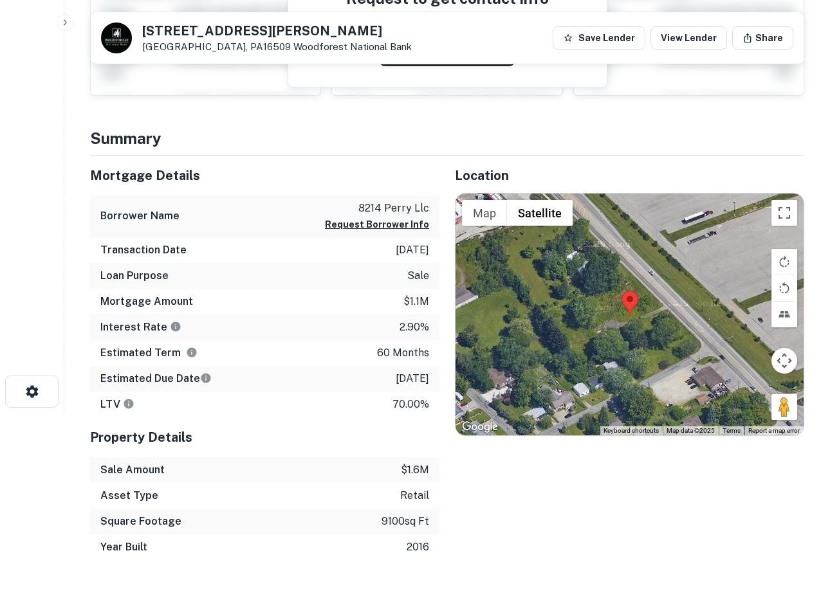
scroll to position [193, 0]
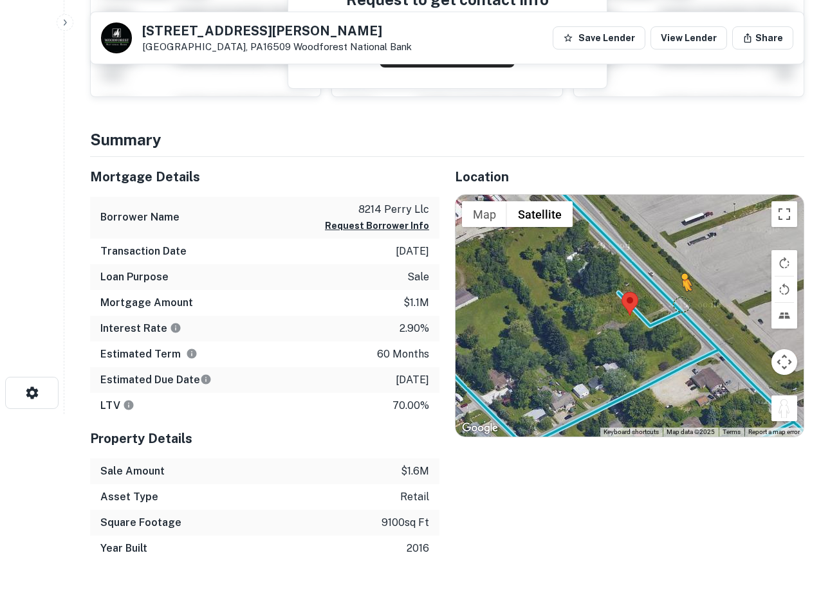
drag, startPoint x: 792, startPoint y: 409, endPoint x: 661, endPoint y: 305, distance: 167.6
click at [661, 305] on div "To activate drag with keyboard, press Alt + Enter. Once in keyboard drag state,…" at bounding box center [630, 316] width 348 height 242
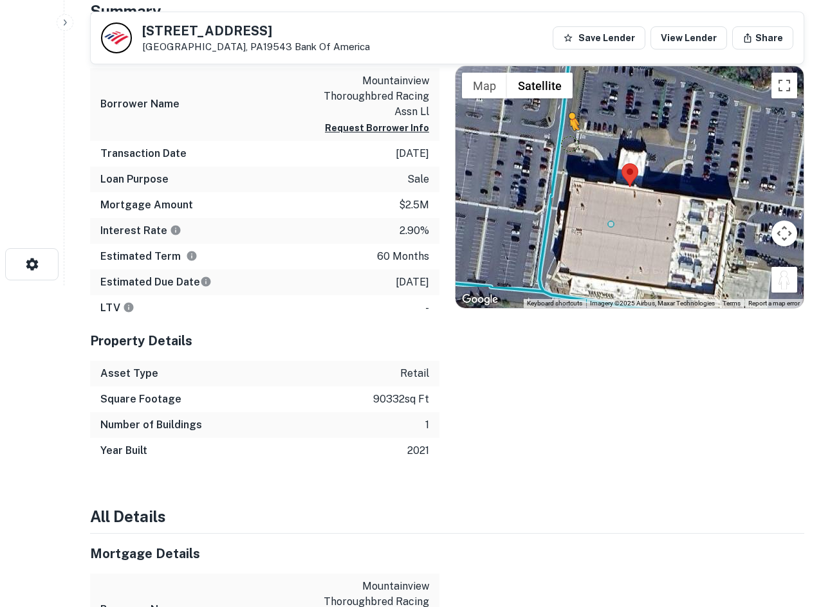
drag, startPoint x: 790, startPoint y: 284, endPoint x: 564, endPoint y: 138, distance: 269.2
click at [564, 138] on div "To activate drag with keyboard, press Alt + Enter. Once in keyboard drag state,…" at bounding box center [630, 187] width 348 height 242
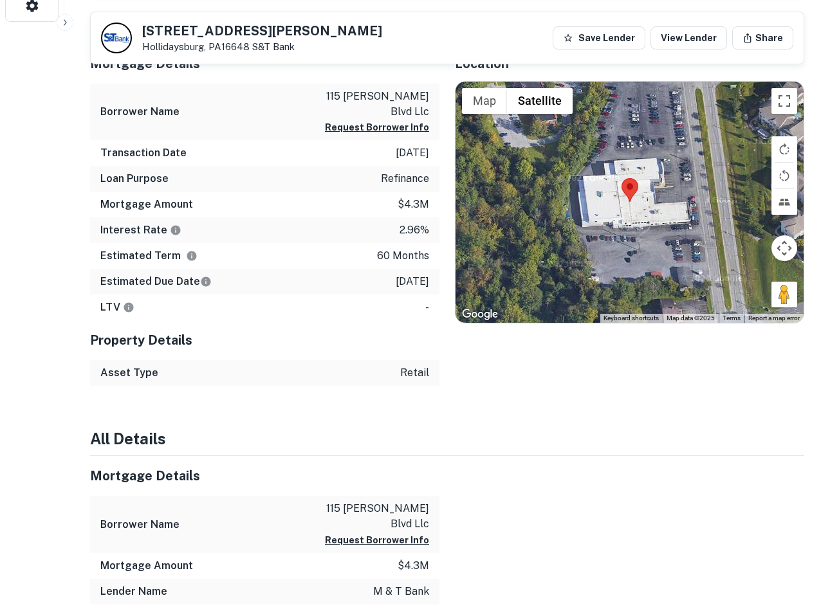
scroll to position [579, 0]
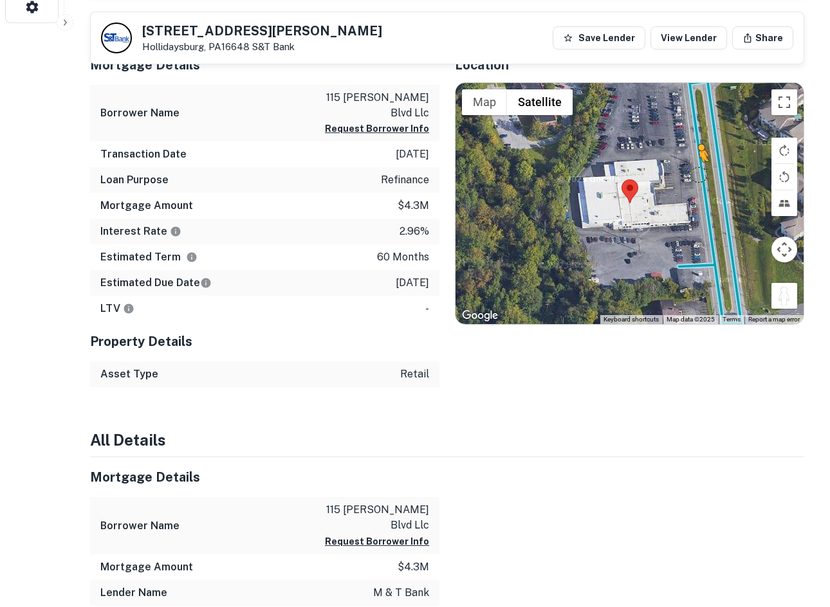
drag, startPoint x: 780, startPoint y: 286, endPoint x: 699, endPoint y: 175, distance: 137.2
click at [699, 175] on div "To activate drag with keyboard, press Alt + Enter. Once in keyboard drag state,…" at bounding box center [630, 204] width 348 height 242
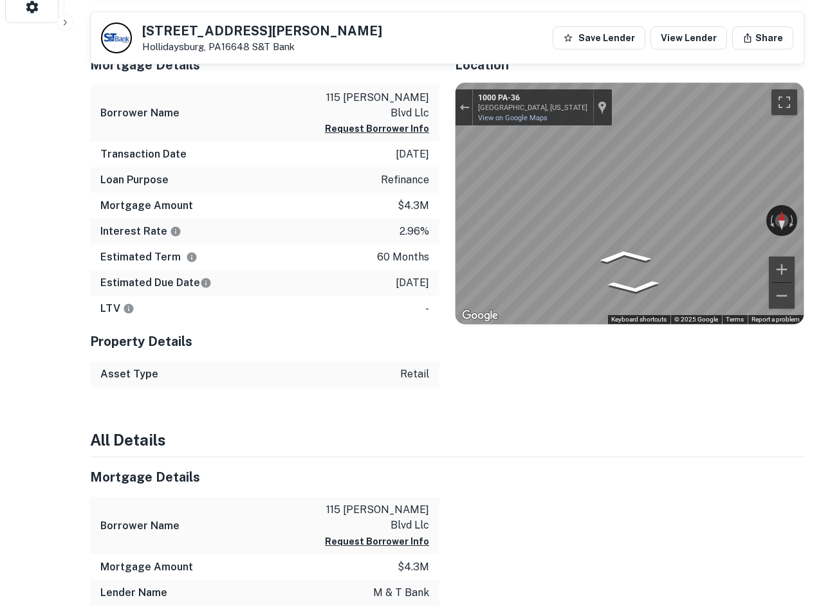
click at [719, 212] on div "← Move left → Move right ↑ Move up ↓ Move down + Zoom in - Zoom out 1000 PA-[ST…" at bounding box center [630, 204] width 348 height 242
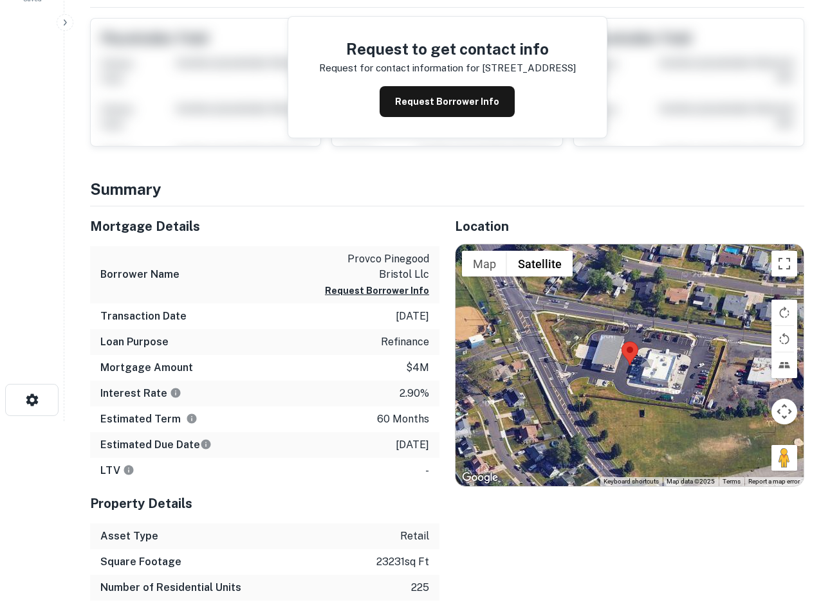
scroll to position [193, 0]
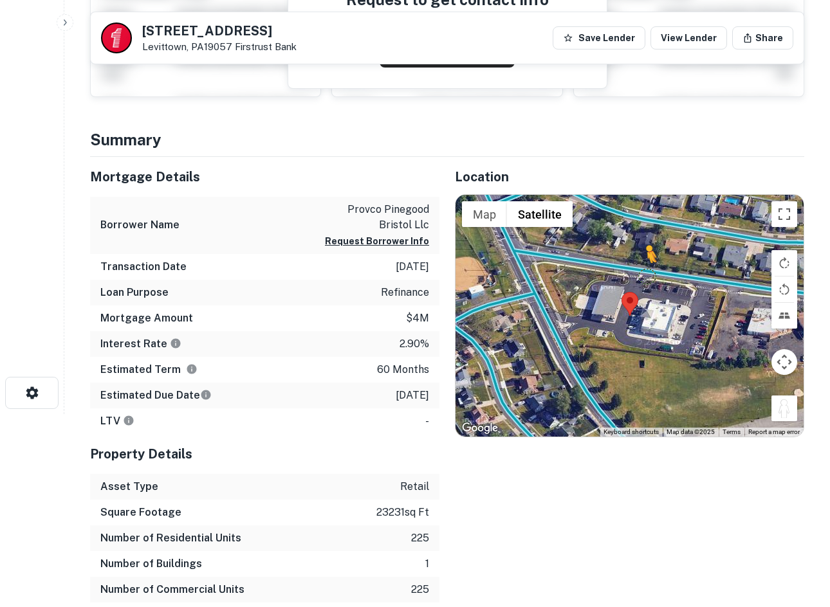
drag, startPoint x: 785, startPoint y: 409, endPoint x: 646, endPoint y: 276, distance: 192.1
click at [646, 276] on div "To activate drag with keyboard, press Alt + Enter. Once in keyboard drag state,…" at bounding box center [630, 316] width 348 height 242
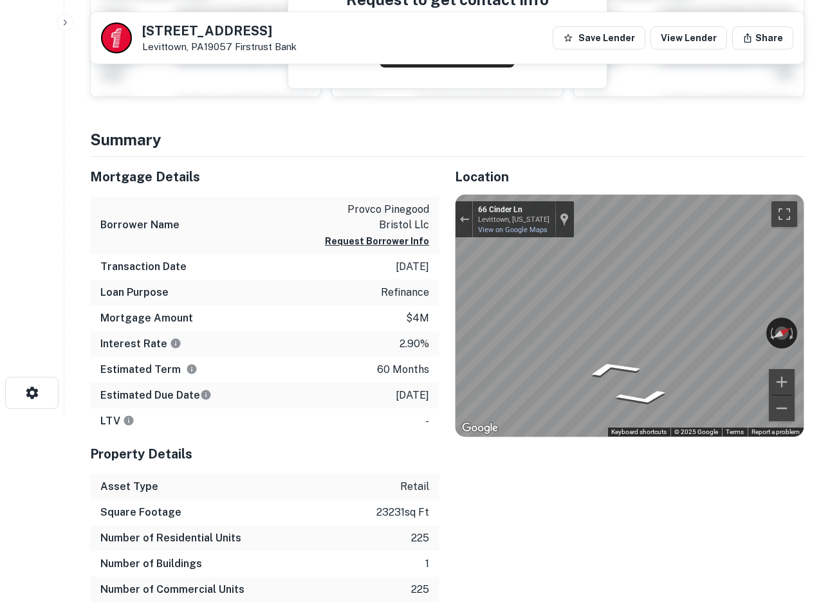
click at [804, 304] on div "← Move left → Move right ↑ Move up ↓ Move down + Zoom in - Zoom out Home Jump l…" at bounding box center [629, 315] width 349 height 243
click at [748, 331] on div "← Move left → Move right ↑ Move up ↓ Move down + Zoom in - Zoom out 66 Cinder L…" at bounding box center [630, 316] width 348 height 242
click at [672, 389] on icon "Go West, Cinder Ln" at bounding box center [677, 384] width 69 height 27
click at [669, 385] on icon "Go West, Cinder Ln" at bounding box center [677, 385] width 74 height 28
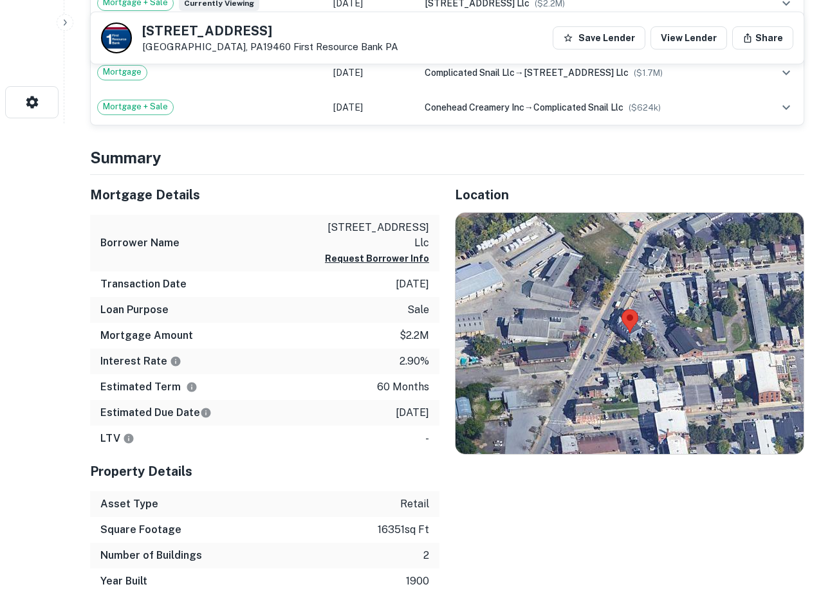
scroll to position [515, 0]
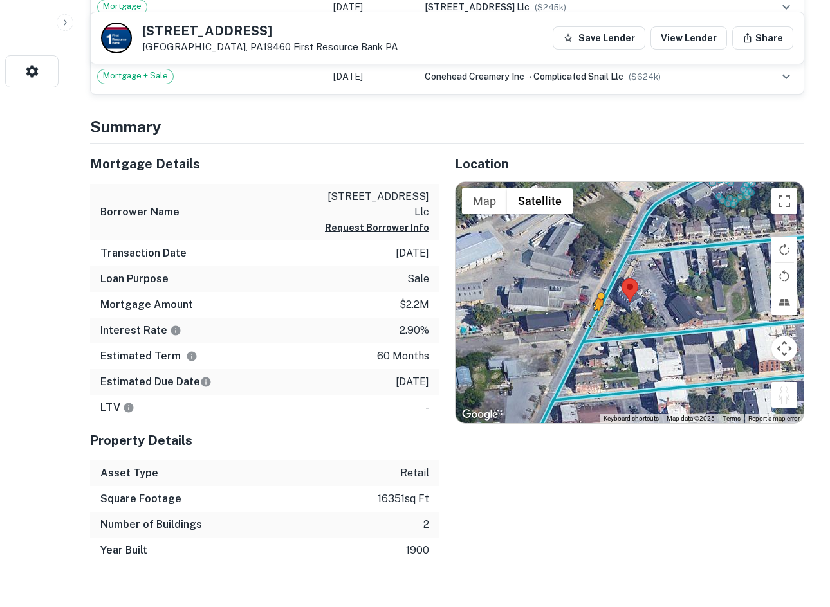
drag, startPoint x: 782, startPoint y: 396, endPoint x: 597, endPoint y: 319, distance: 199.9
click at [597, 320] on div "To activate drag with keyboard, press Alt + Enter. Once in keyboard drag state,…" at bounding box center [630, 303] width 348 height 242
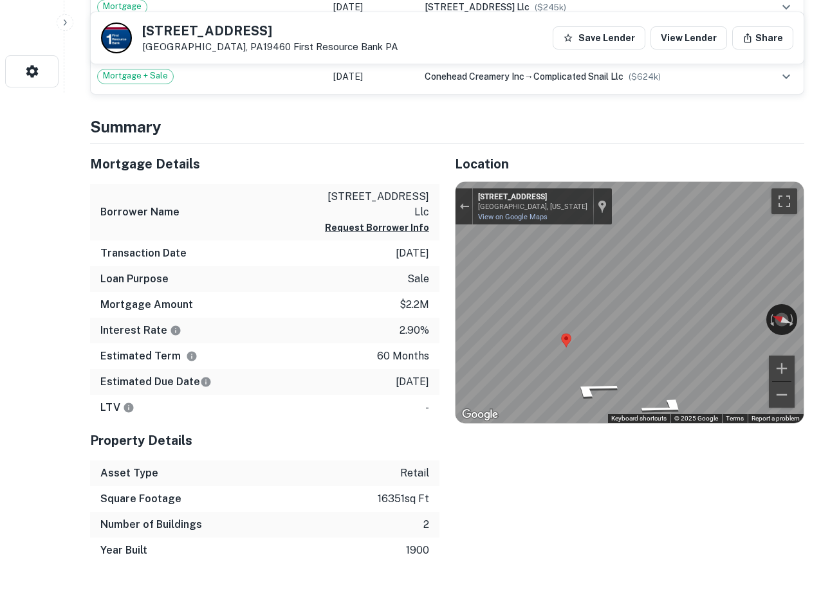
click at [437, 301] on div "Mortgage Details Borrower Name 400 bridge street llc Request Borrower Info Tran…" at bounding box center [440, 354] width 730 height 420
click at [590, 391] on icon "Go North, Bridge St" at bounding box center [593, 389] width 94 height 26
click at [590, 391] on icon "Go North, PA-113" at bounding box center [593, 389] width 94 height 26
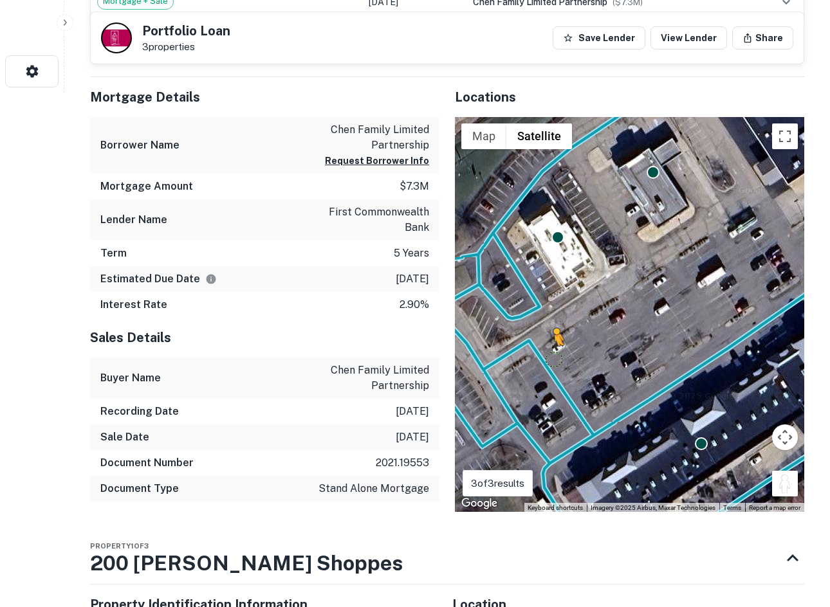
drag, startPoint x: 783, startPoint y: 490, endPoint x: 553, endPoint y: 359, distance: 264.6
click at [553, 359] on div "To activate drag with keyboard, press Alt + Enter. Once in keyboard drag state,…" at bounding box center [629, 315] width 349 height 396
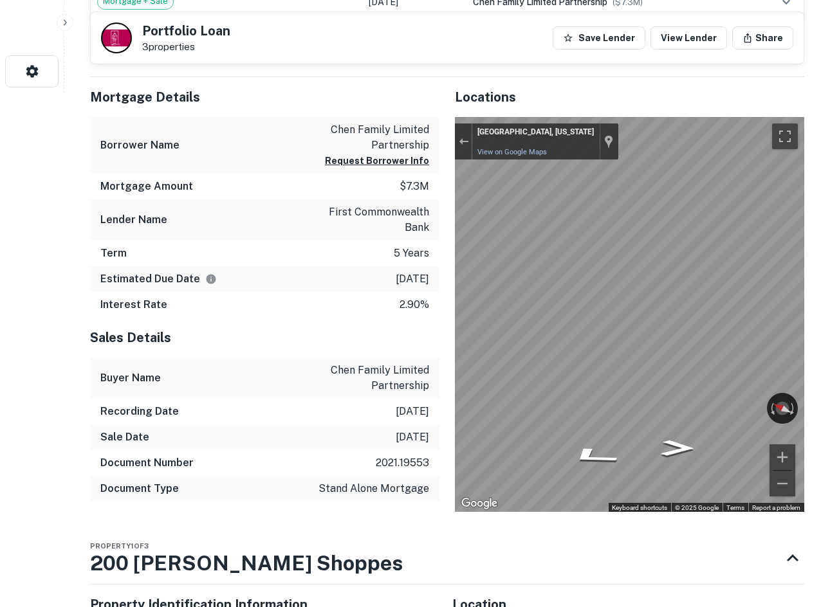
click at [330, 311] on div "Mortgage Details Borrower Name [PERSON_NAME] family limited partnership Request…" at bounding box center [440, 295] width 730 height 436
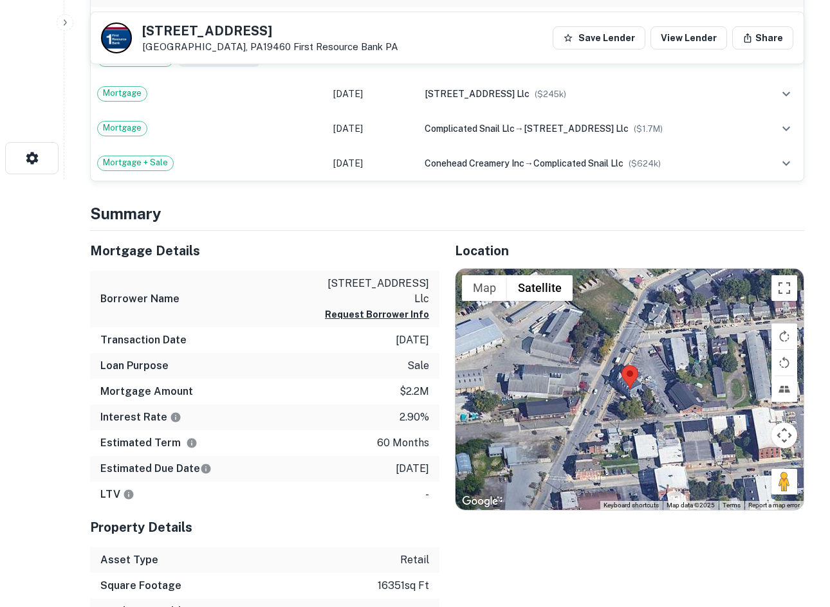
scroll to position [450, 0]
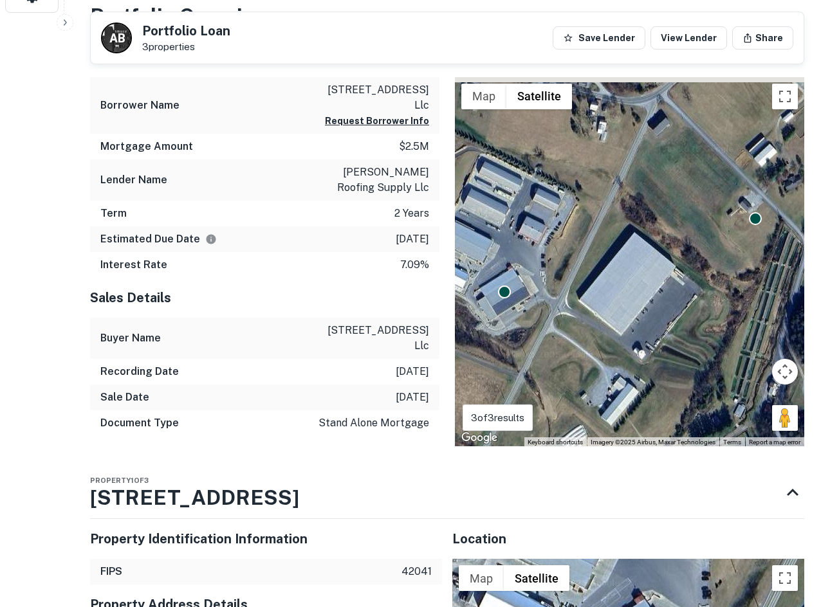
scroll to position [837, 0]
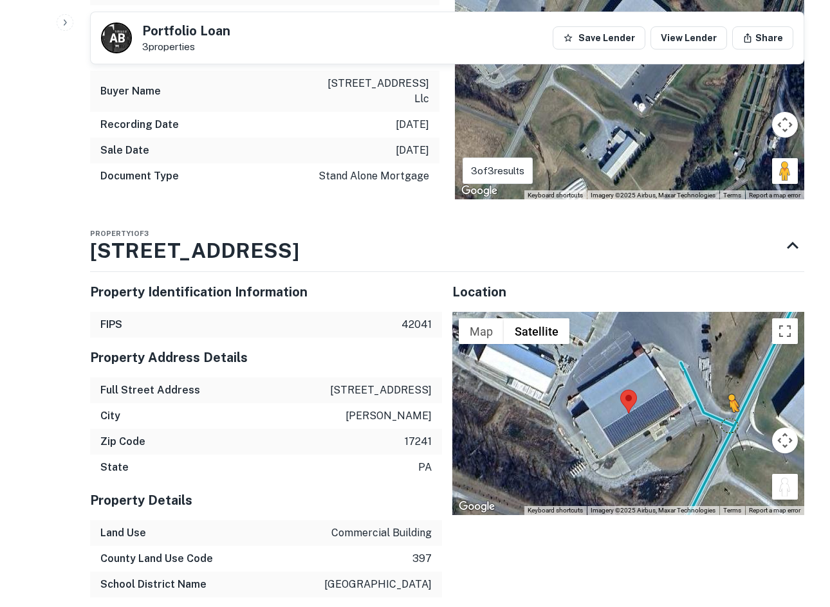
drag, startPoint x: 788, startPoint y: 463, endPoint x: 718, endPoint y: 376, distance: 111.2
click at [714, 380] on div "To activate drag with keyboard, press Alt + Enter. Once in keyboard drag state,…" at bounding box center [628, 413] width 352 height 203
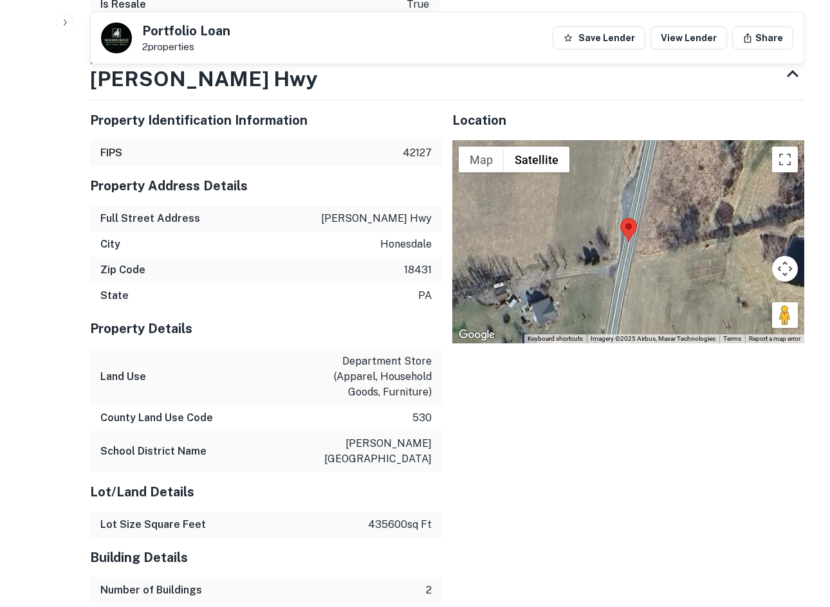
scroll to position [1158, 0]
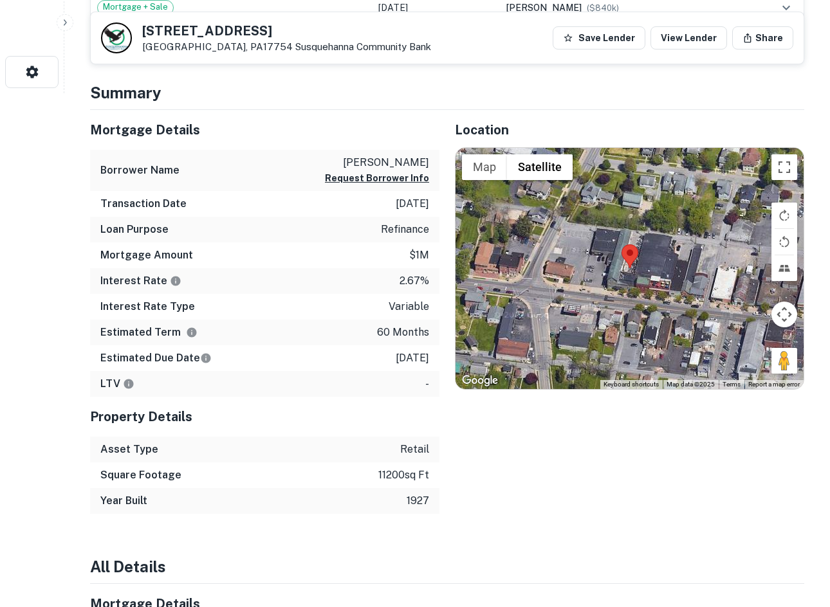
scroll to position [515, 0]
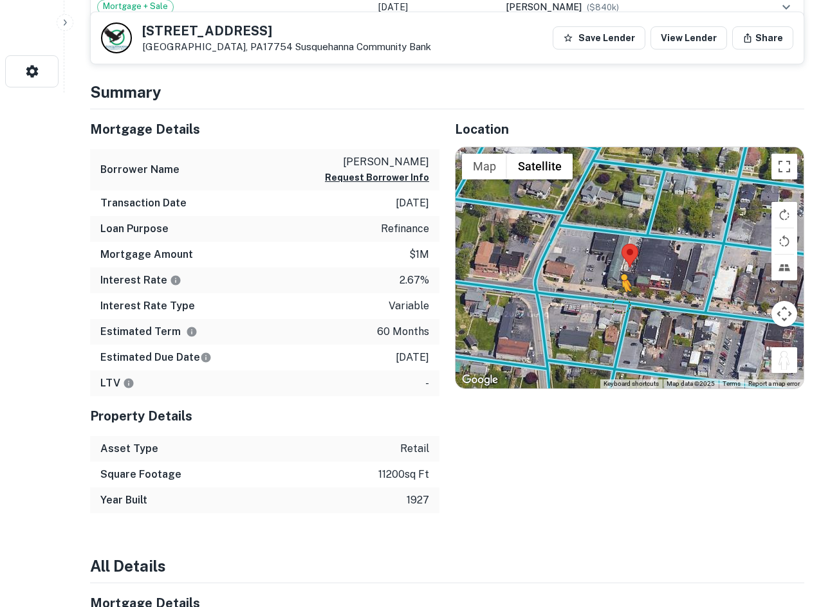
drag, startPoint x: 782, startPoint y: 358, endPoint x: 615, endPoint y: 302, distance: 175.8
click at [615, 302] on div "To activate drag with keyboard, press Alt + Enter. Once in keyboard drag state,…" at bounding box center [630, 268] width 348 height 242
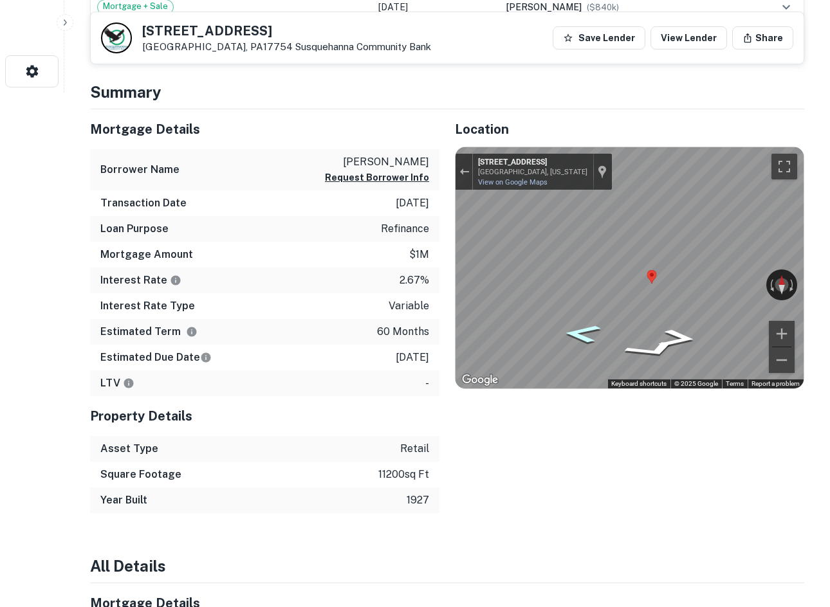
click at [589, 335] on icon "Go West, Broad St" at bounding box center [582, 333] width 69 height 27
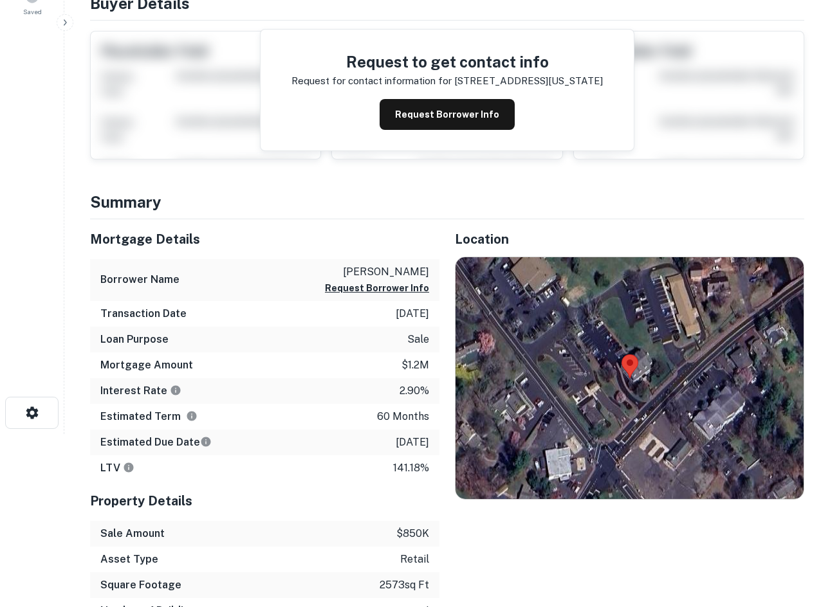
scroll to position [257, 0]
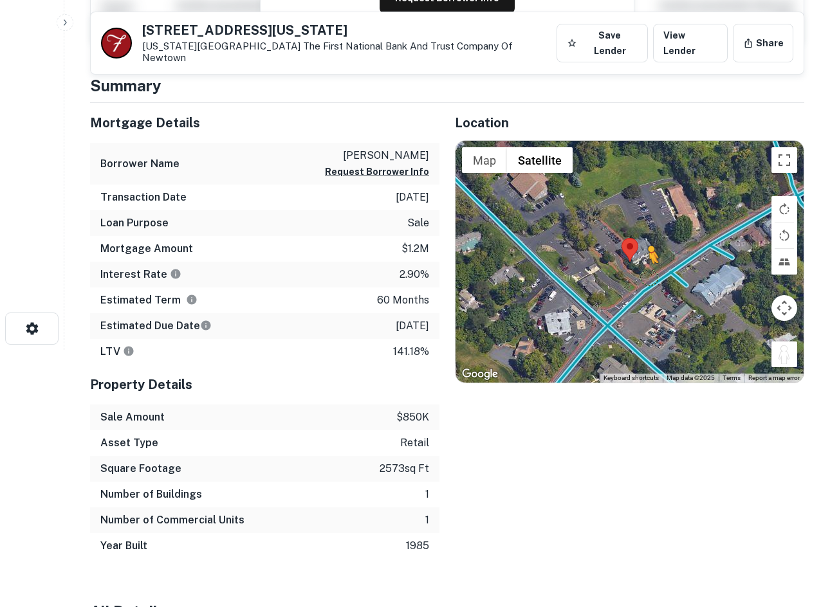
drag, startPoint x: 775, startPoint y: 342, endPoint x: 646, endPoint y: 266, distance: 149.8
click at [646, 266] on div "To activate drag with keyboard, press Alt + Enter. Once in keyboard drag state,…" at bounding box center [630, 262] width 348 height 242
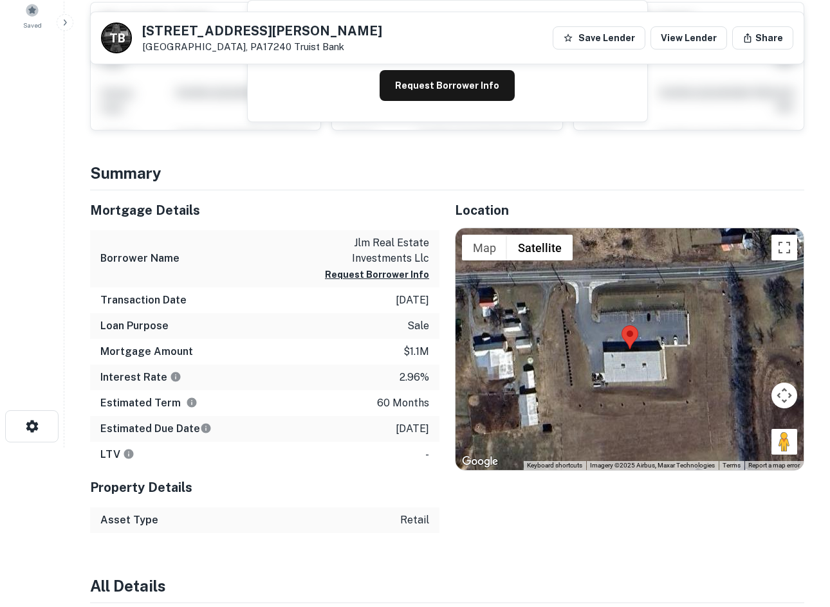
scroll to position [257, 0]
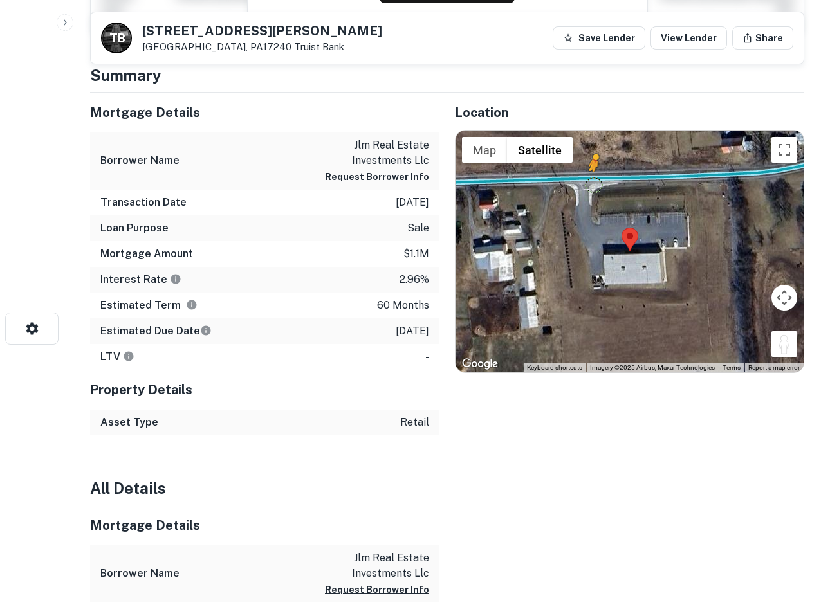
drag, startPoint x: 779, startPoint y: 335, endPoint x: 599, endPoint y: 176, distance: 239.8
click at [599, 176] on div "To activate drag with keyboard, press Alt + Enter. Once in keyboard drag state,…" at bounding box center [630, 252] width 348 height 242
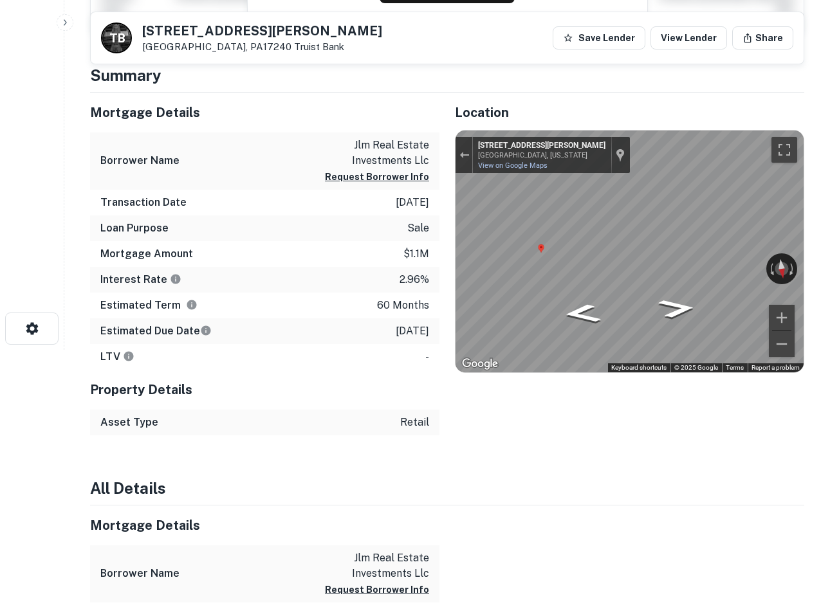
click at [829, 275] on html "Search Borrowers Contacts Saved T B 174 Newville Rd Newburg, PA17240 Truist Ban…" at bounding box center [415, 46] width 830 height 607
